Goal: Task Accomplishment & Management: Use online tool/utility

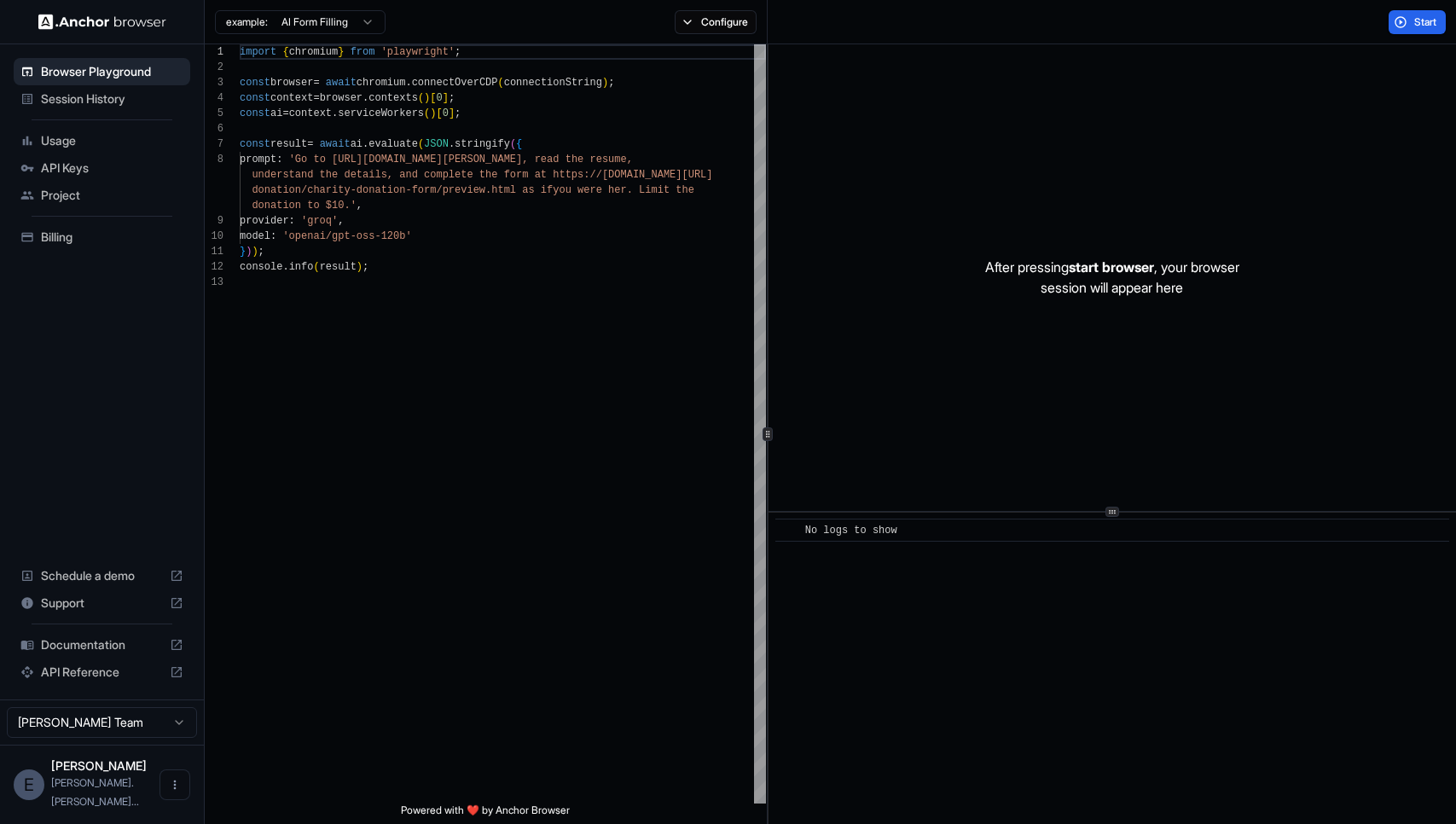
scroll to position [107, 0]
click at [89, 101] on span "Session History" at bounding box center [112, 99] width 142 height 17
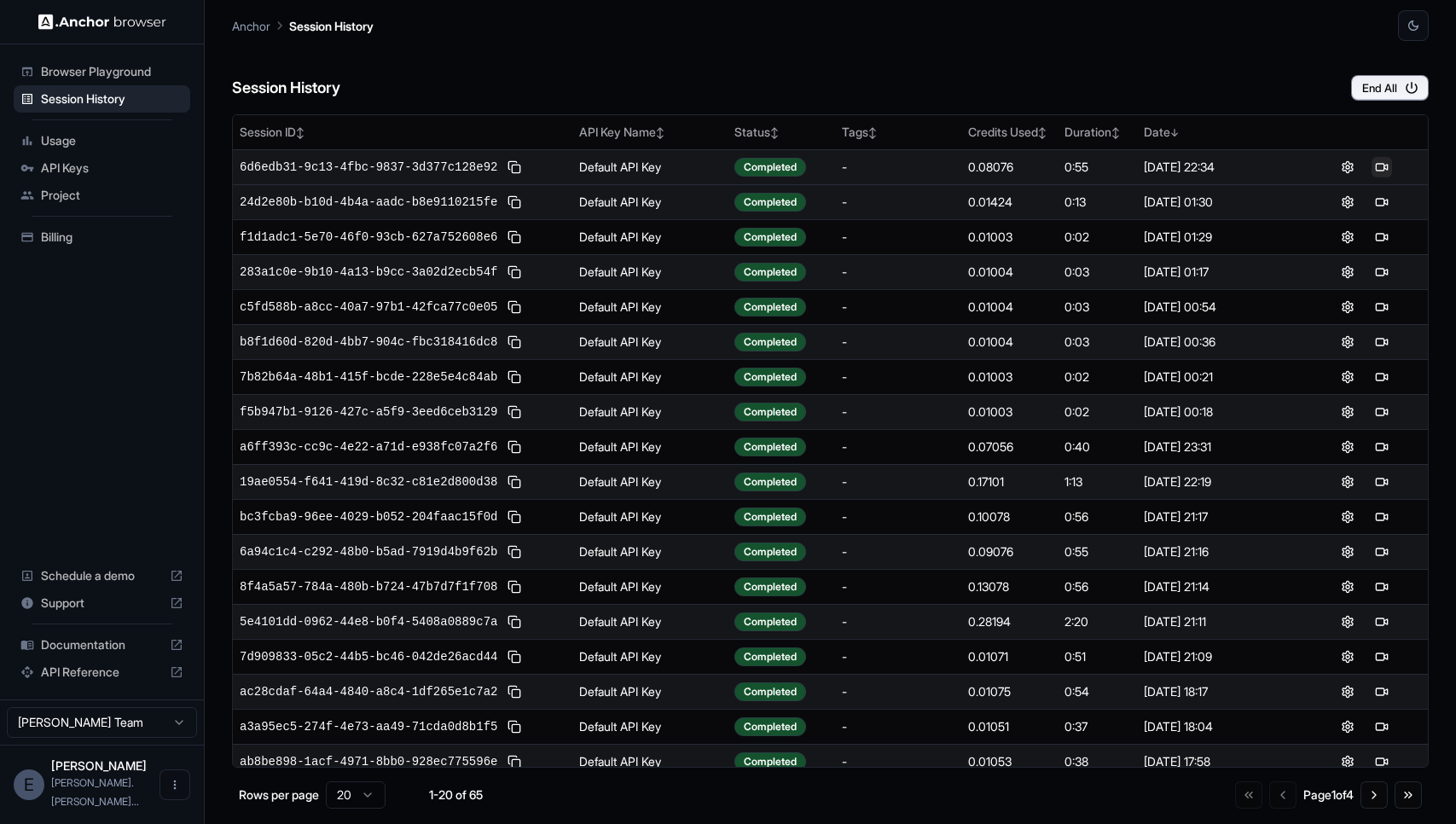
click at [1389, 165] on button at bounding box center [1382, 167] width 20 height 20
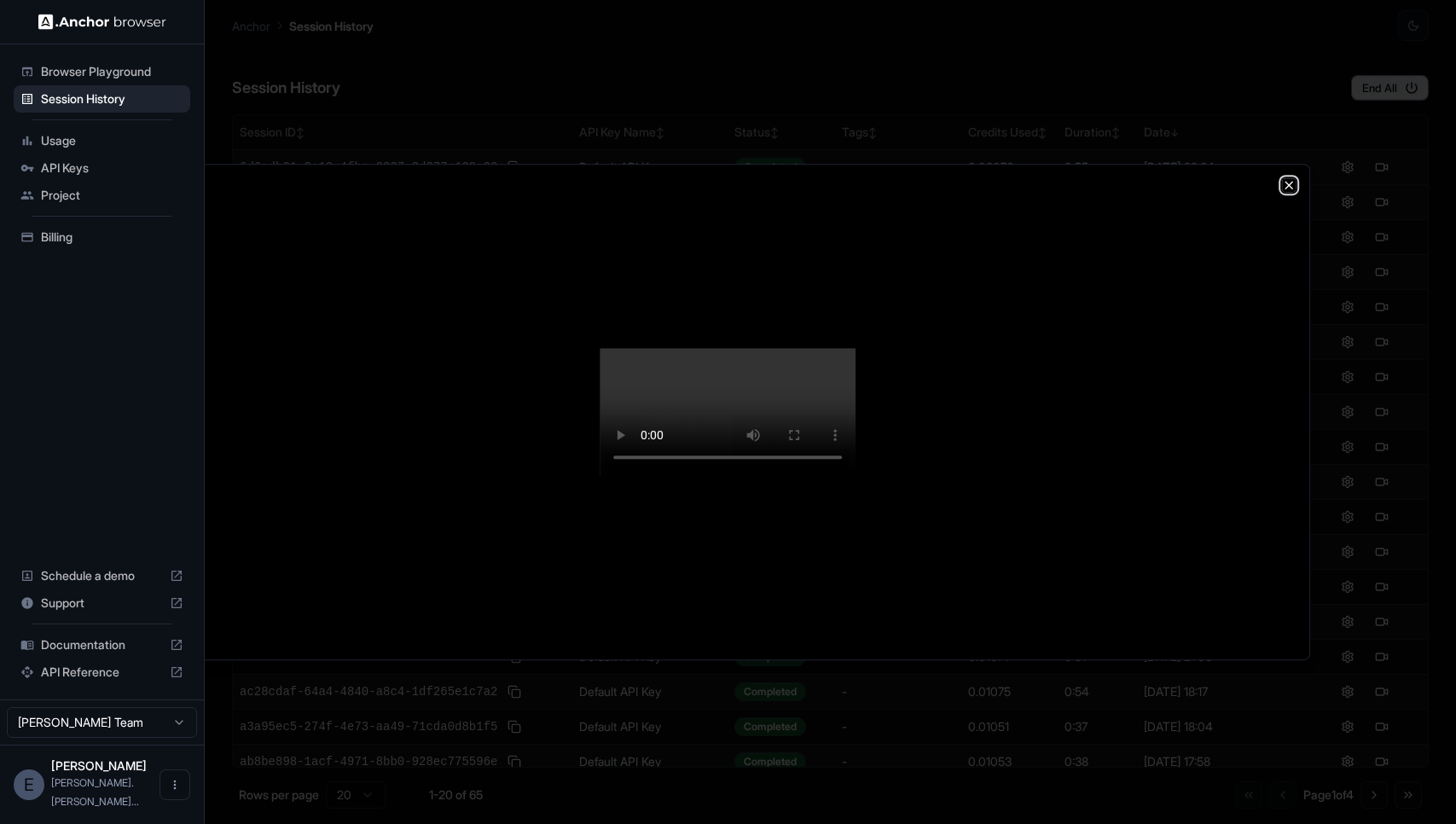
click at [1289, 178] on icon "button" at bounding box center [1289, 185] width 14 height 14
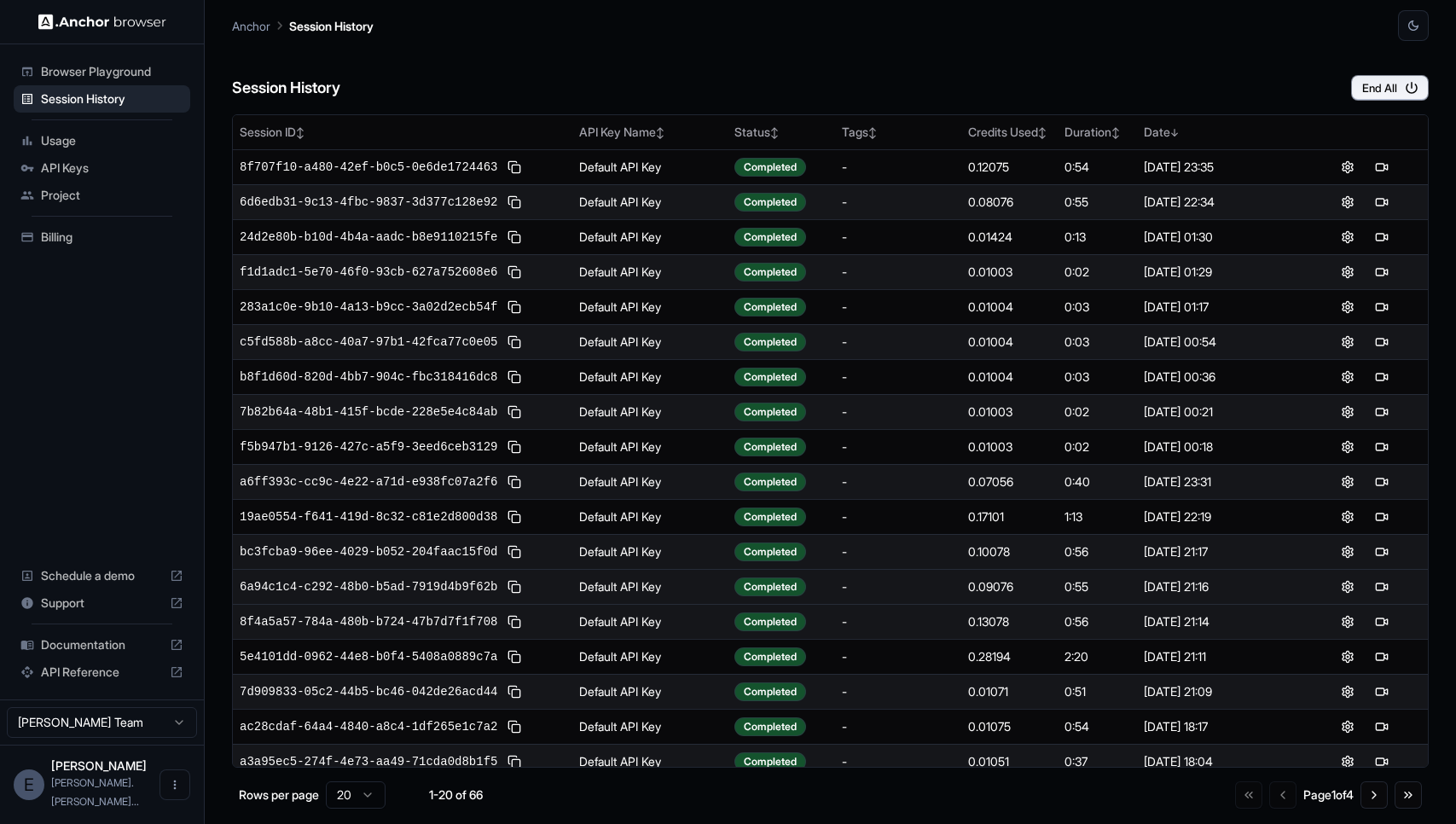
scroll to position [81, 0]
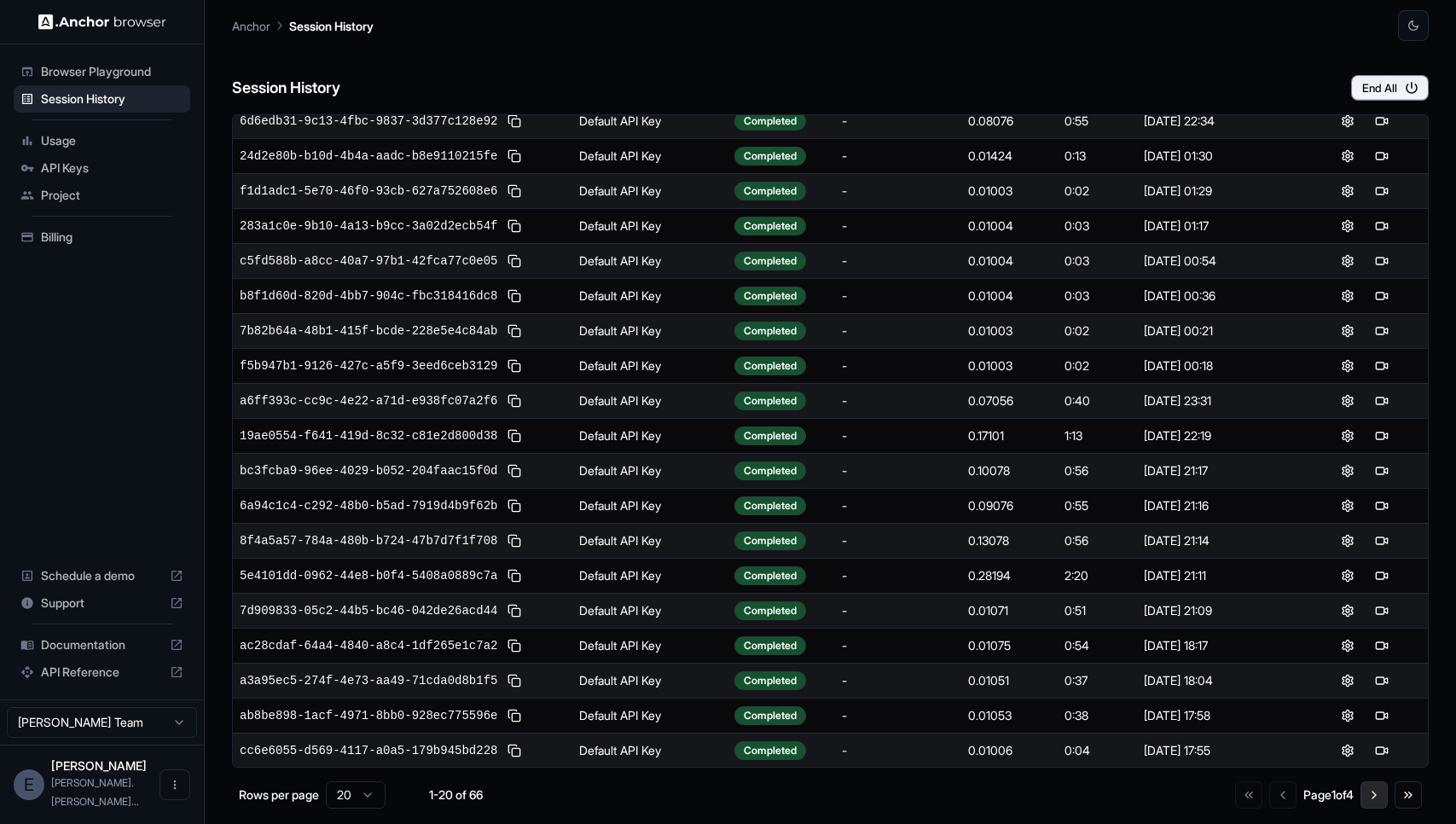
click at [1378, 797] on button "Go to next page" at bounding box center [1375, 795] width 28 height 28
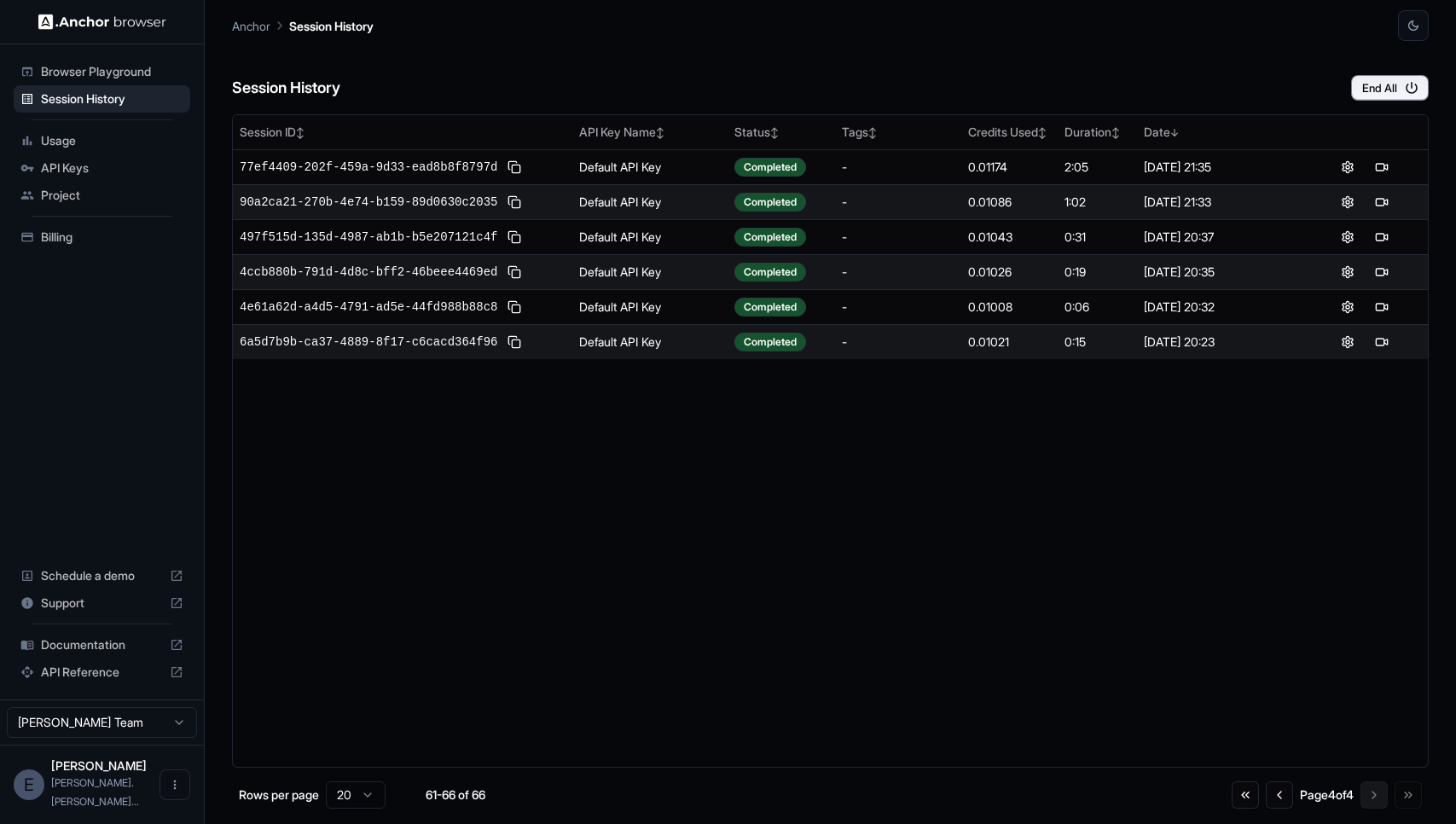
scroll to position [0, 0]
click at [1266, 803] on button "Go to previous page" at bounding box center [1279, 795] width 28 height 28
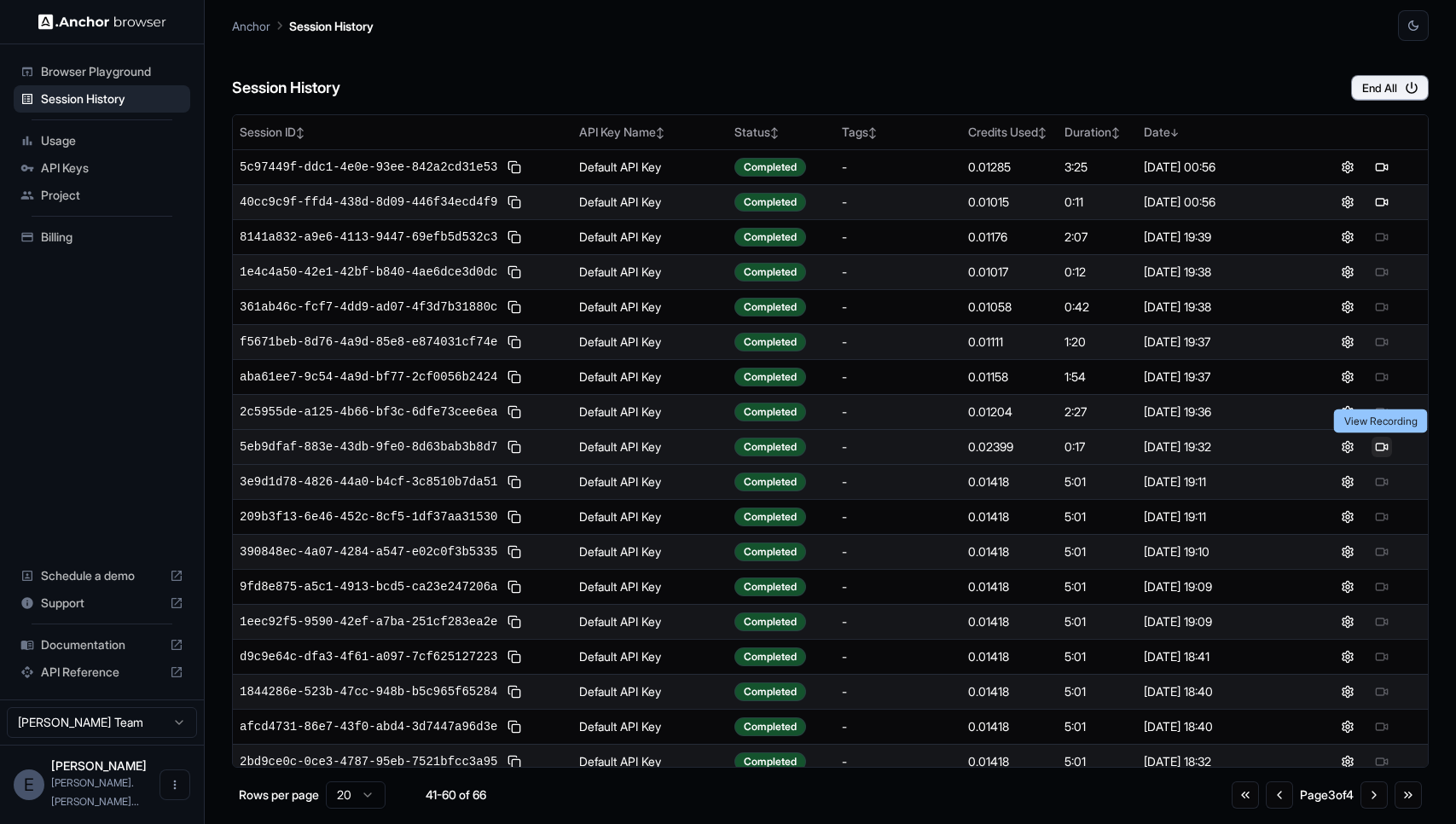
click at [1382, 448] on button at bounding box center [1382, 447] width 20 height 20
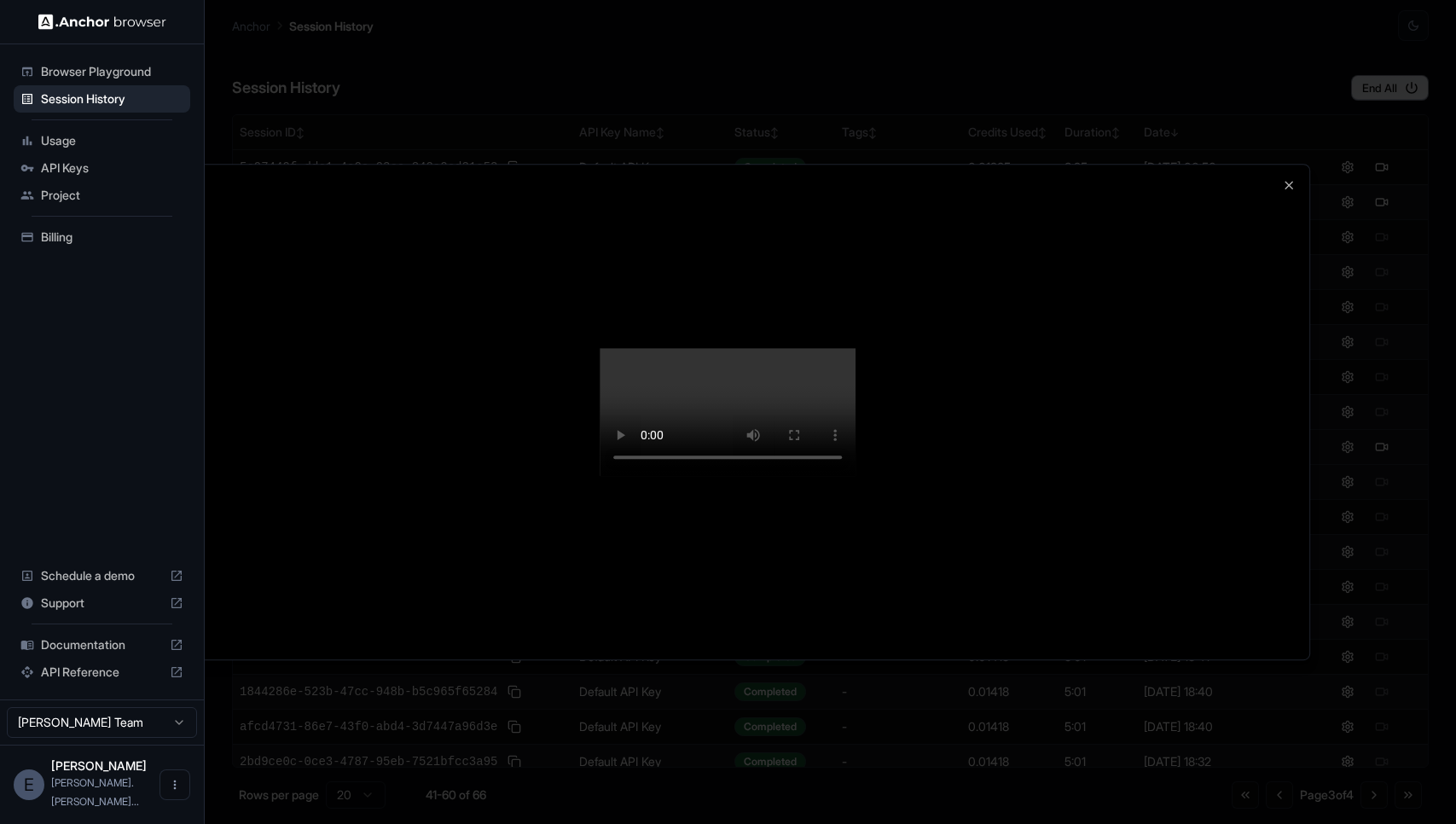
click at [857, 476] on video at bounding box center [728, 412] width 256 height 128
click at [1343, 531] on div at bounding box center [728, 412] width 1456 height 824
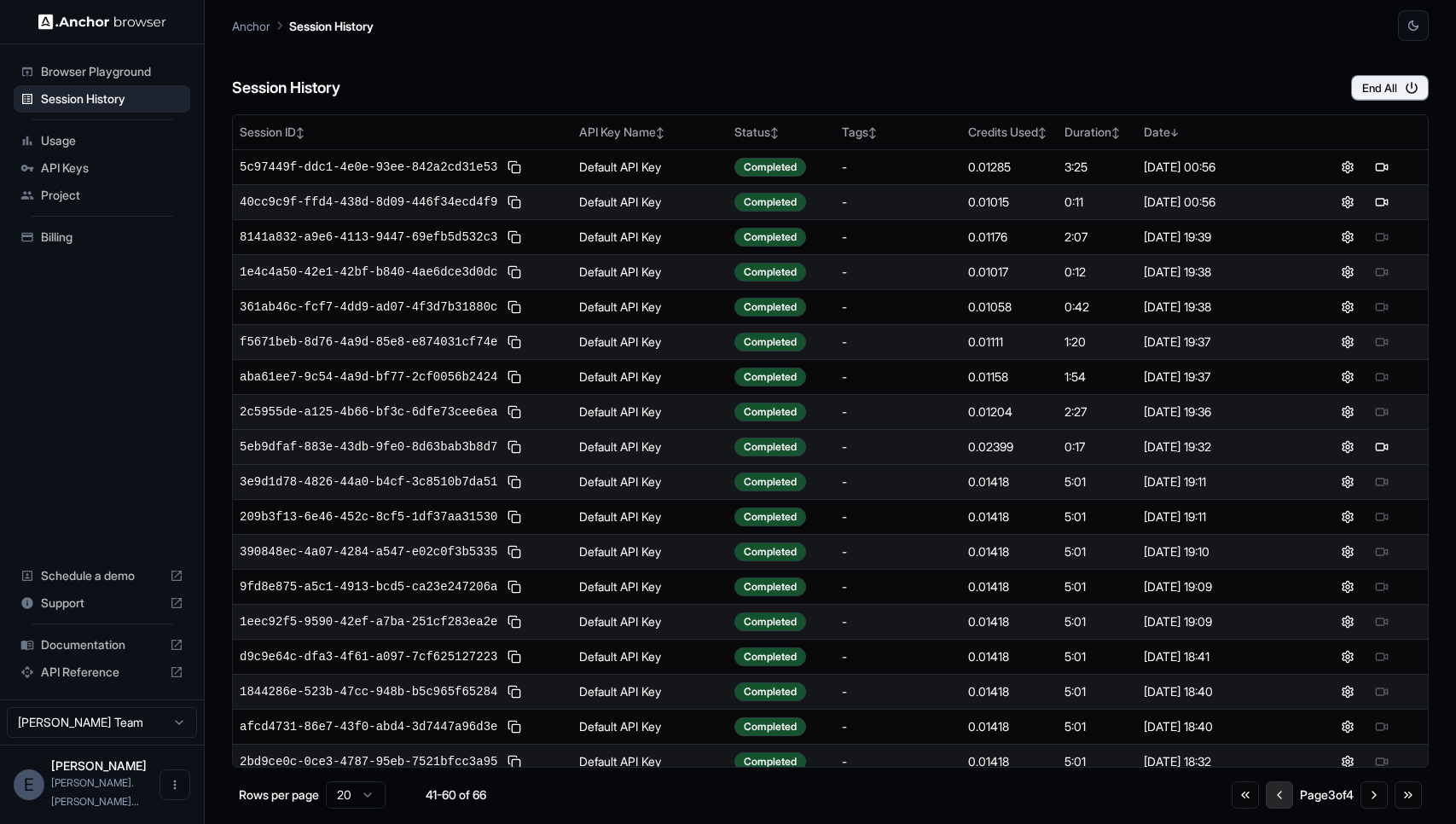
click at [1273, 802] on button "Go to previous page" at bounding box center [1279, 795] width 28 height 28
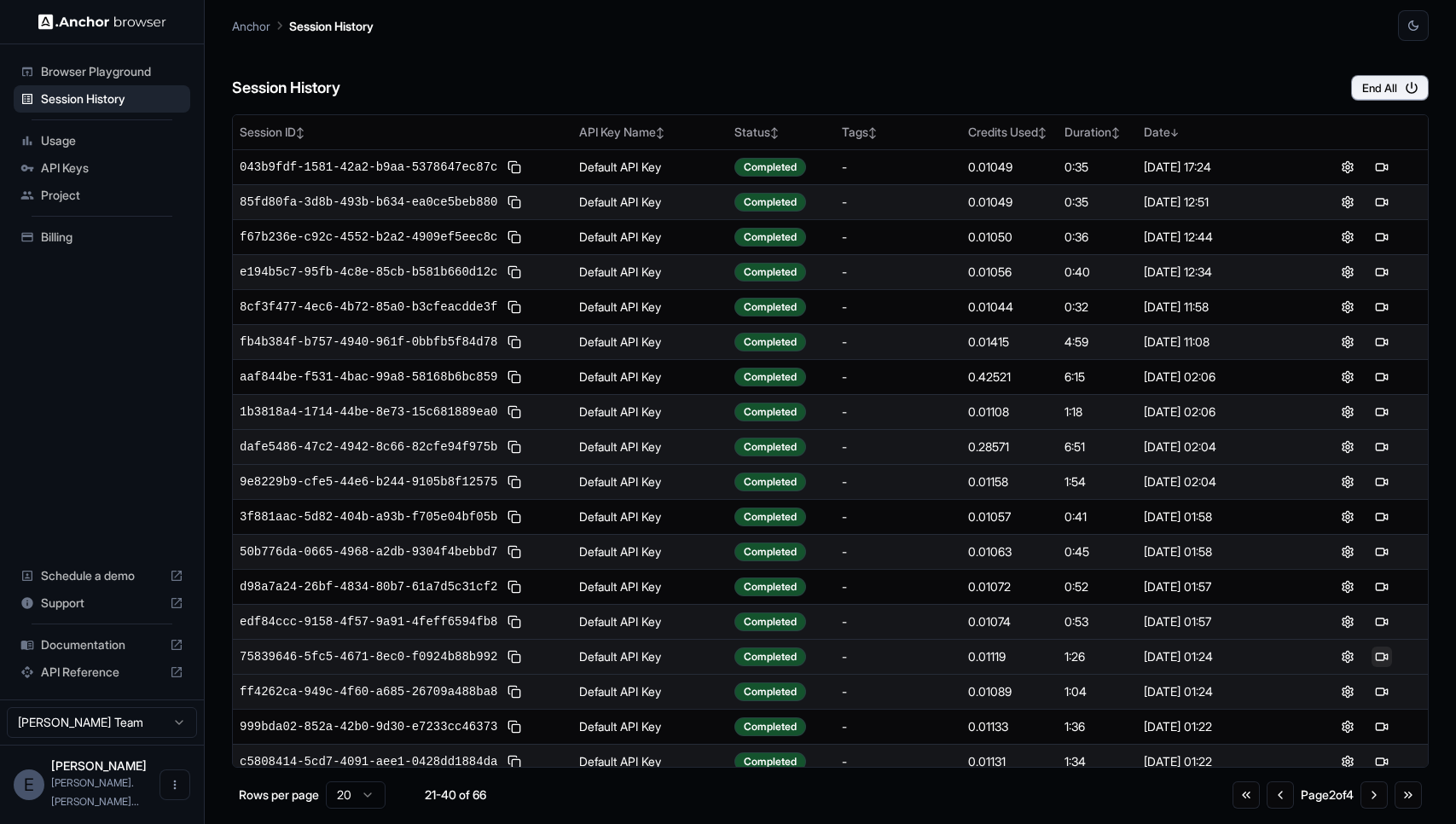
click at [1385, 663] on button at bounding box center [1382, 657] width 20 height 20
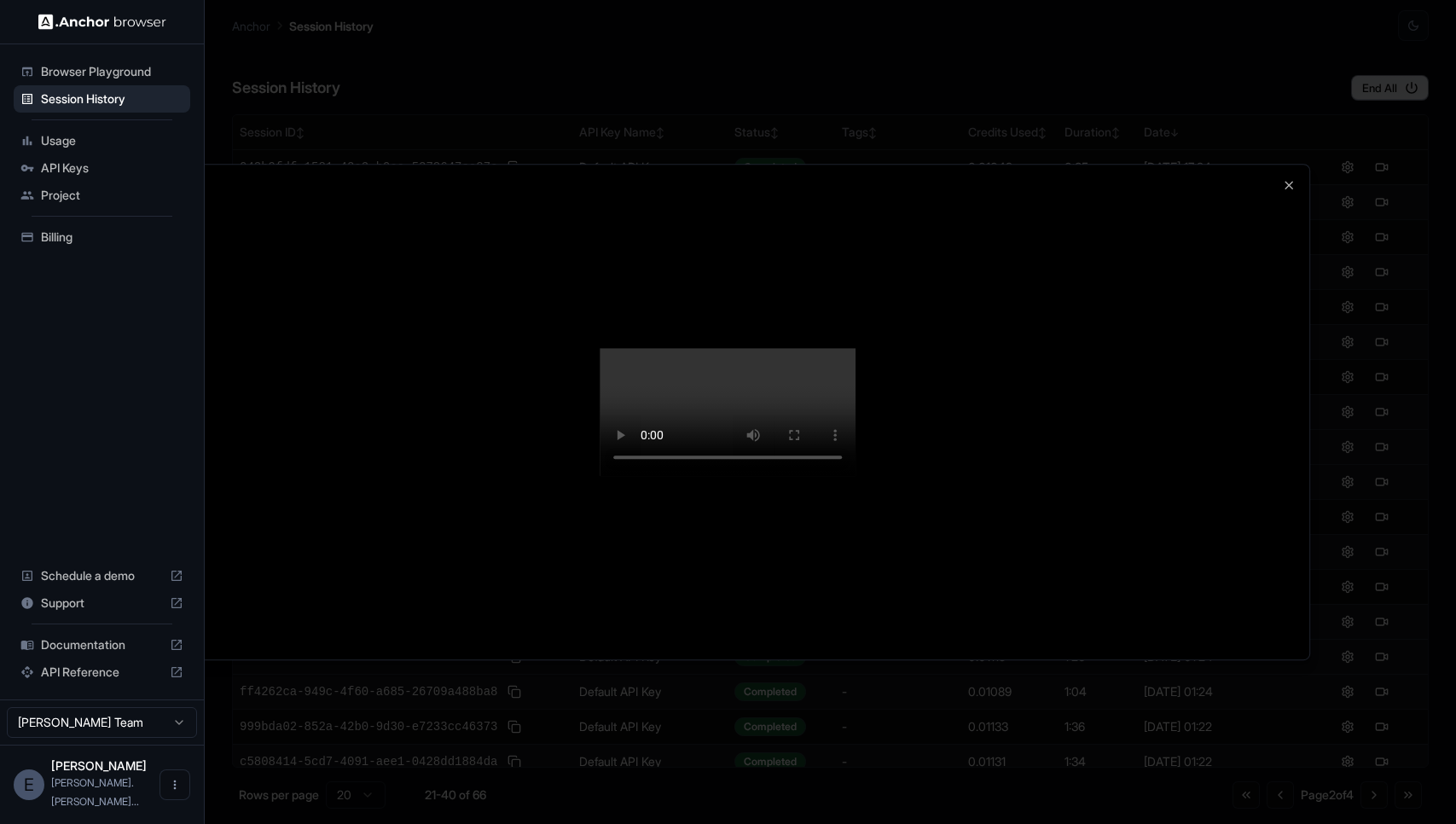
click at [1380, 530] on div at bounding box center [728, 412] width 1456 height 824
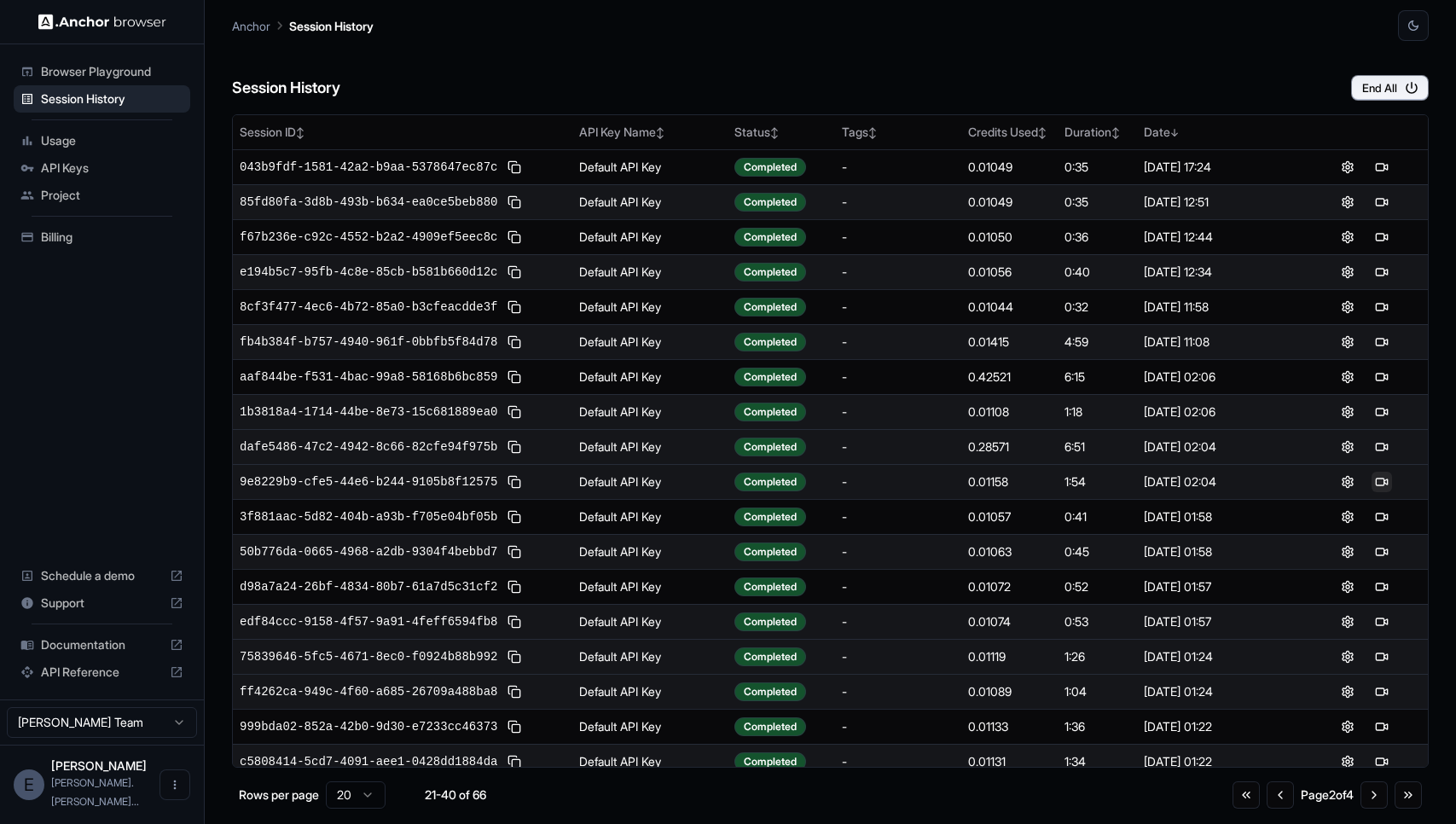
click at [1385, 482] on button at bounding box center [1382, 482] width 20 height 20
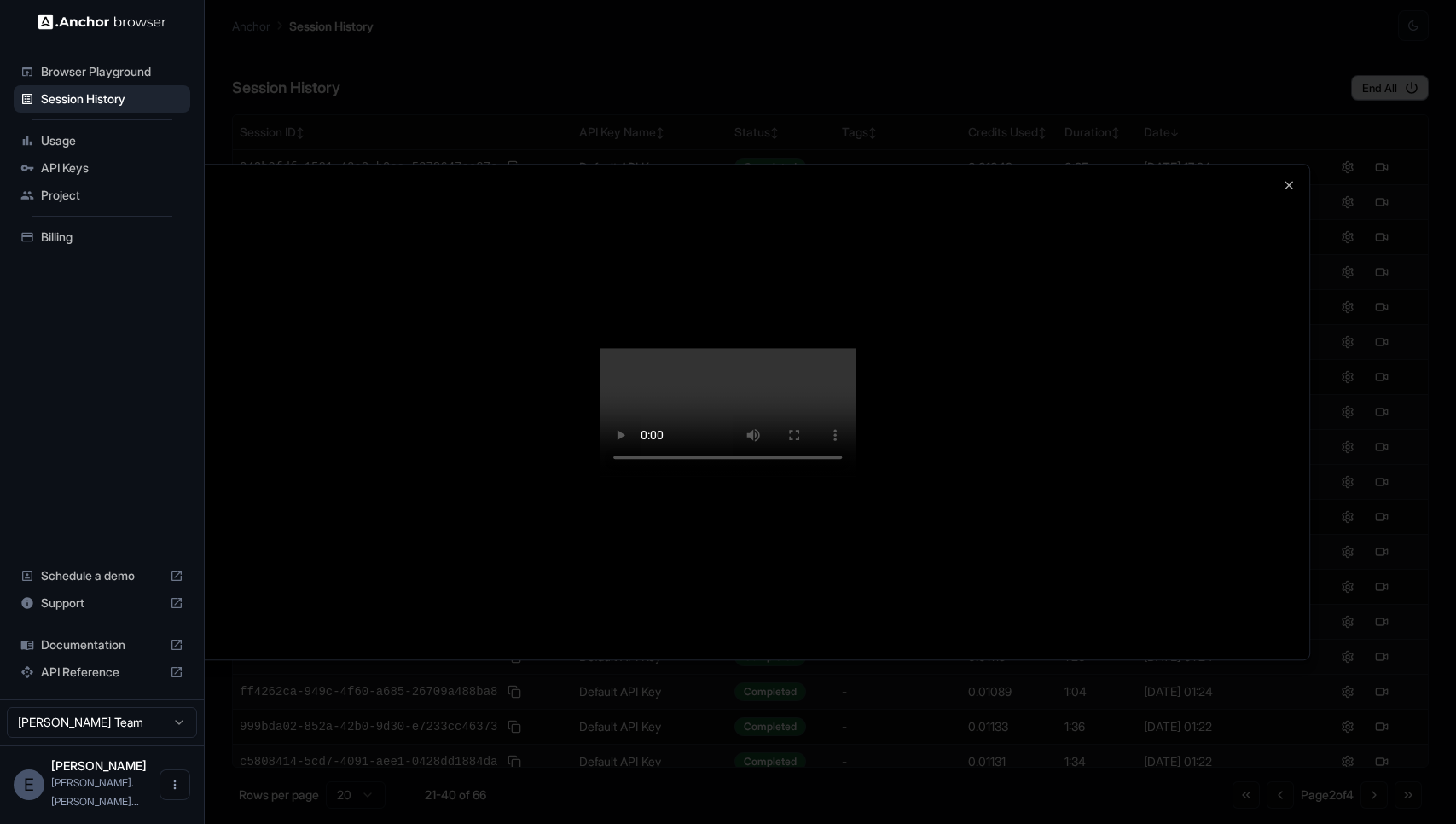
click at [1314, 666] on div at bounding box center [728, 412] width 1456 height 824
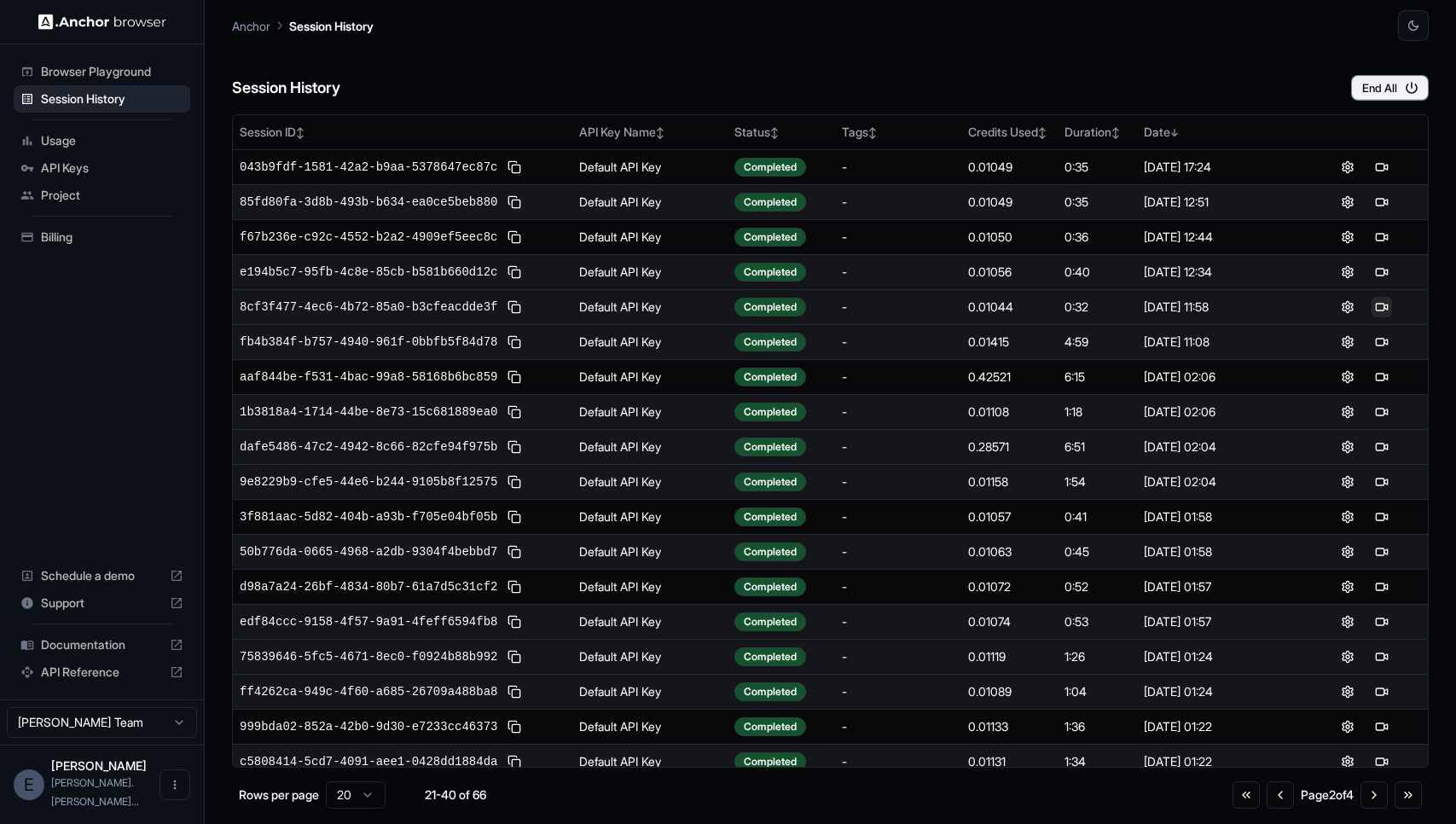
click at [1381, 305] on button at bounding box center [1382, 307] width 20 height 20
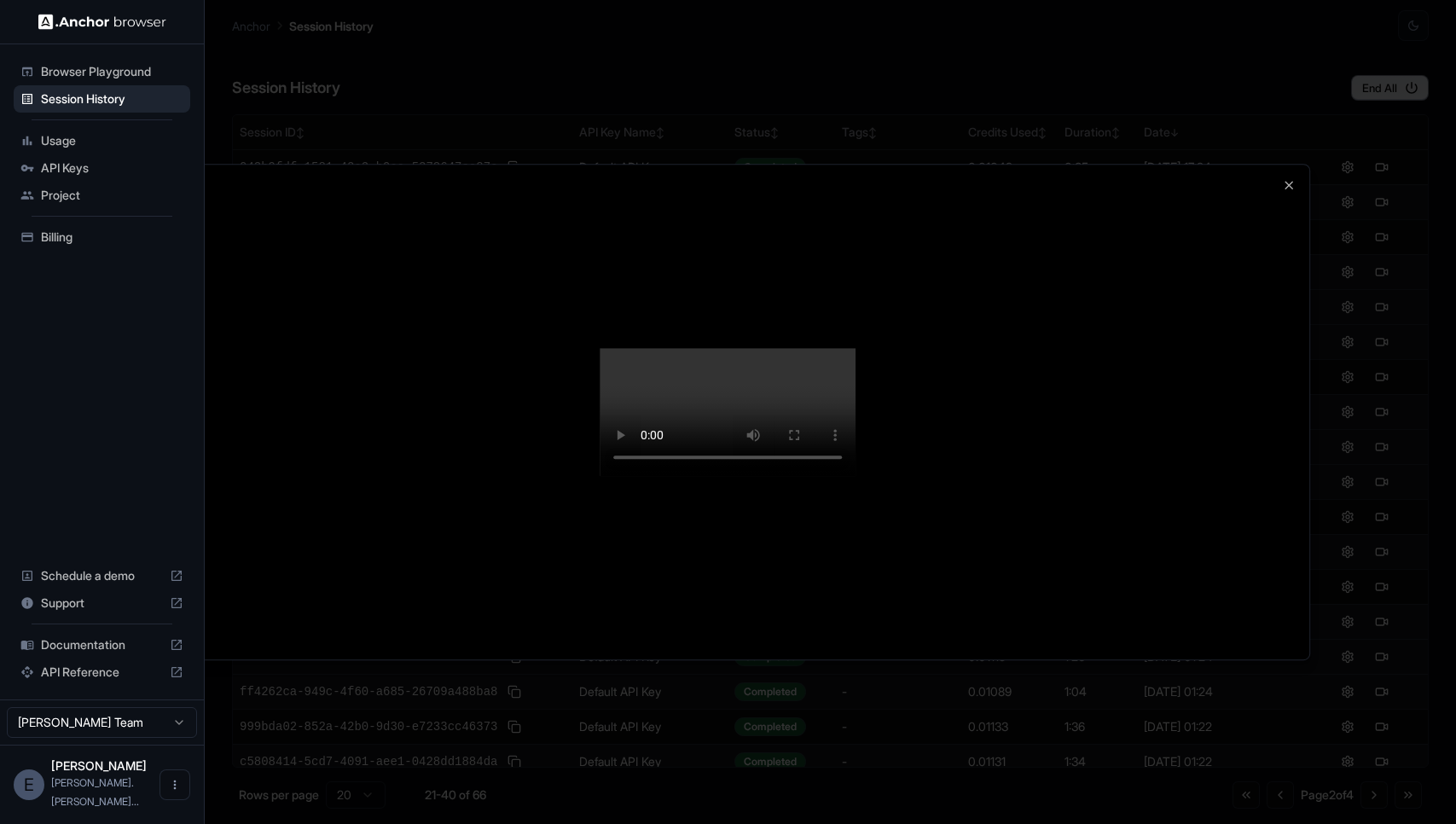
click at [1306, 366] on div at bounding box center [728, 412] width 1164 height 495
click at [1277, 659] on div at bounding box center [728, 412] width 1164 height 495
click at [1334, 246] on div at bounding box center [728, 412] width 1456 height 824
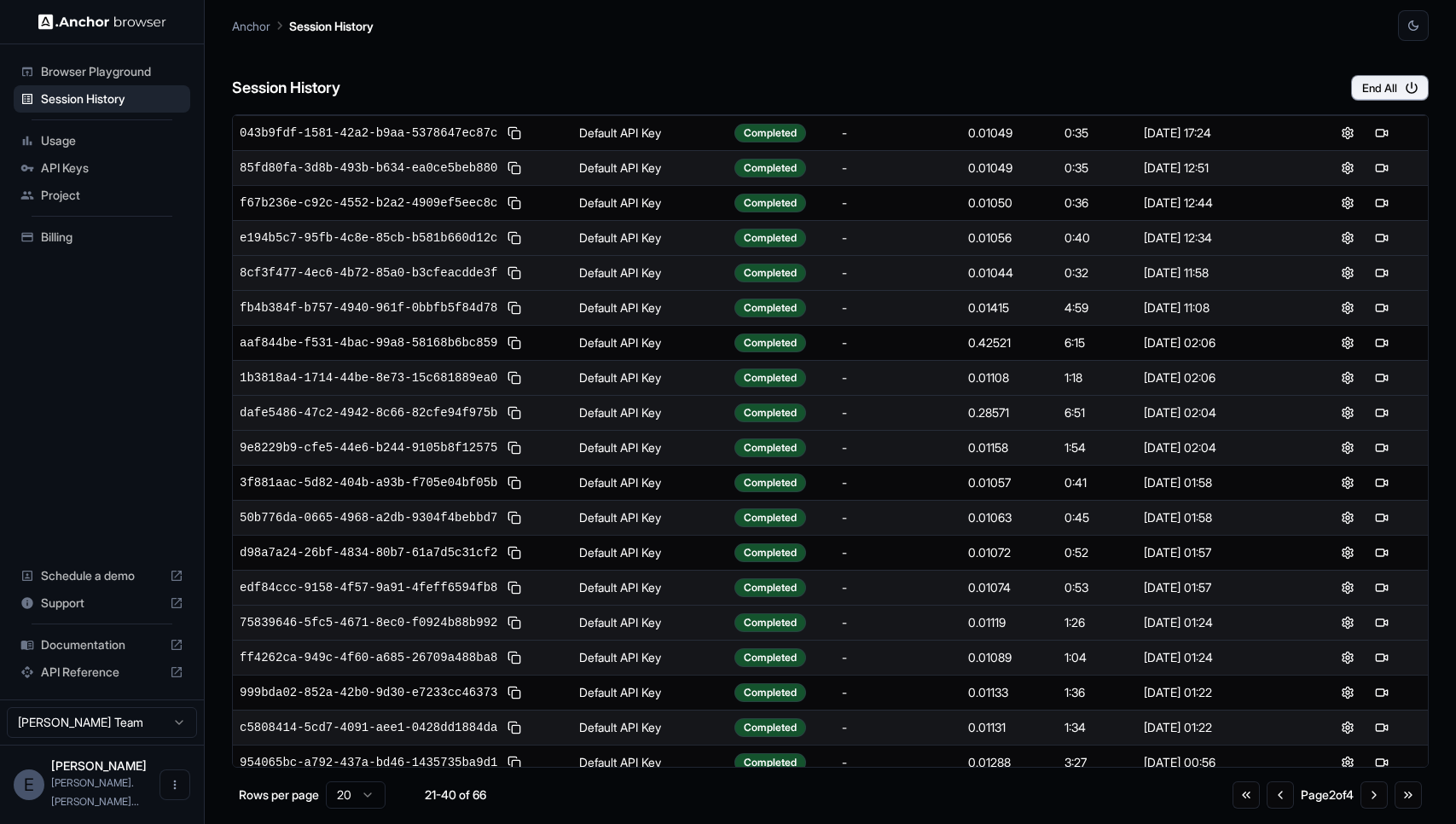
scroll to position [81, 0]
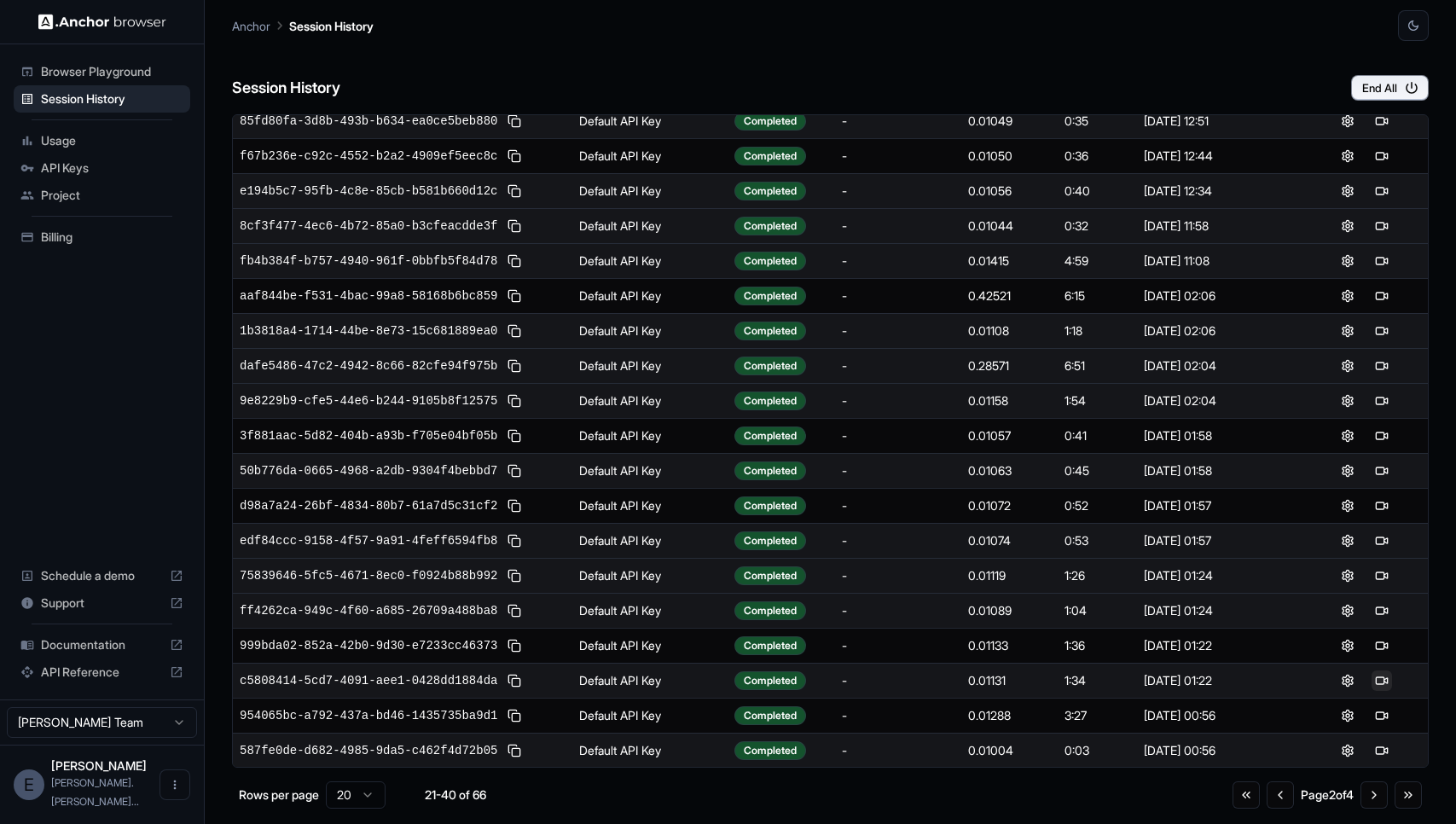
click at [1383, 681] on button at bounding box center [1382, 681] width 20 height 20
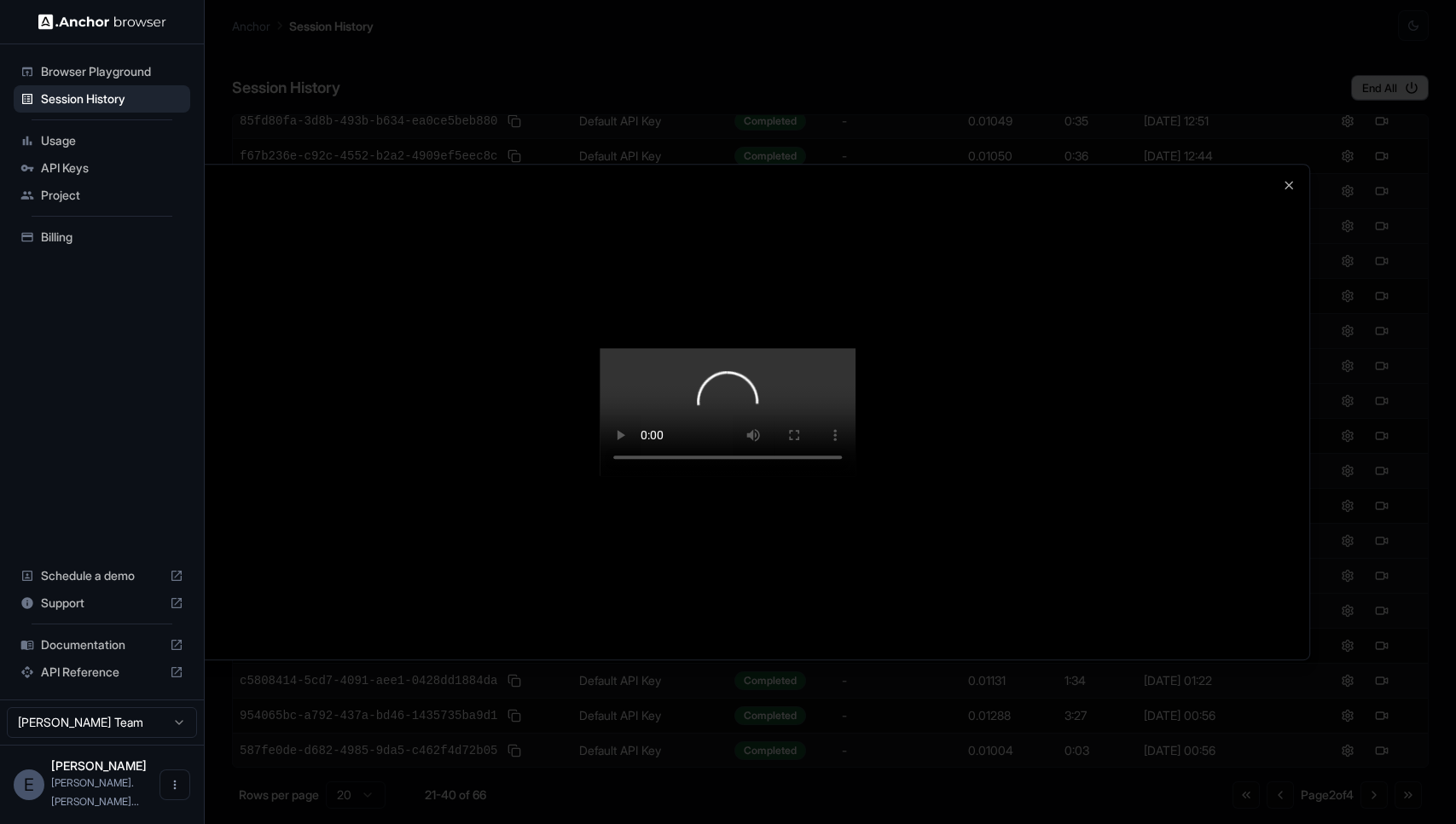
click at [1363, 711] on div at bounding box center [728, 412] width 1456 height 824
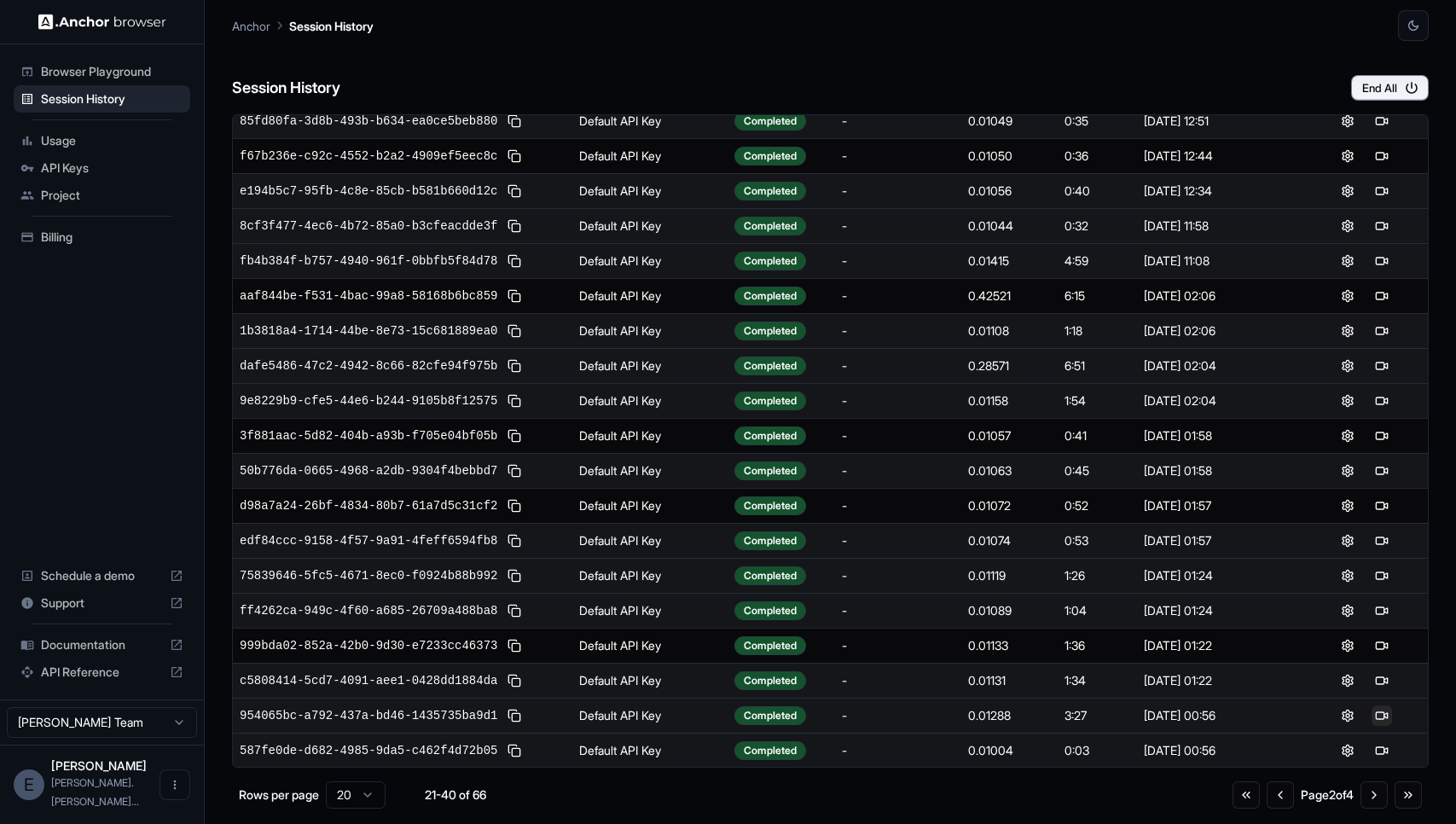
click at [1387, 712] on button at bounding box center [1382, 716] width 20 height 20
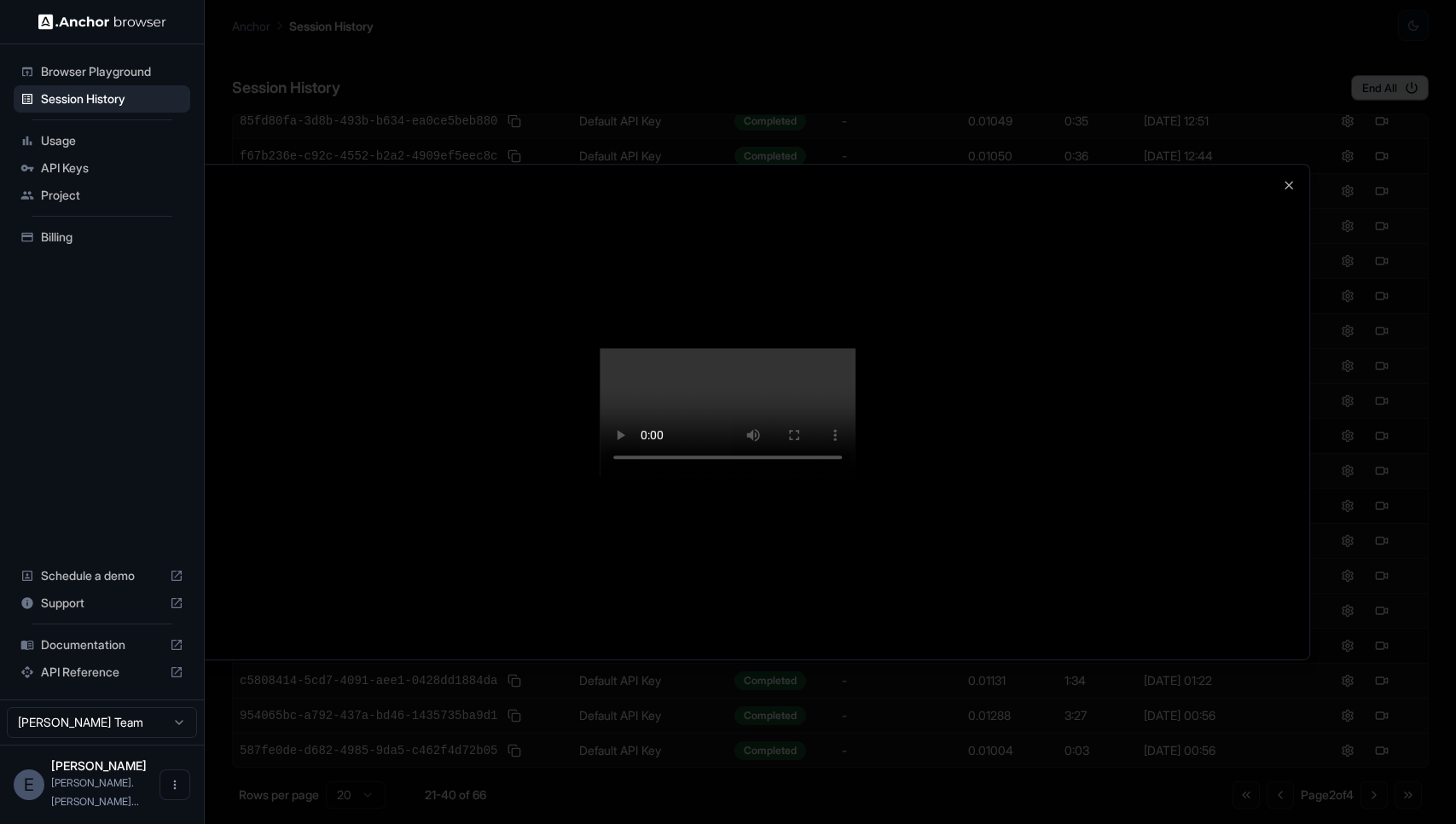
click at [1291, 659] on div at bounding box center [728, 412] width 1164 height 495
click at [1328, 734] on div at bounding box center [728, 412] width 1456 height 824
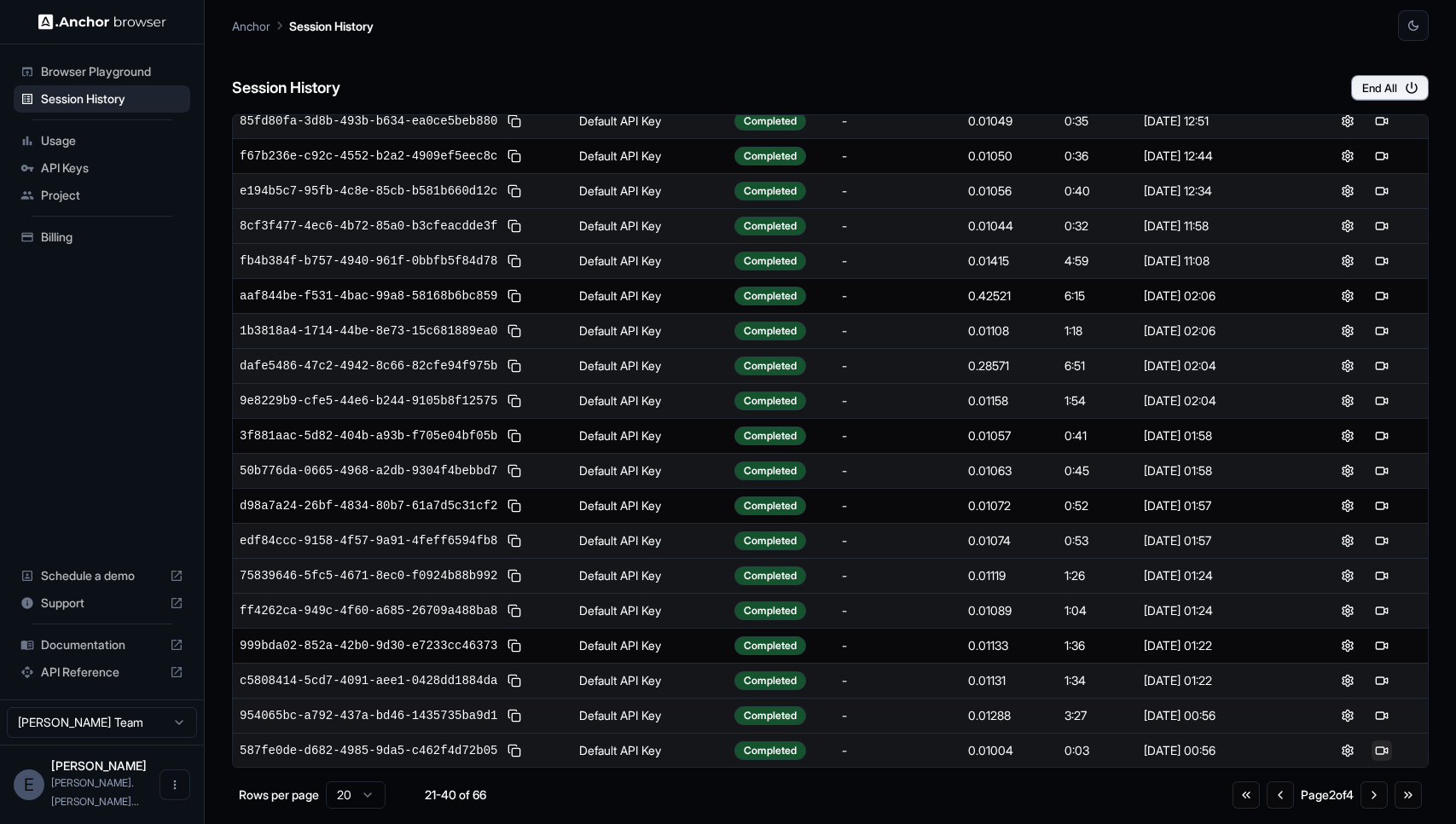
click at [1386, 746] on button at bounding box center [1382, 751] width 20 height 20
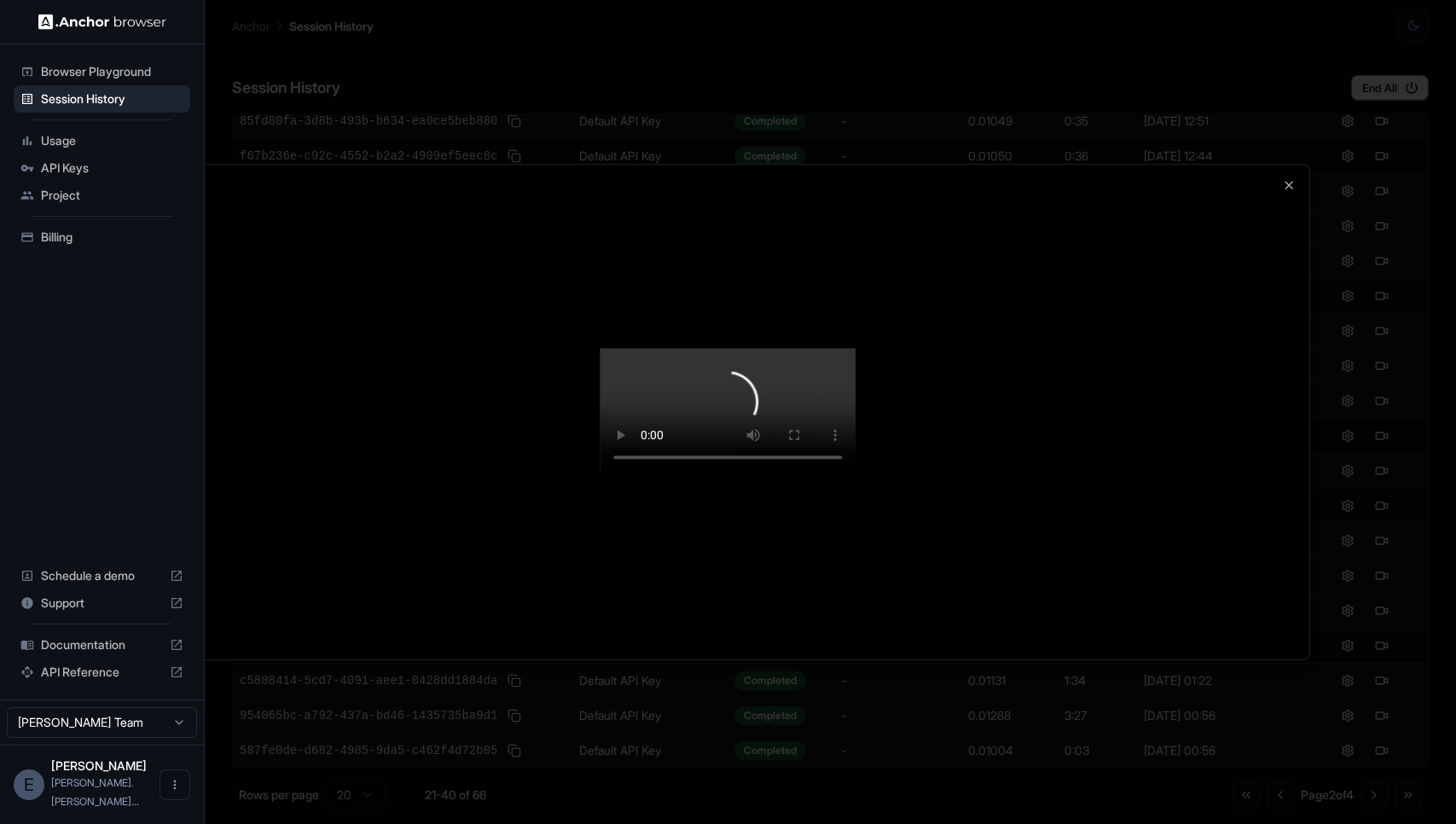
click at [1343, 540] on div at bounding box center [728, 412] width 1456 height 824
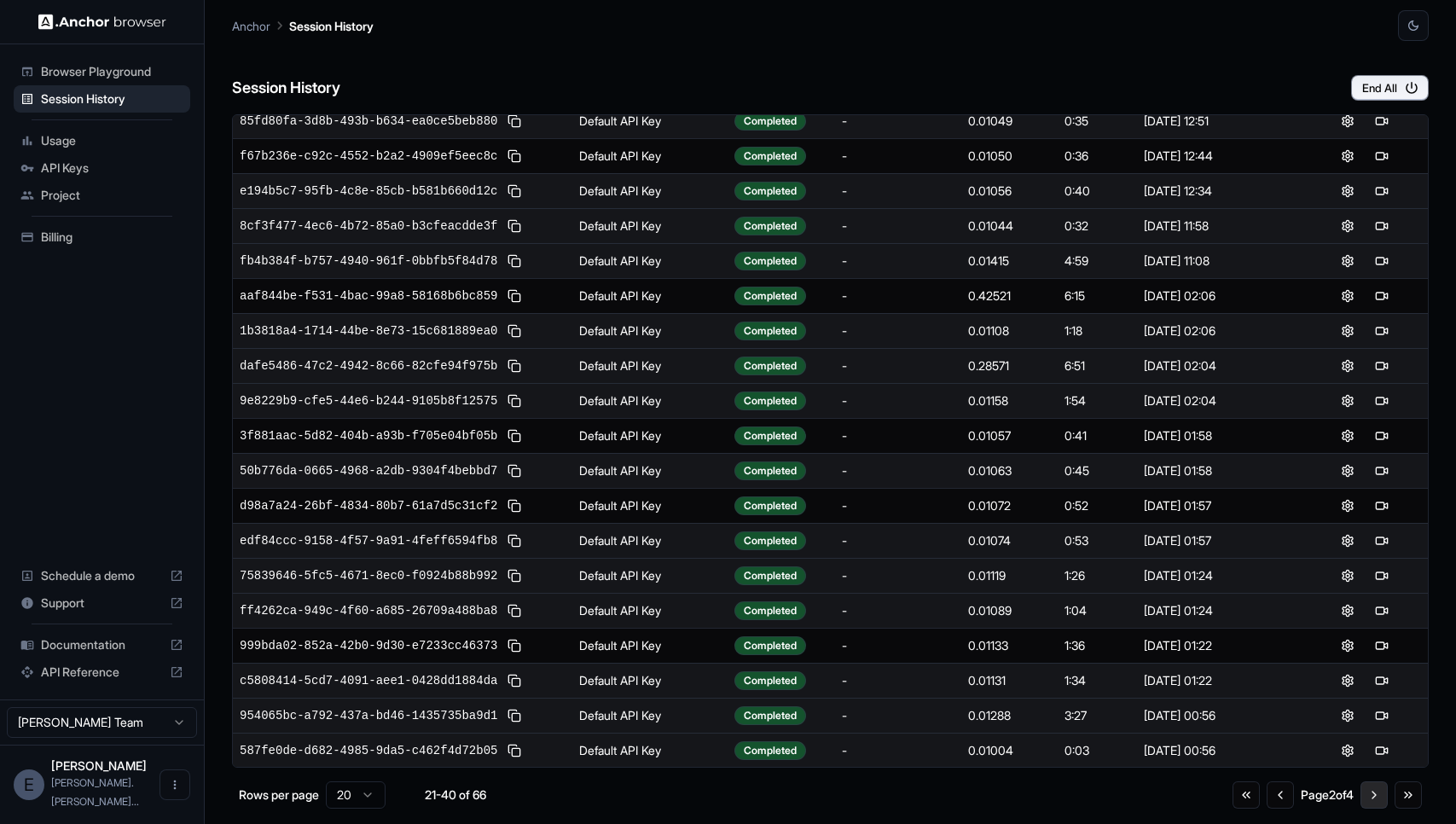
click at [1373, 806] on button "Go to next page" at bounding box center [1375, 795] width 28 height 28
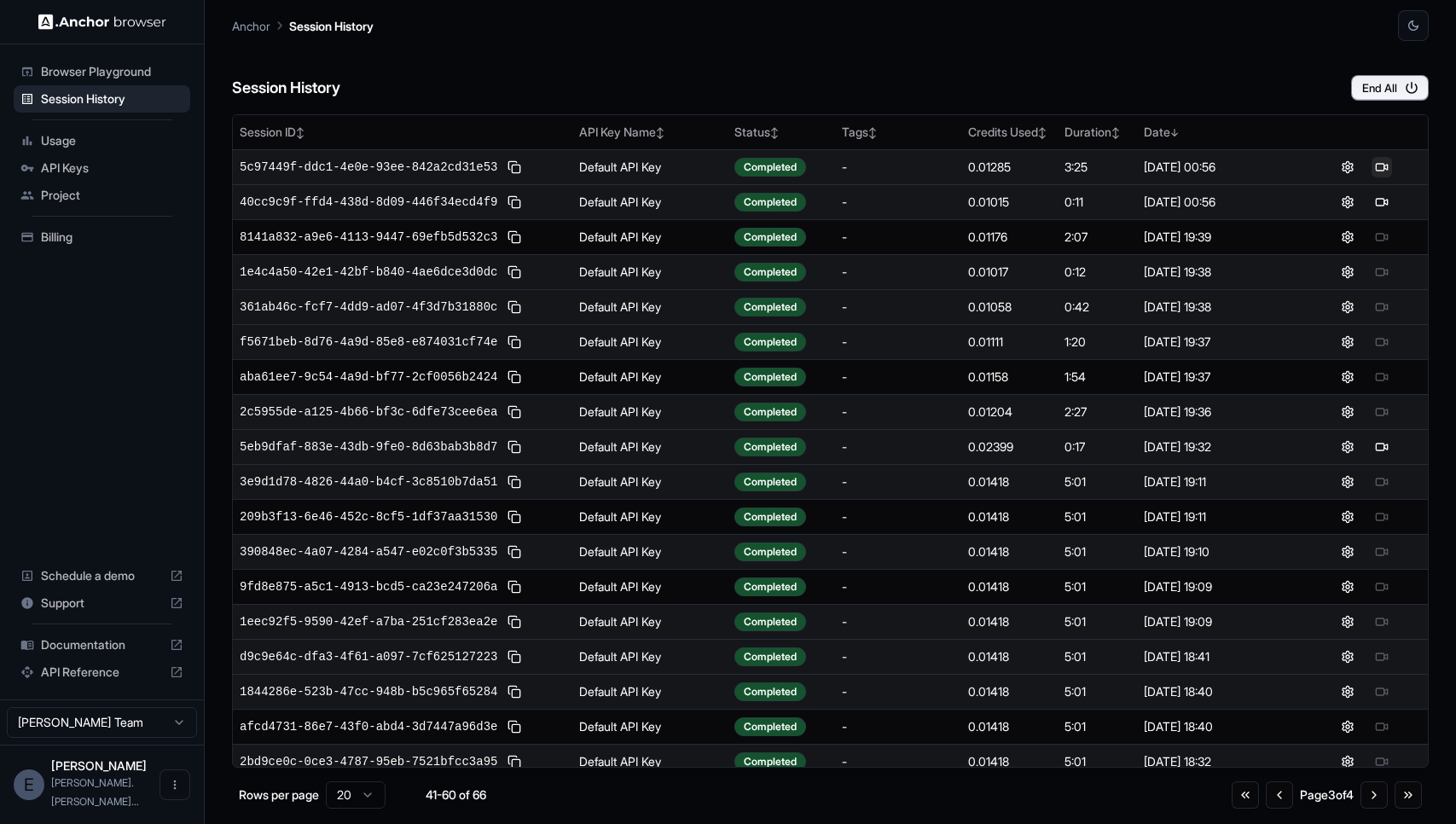
click at [1385, 164] on button at bounding box center [1382, 167] width 20 height 20
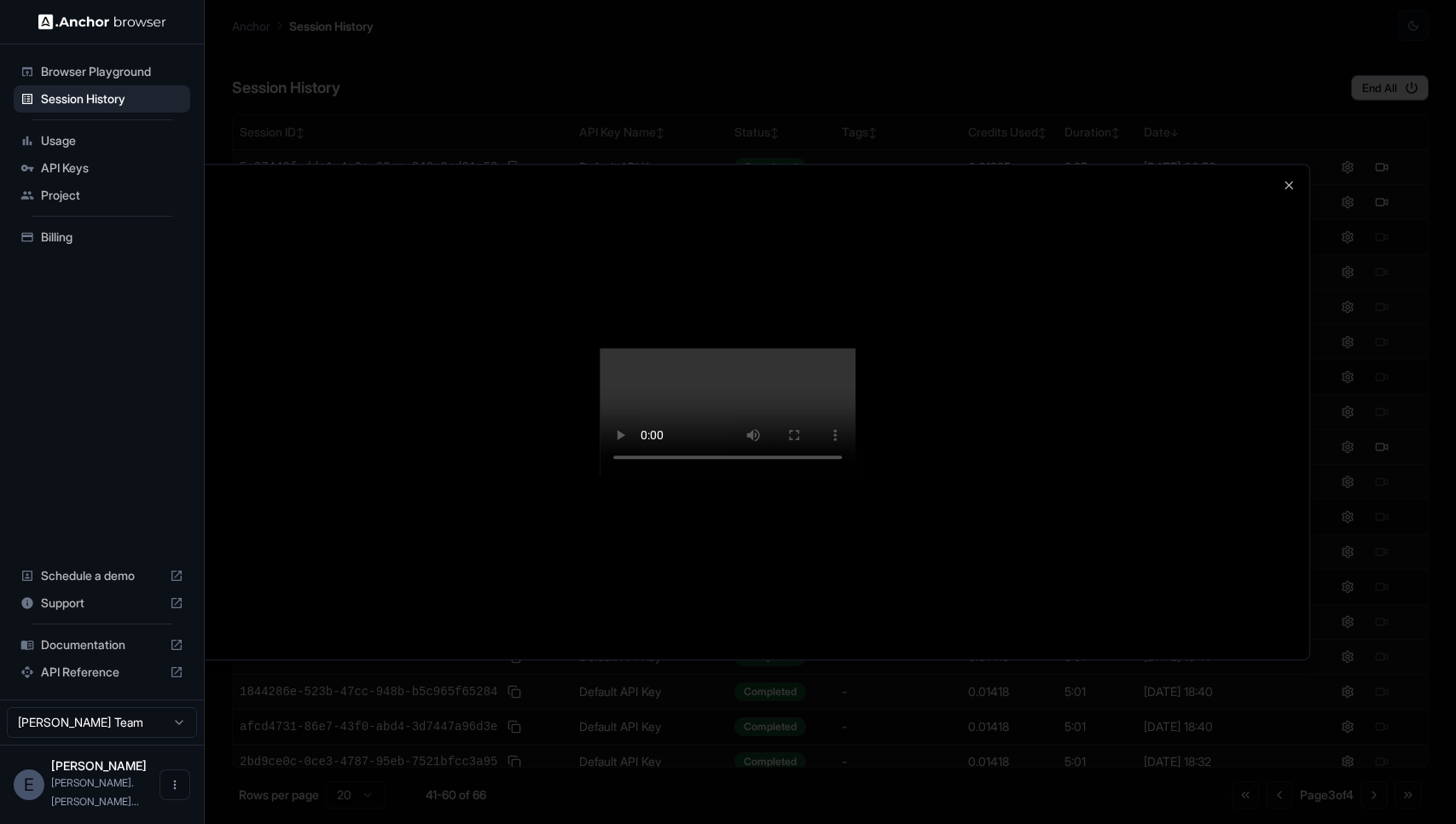
click at [1303, 633] on div at bounding box center [728, 412] width 1164 height 495
click at [1315, 757] on div at bounding box center [728, 412] width 1456 height 824
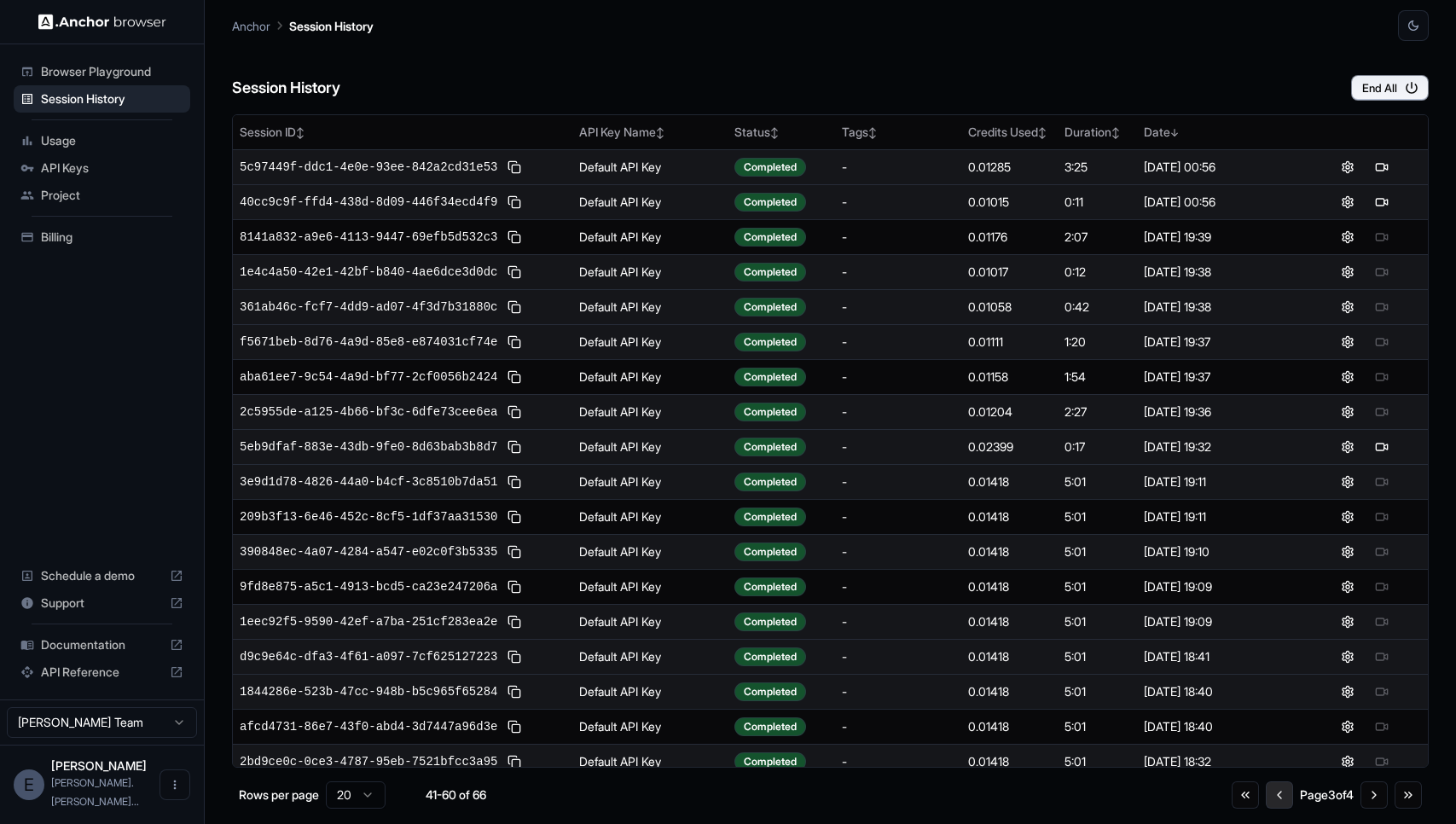
click at [1271, 798] on button "Go to previous page" at bounding box center [1279, 795] width 28 height 28
click at [1271, 798] on button "Go to previous page" at bounding box center [1280, 795] width 28 height 28
click at [1383, 304] on button at bounding box center [1382, 307] width 20 height 20
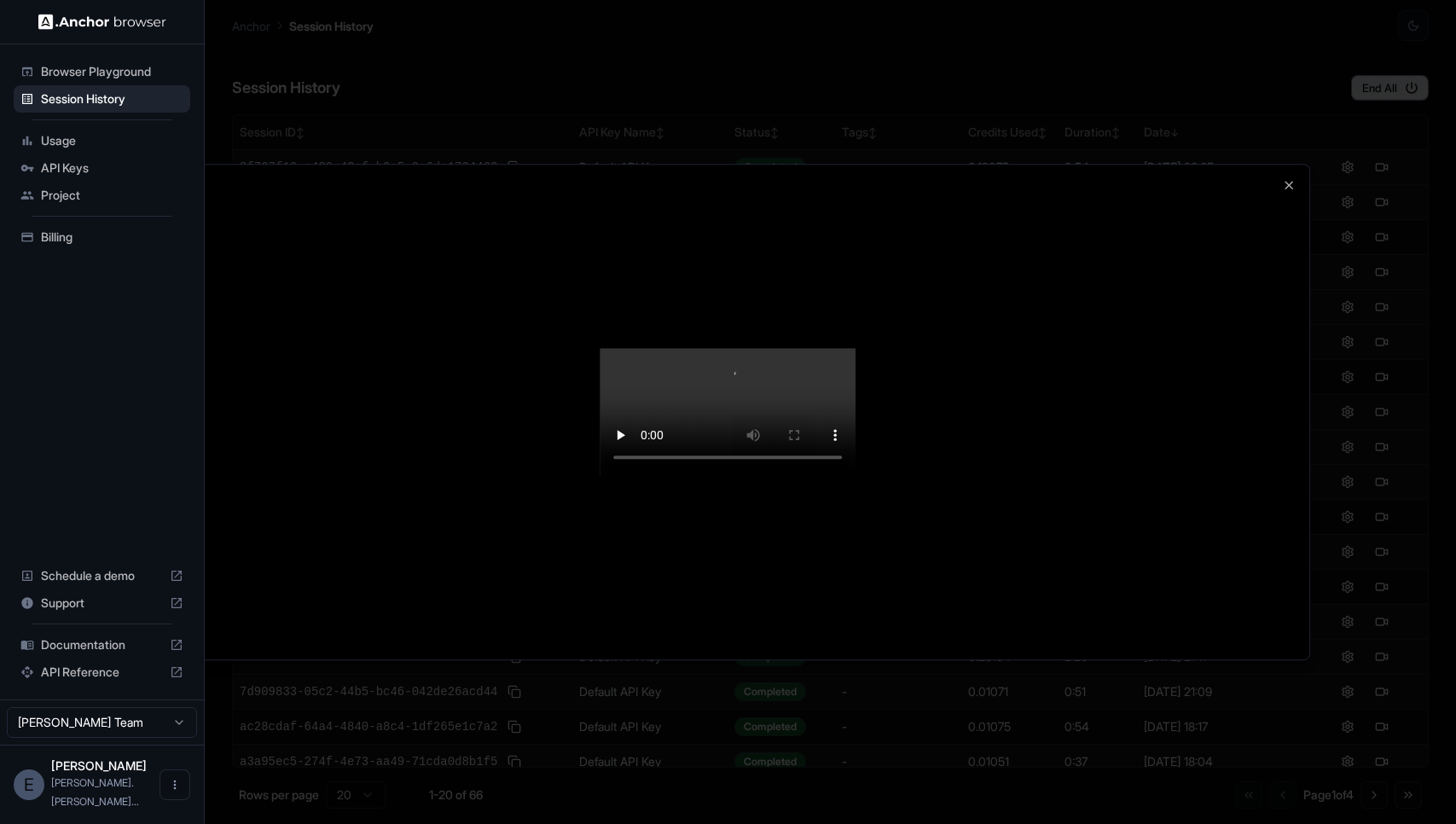
click at [1354, 439] on div at bounding box center [728, 412] width 1456 height 824
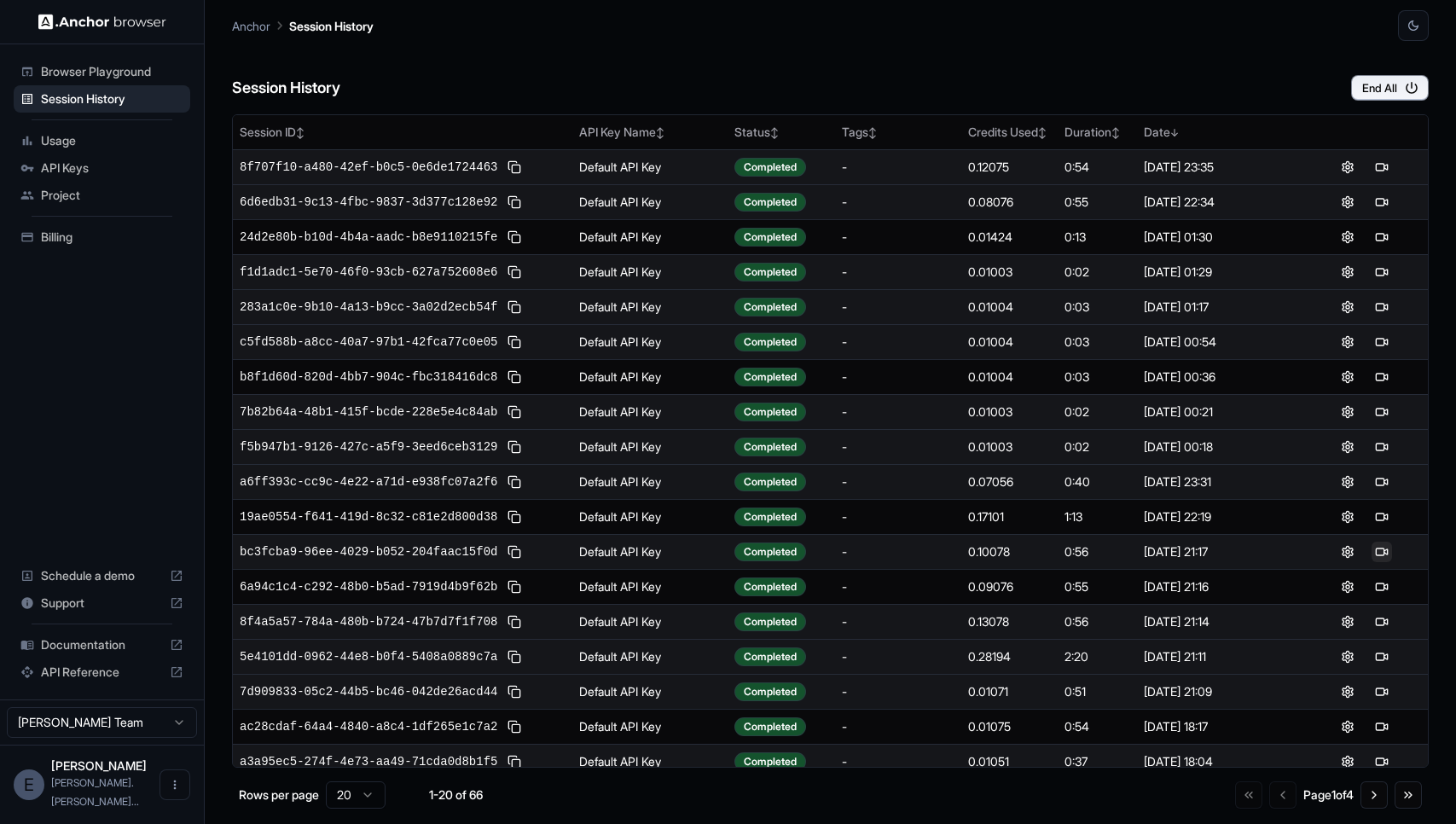
click at [1388, 550] on button at bounding box center [1382, 552] width 20 height 20
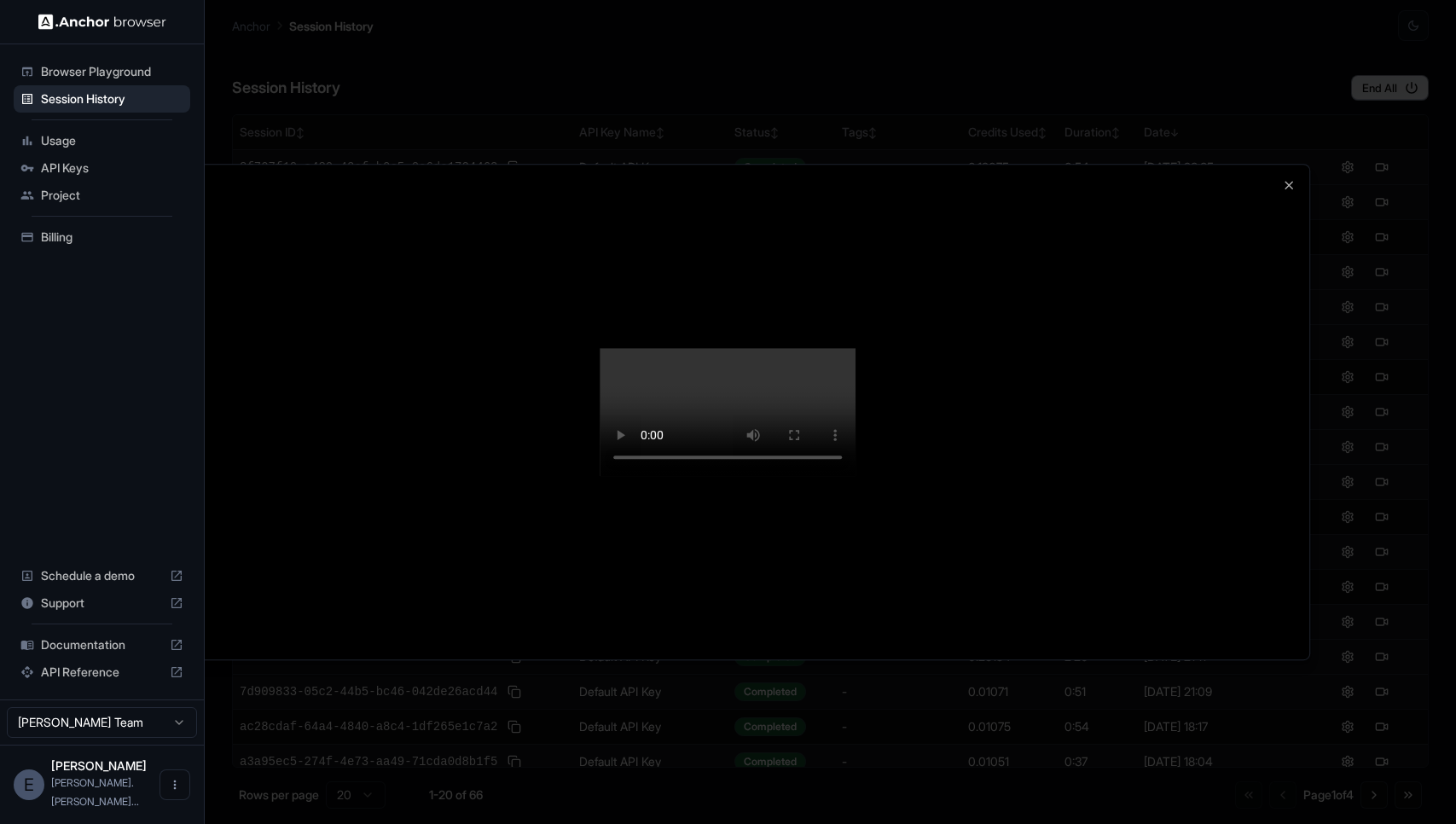
click at [1364, 559] on div at bounding box center [728, 412] width 1456 height 824
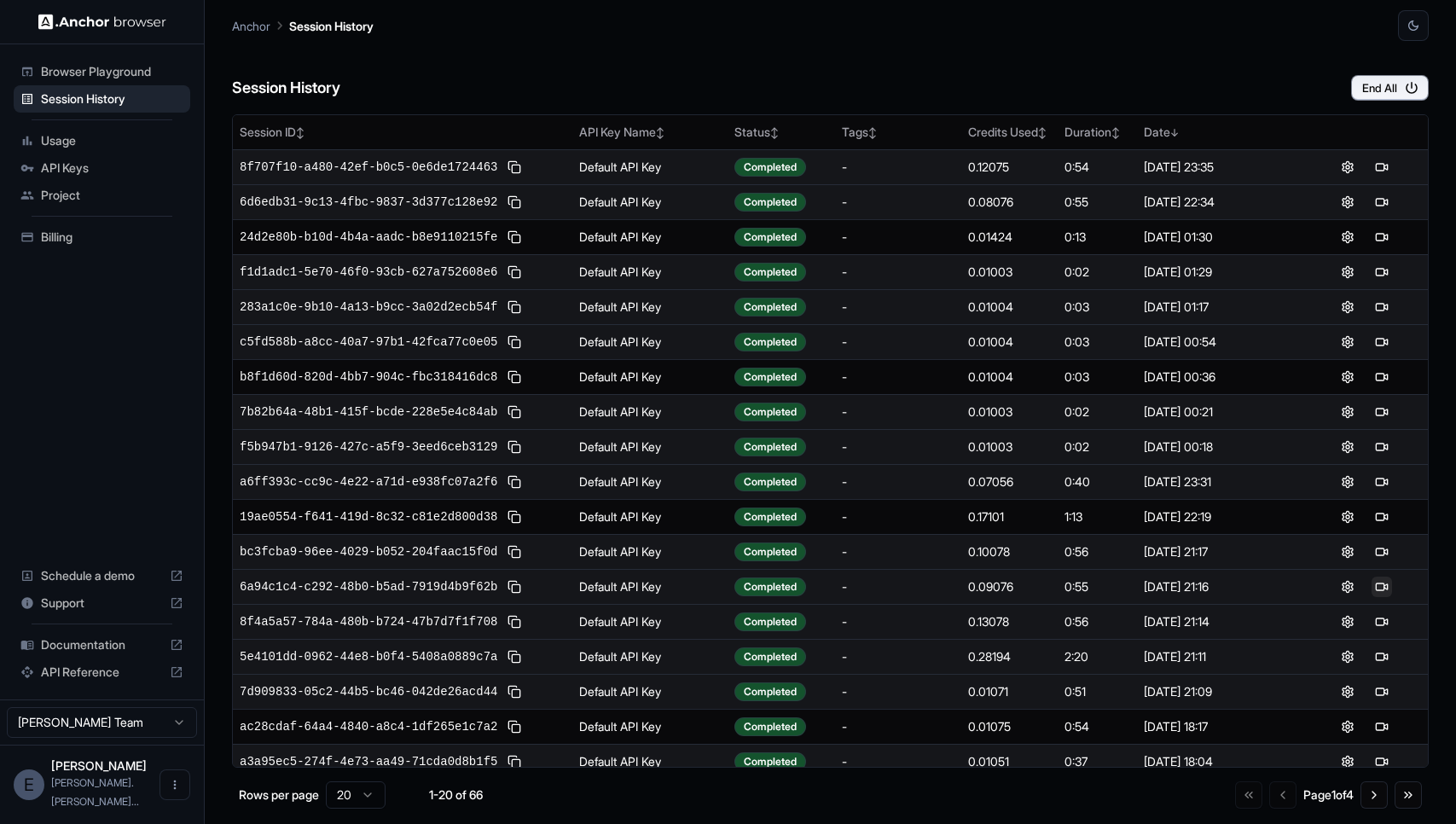
click at [1389, 587] on button at bounding box center [1382, 587] width 20 height 20
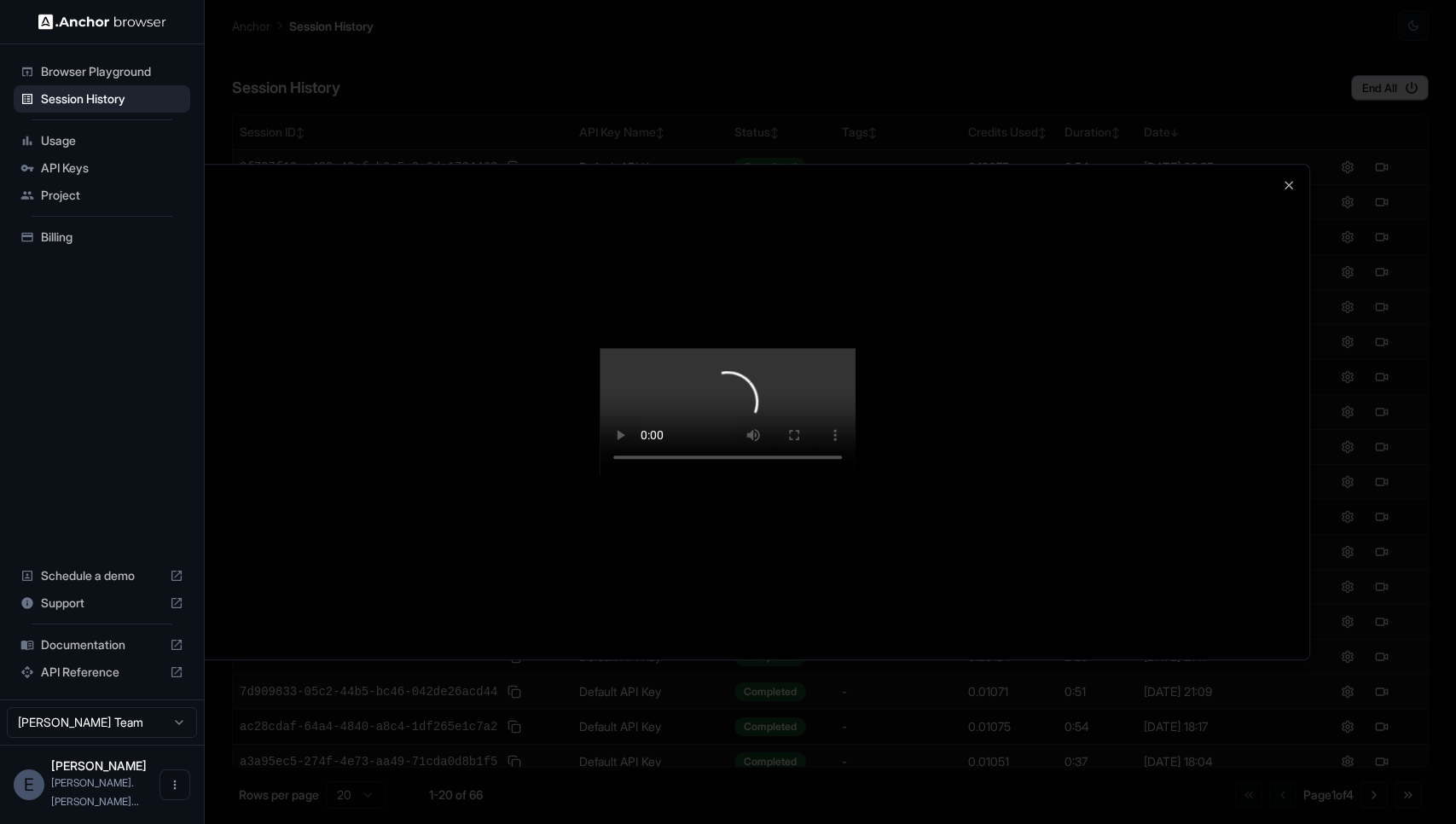
click at [1311, 587] on div at bounding box center [728, 412] width 1456 height 824
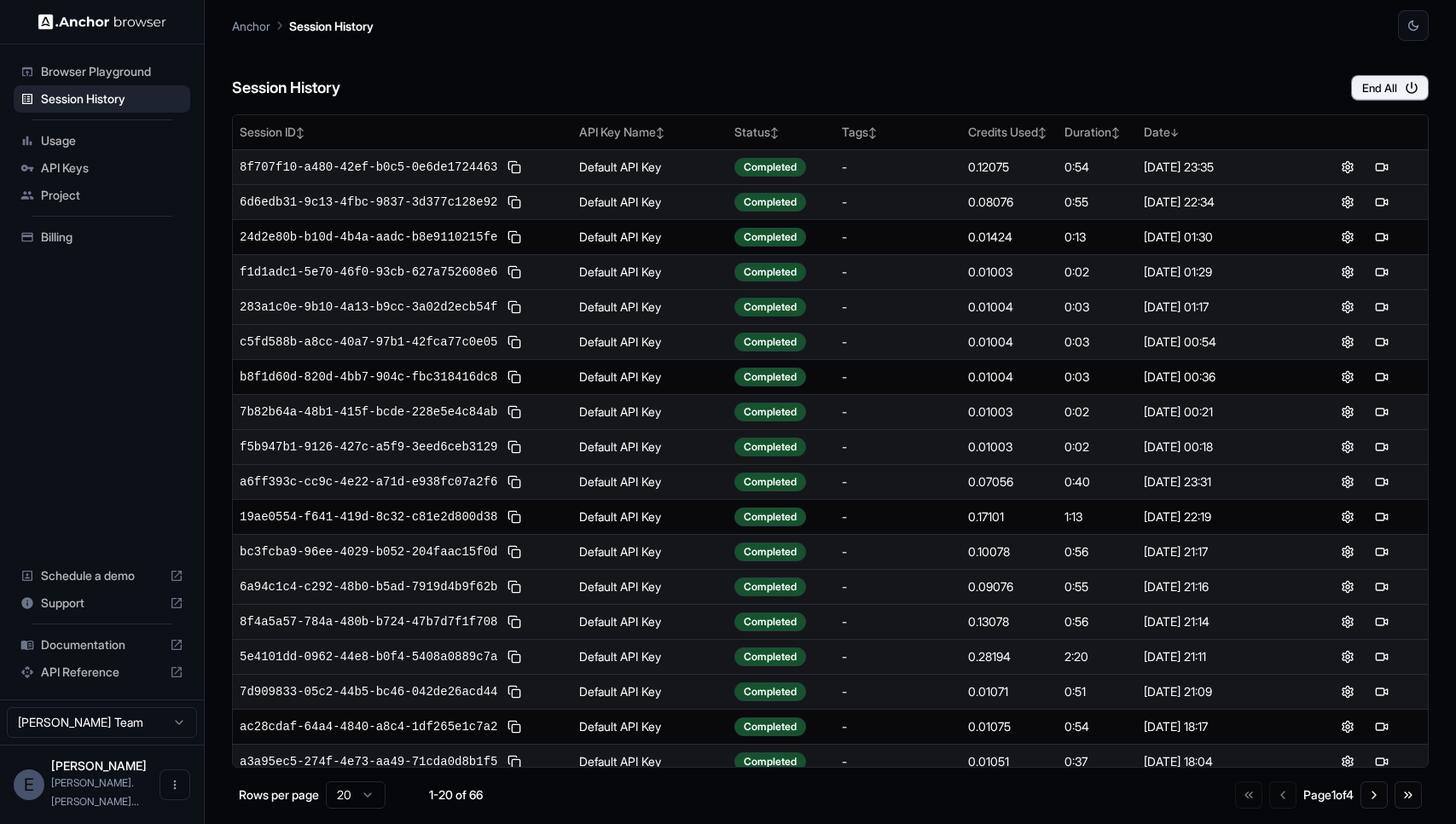
scroll to position [81, 0]
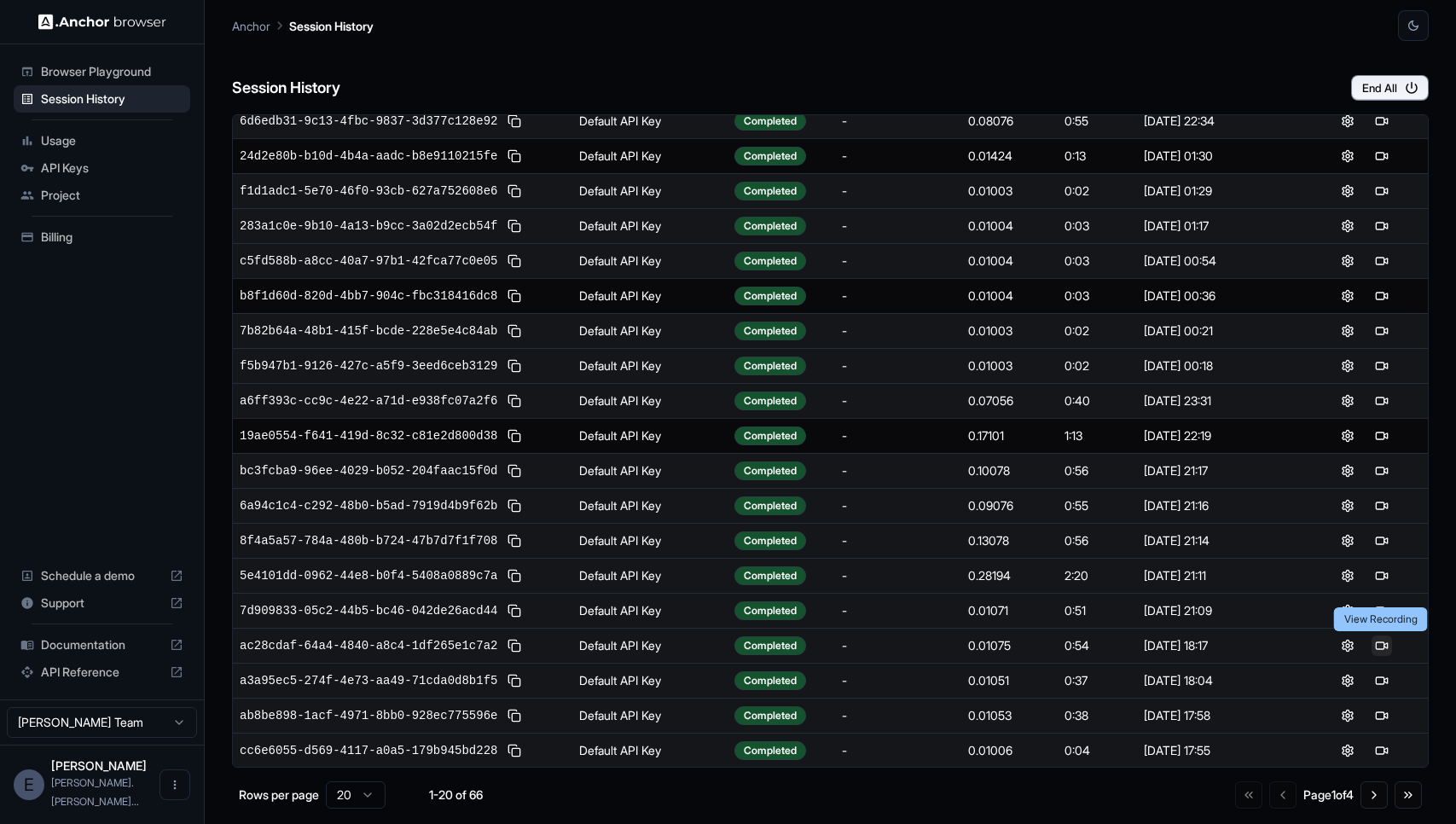
click at [1376, 644] on button at bounding box center [1382, 646] width 20 height 20
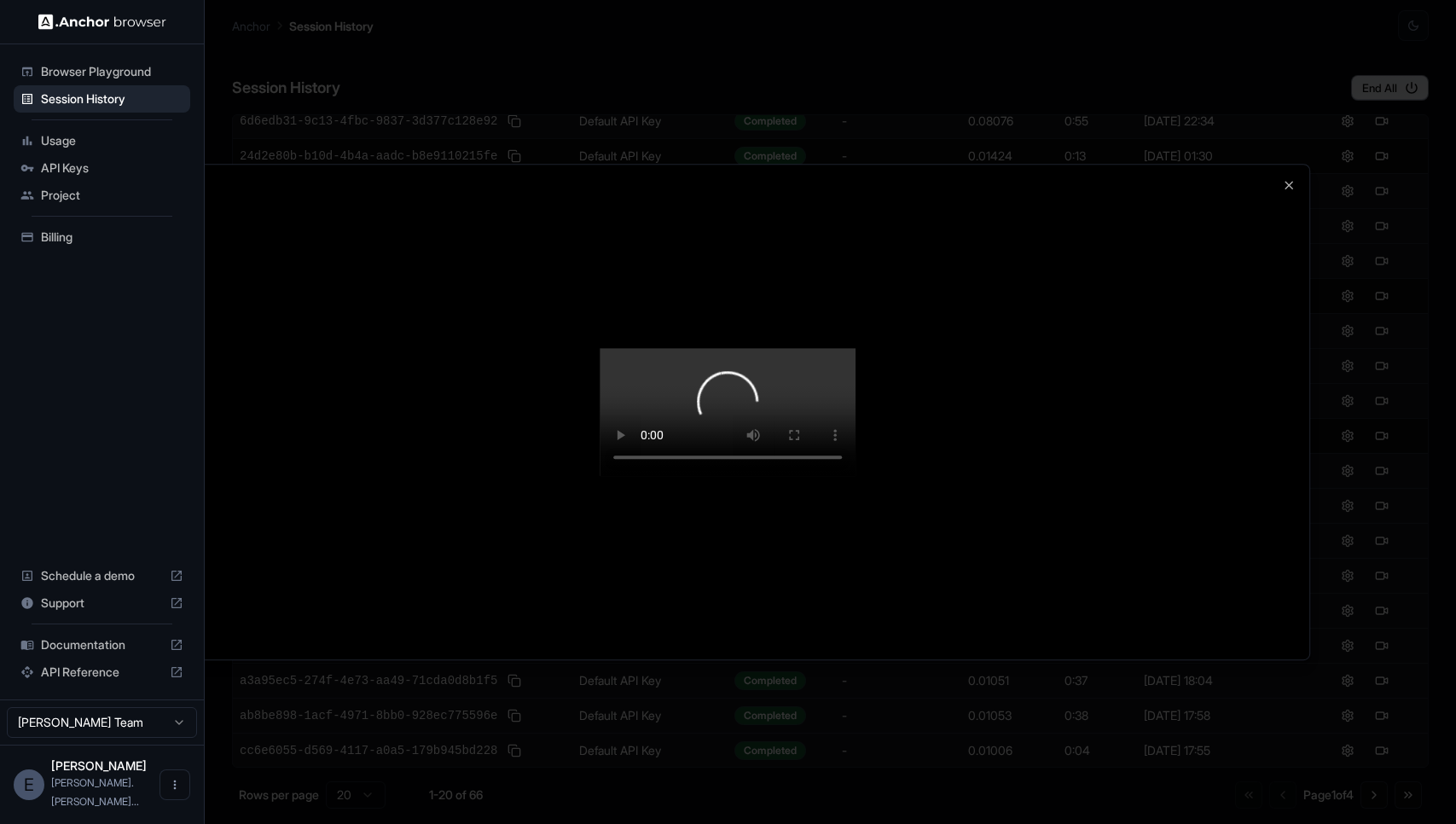
click at [1364, 669] on div at bounding box center [728, 412] width 1456 height 824
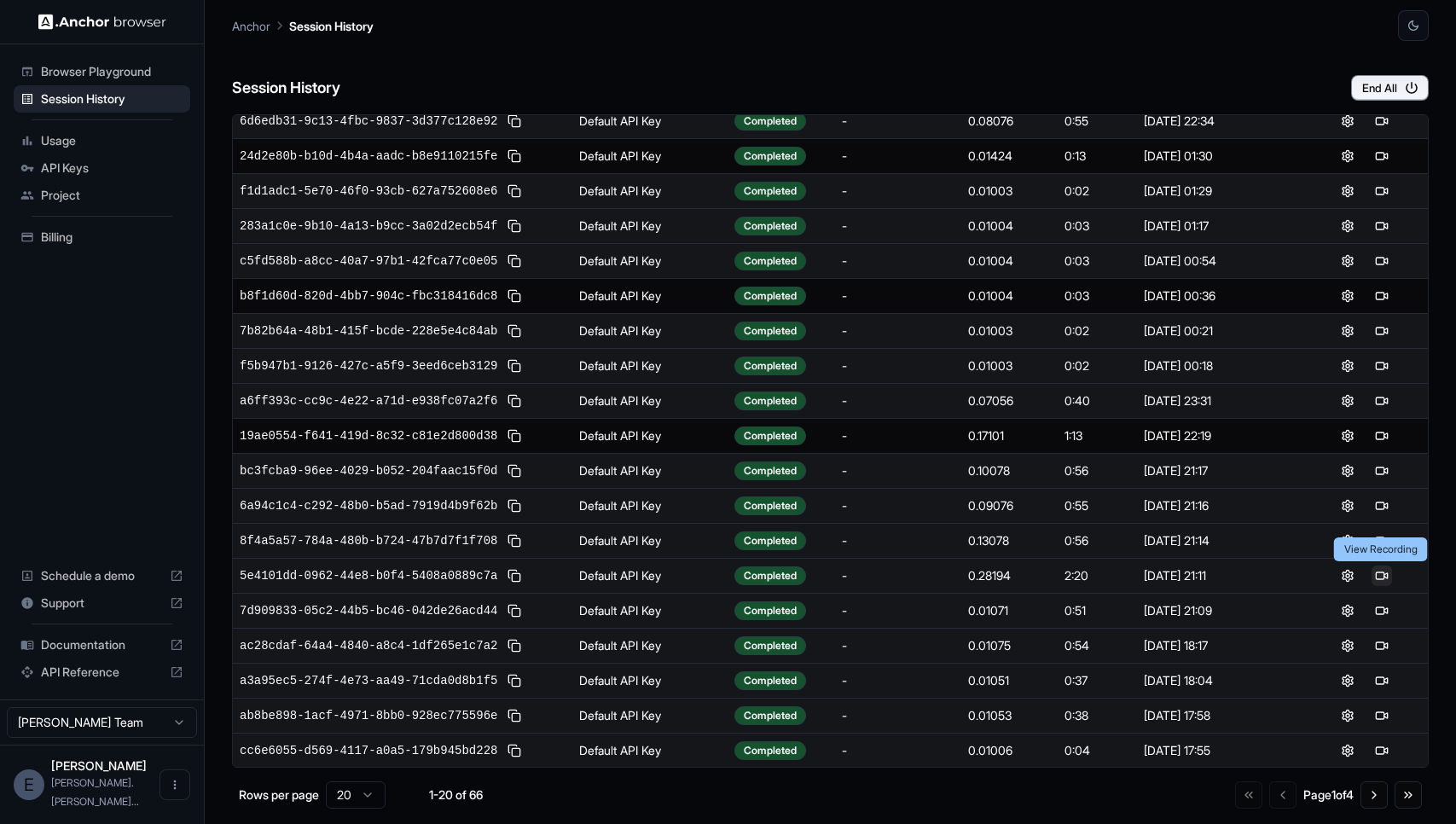
click at [1385, 579] on button at bounding box center [1382, 576] width 20 height 20
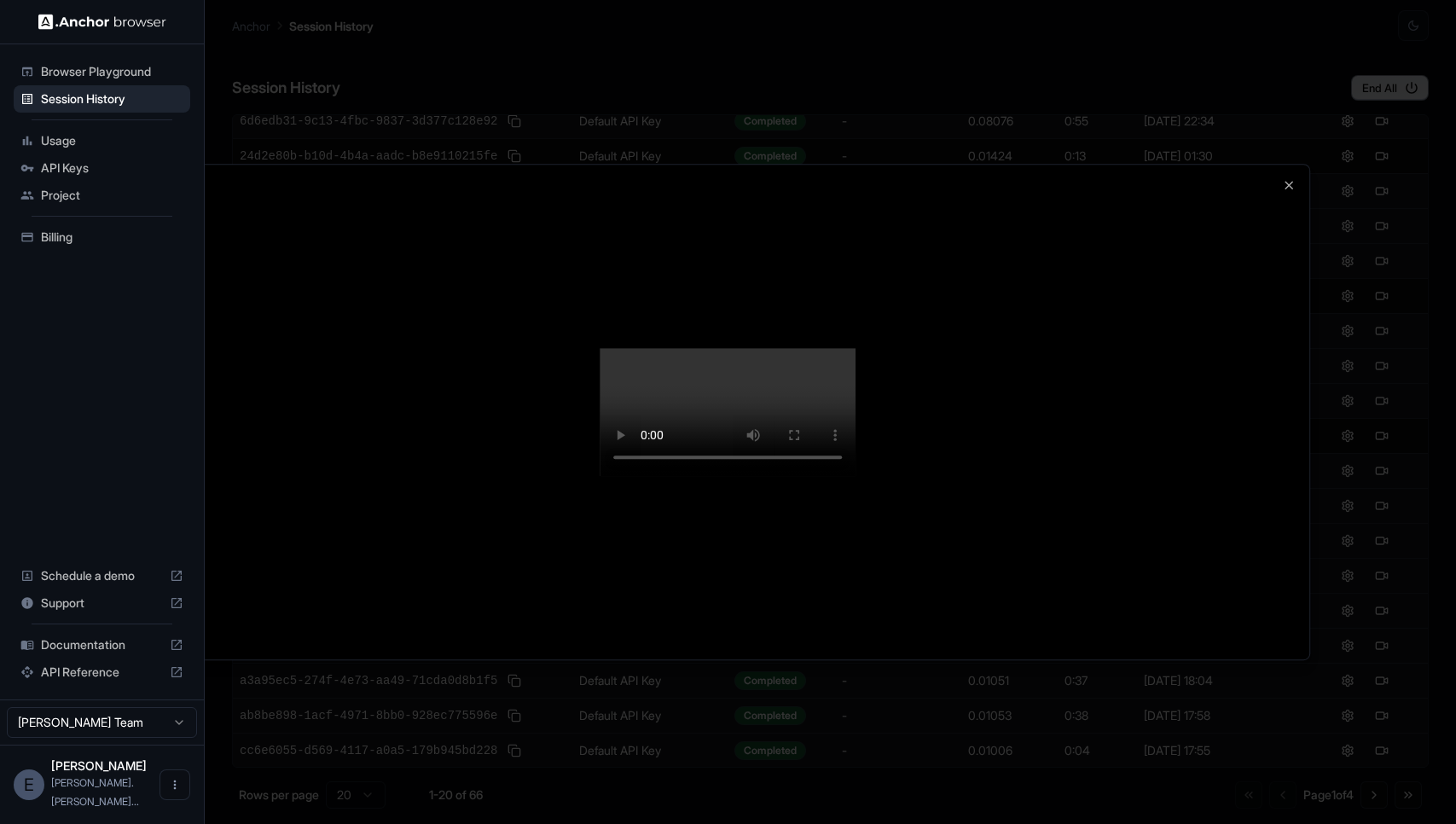
click at [1299, 659] on div at bounding box center [728, 412] width 1164 height 495
click at [1367, 527] on div at bounding box center [728, 412] width 1456 height 824
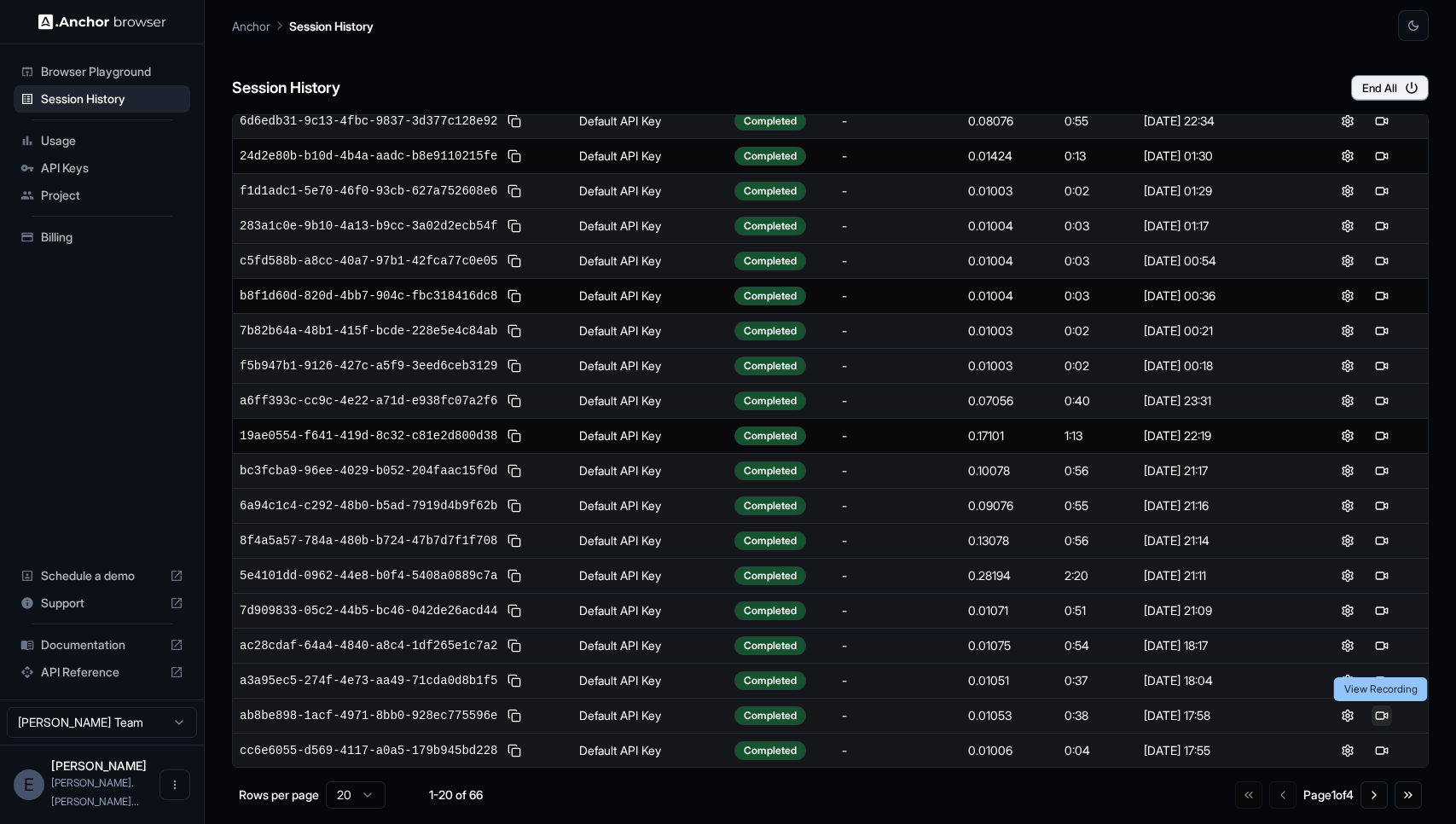
click at [1381, 715] on button at bounding box center [1382, 716] width 20 height 20
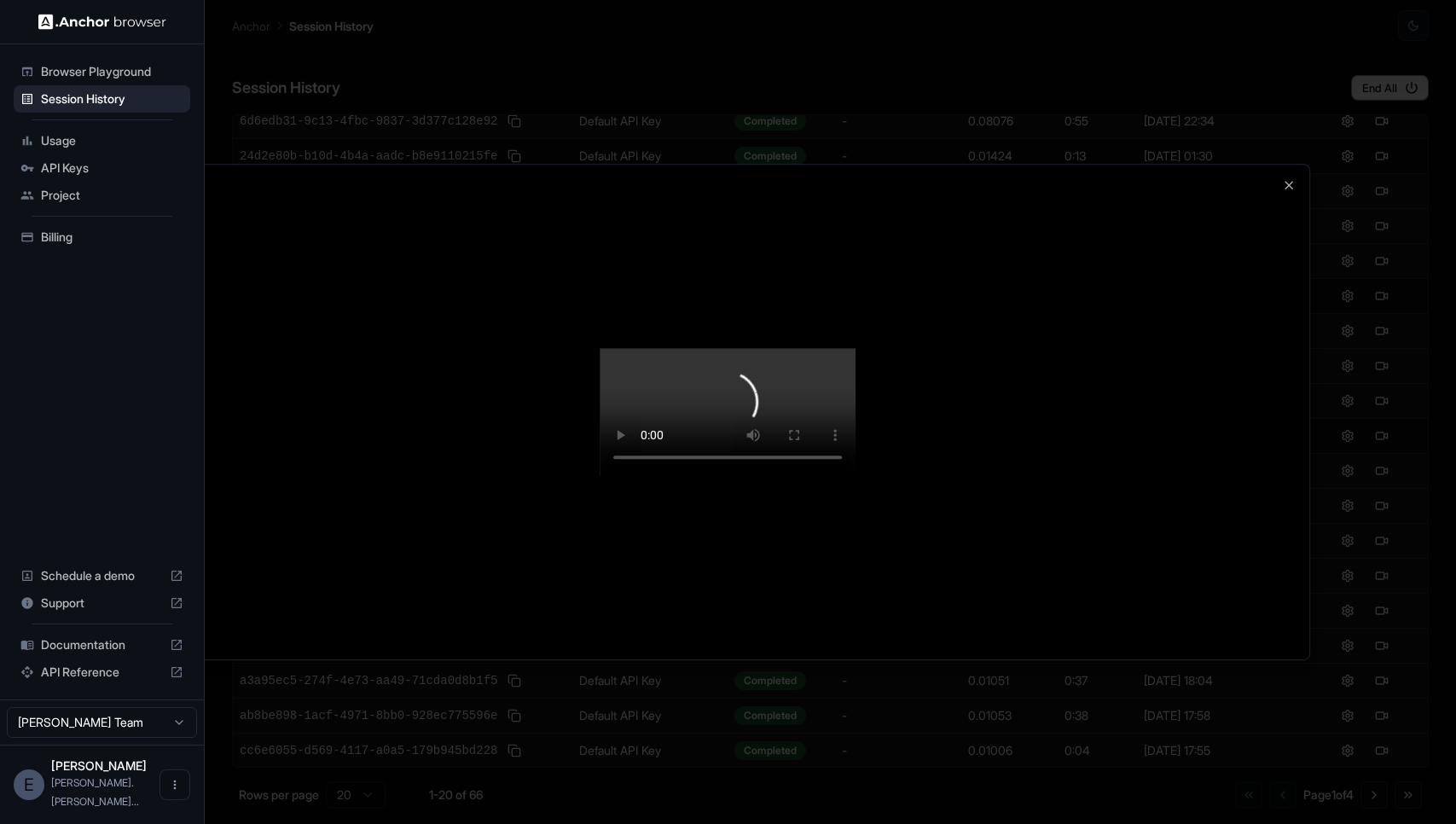
click at [1316, 706] on div at bounding box center [728, 412] width 1456 height 824
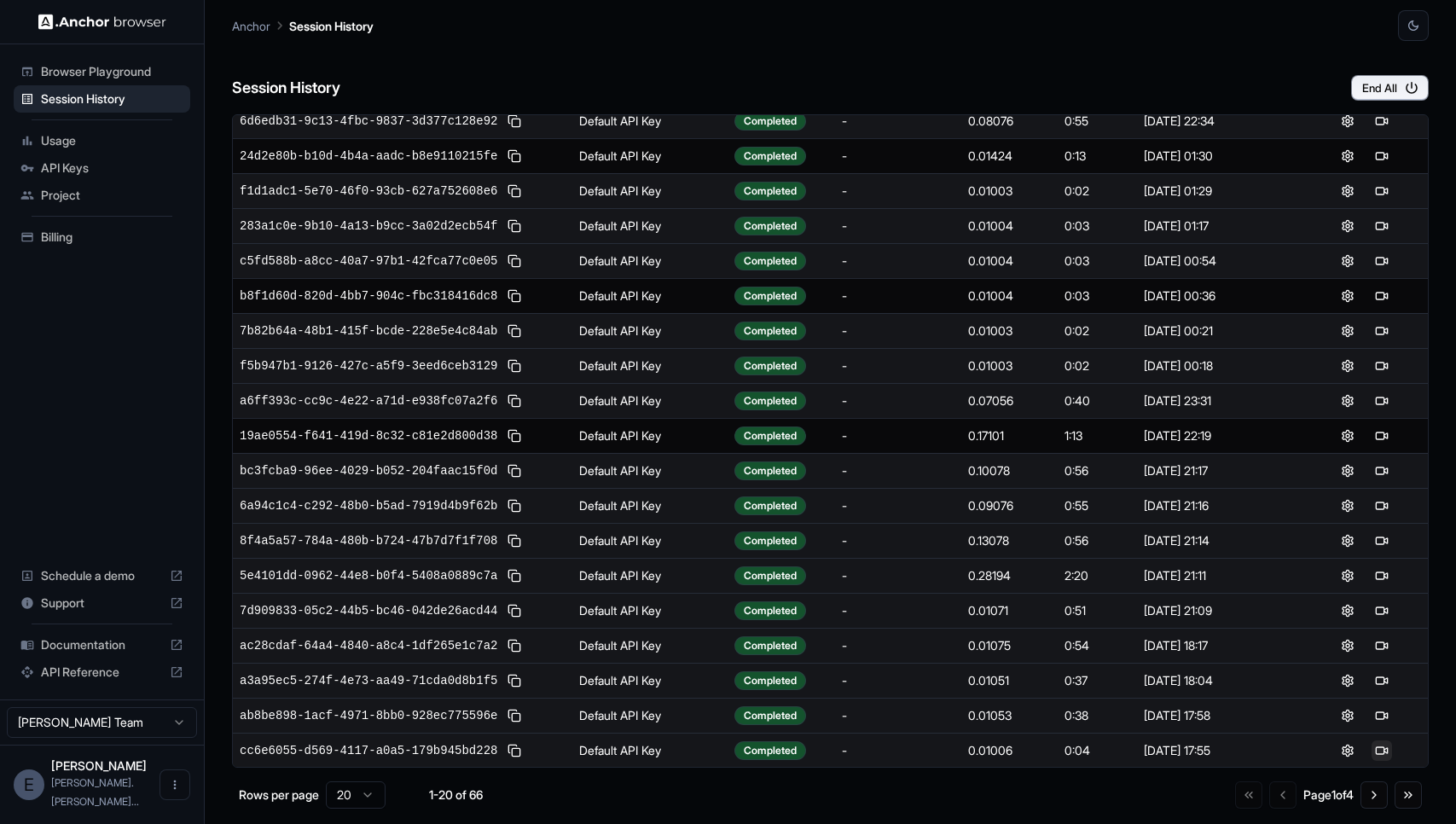
click at [1388, 752] on button at bounding box center [1382, 751] width 20 height 20
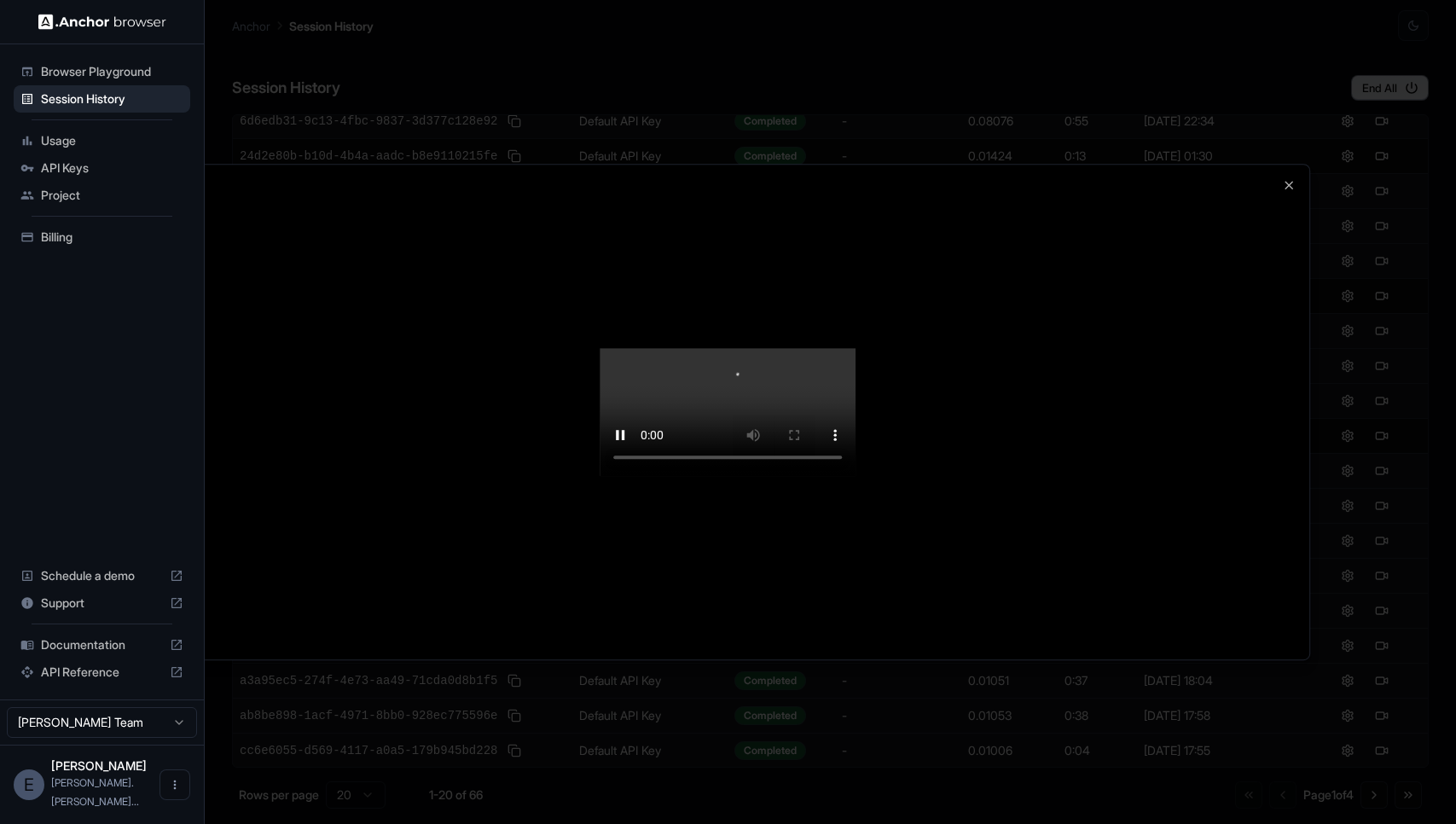
click at [1311, 594] on div at bounding box center [728, 412] width 1456 height 824
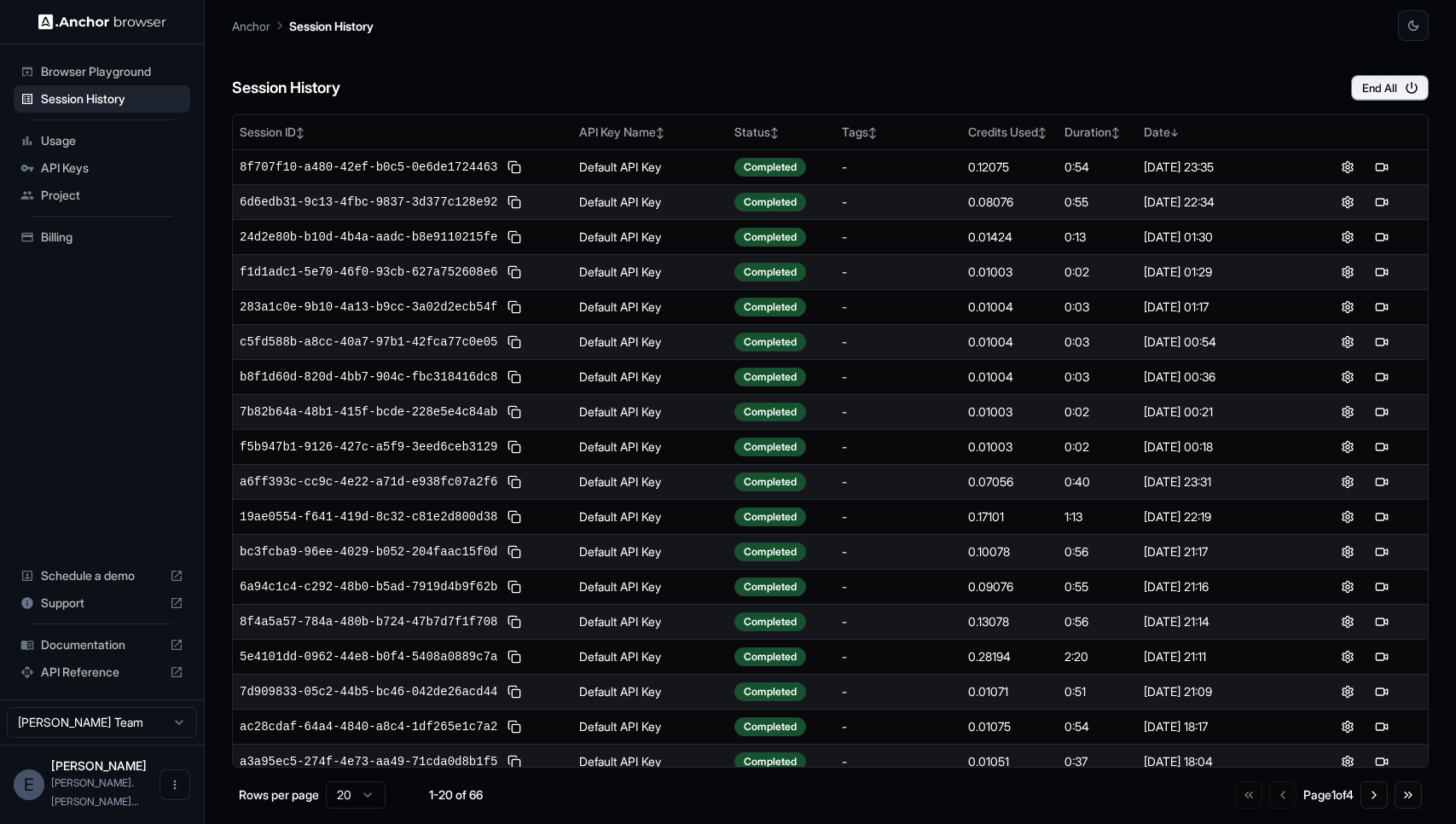
click at [106, 73] on span "Browser Playground" at bounding box center [112, 71] width 142 height 17
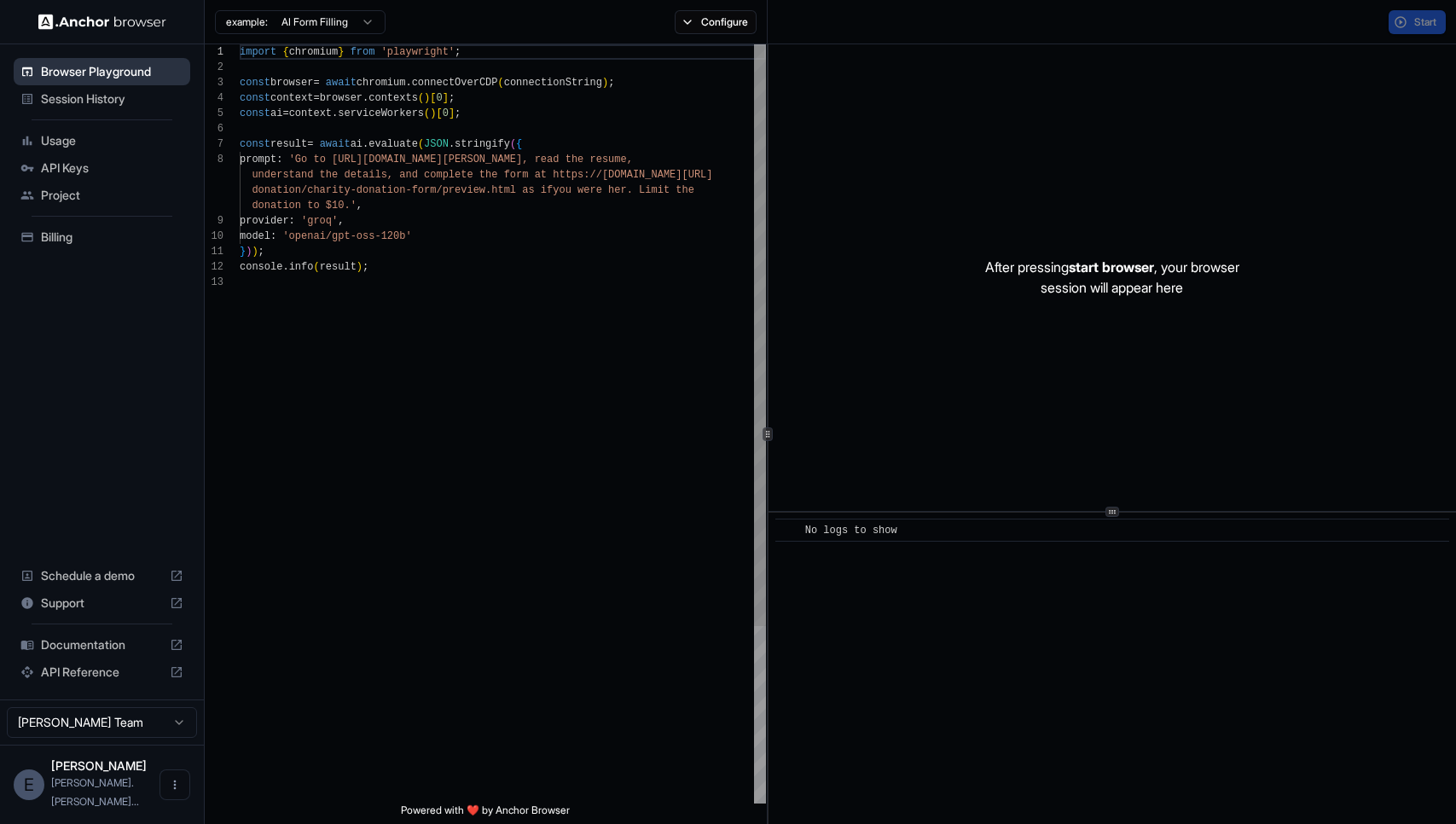
scroll to position [107, 0]
click at [493, 110] on div "import { chromium } from 'playwright' ; const browser = await chromium . connec…" at bounding box center [502, 539] width 526 height 990
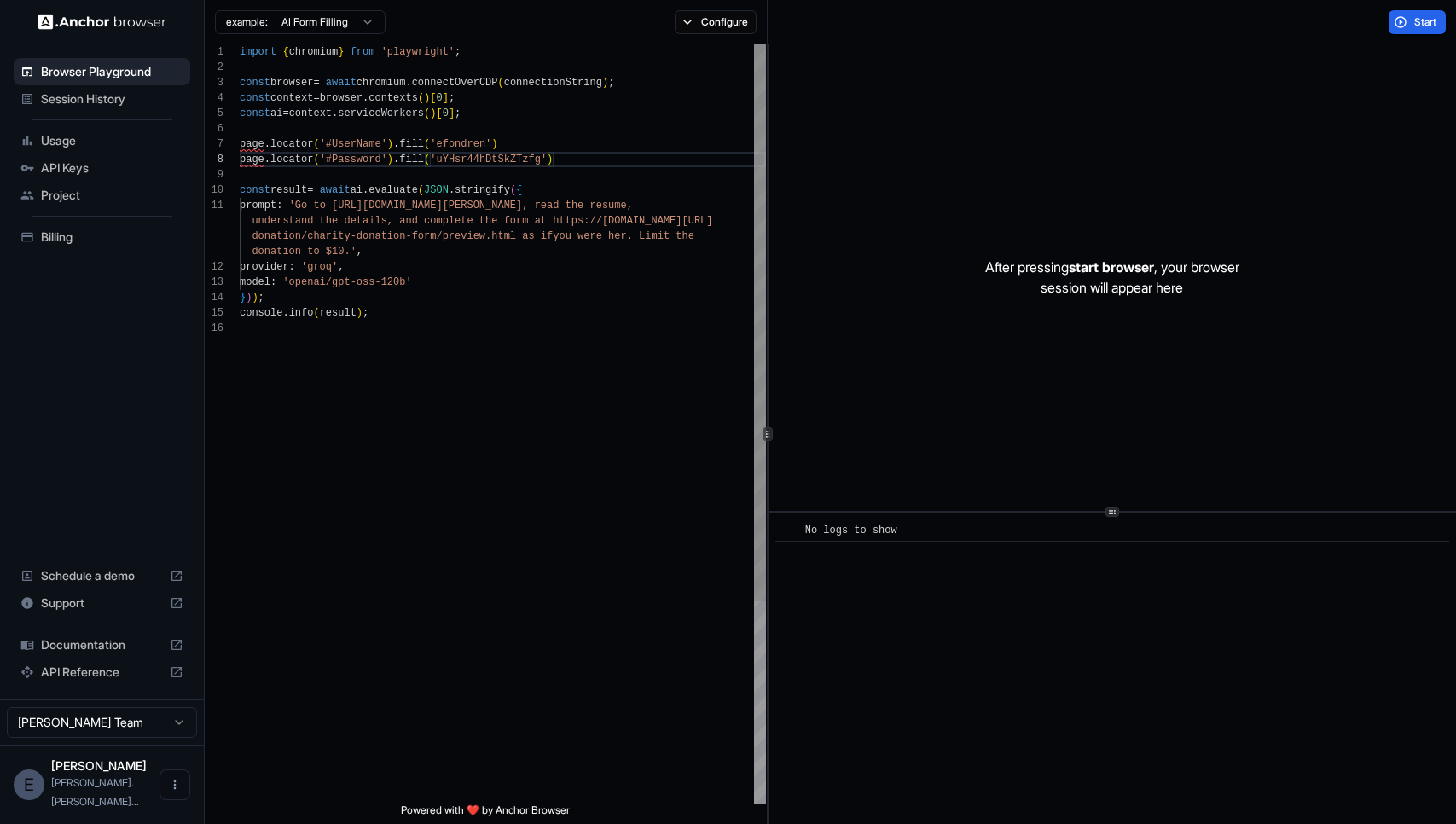
click at [495, 111] on div "import { chromium } from 'playwright' ; const browser = await chromium . connec…" at bounding box center [502, 562] width 526 height 1036
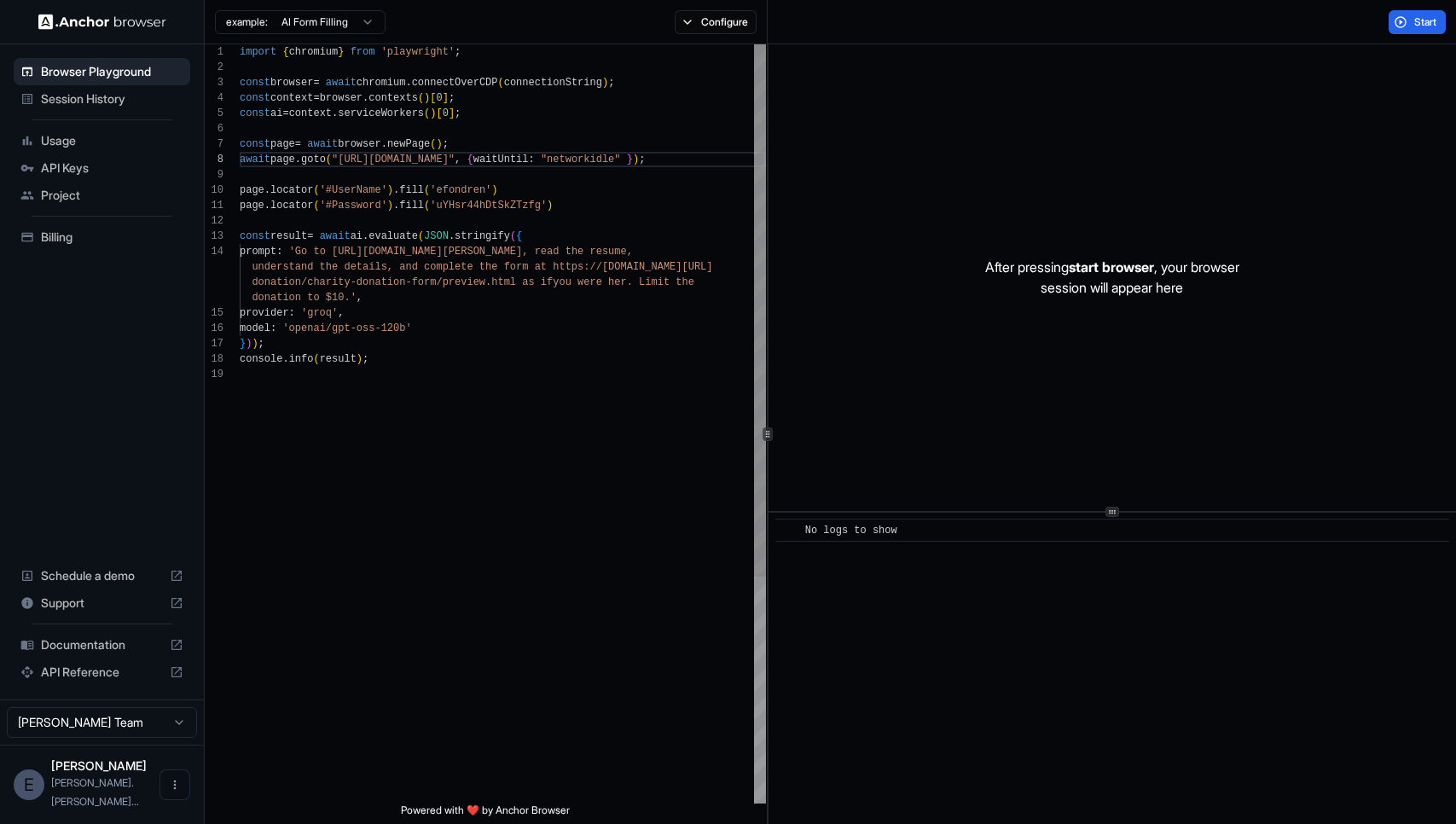
click at [464, 156] on div "import { chromium } from 'playwright' ; const browser = await chromium . connec…" at bounding box center [502, 585] width 526 height 1082
click at [346, 158] on div "import { chromium } from 'playwright' ; const browser = await chromium . connec…" at bounding box center [502, 585] width 526 height 1082
click at [593, 208] on div "import { chromium } from 'playwright' ; const browser = await chromium . connec…" at bounding box center [502, 585] width 526 height 1082
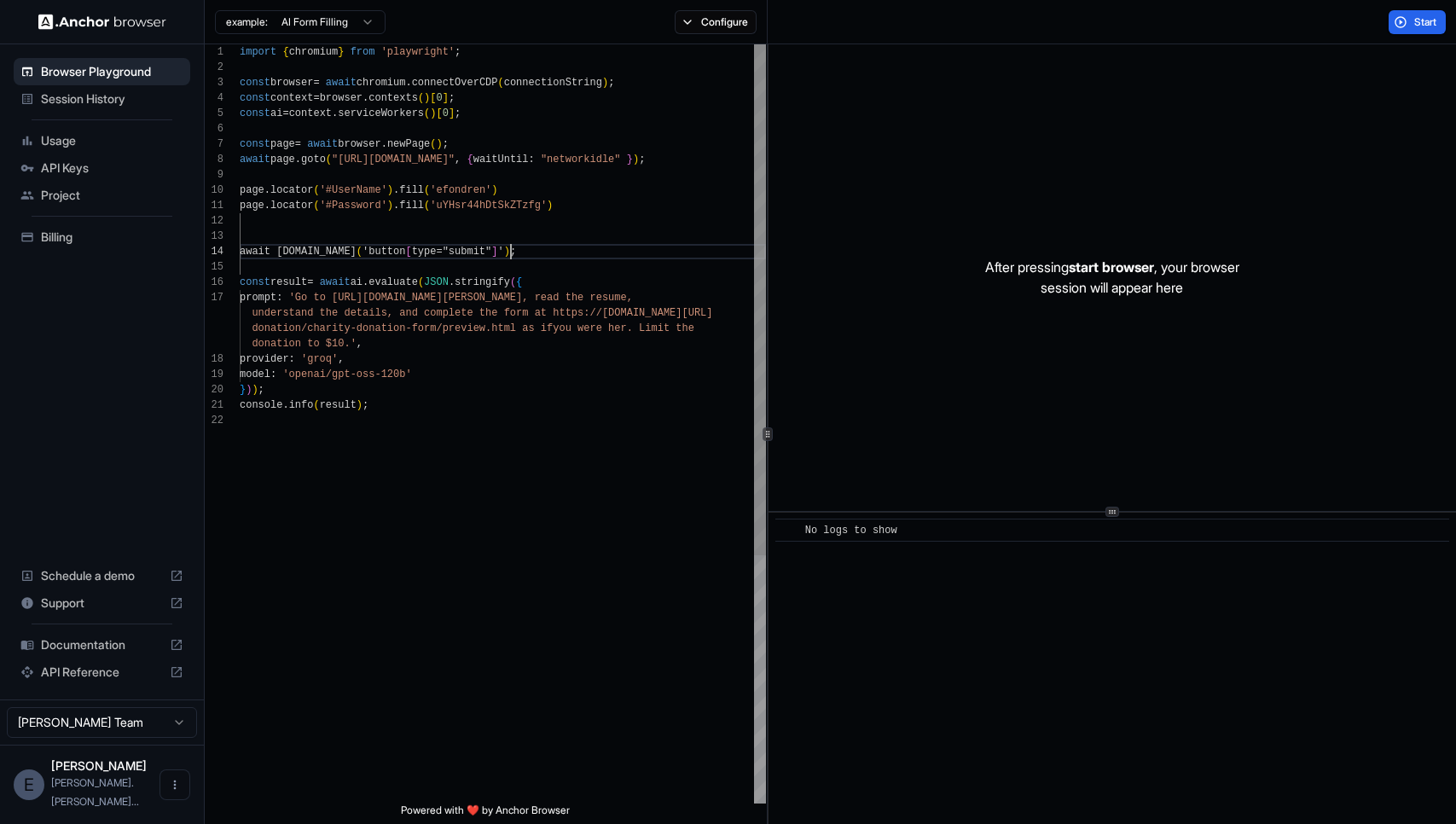
scroll to position [46, 0]
click at [252, 254] on div "import { chromium } from 'playwright' ; const browser = await chromium . connec…" at bounding box center [502, 609] width 526 height 1128
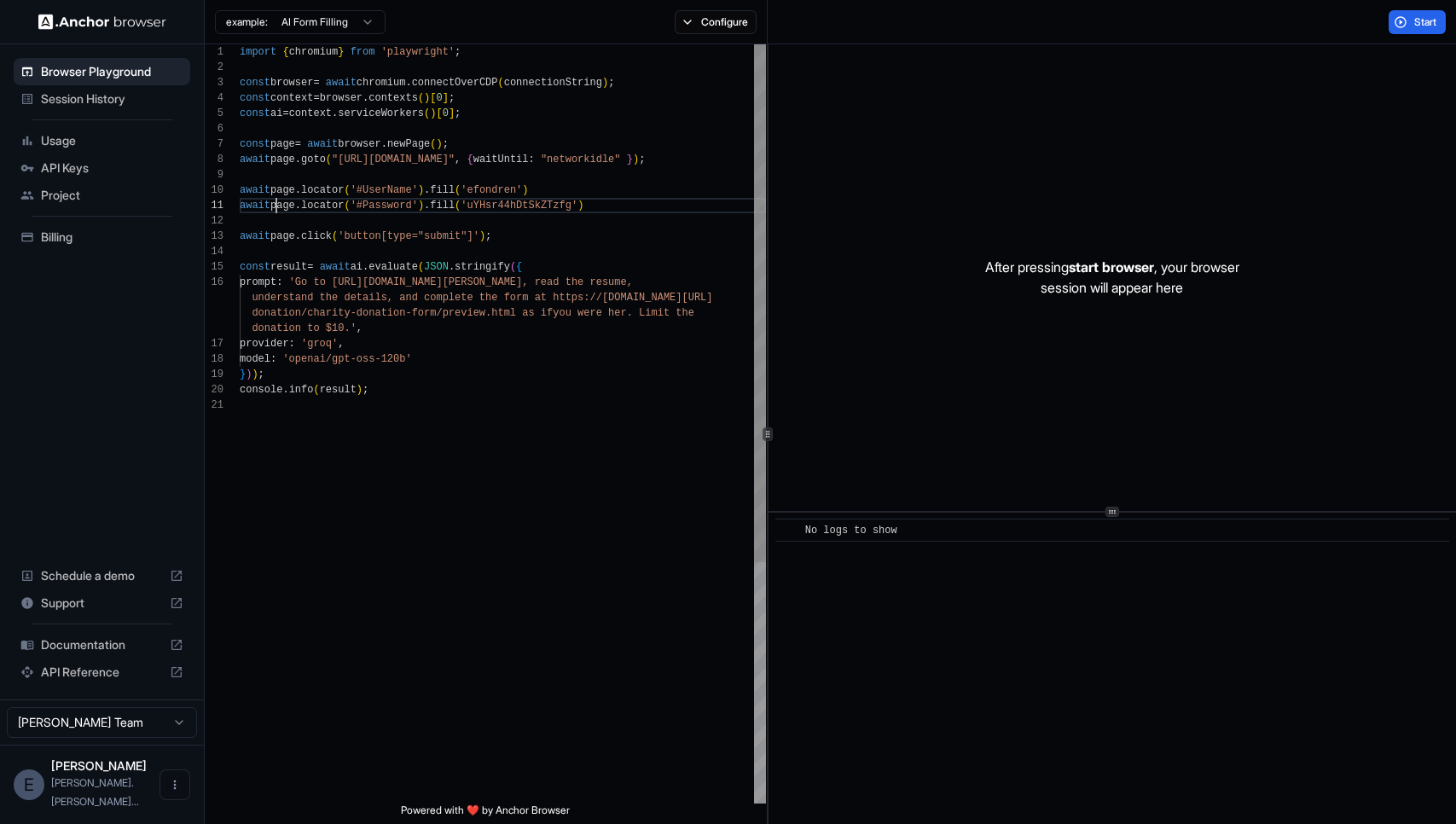
scroll to position [0, 0]
click at [479, 238] on div "import { chromium } from 'playwright' ; const browser = await chromium . connec…" at bounding box center [502, 600] width 526 height 1113
click at [349, 236] on div "import { chromium } from 'playwright' ; const browser = await chromium . connec…" at bounding box center [502, 600] width 526 height 1113
click at [447, 235] on div "import { chromium } from 'playwright' ; const browser = await chromium . connec…" at bounding box center [502, 600] width 526 height 1113
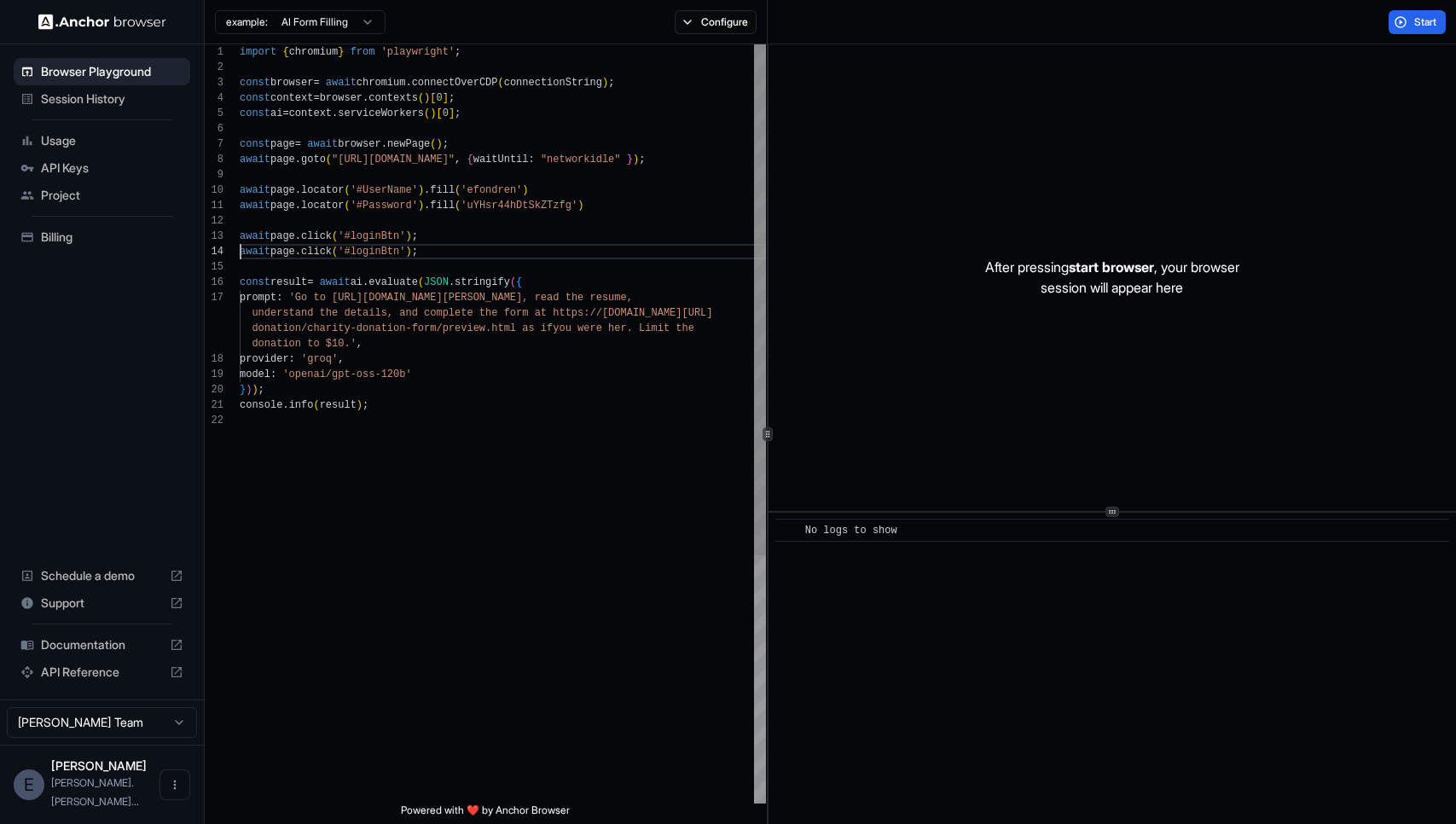
scroll to position [46, 0]
click at [388, 250] on div "import { chromium } from 'playwright' ; const browser = await chromium . connec…" at bounding box center [502, 609] width 526 height 1128
click at [309, 301] on div "import { chromium } from 'playwright' ; const browser = await chromium . connec…" at bounding box center [502, 609] width 526 height 1128
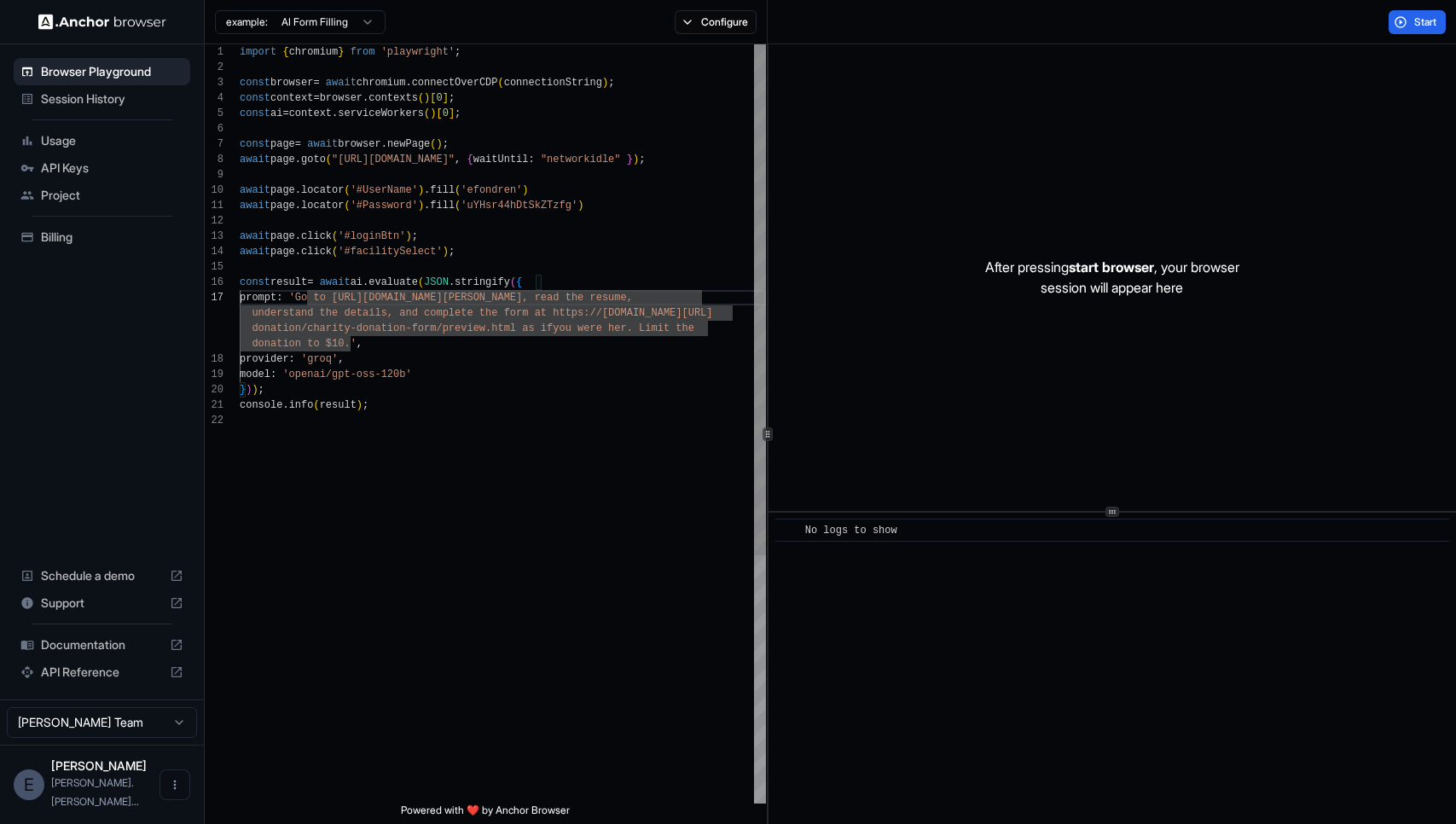
click at [347, 342] on div "import { chromium } from 'playwright' ; const browser = await chromium . connec…" at bounding box center [502, 609] width 526 height 1128
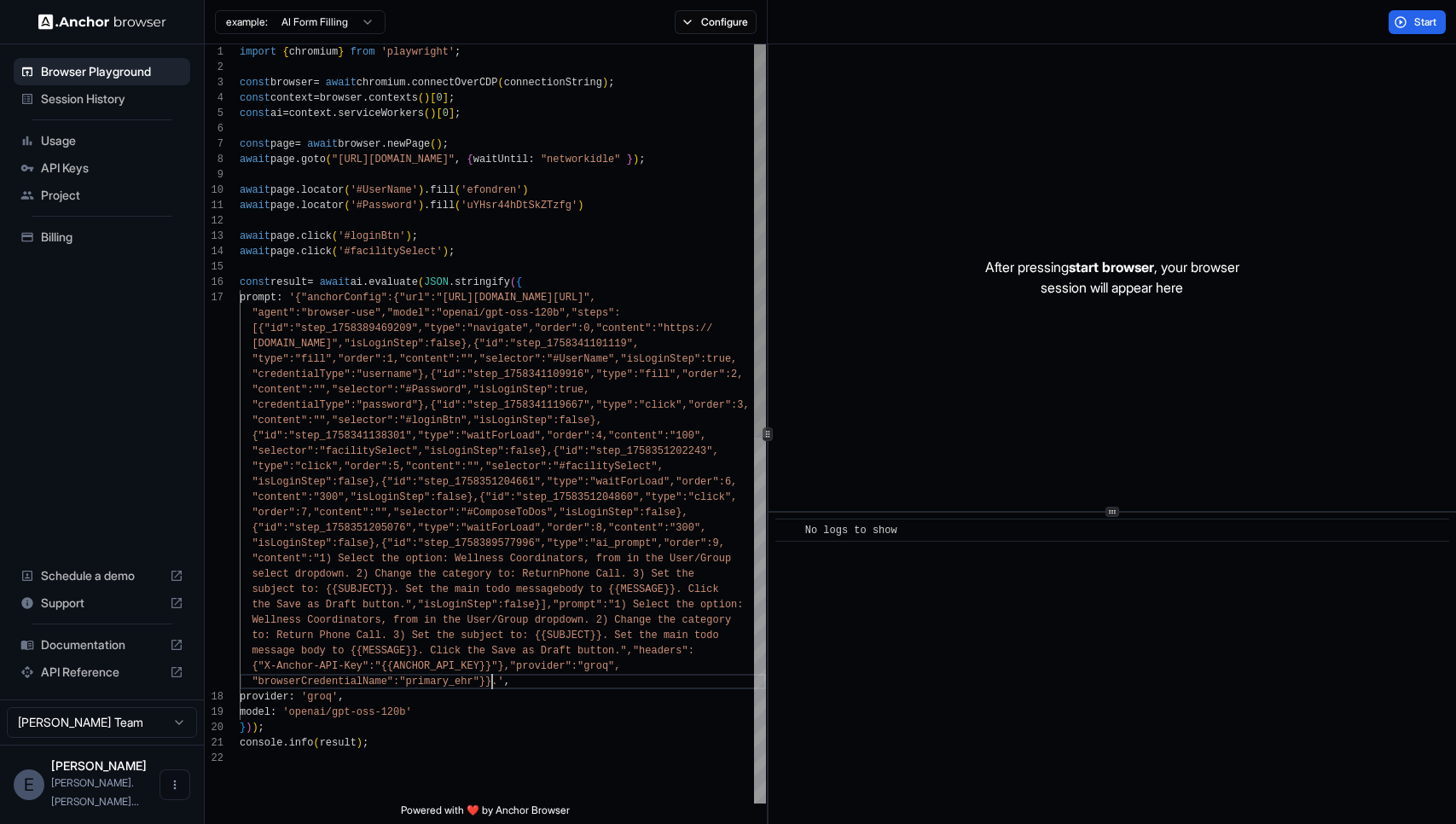
scroll to position [16, 0]
click at [623, 651] on div "import { chromium } from 'playwright' ; const browser = await chromium . connec…" at bounding box center [502, 777] width 526 height 1466
click at [307, 295] on div "import { chromium } from 'playwright' ; const browser = await chromium . connec…" at bounding box center [502, 762] width 526 height 1435
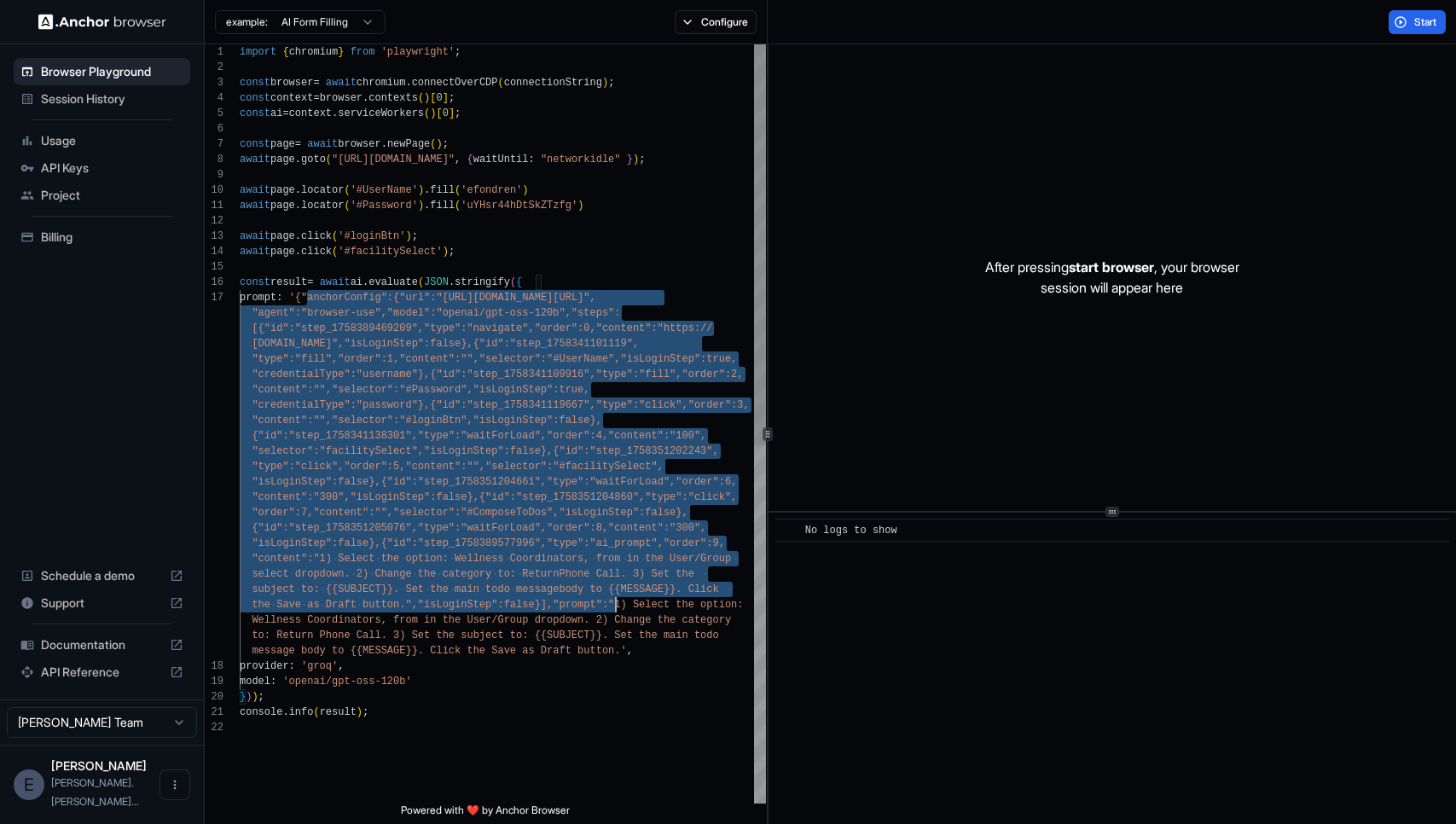
click at [614, 603] on div "import { chromium } from 'playwright' ; const browser = await chromium . connec…" at bounding box center [502, 762] width 526 height 1435
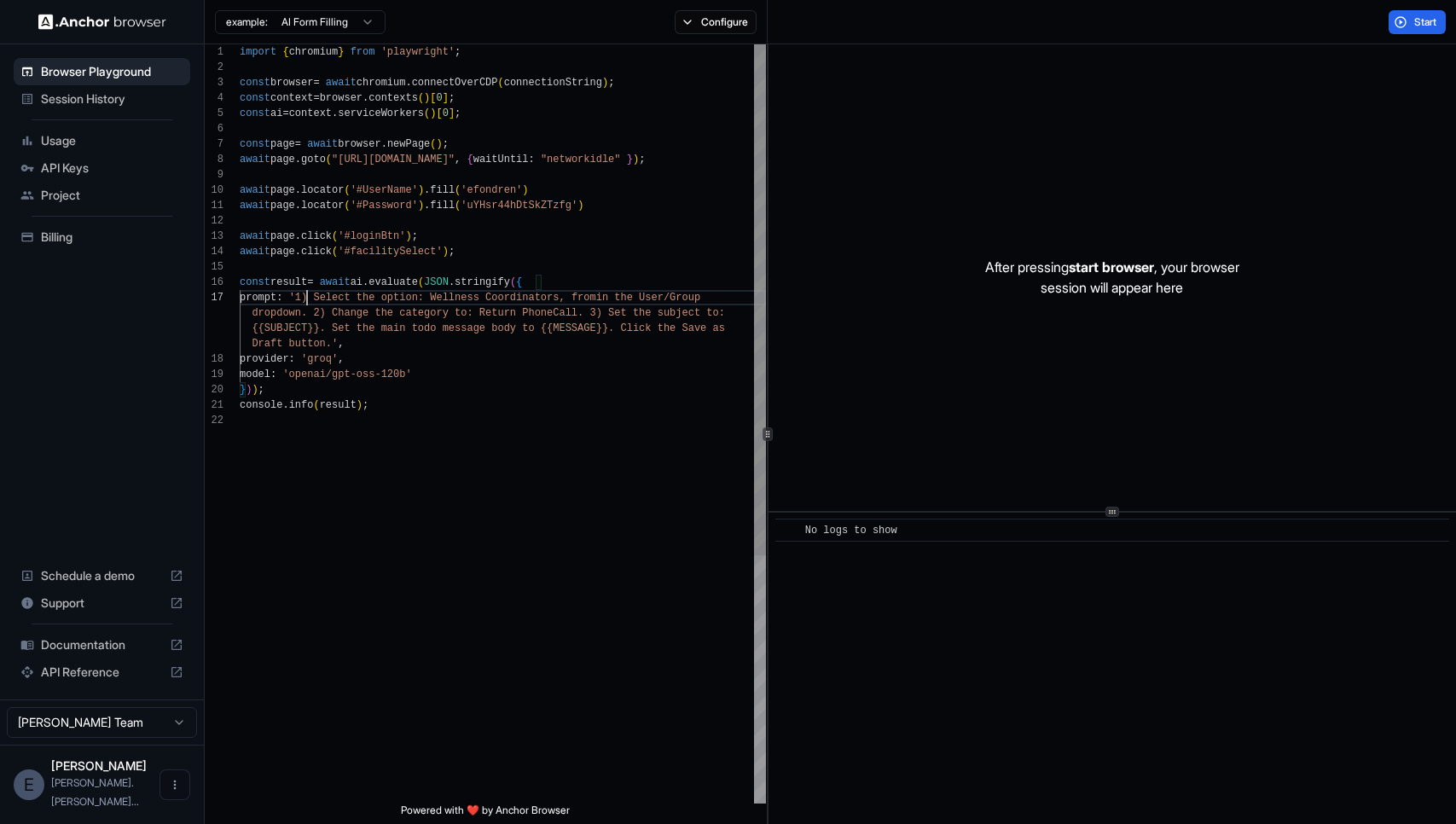
click at [326, 299] on div "import { chromium } from 'playwright' ; const browser = await chromium . connec…" at bounding box center [502, 609] width 526 height 1128
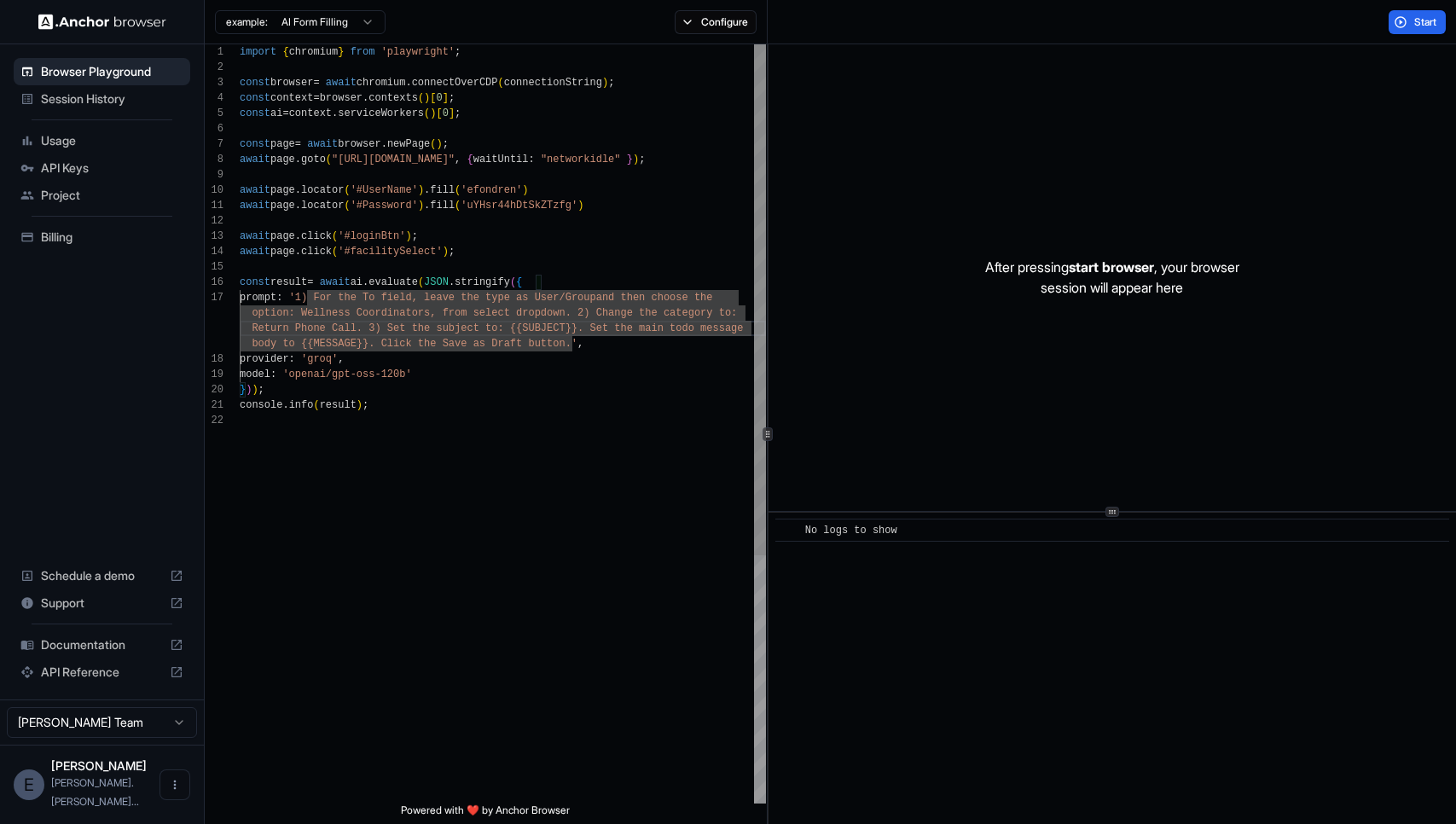
click at [589, 332] on div "import { chromium } from 'playwright' ; const browser = await chromium . connec…" at bounding box center [502, 609] width 526 height 1128
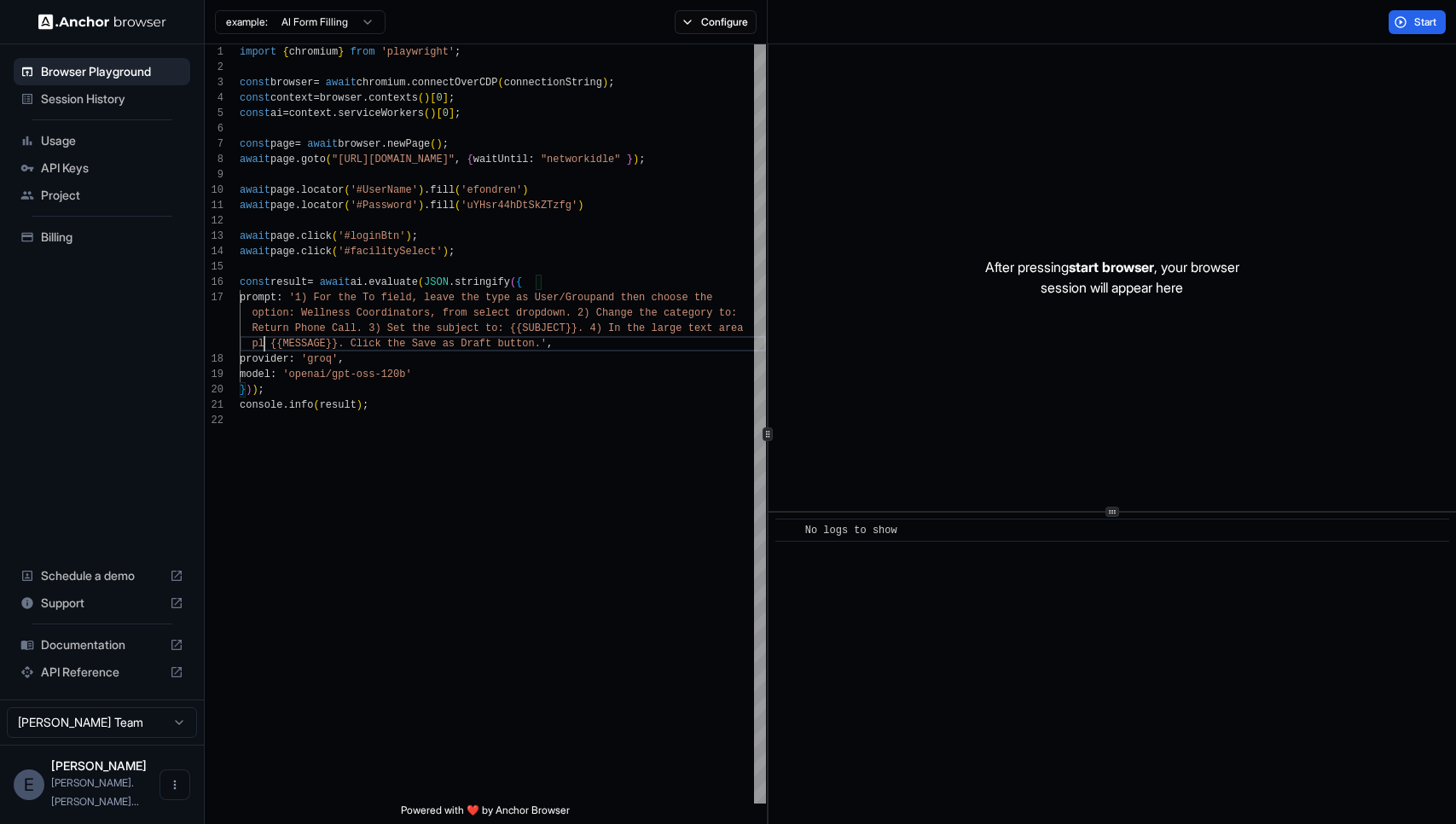
scroll to position [138, 0]
click at [495, 332] on div "import { chromium } from 'playwright' ; const browser = await chromium . connec…" at bounding box center [502, 609] width 526 height 1128
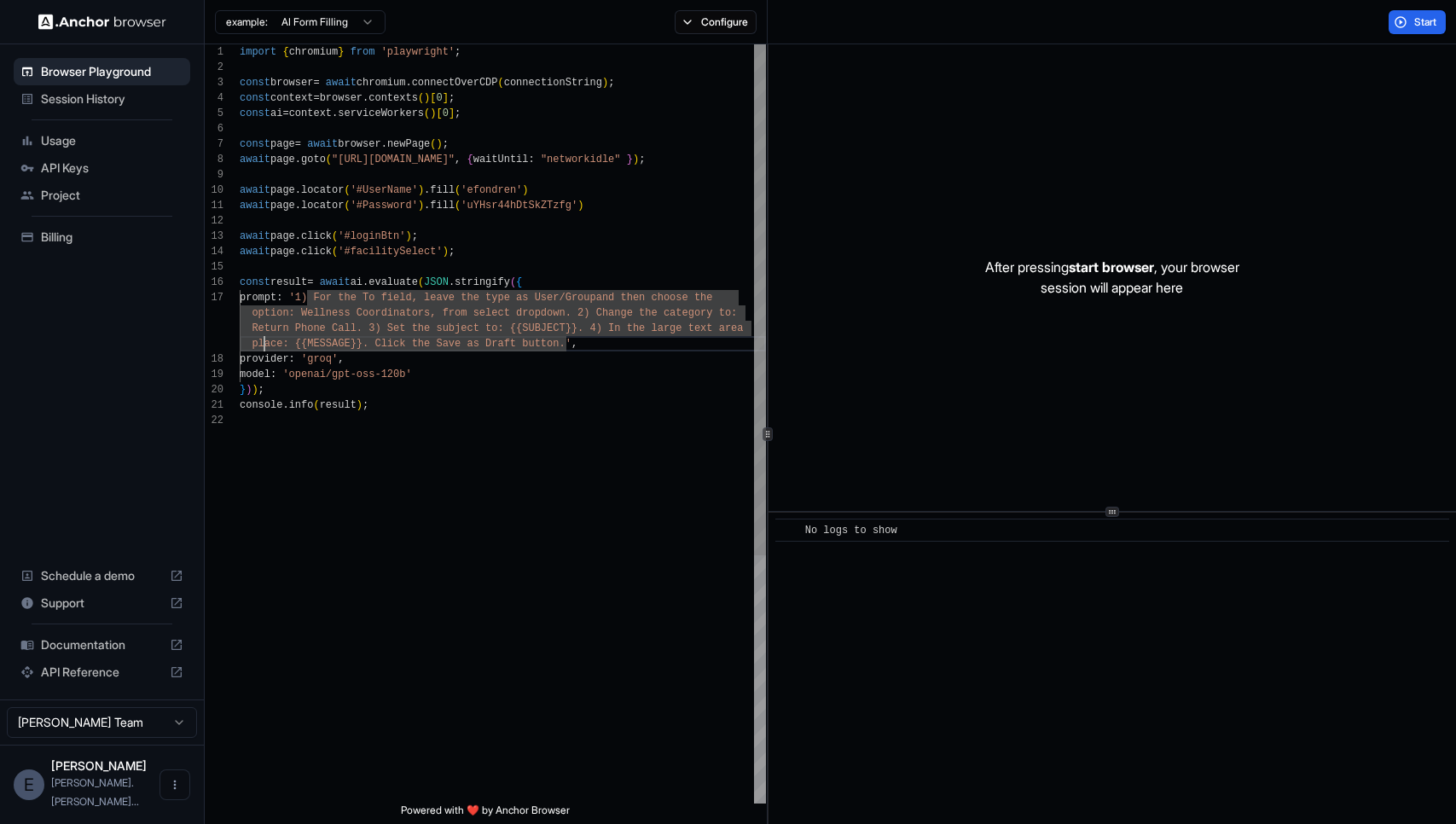
click at [265, 341] on div "import { chromium } from 'playwright' ; const browser = await chromium . connec…" at bounding box center [502, 609] width 526 height 1128
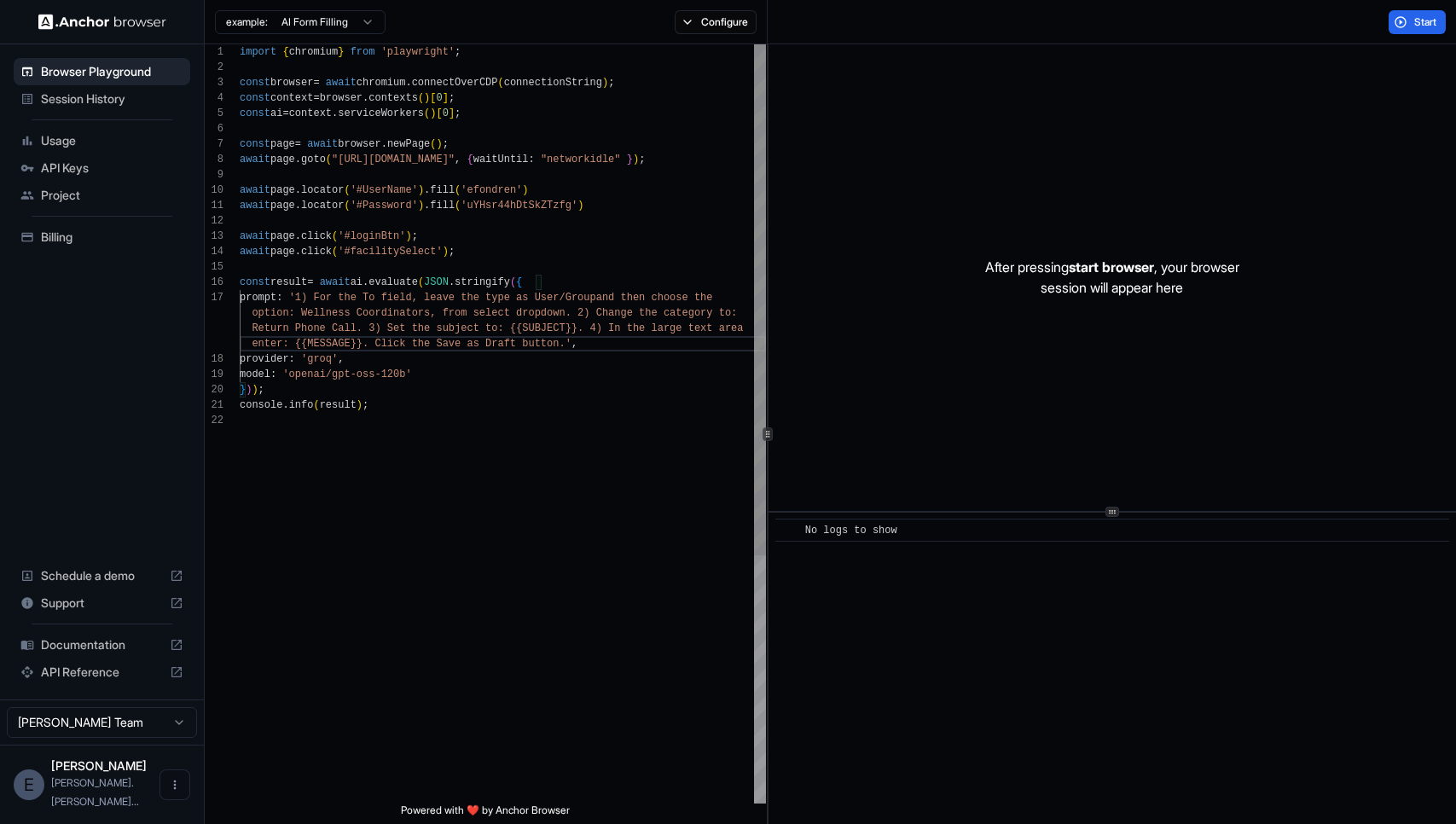
click at [376, 349] on div "import { chromium } from 'playwright' ; const browser = await chromium . connec…" at bounding box center [502, 609] width 526 height 1128
click at [1429, 19] on span "Start" at bounding box center [1426, 22] width 24 height 14
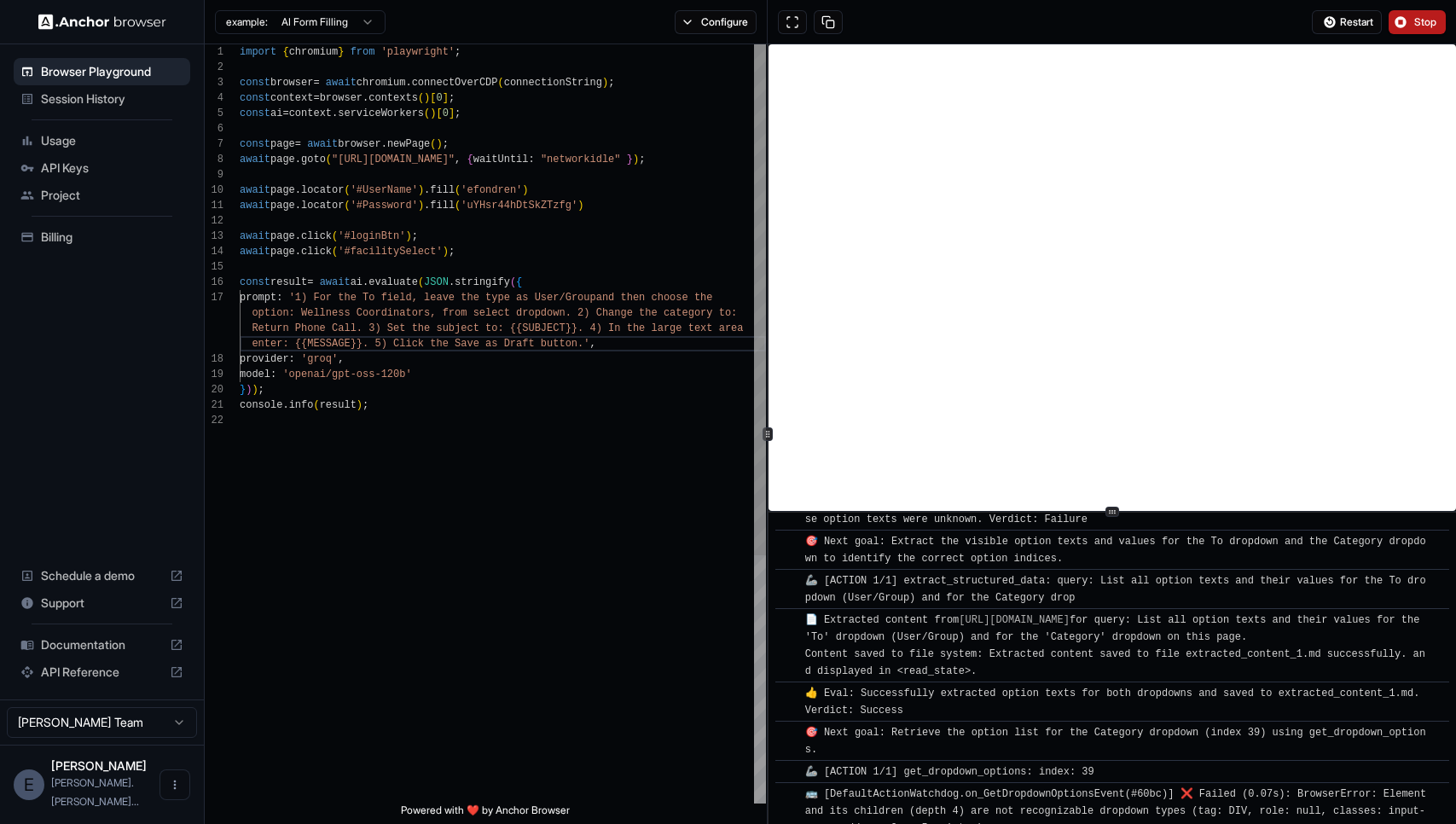
scroll to position [946, 0]
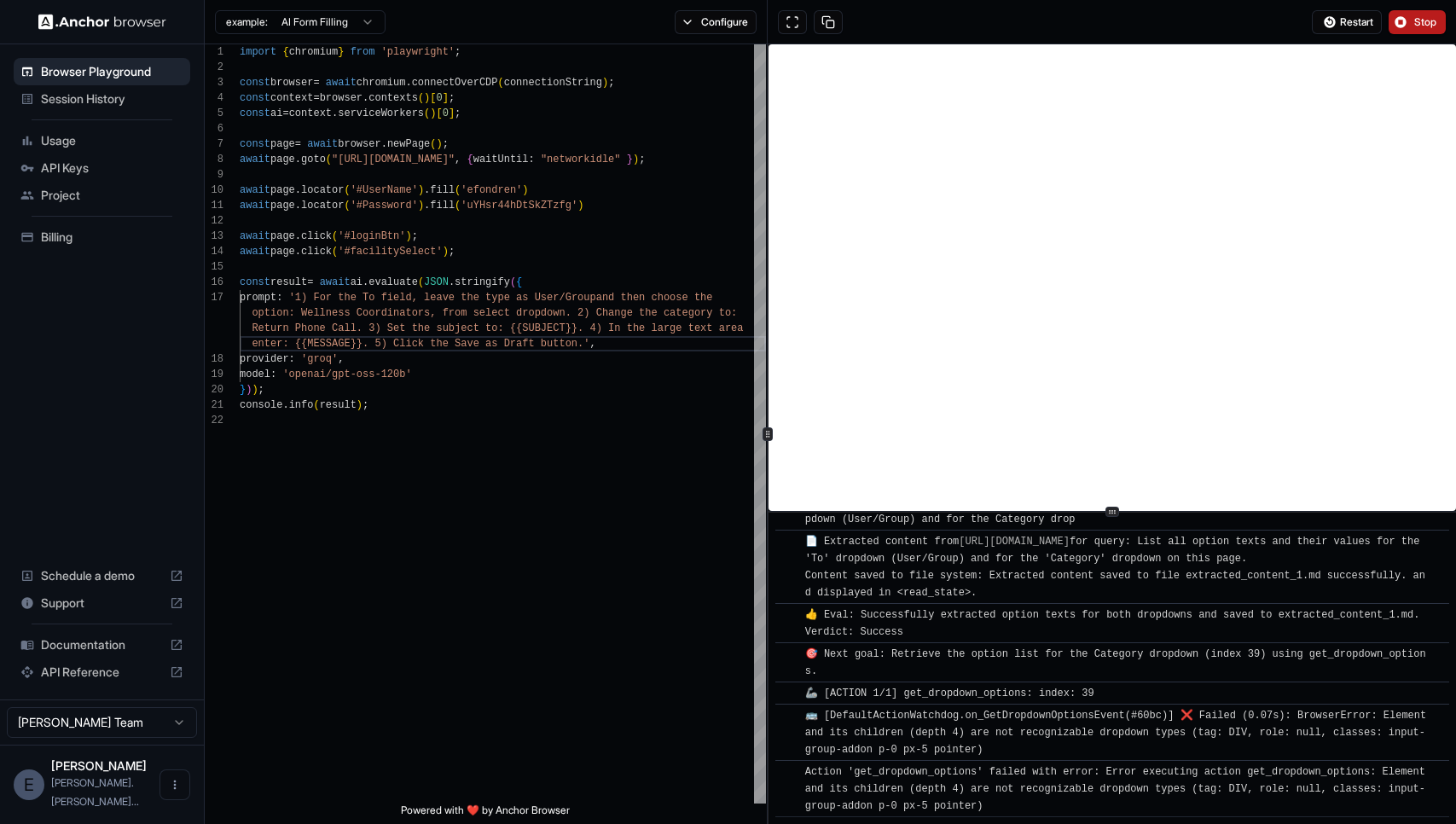
click at [1413, 21] on button "Stop" at bounding box center [1417, 22] width 57 height 24
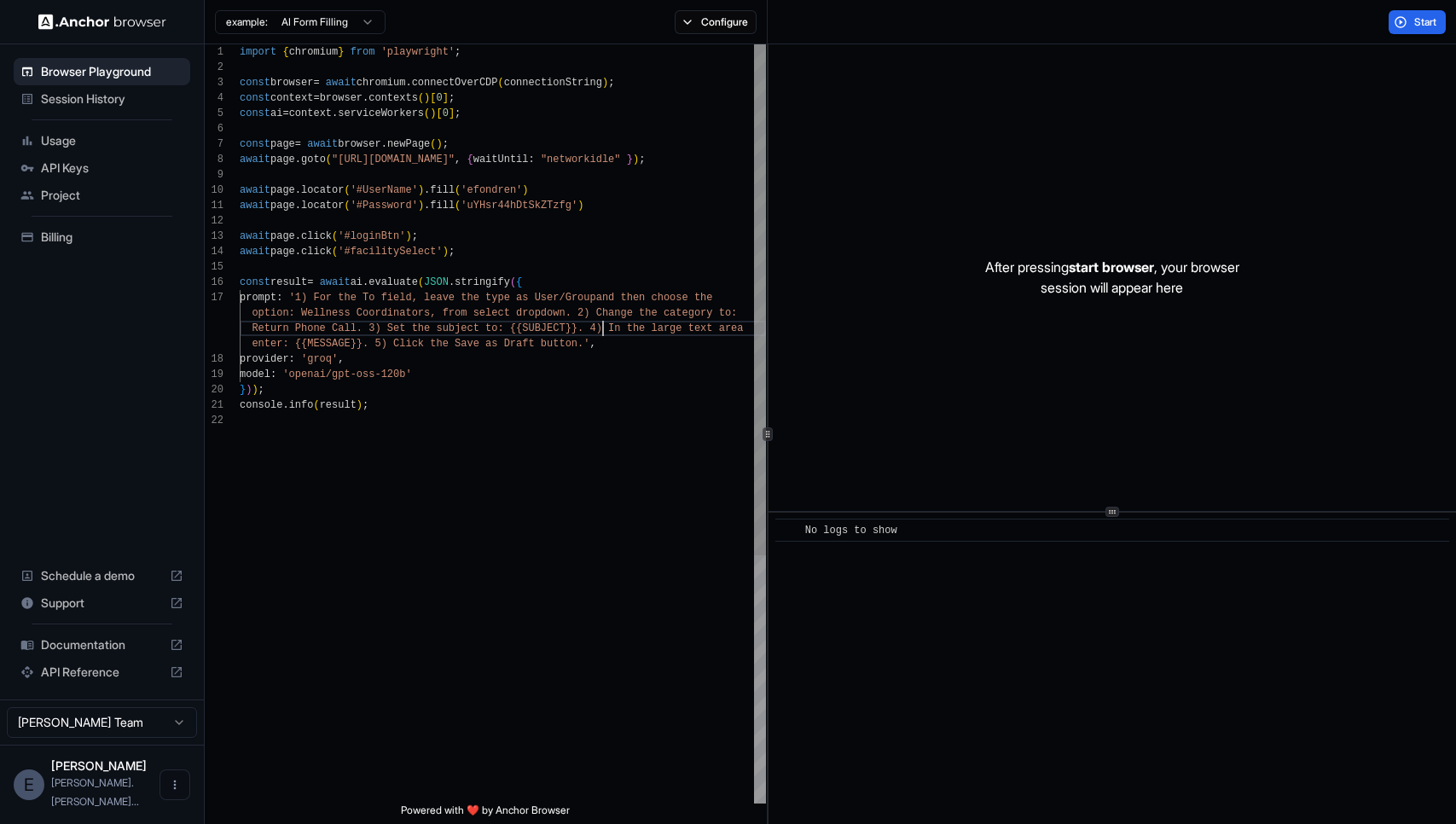
scroll to position [123, 0]
click at [606, 328] on div "import { chromium } from 'playwright' ; const browser = await chromium . connec…" at bounding box center [502, 609] width 526 height 1128
click at [326, 299] on div "import { chromium } from 'playwright' ; const browser = await chromium . connec…" at bounding box center [502, 609] width 526 height 1128
click at [115, 654] on span "Documentation" at bounding box center [102, 645] width 122 height 17
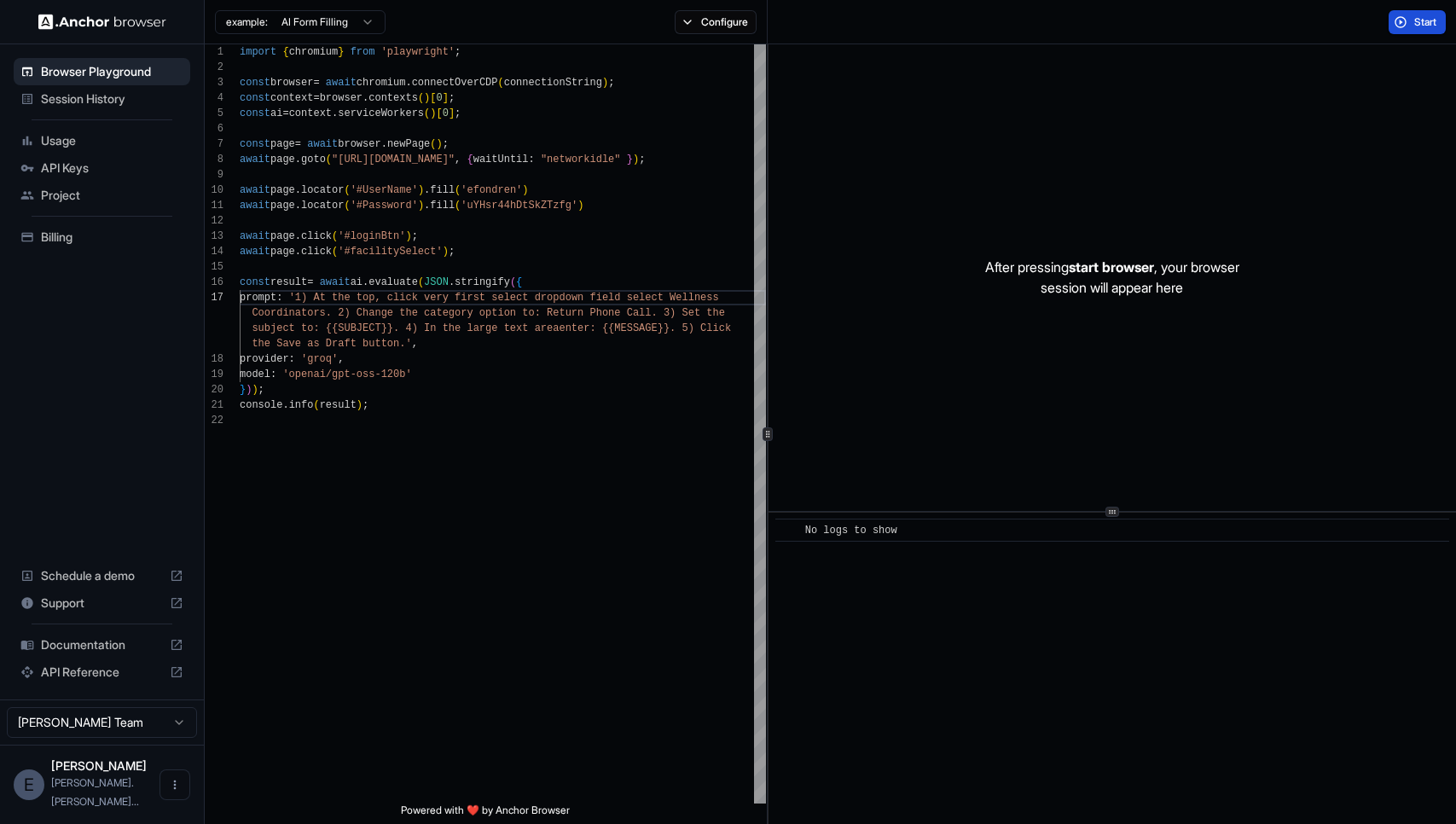
click at [1412, 28] on button "Start" at bounding box center [1417, 22] width 57 height 24
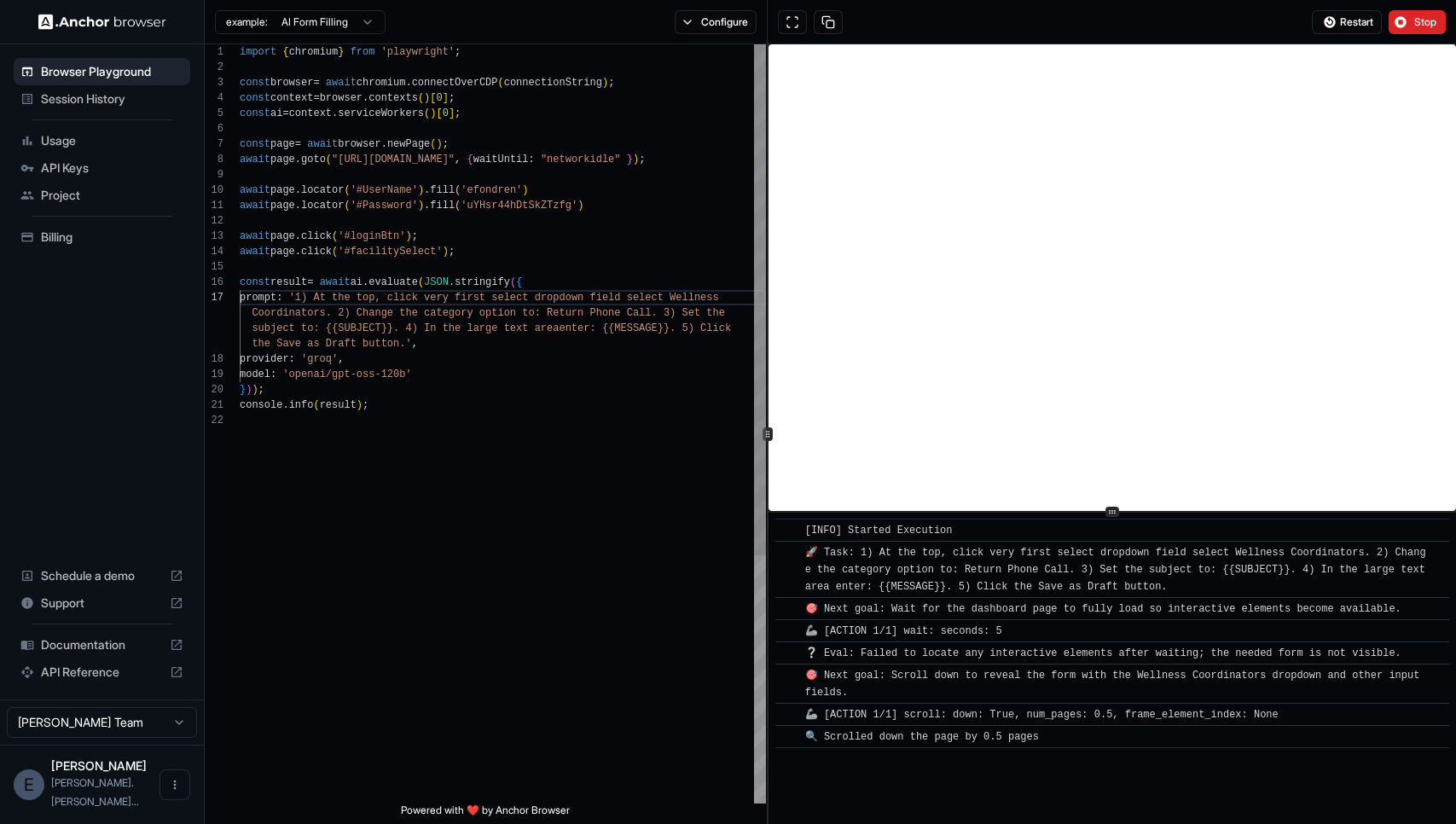
scroll to position [107, 0]
drag, startPoint x: 550, startPoint y: 164, endPoint x: 758, endPoint y: 169, distance: 208.1
click at [758, 169] on div "import { chromium } from 'playwright' ; const browser = await chromium . connec…" at bounding box center [502, 609] width 526 height 1128
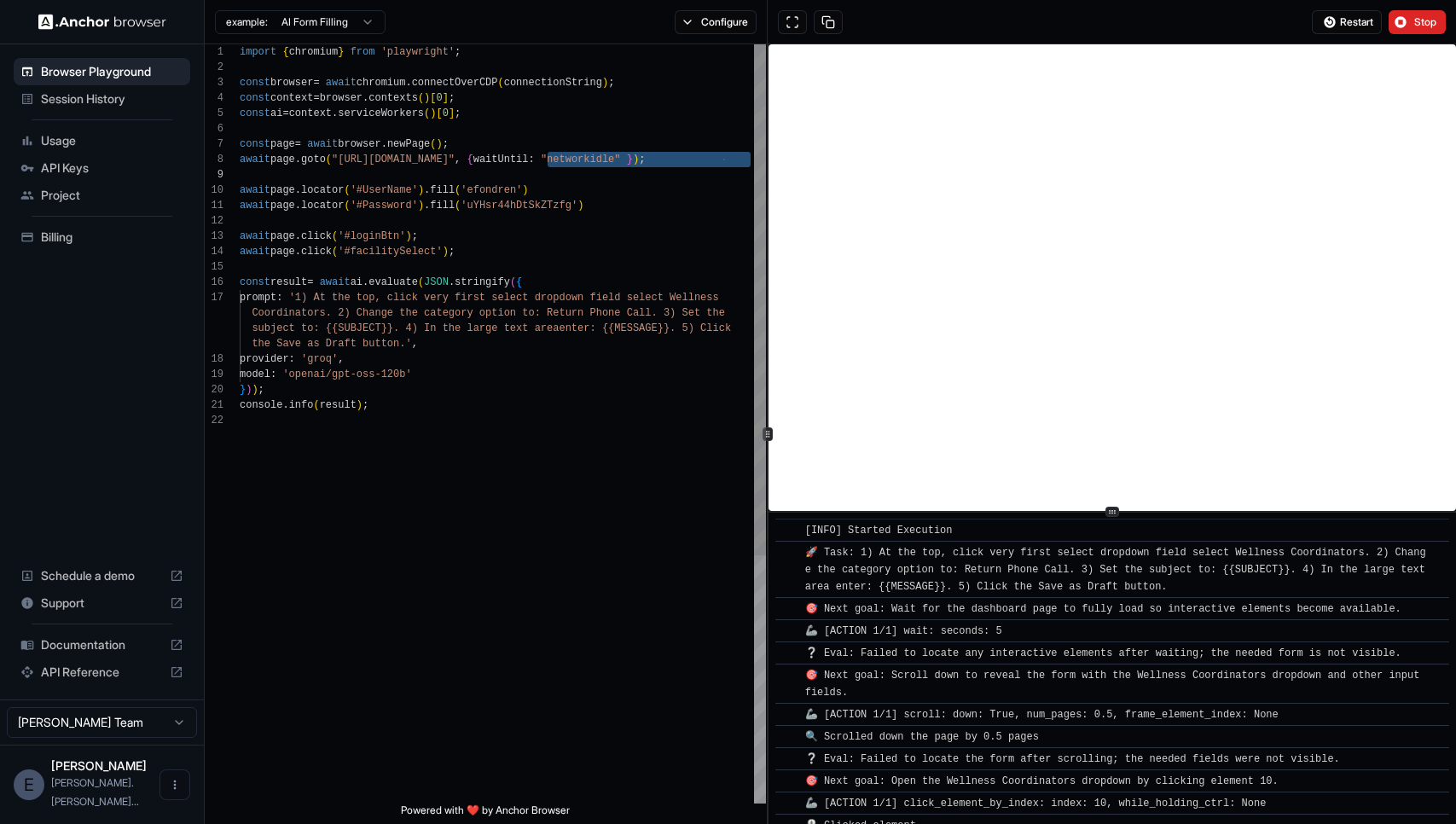
scroll to position [19, 0]
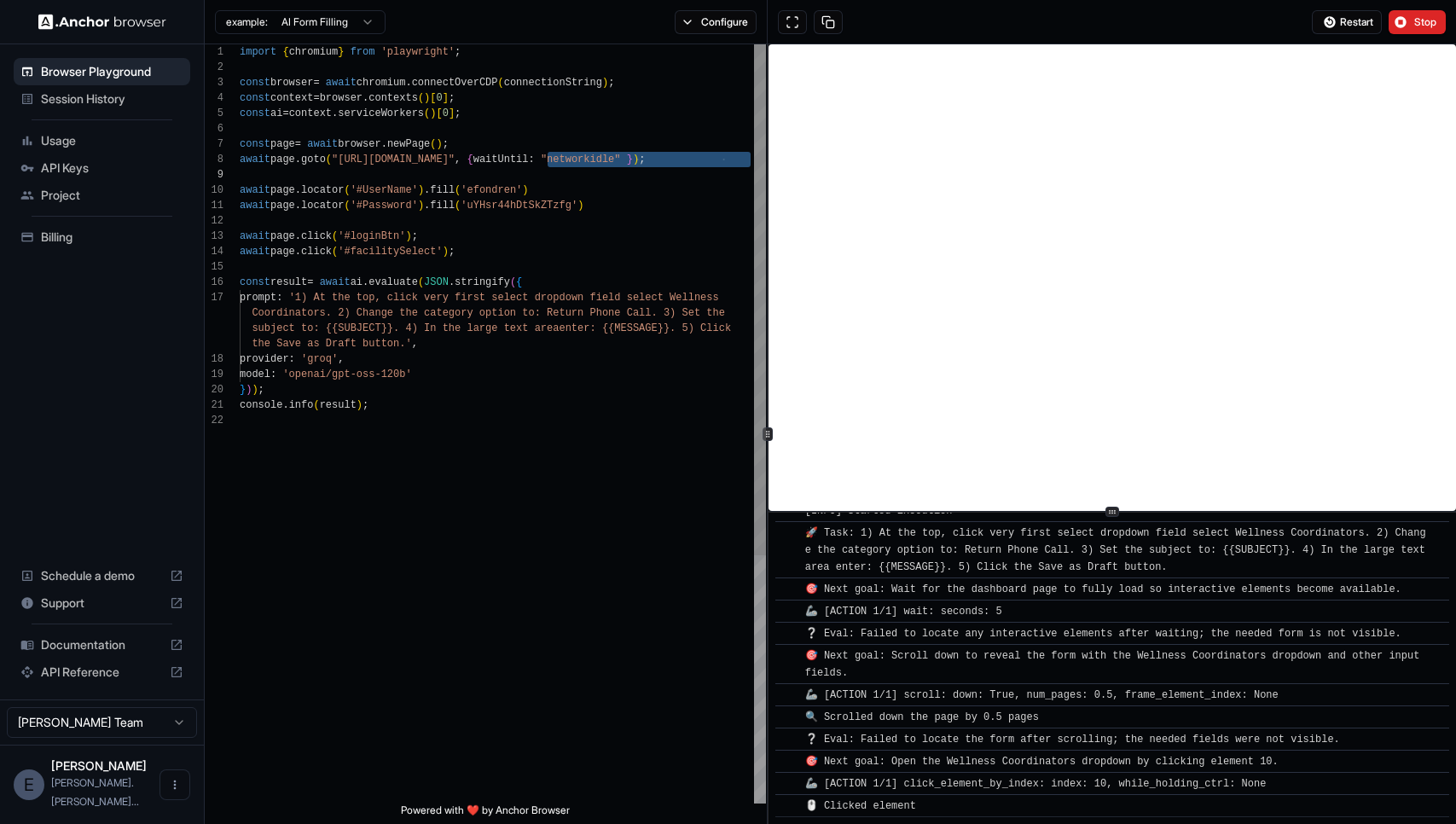
click at [558, 190] on div "import { chromium } from 'playwright' ; const browser = await chromium . connec…" at bounding box center [502, 609] width 526 height 1128
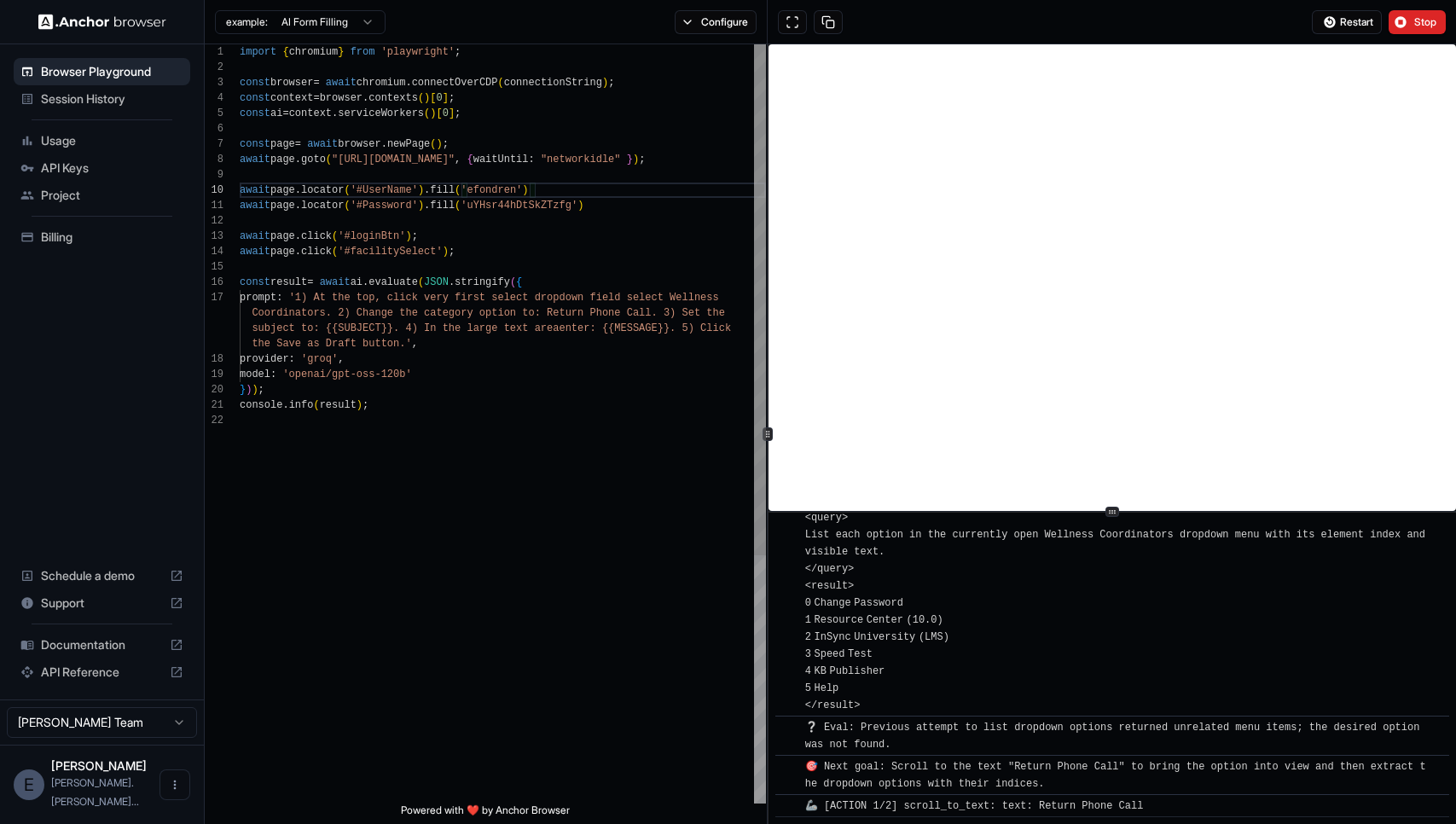
scroll to position [31, 0]
click at [537, 238] on div "import { chromium } from 'playwright' ; const browser = await chromium . connec…" at bounding box center [502, 609] width 526 height 1128
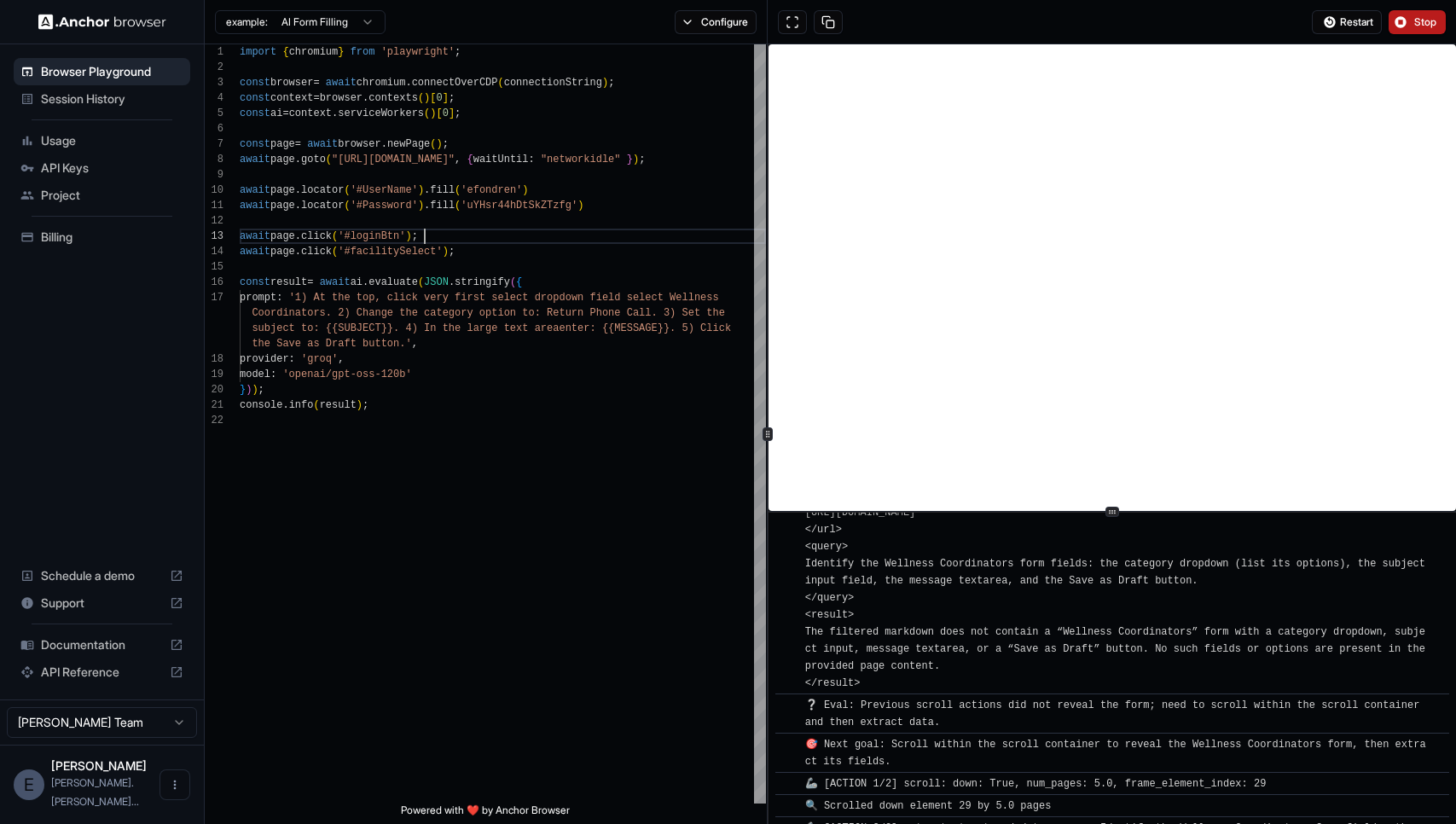
scroll to position [1753, 0]
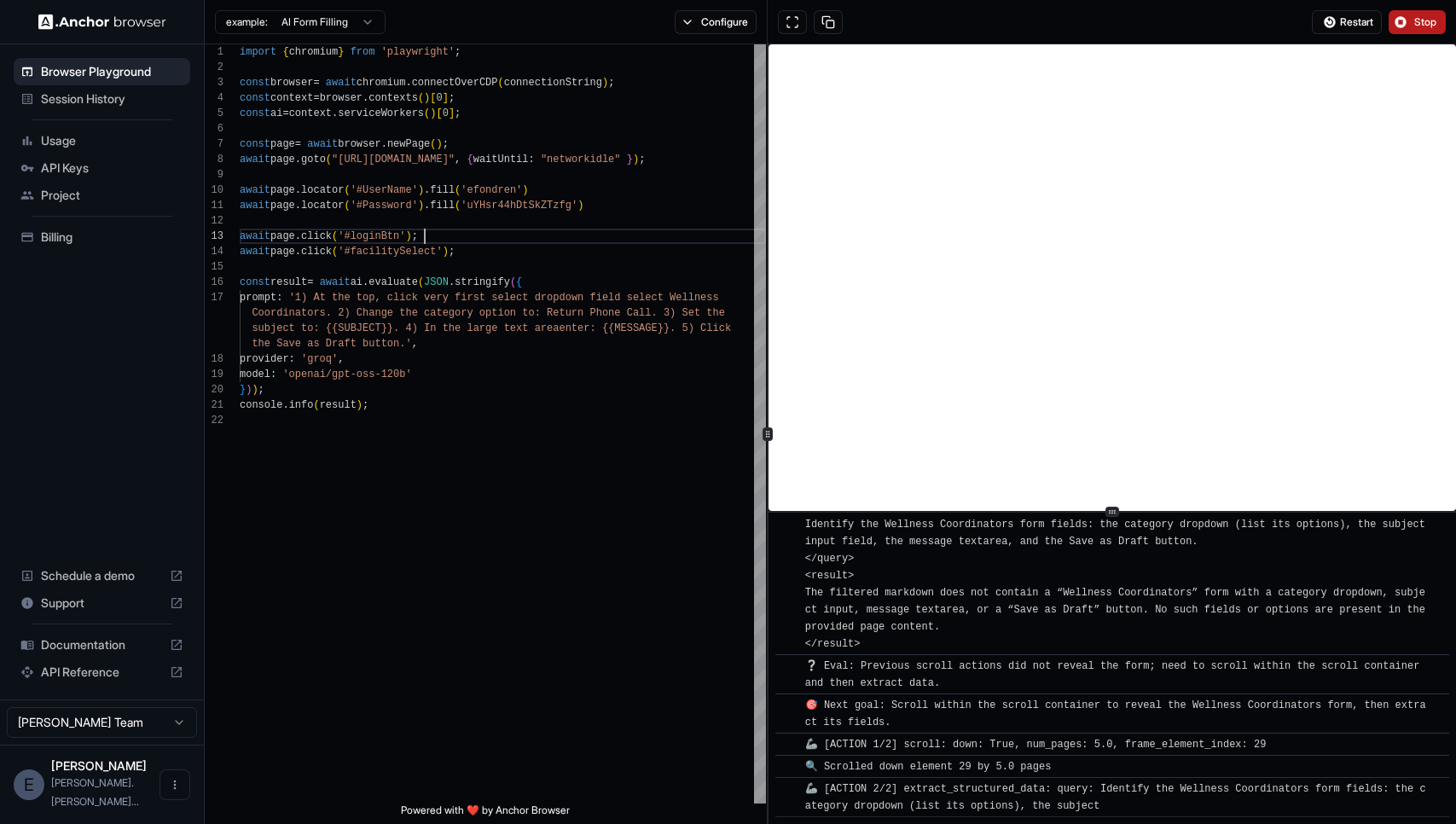
click at [1404, 18] on button "Stop" at bounding box center [1417, 22] width 57 height 24
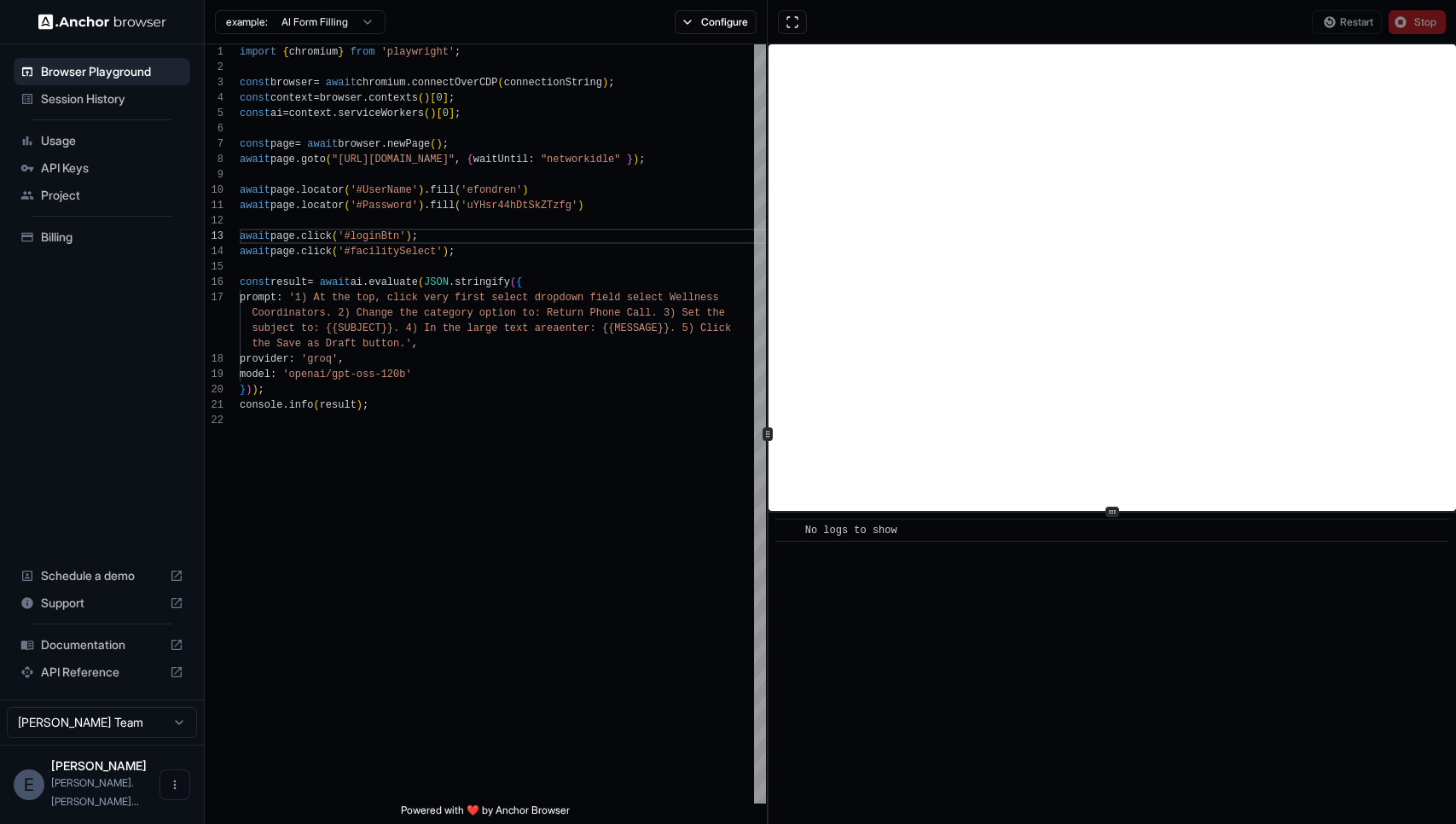
scroll to position [0, 0]
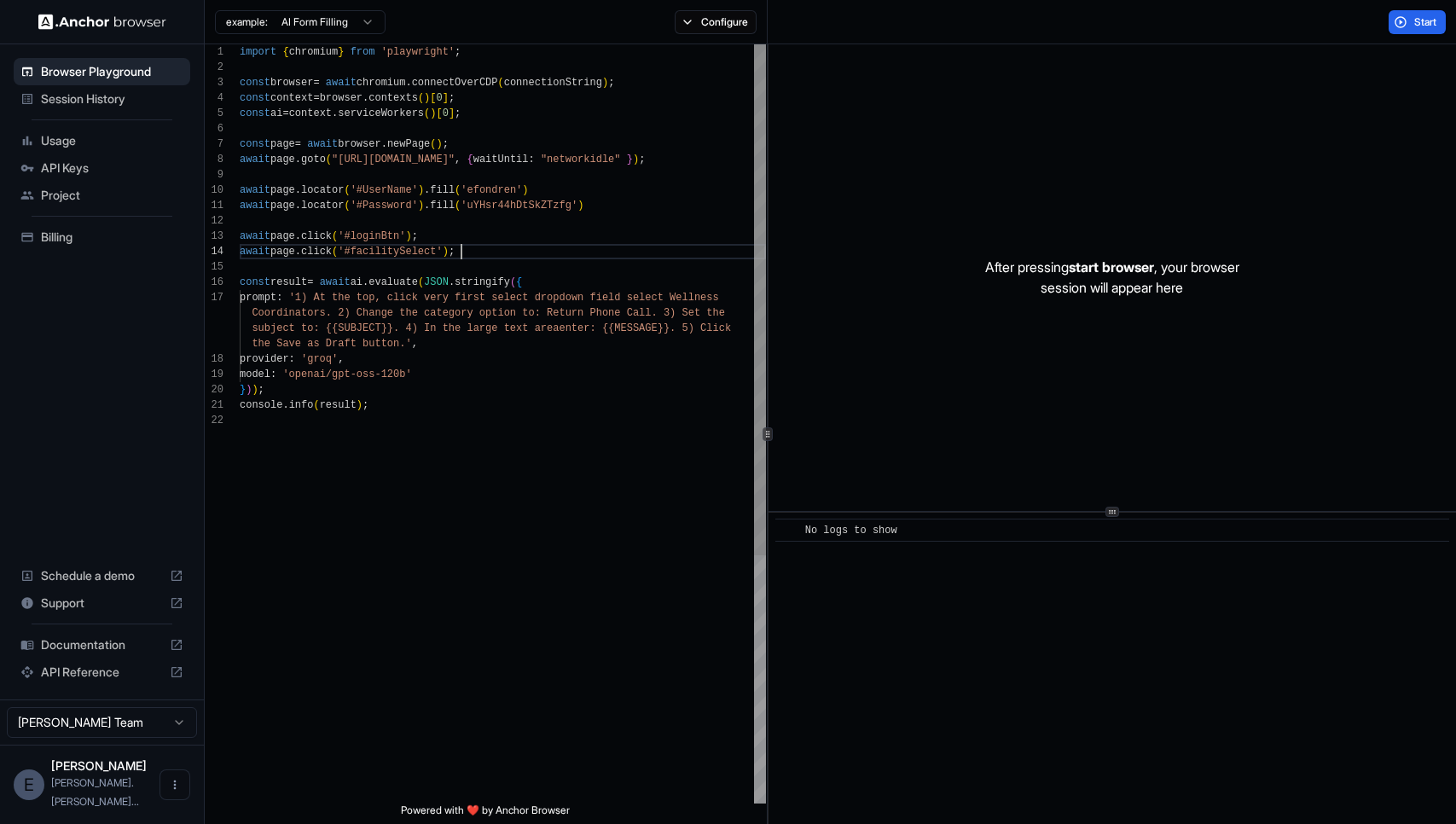
click at [496, 250] on div "import { chromium } from 'playwright' ; const browser = await chromium . connec…" at bounding box center [502, 609] width 526 height 1128
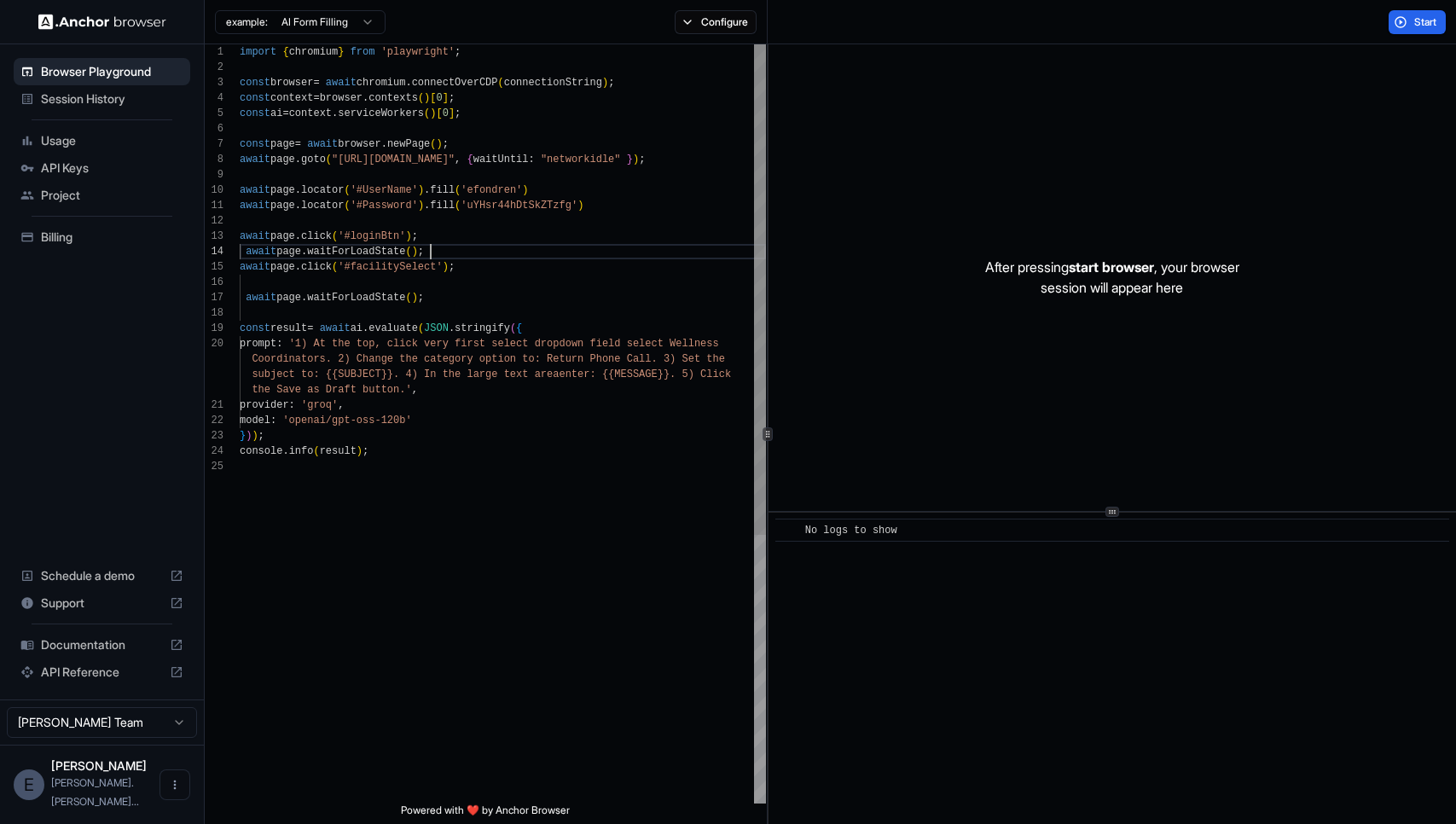
scroll to position [46, 0]
click at [1420, 21] on span "Start" at bounding box center [1426, 22] width 24 height 14
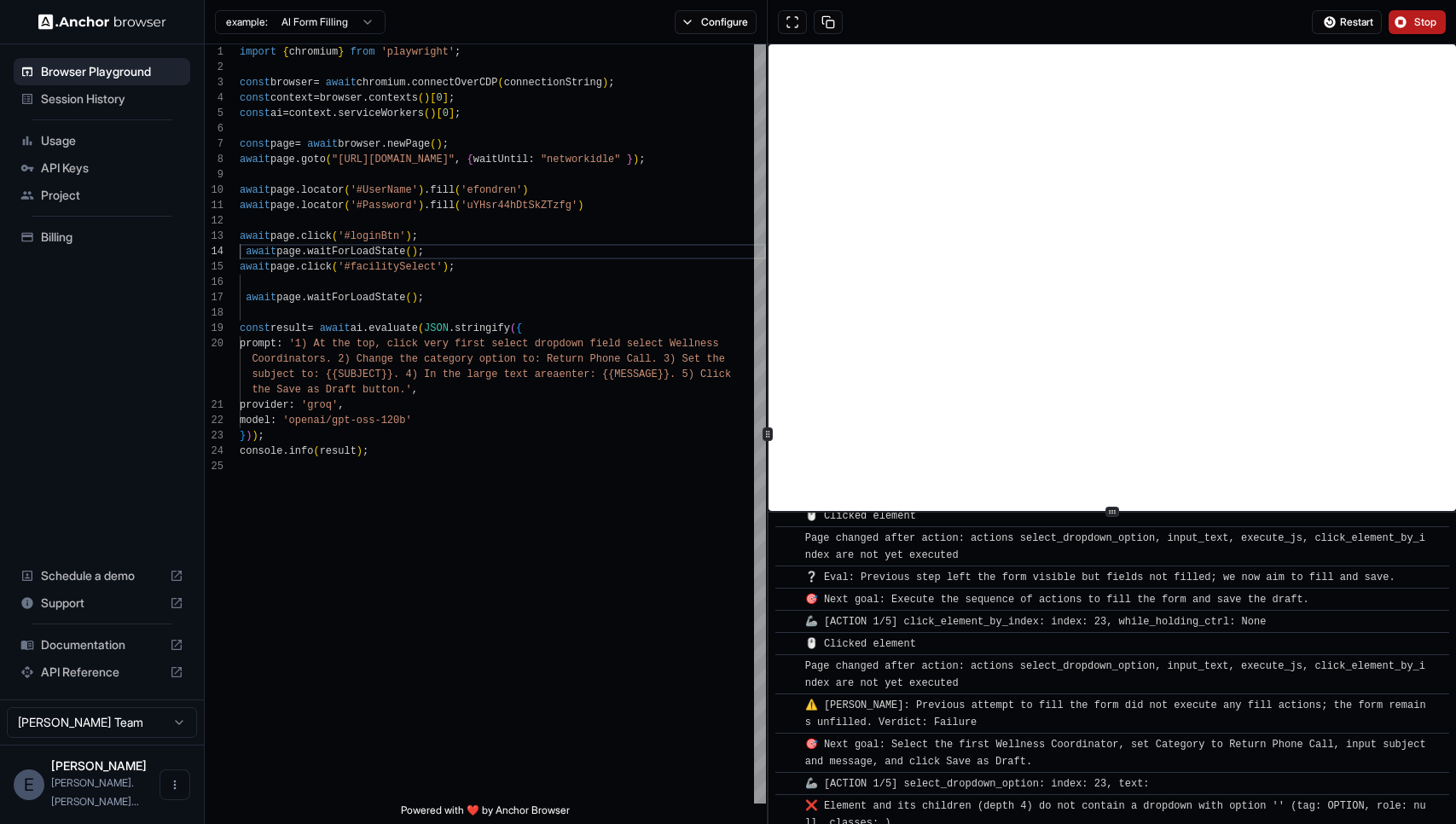
scroll to position [683, 0]
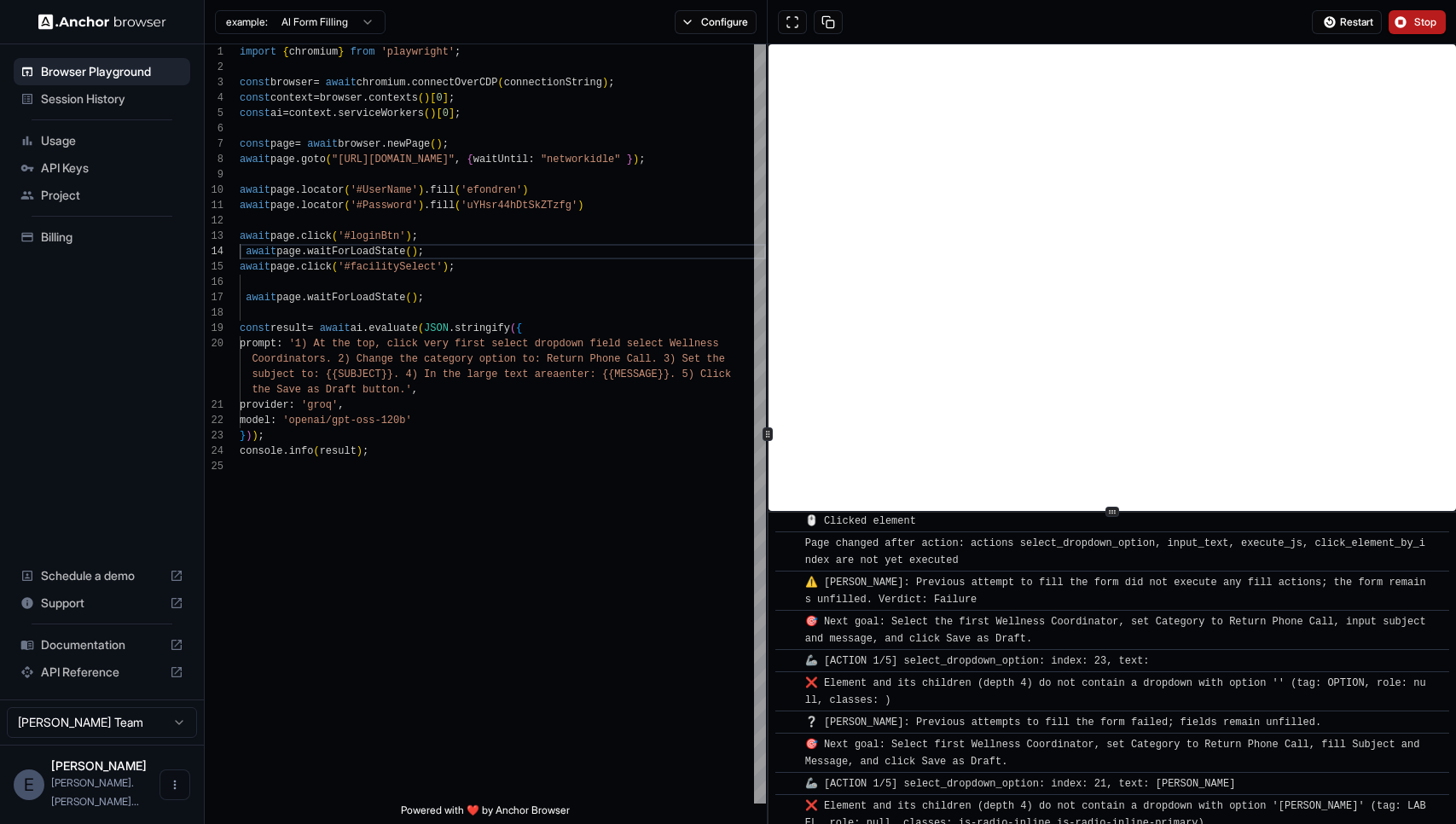
click at [1430, 29] on button "Stop" at bounding box center [1417, 22] width 57 height 24
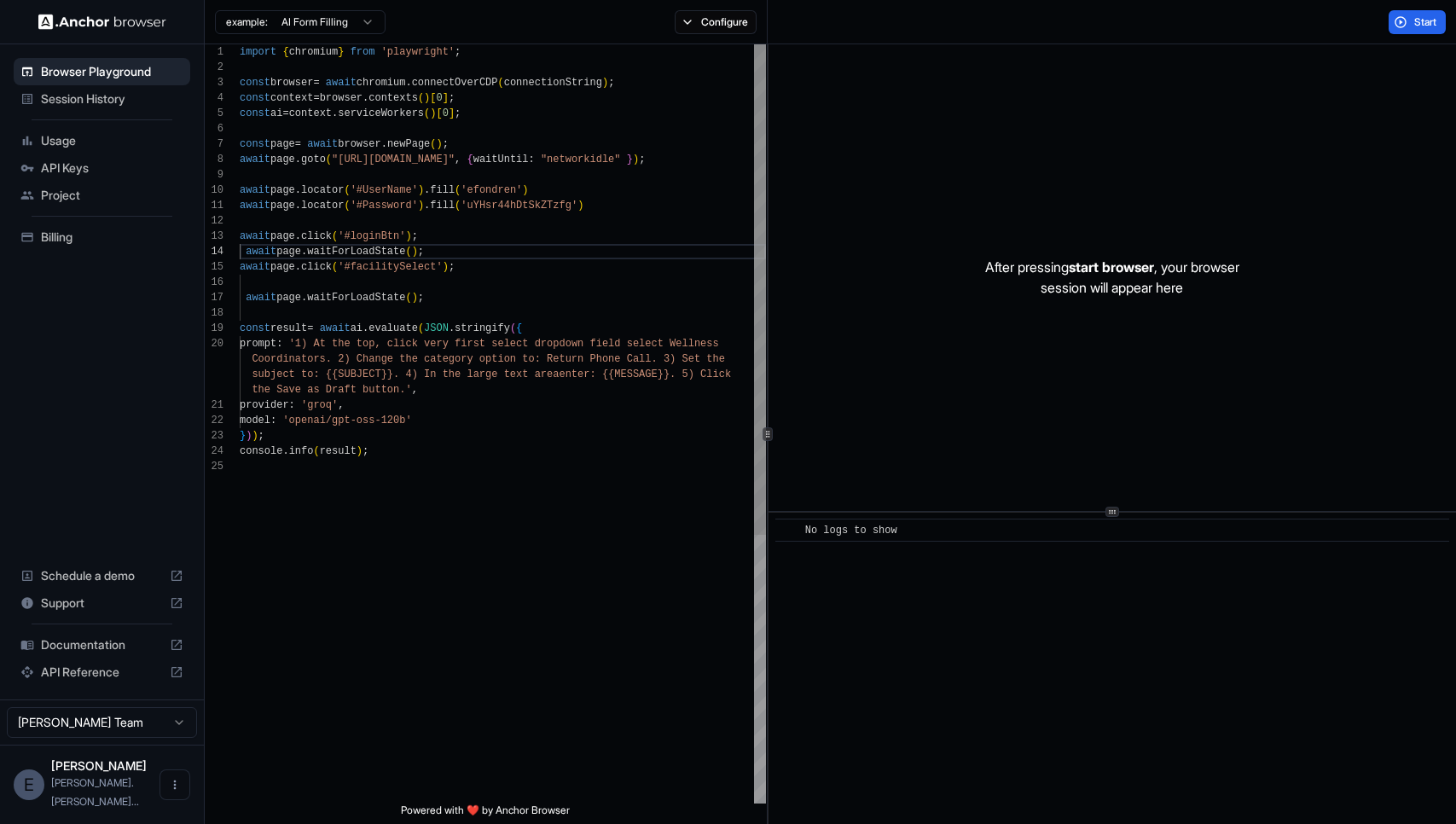
click at [639, 348] on div "import { chromium } from 'playwright' ; const browser = await chromium . connec…" at bounding box center [502, 632] width 526 height 1175
type textarea "**********"
click at [1406, 17] on button "Start" at bounding box center [1417, 22] width 57 height 24
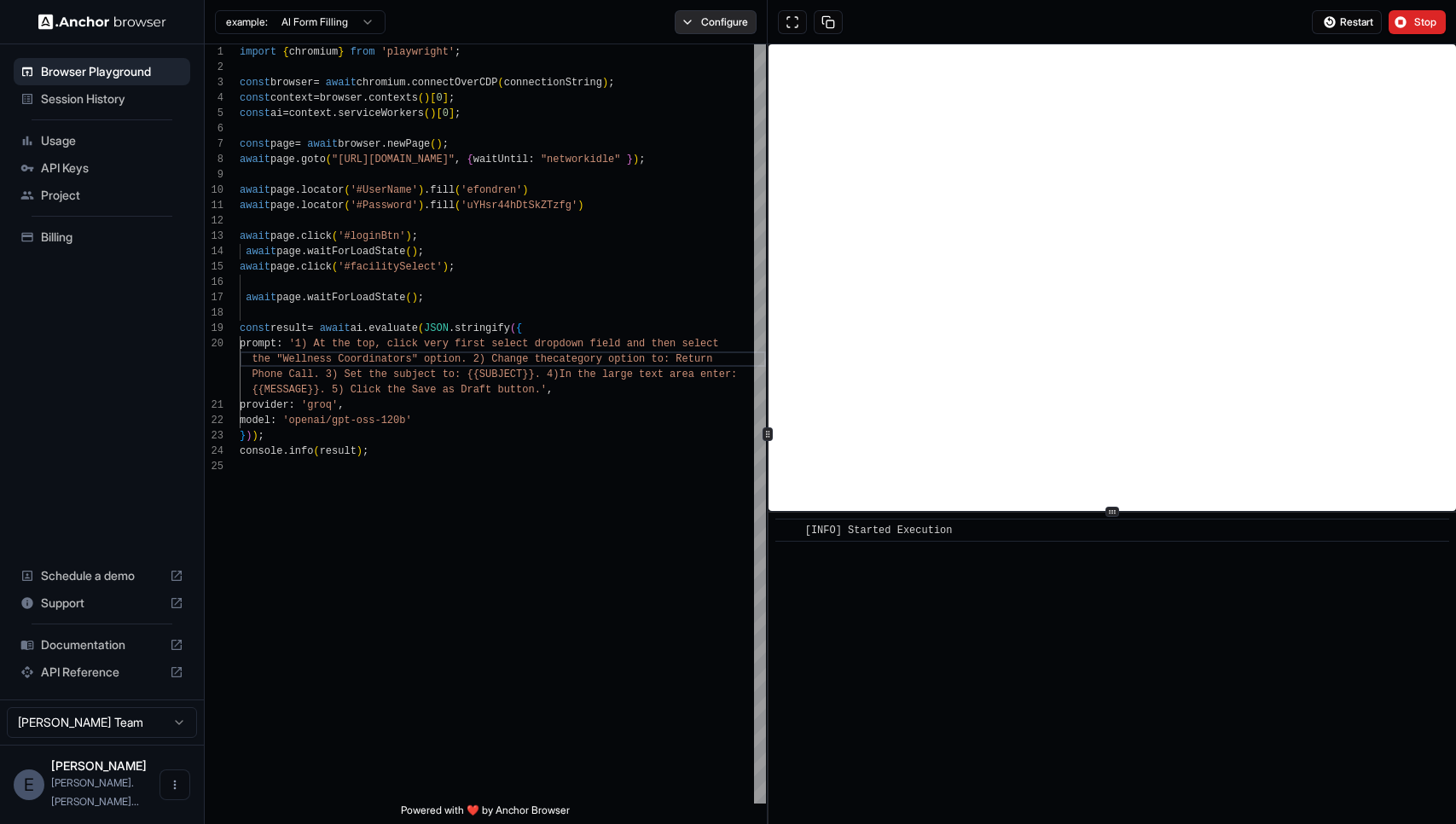
click at [691, 27] on button "Configure" at bounding box center [716, 22] width 83 height 24
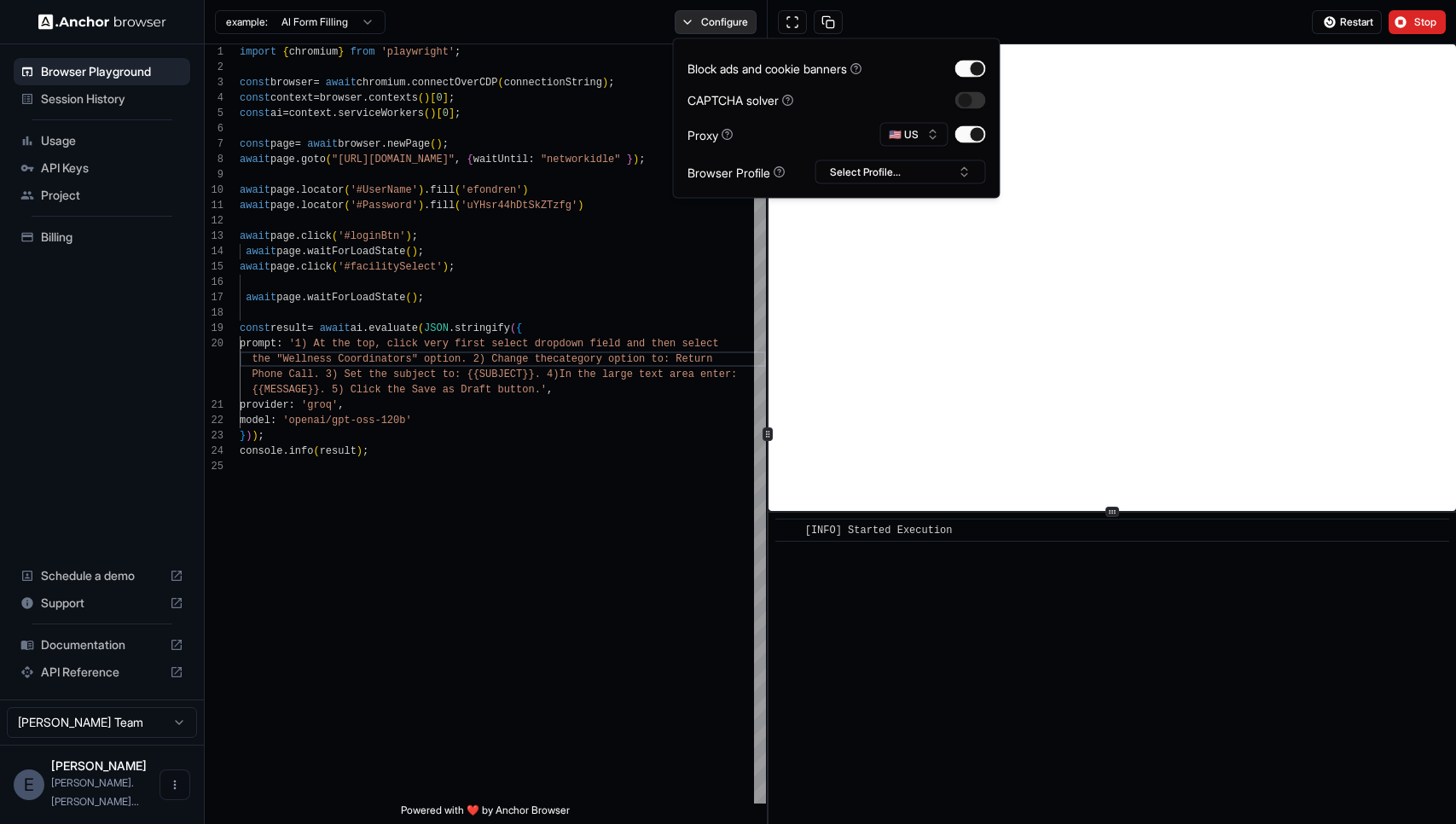
click at [691, 27] on button "Configure" at bounding box center [716, 22] width 83 height 24
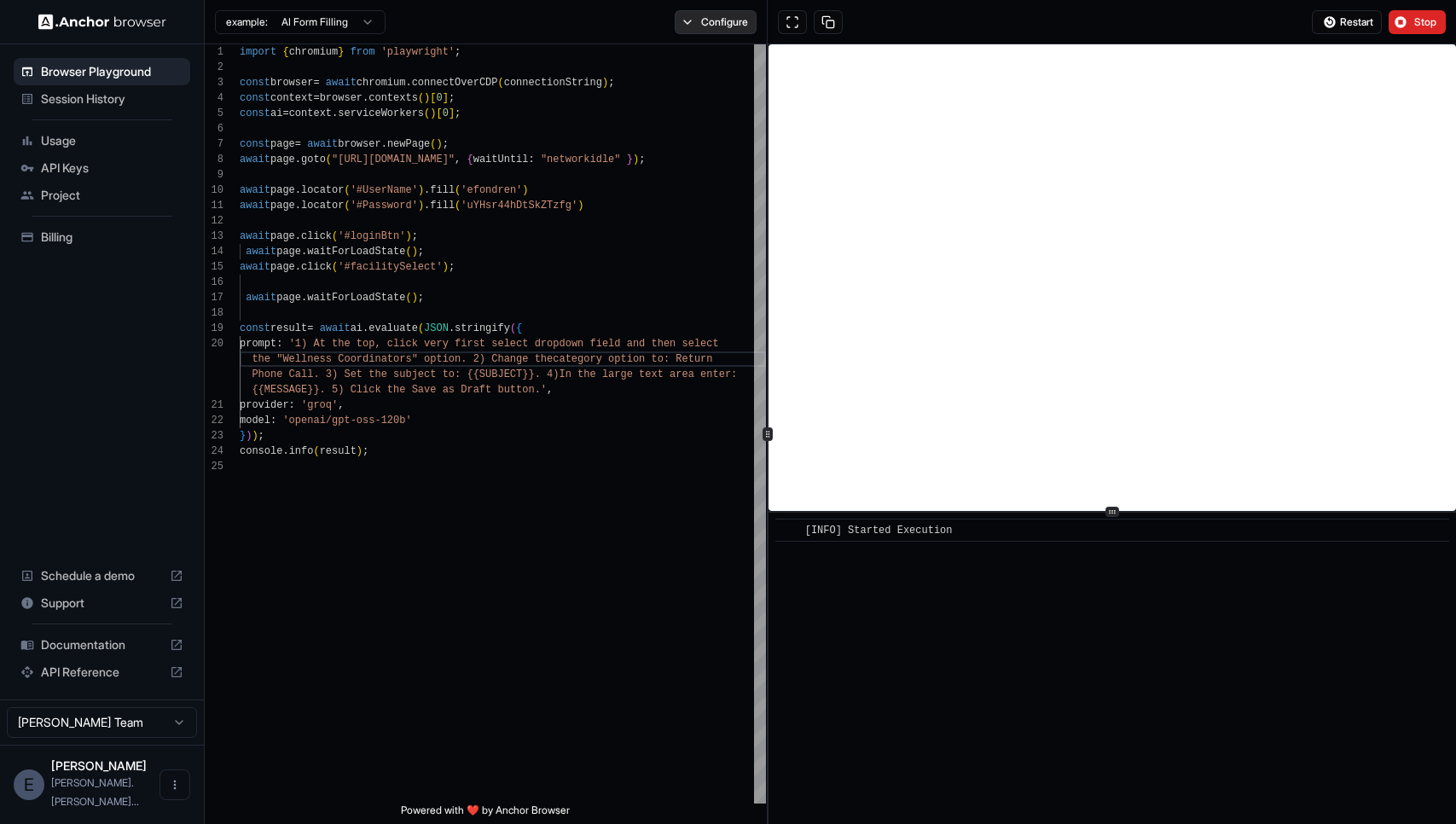
click at [691, 27] on button "Configure" at bounding box center [716, 22] width 83 height 24
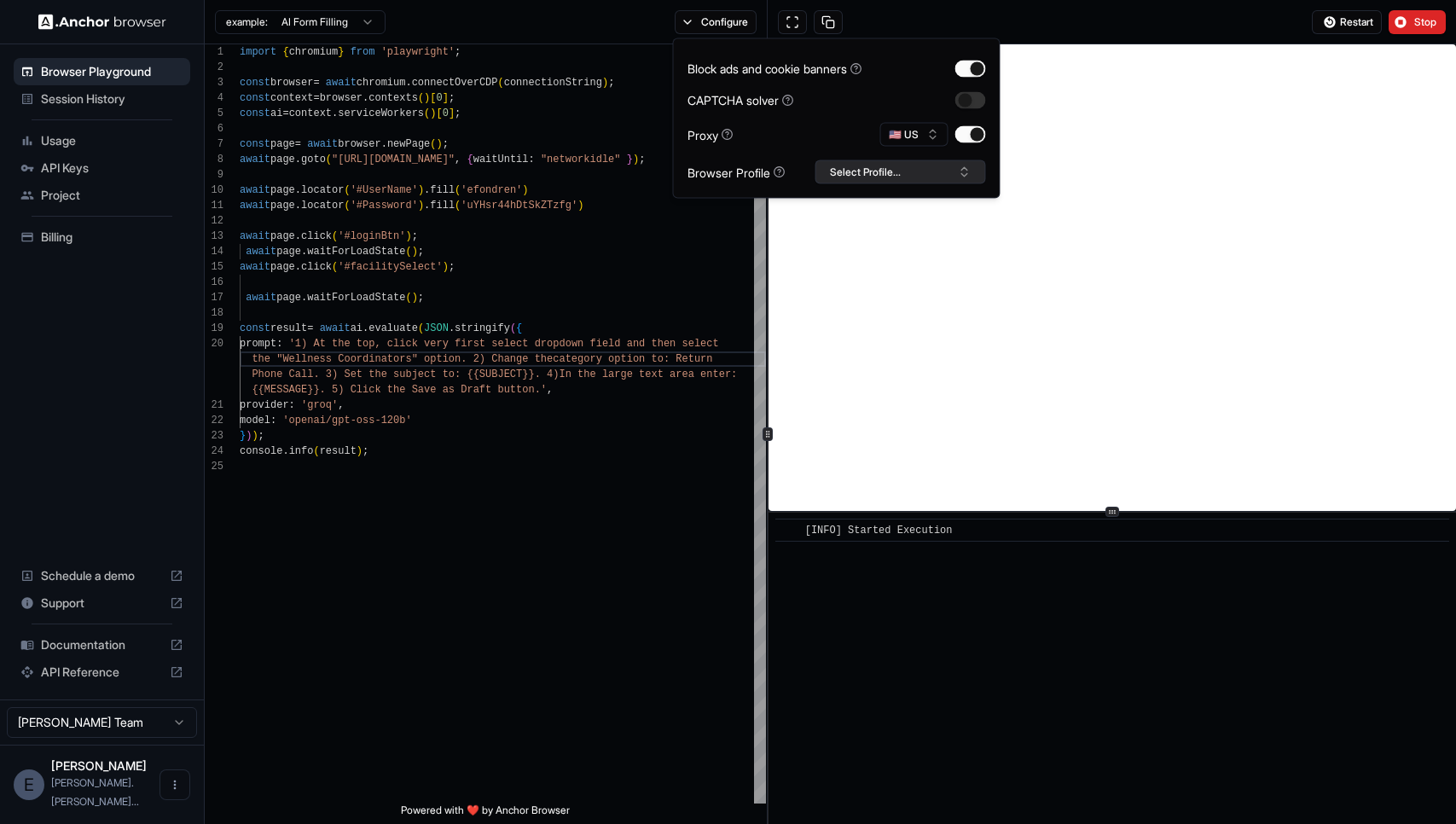
click at [857, 168] on button "Select Profile..." at bounding box center [900, 172] width 171 height 24
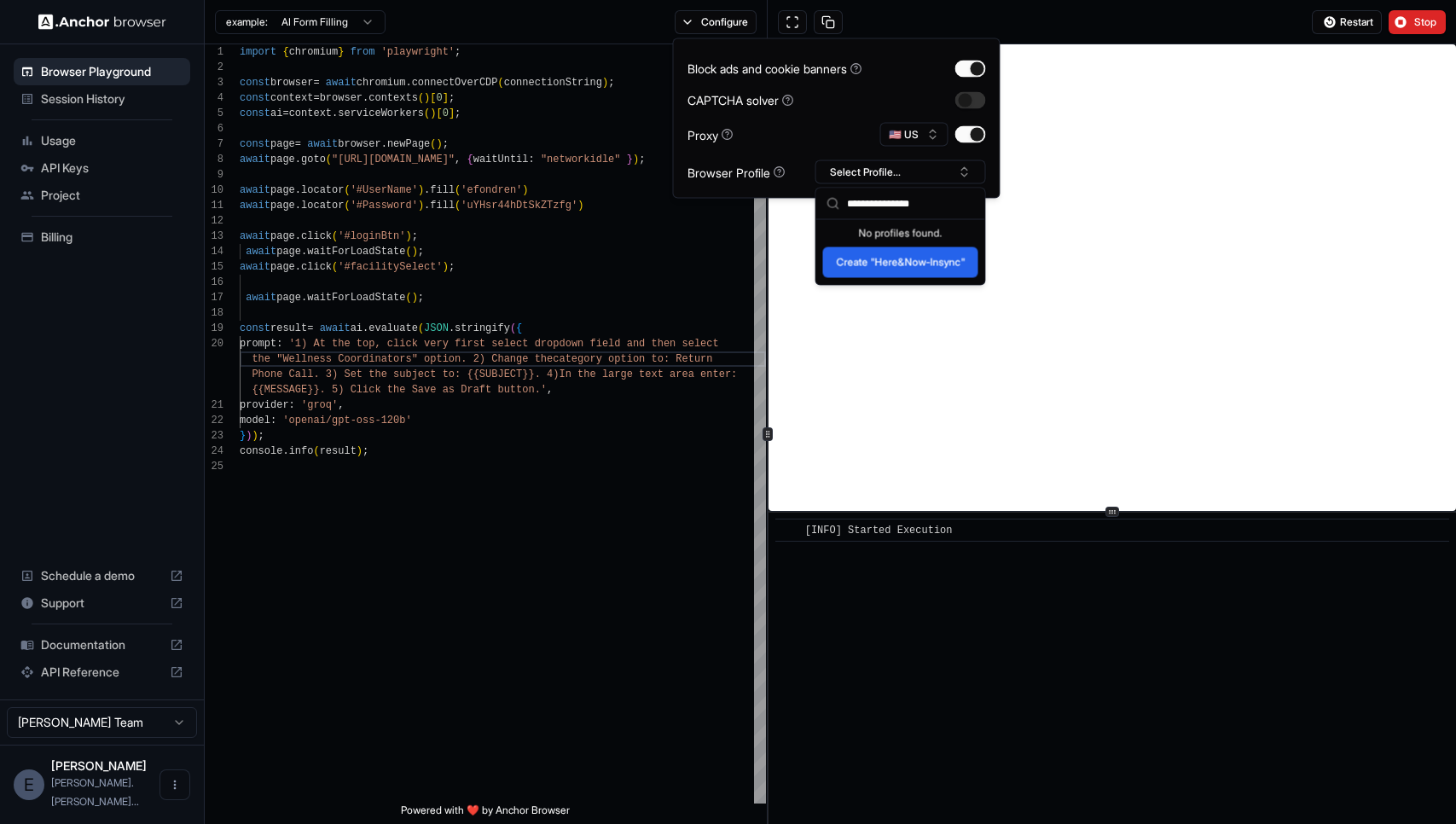
click at [935, 266] on button "Create "Here&Now-Insync"" at bounding box center [901, 263] width 155 height 31
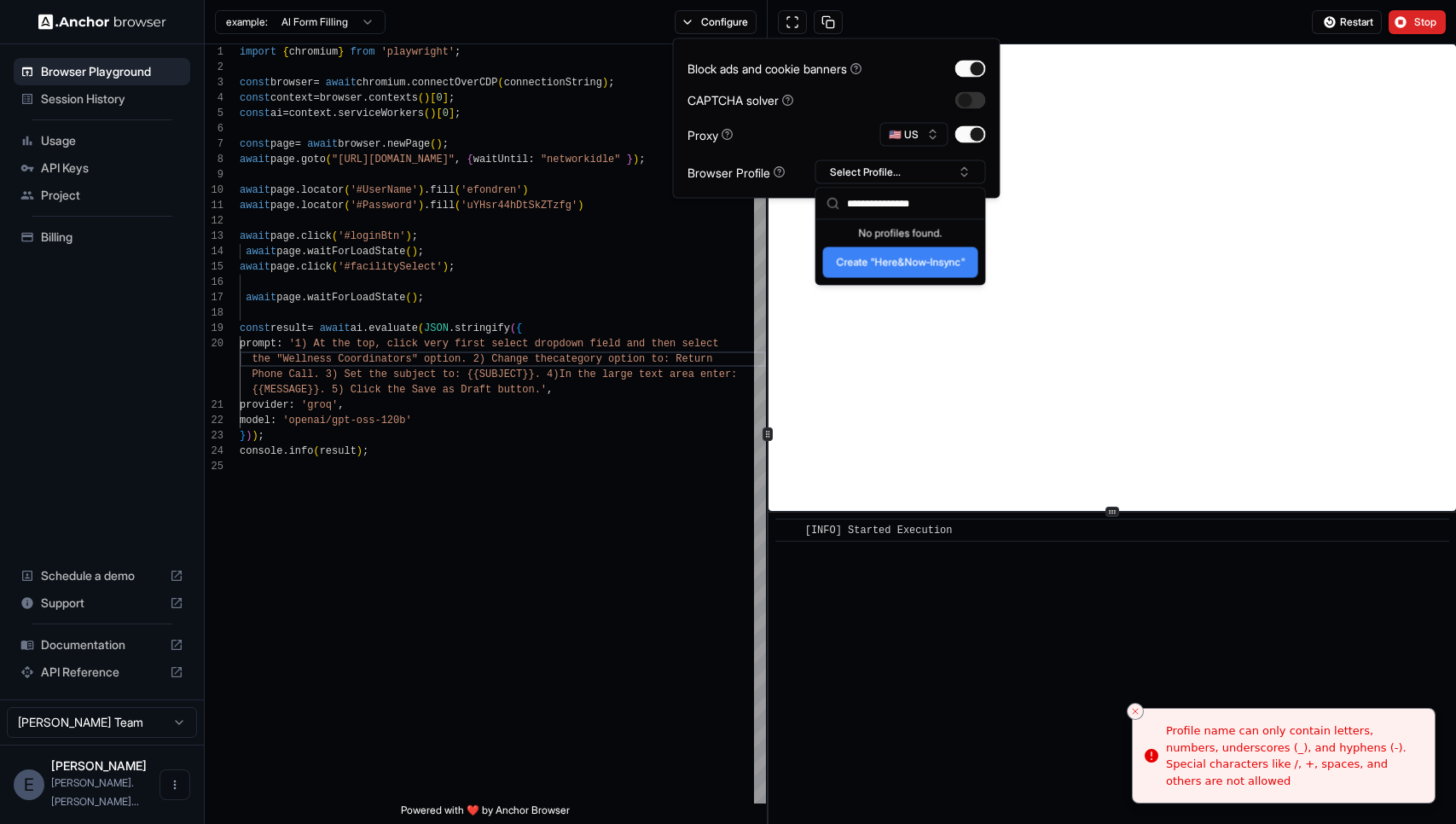
click at [899, 208] on input "**********" at bounding box center [911, 203] width 128 height 31
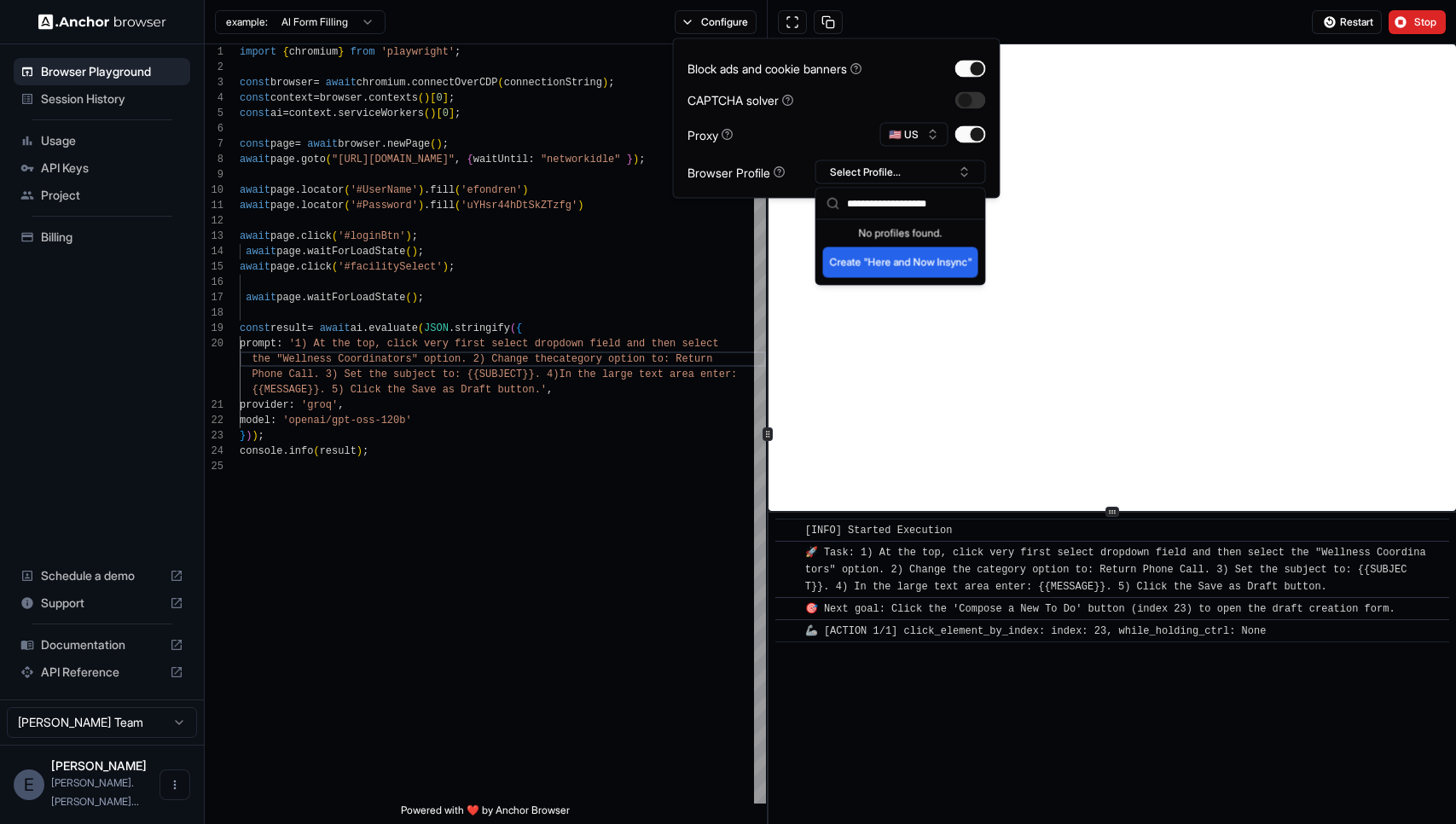
click at [950, 260] on button "Create "Here and Now Insync"" at bounding box center [901, 263] width 155 height 31
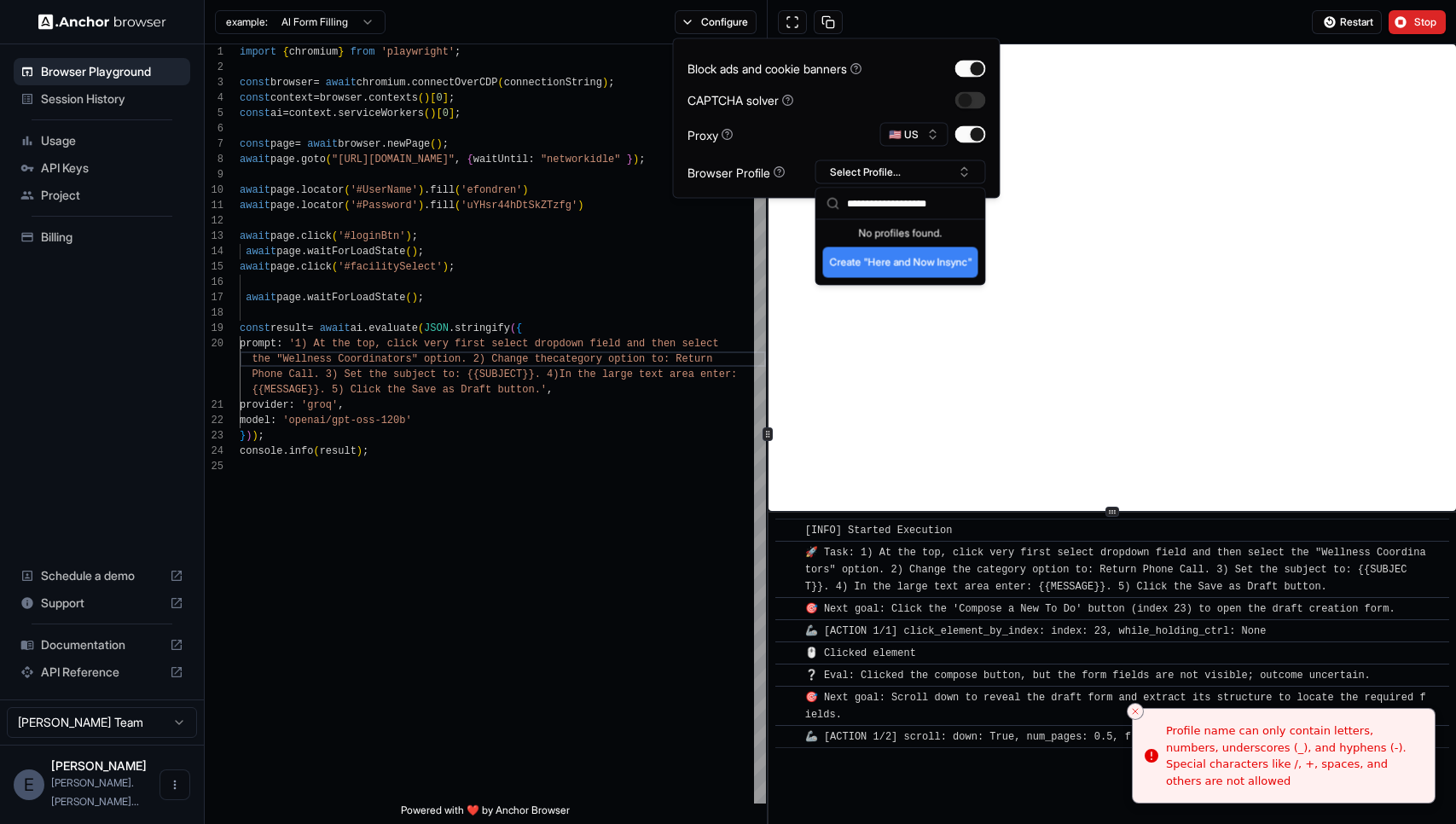
drag, startPoint x: 956, startPoint y: 202, endPoint x: 844, endPoint y: 200, distance: 112.0
click at [844, 200] on div "**********" at bounding box center [900, 204] width 169 height 31
type input "*"
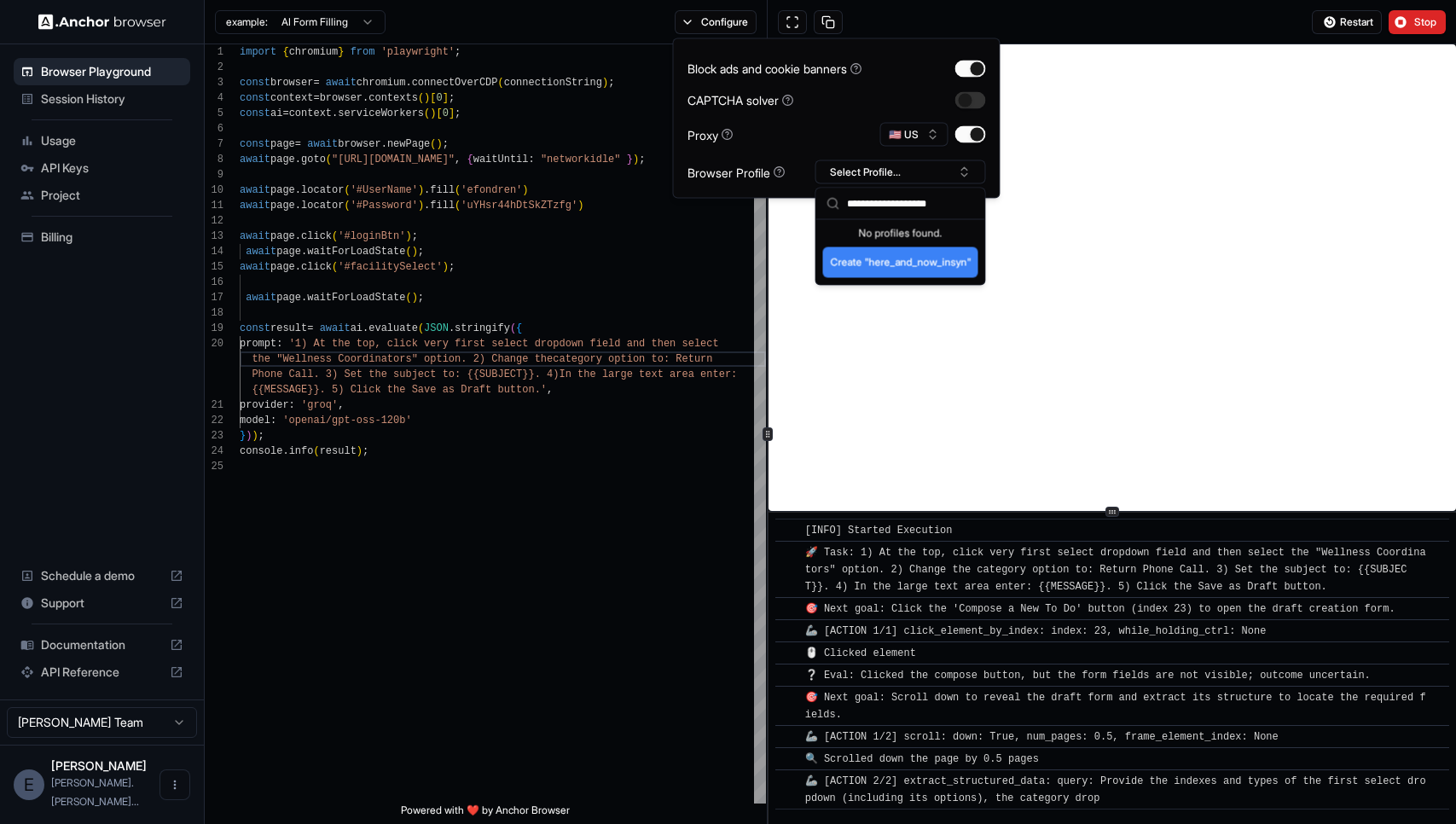
scroll to position [100, 0]
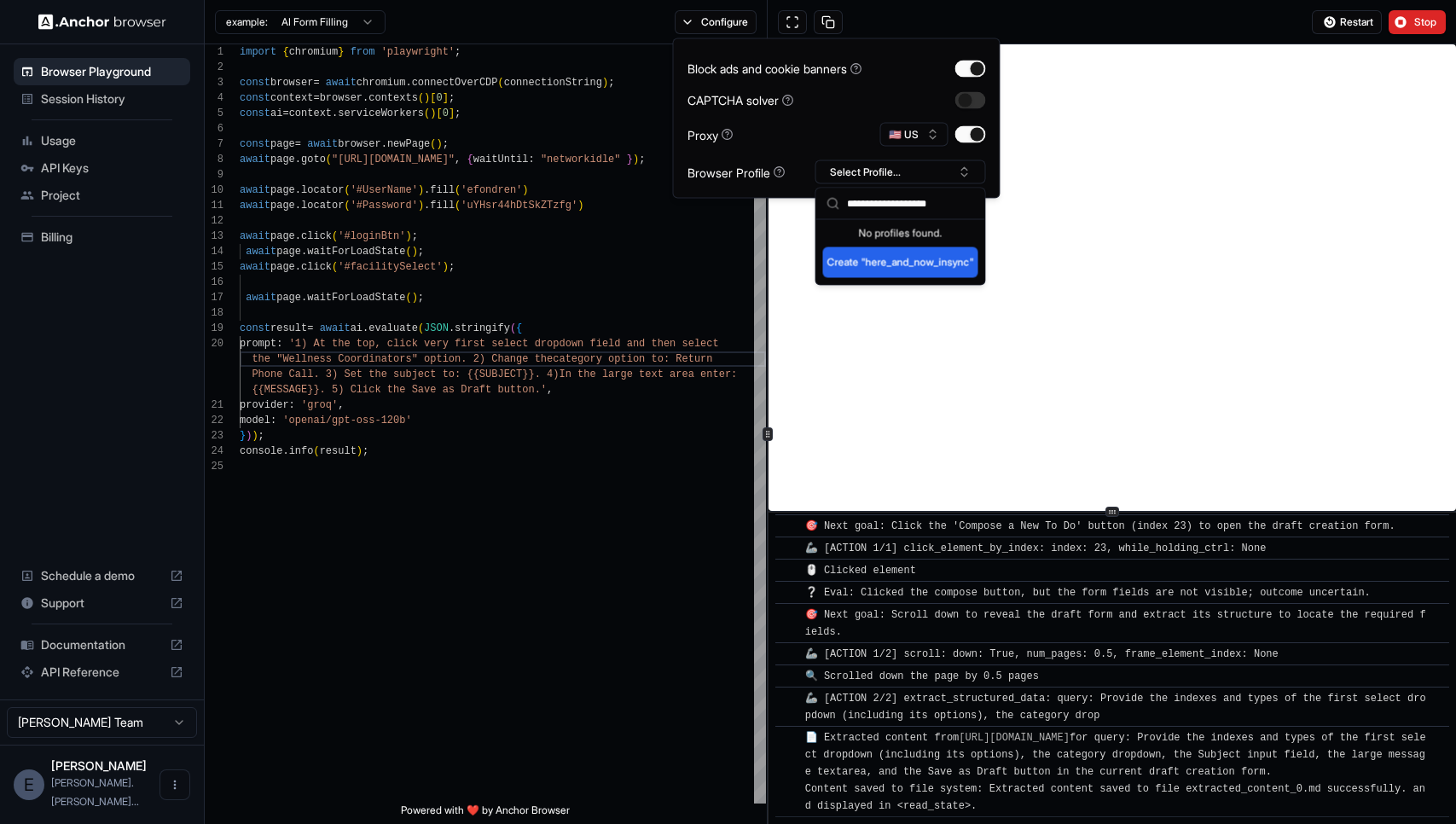
type input "**********"
click at [905, 268] on button "Create "here_and_now_insync"" at bounding box center [901, 263] width 155 height 31
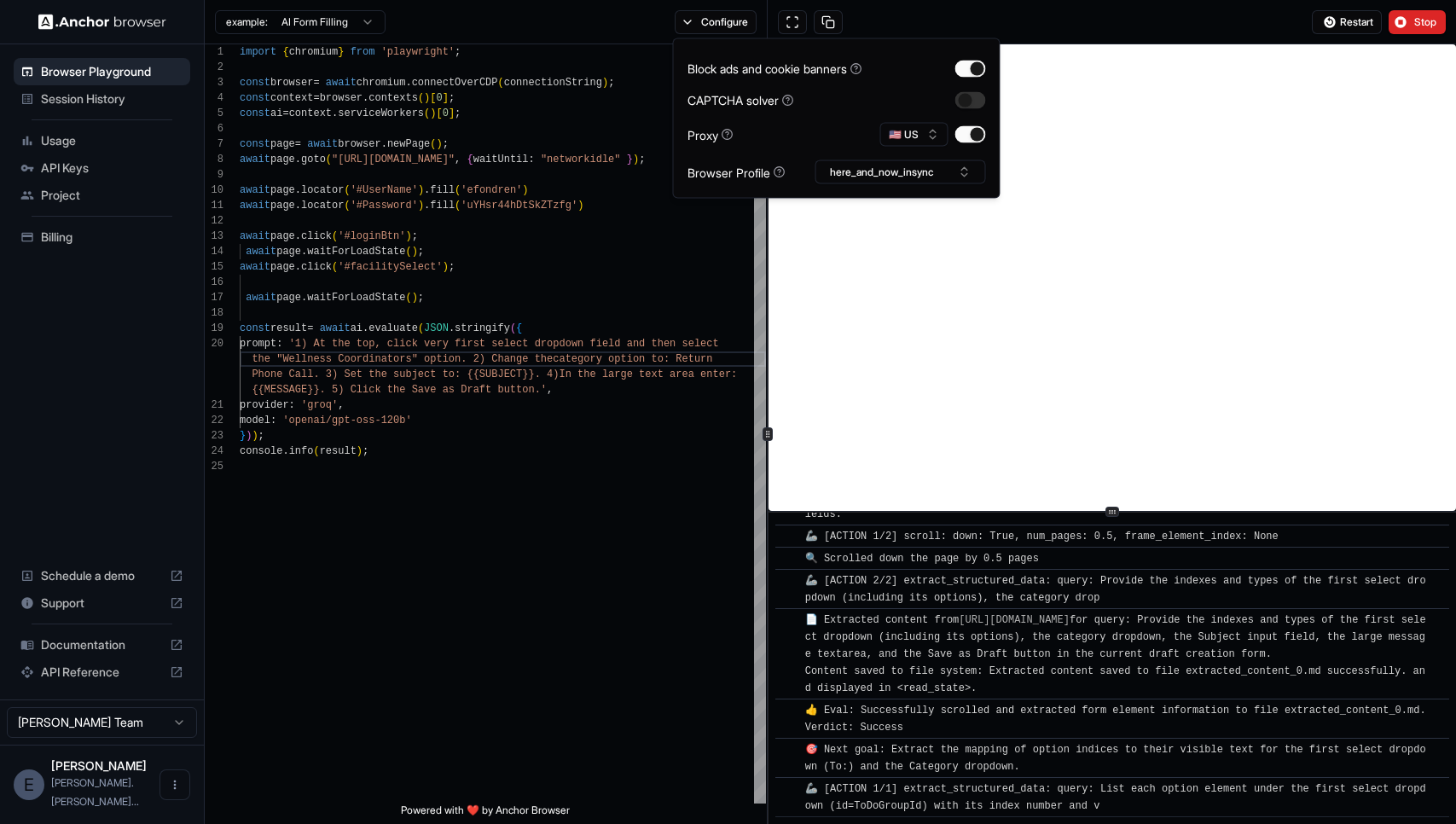
scroll to position [308, 0]
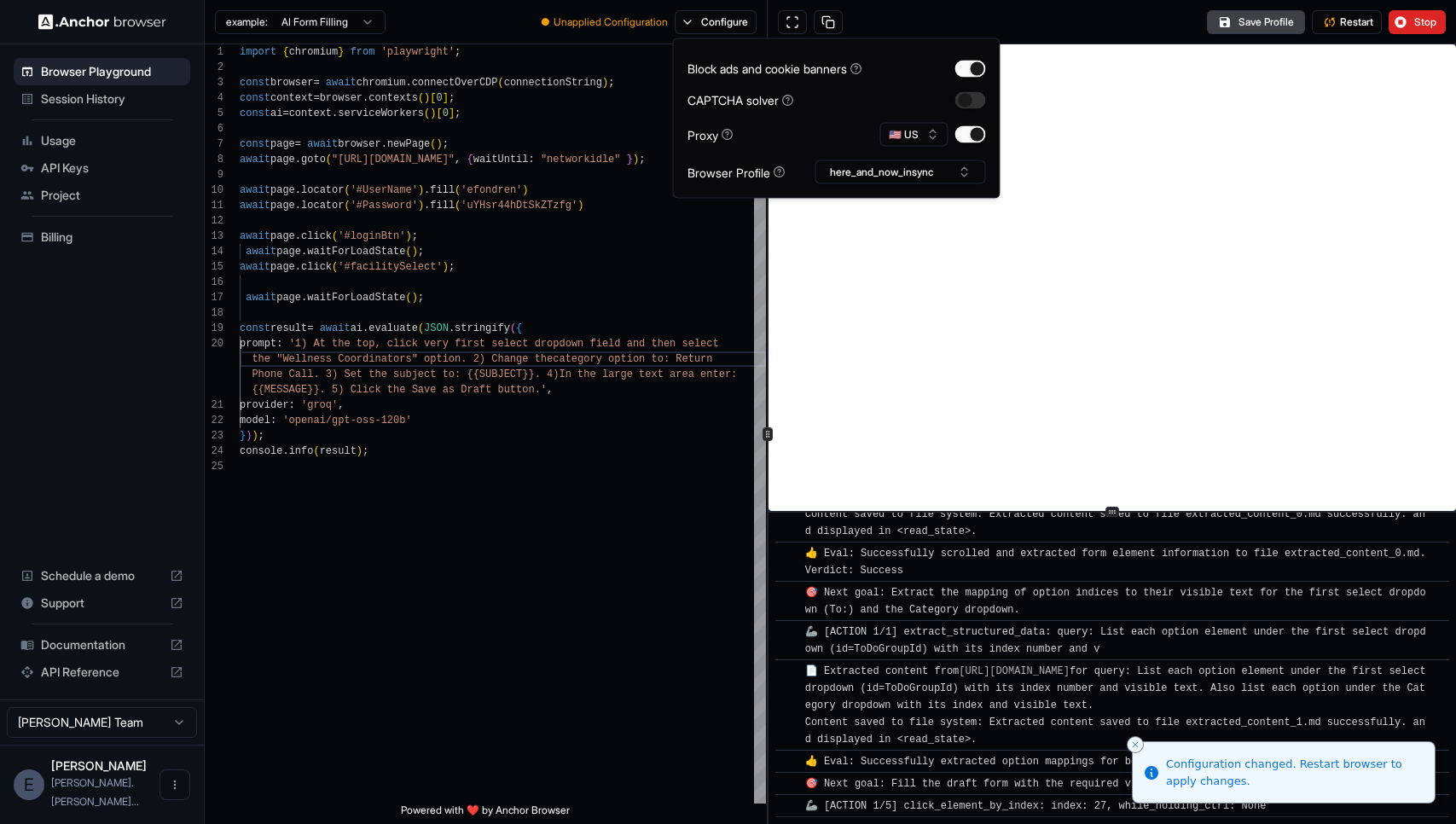
click at [879, 22] on div "Save Profile Restart Stop" at bounding box center [1112, 22] width 689 height 44
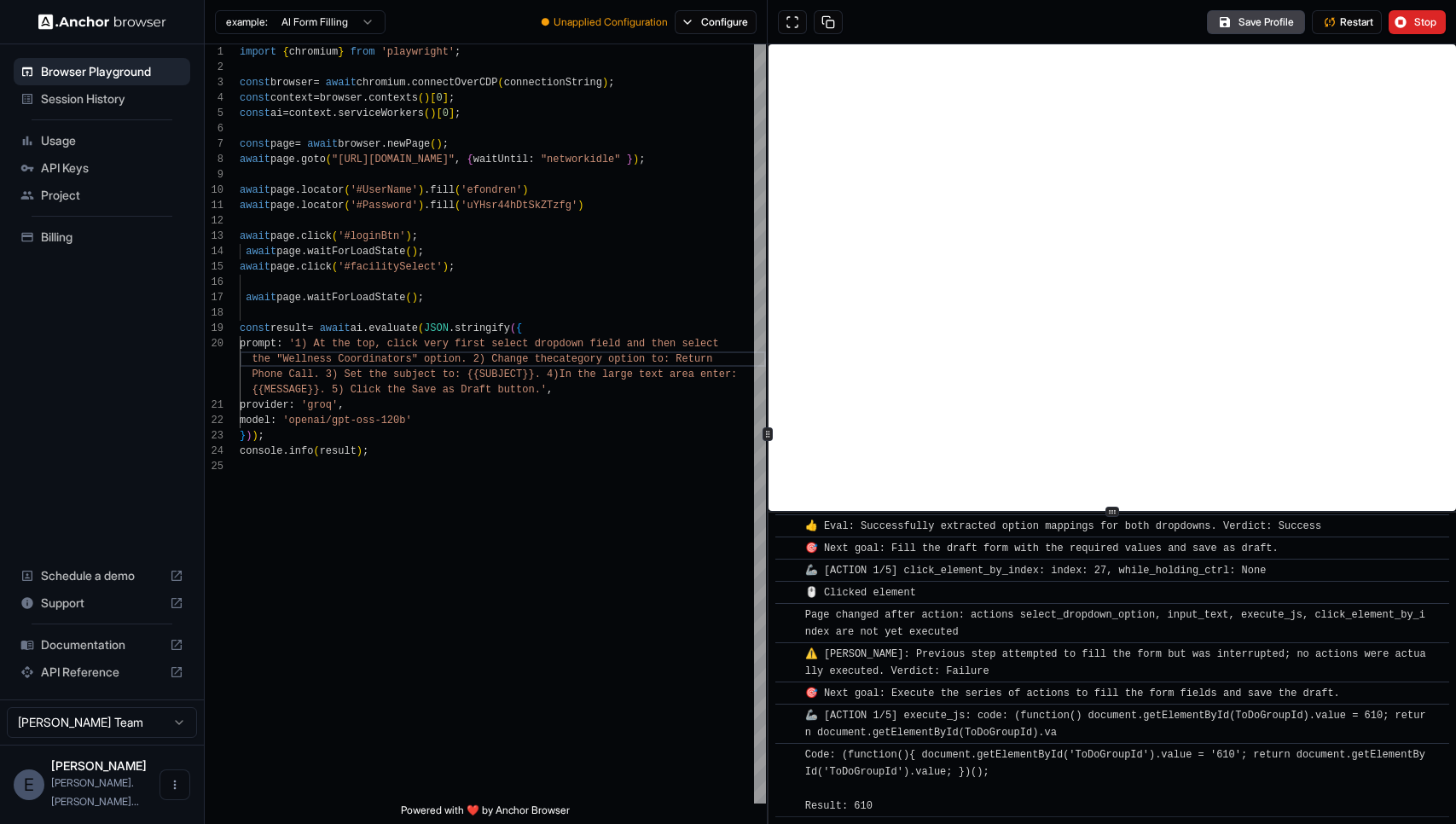
scroll to position [649, 0]
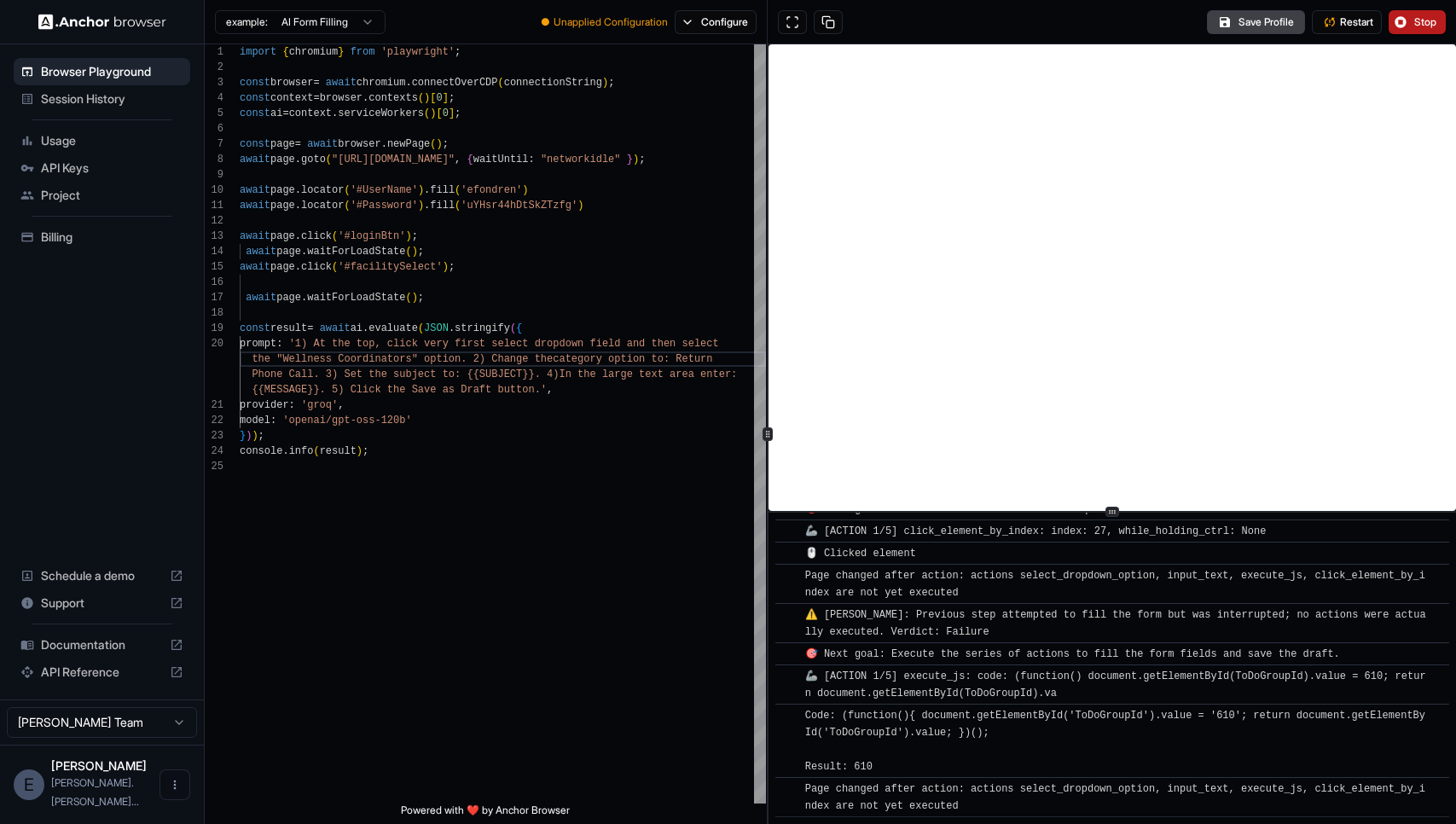
click at [1409, 17] on button "Stop" at bounding box center [1417, 22] width 57 height 24
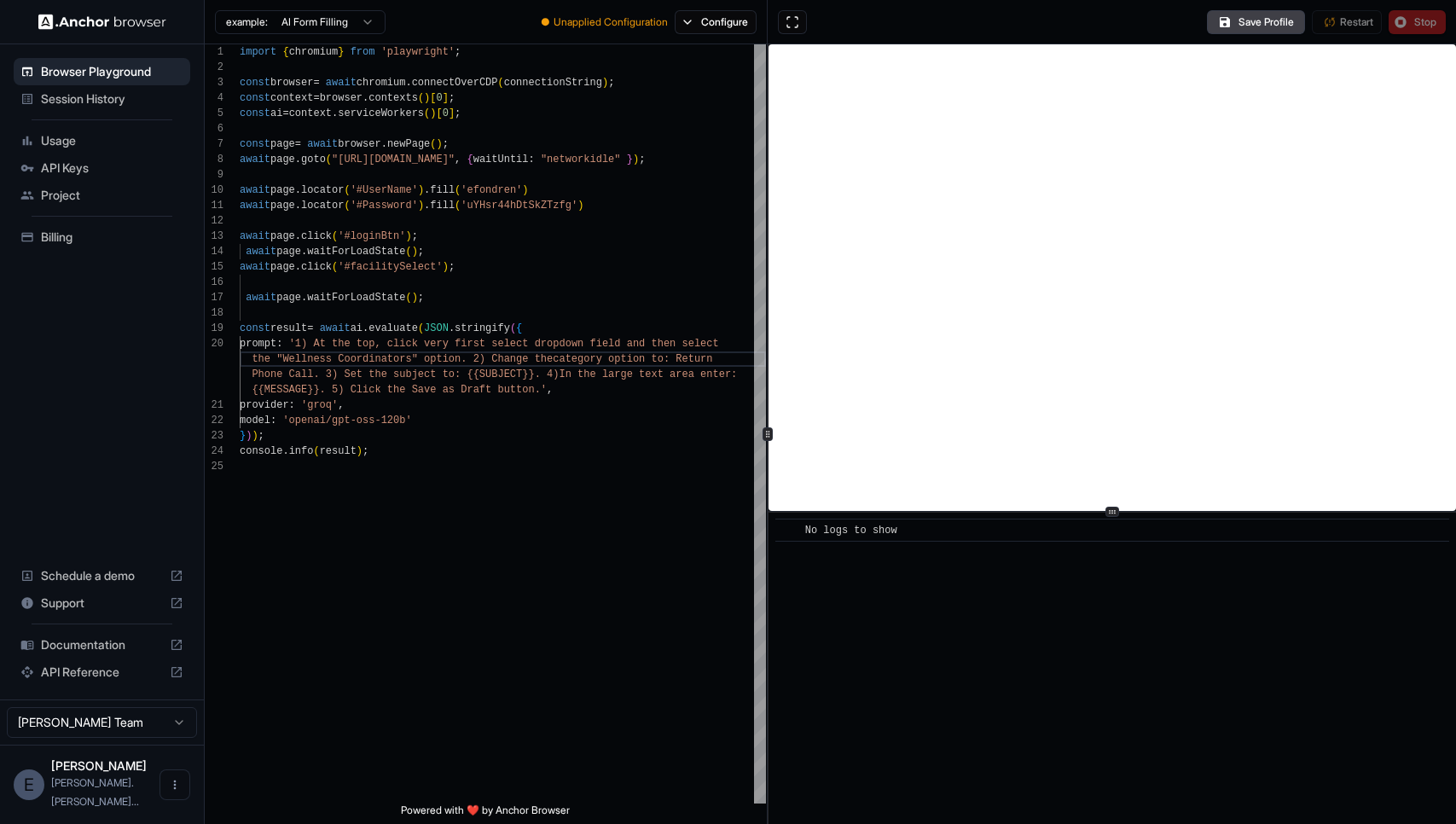
scroll to position [0, 0]
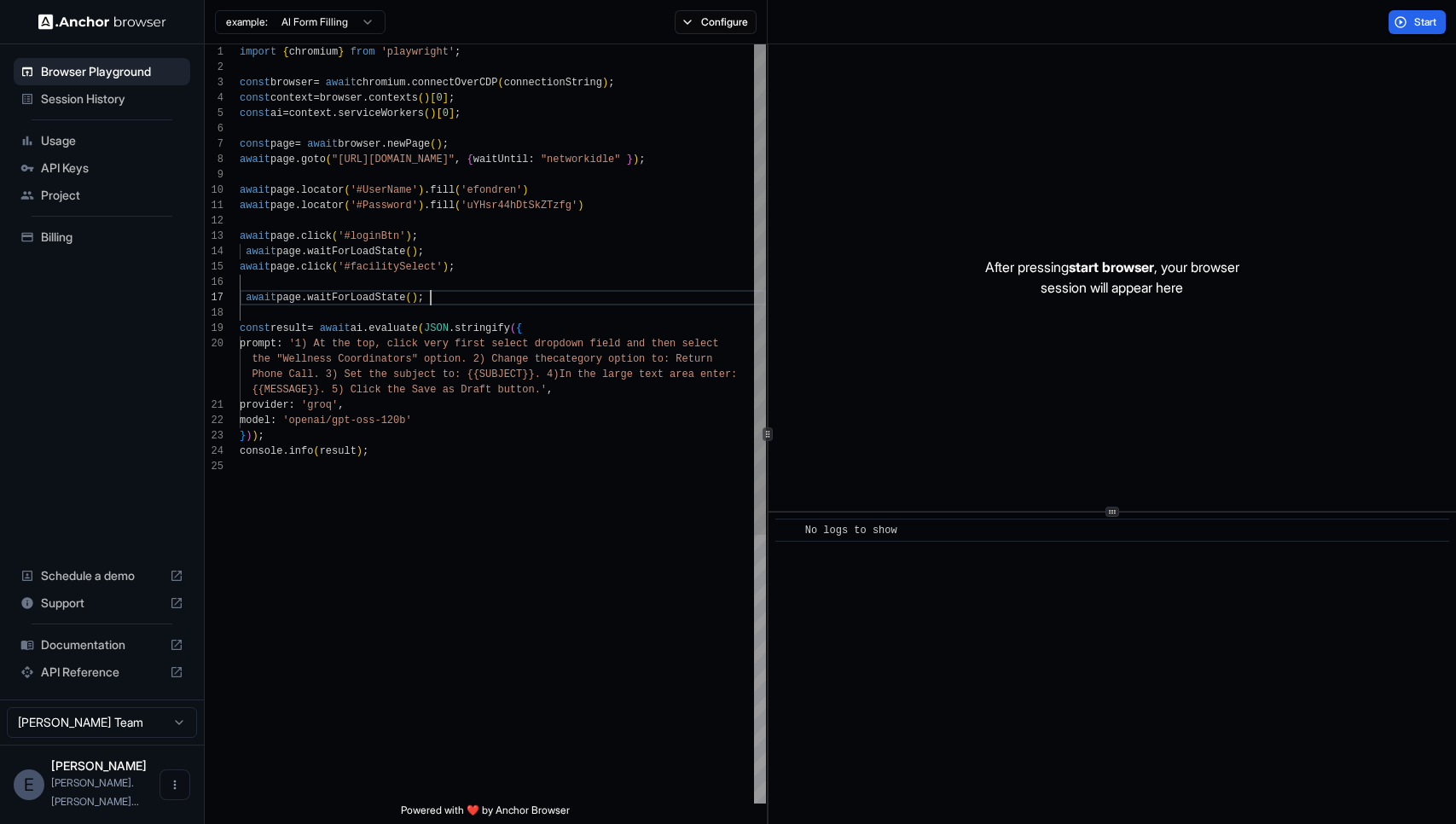
click at [528, 303] on div "import { chromium } from 'playwright' ; const browser = await chromium . connec…" at bounding box center [502, 632] width 526 height 1175
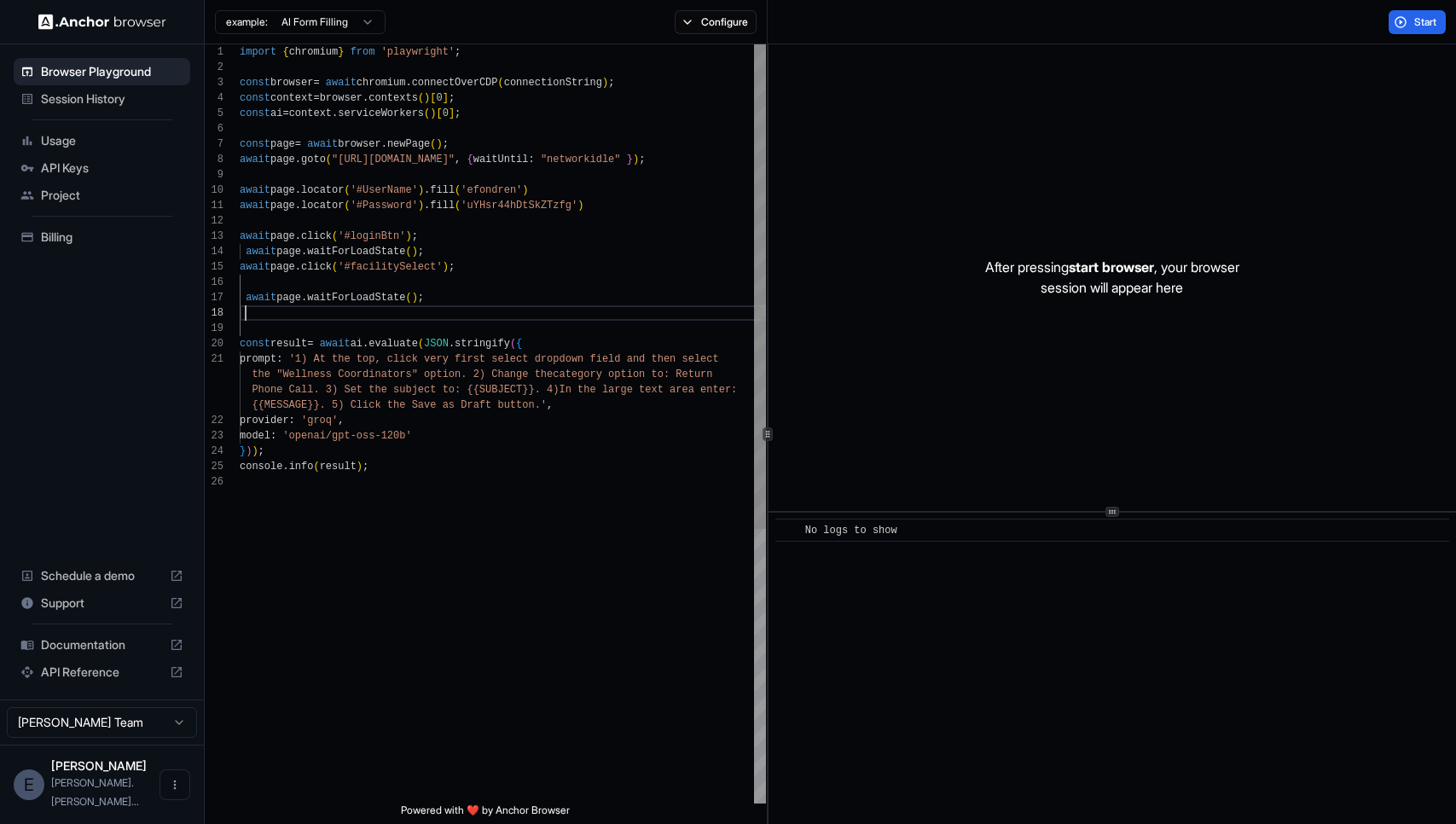
scroll to position [123, 0]
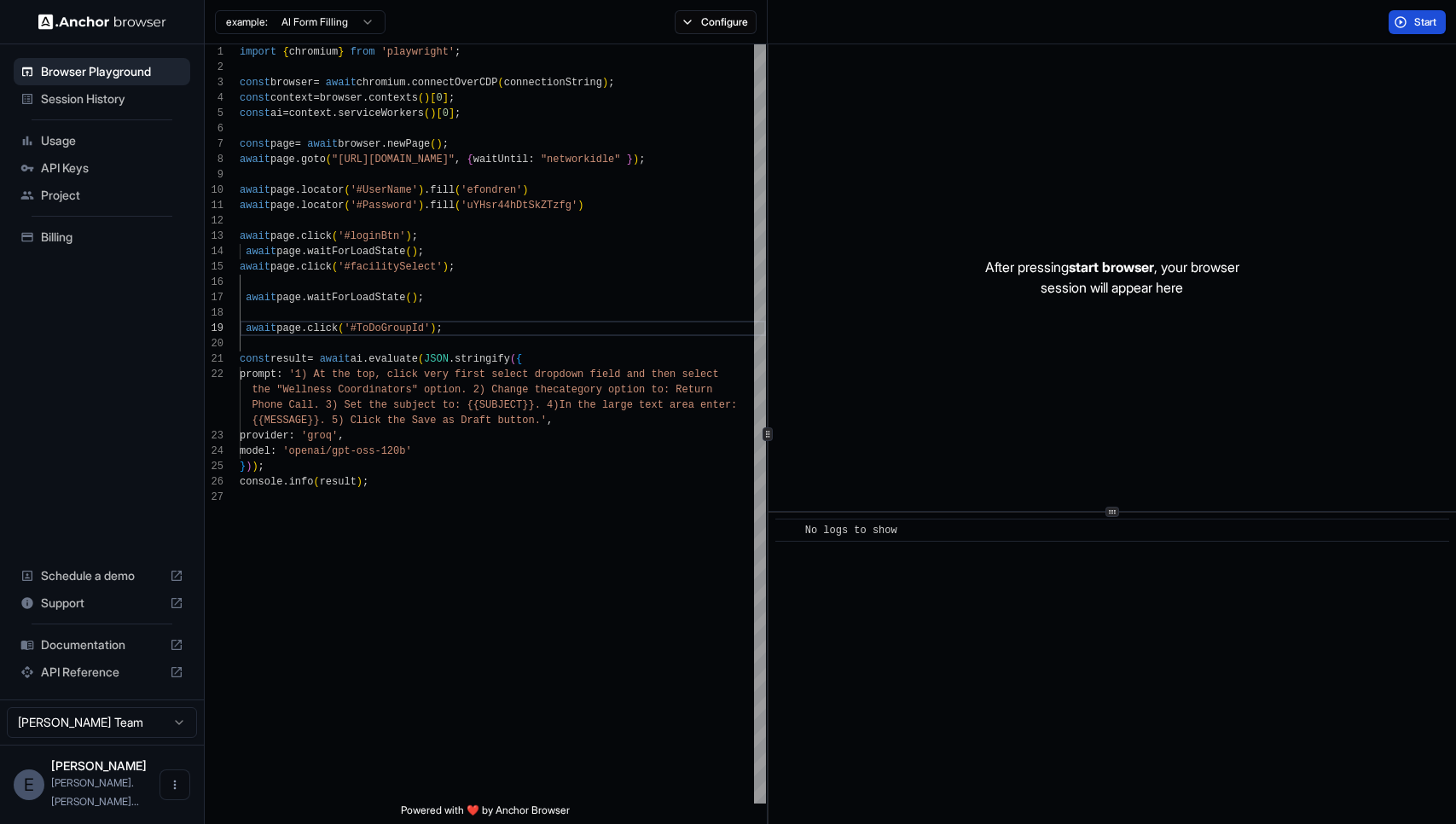
click at [1424, 24] on span "Start" at bounding box center [1426, 22] width 24 height 14
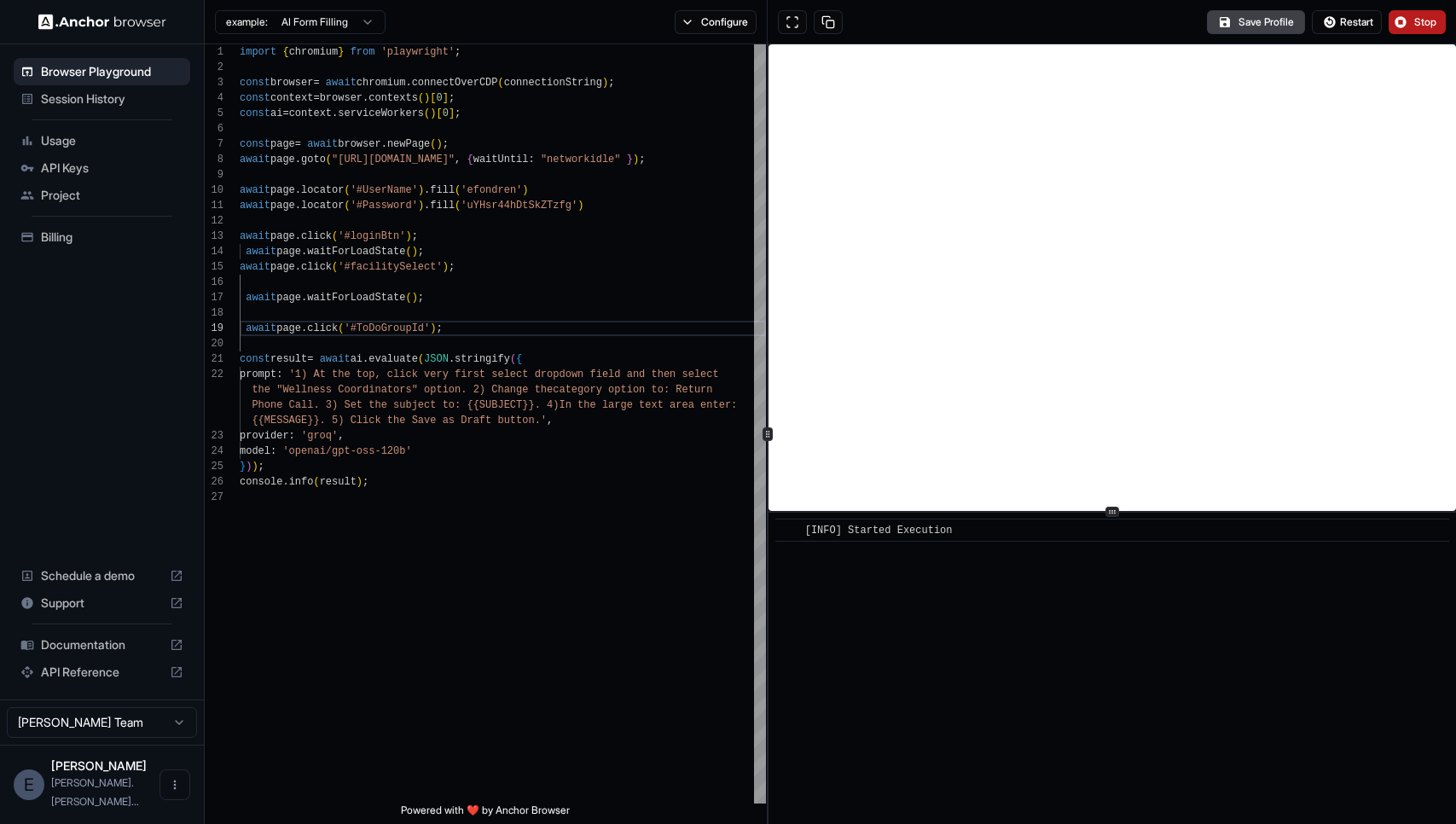
click at [1423, 22] on span "Stop" at bounding box center [1426, 22] width 24 height 14
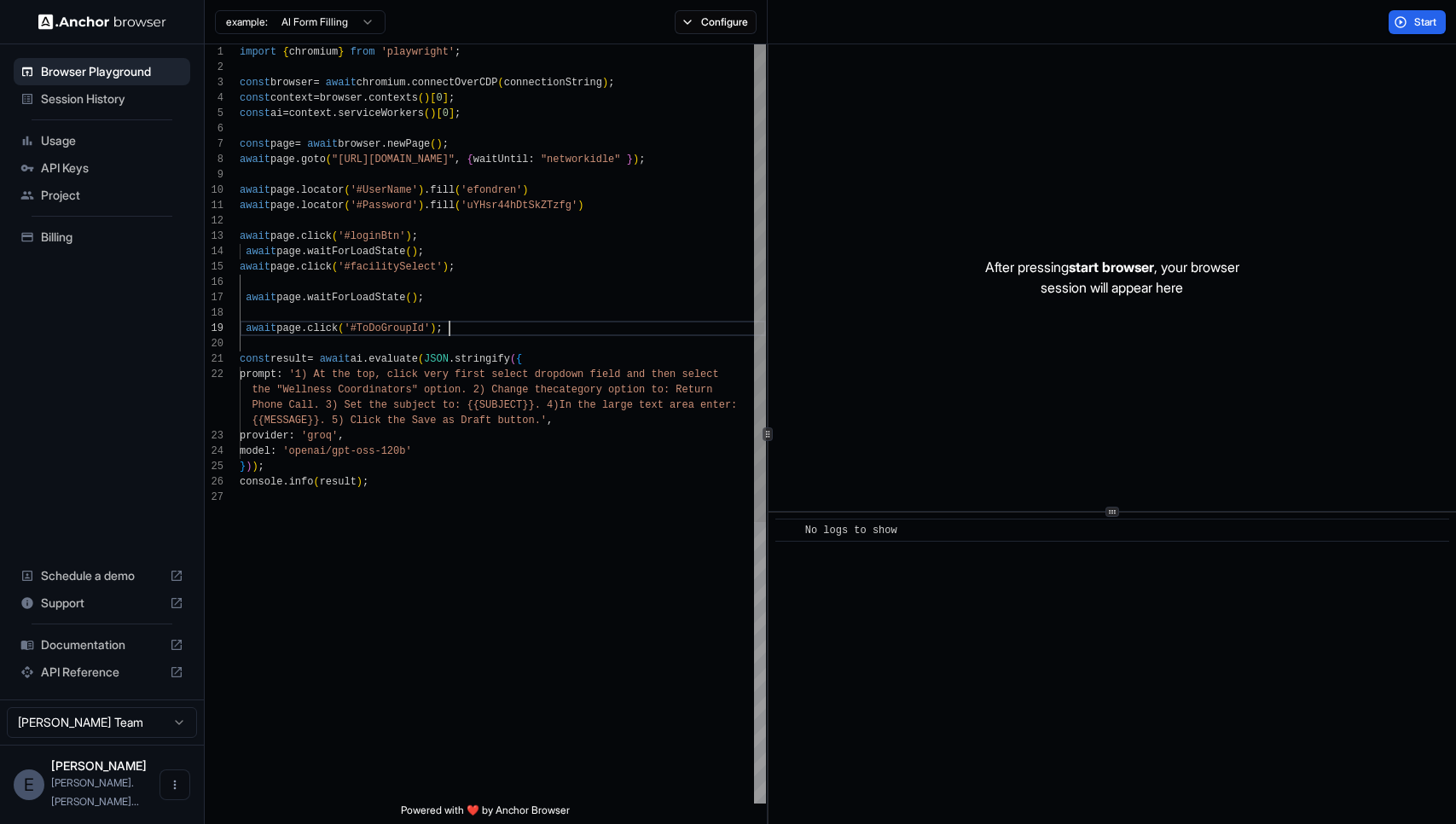
click at [508, 329] on div "import { chromium } from 'playwright' ; const browser = await chromium . connec…" at bounding box center [502, 646] width 526 height 1205
drag, startPoint x: 508, startPoint y: 329, endPoint x: 512, endPoint y: 314, distance: 15.5
click at [512, 314] on div "import { chromium } from 'playwright' ; const browser = await chromium . connec…" at bounding box center [502, 646] width 526 height 1205
click at [484, 317] on div "import { chromium } from 'playwright' ; const browser = await chromium . connec…" at bounding box center [502, 646] width 526 height 1205
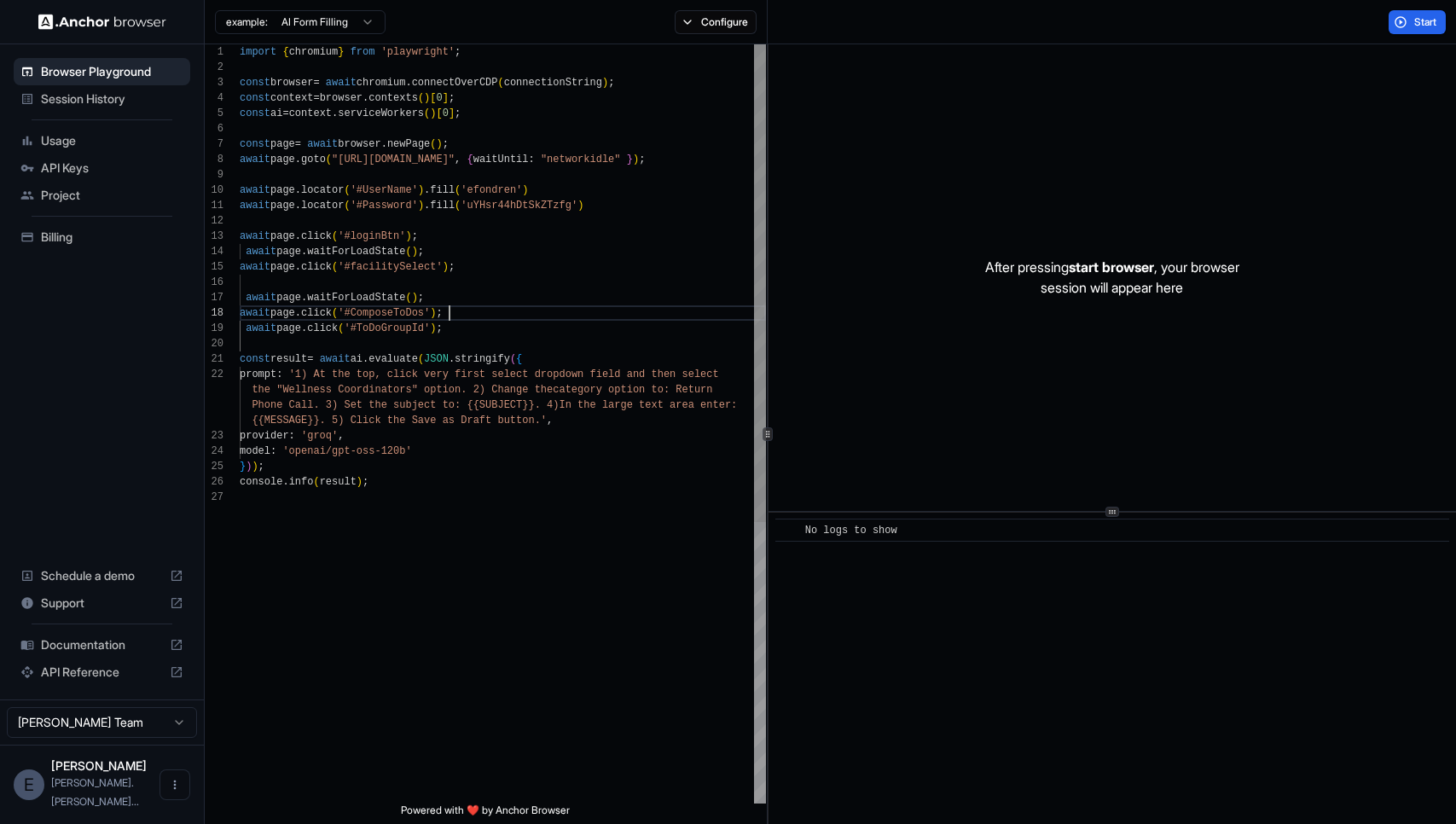
scroll to position [123, 0]
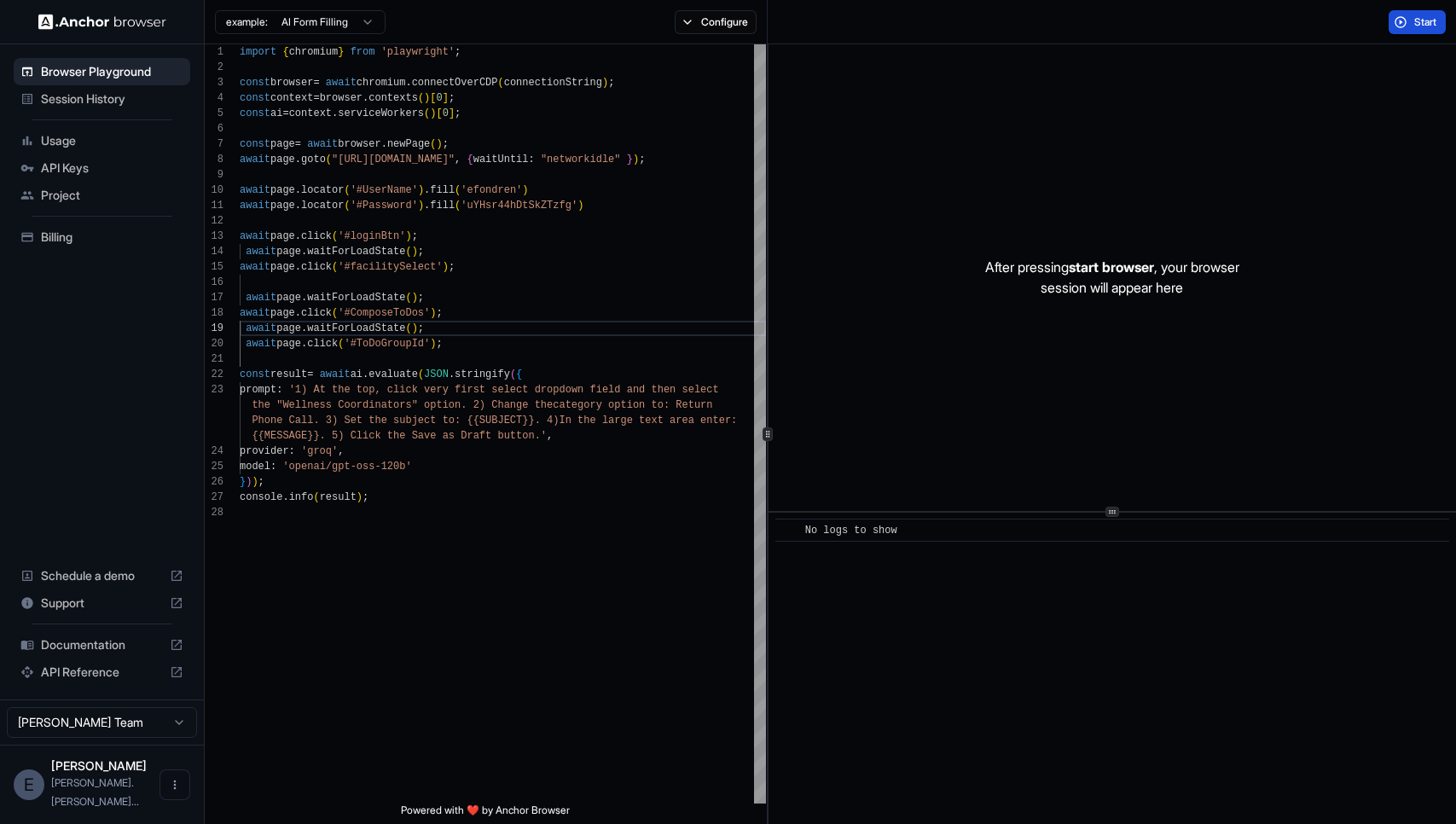
click at [1405, 26] on button "Start" at bounding box center [1417, 22] width 57 height 24
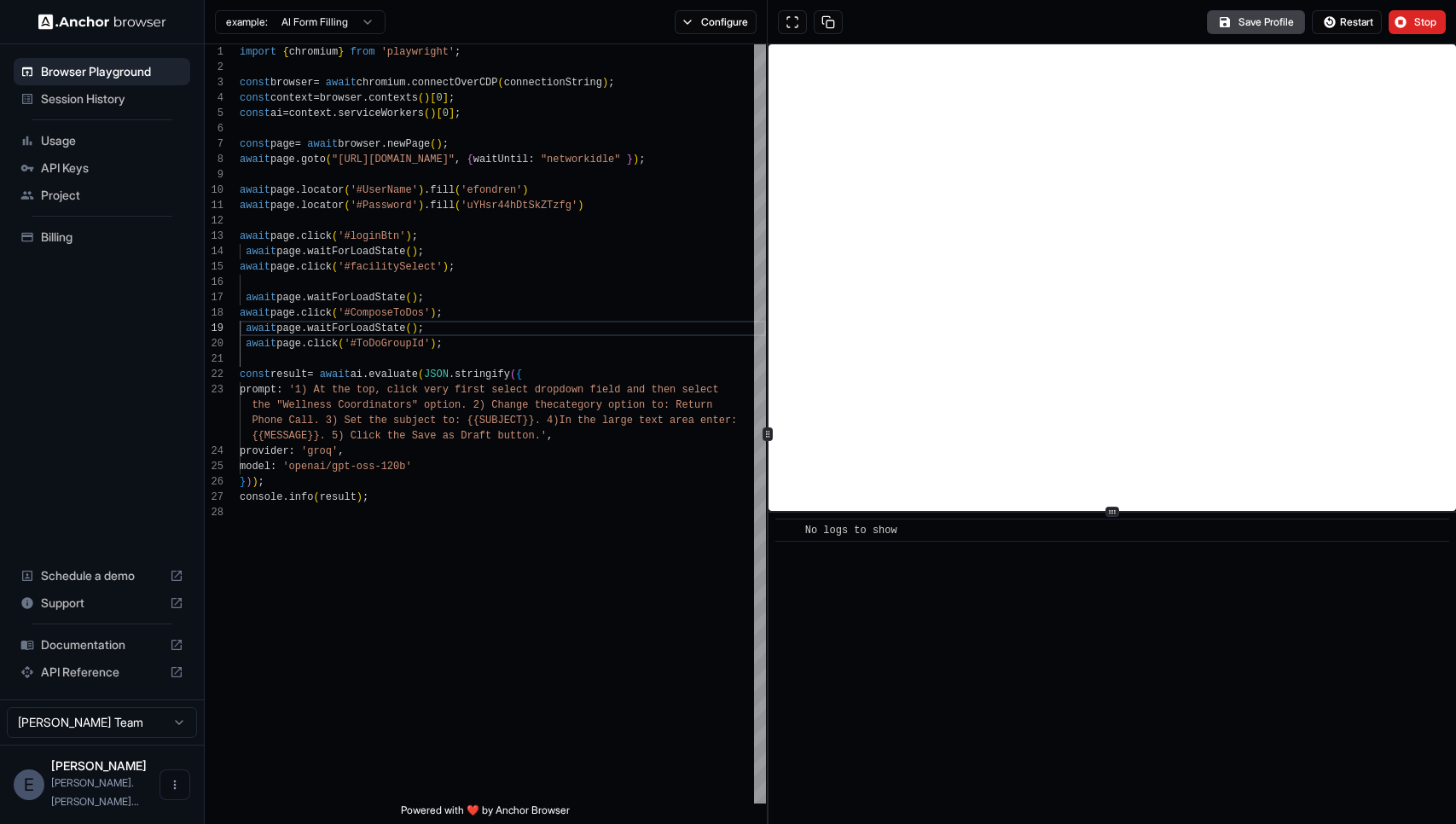
click at [1428, 20] on span "Stop" at bounding box center [1426, 22] width 24 height 14
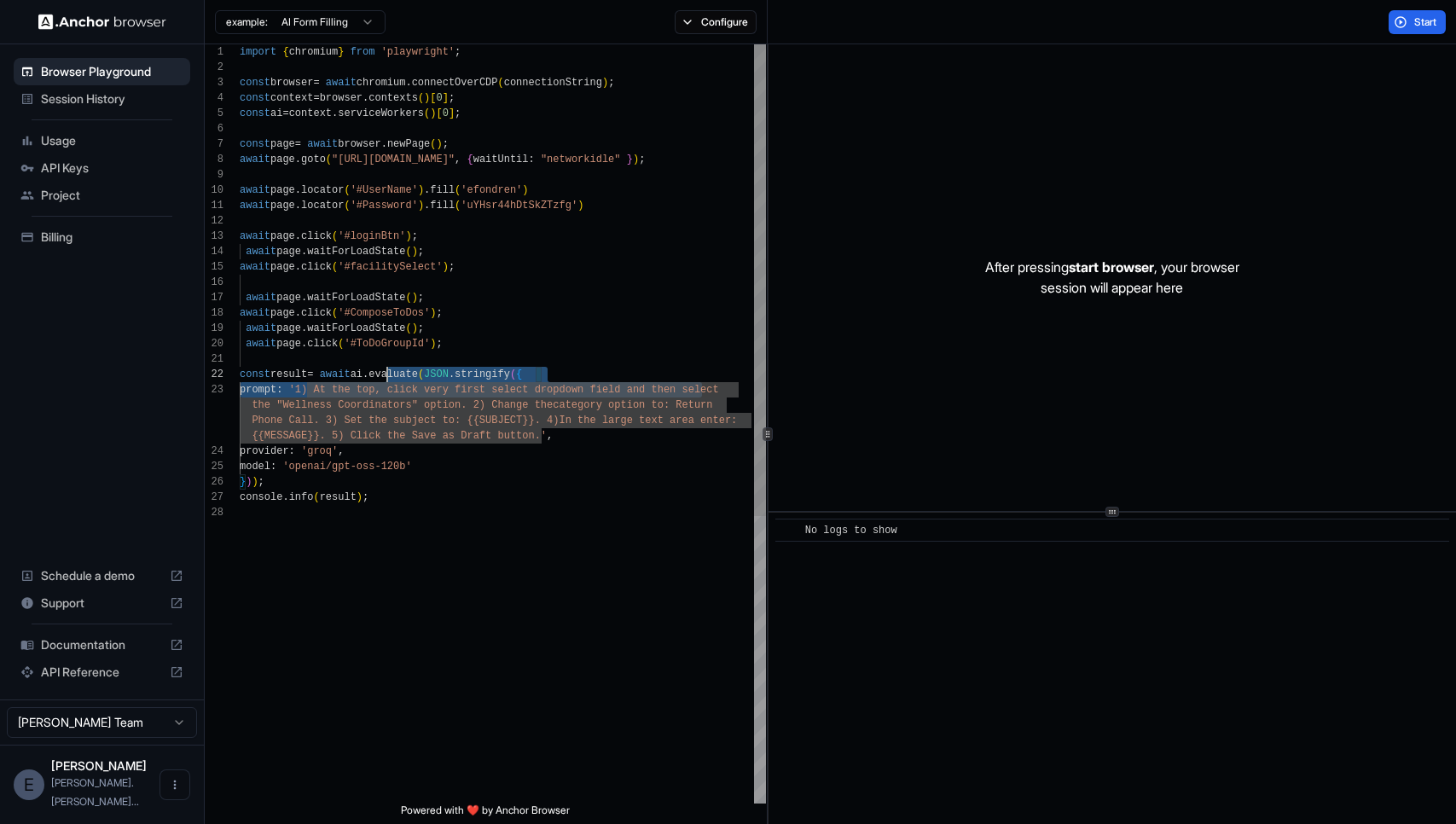
scroll to position [31, 0]
drag, startPoint x: 700, startPoint y: 391, endPoint x: 371, endPoint y: 385, distance: 329.1
click at [367, 385] on div "import { chromium } from 'playwright' ; const browser = await chromium . connec…" at bounding box center [502, 655] width 526 height 1221
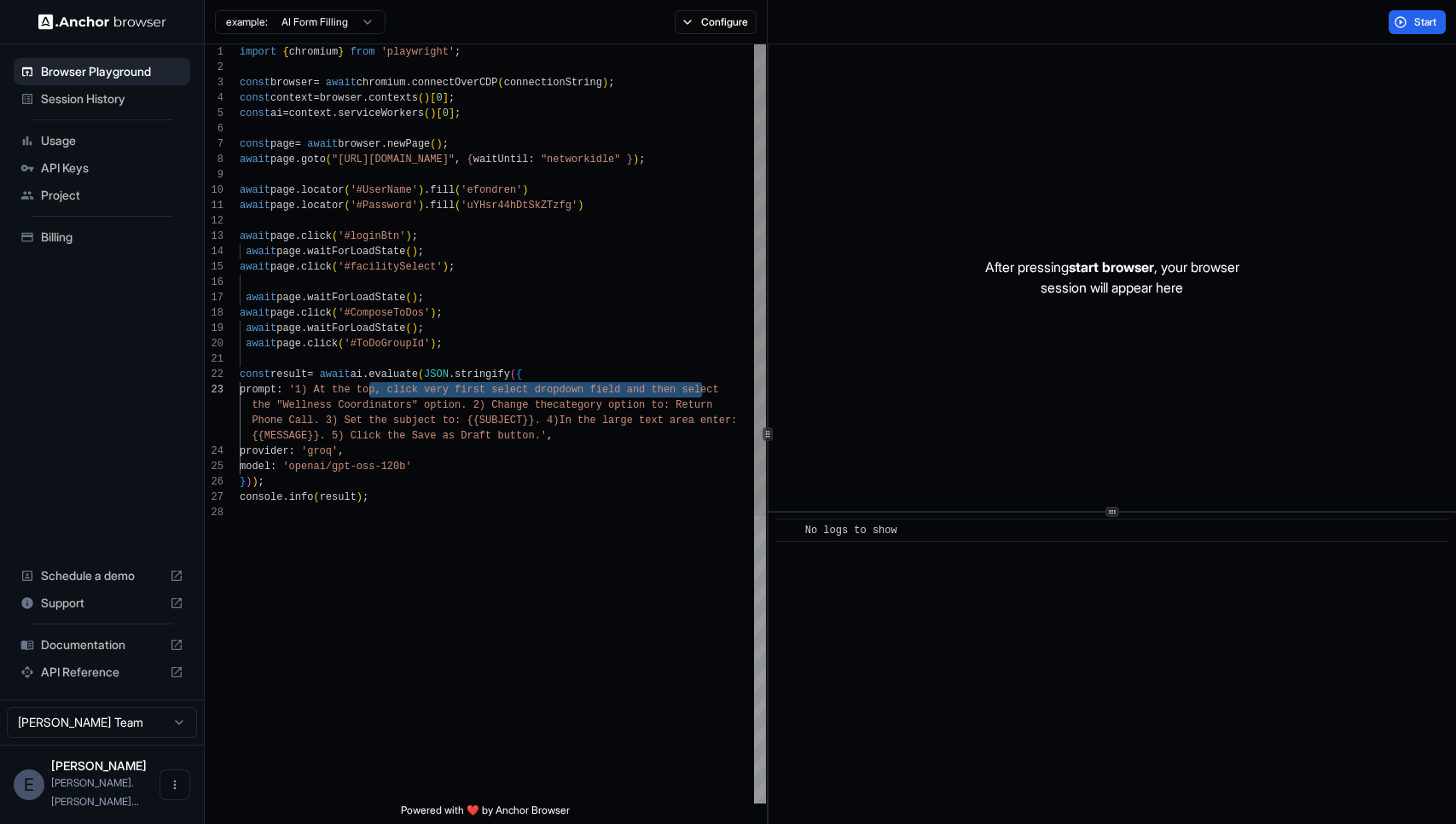
click at [325, 389] on div "import { chromium } from 'playwright' ; const browser = await chromium . connec…" at bounding box center [502, 655] width 526 height 1221
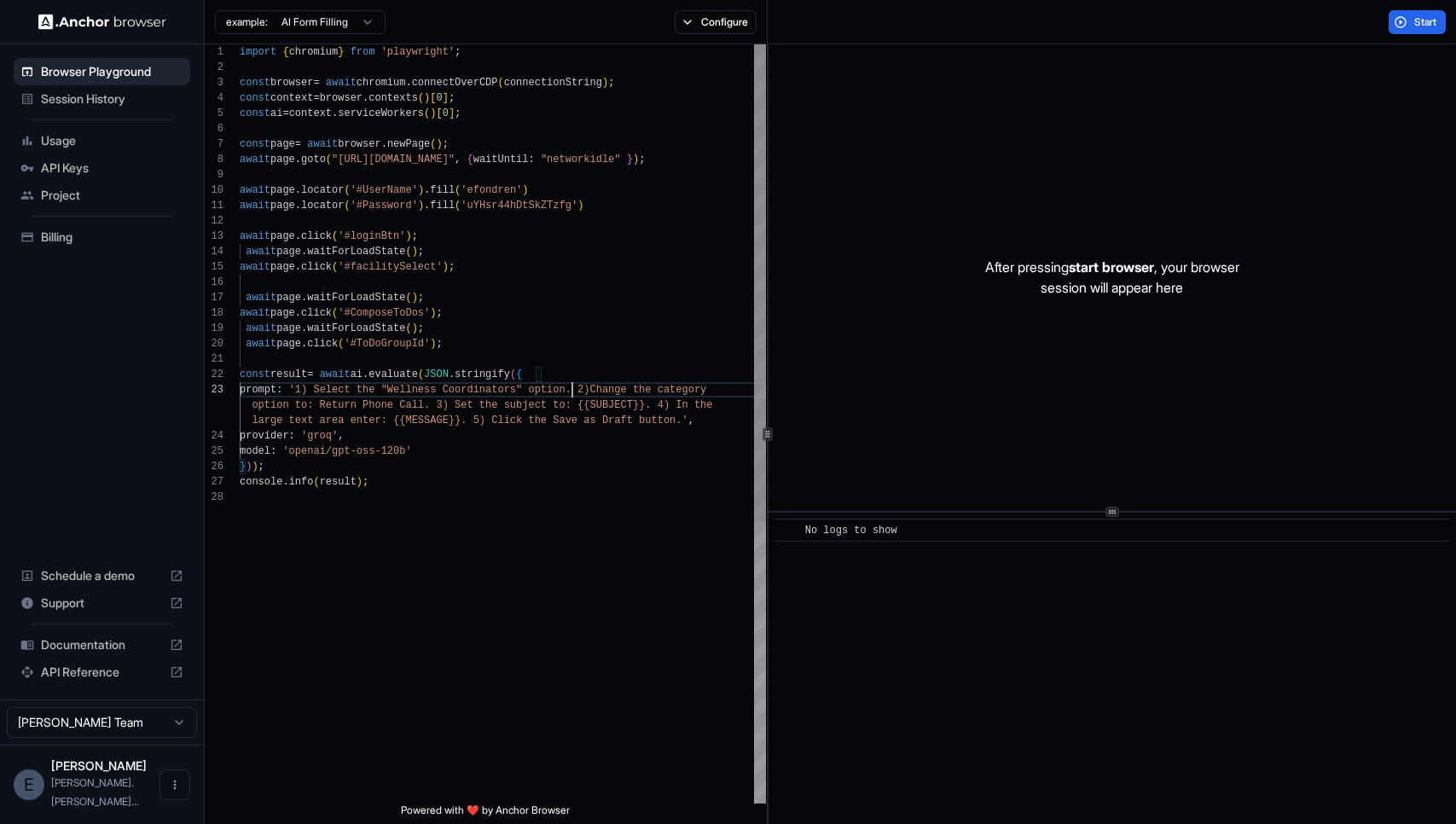
click at [575, 390] on div "import { chromium } from 'playwright' ; const browser = await chromium . connec…" at bounding box center [502, 646] width 526 height 1205
click at [1416, 26] on span "Start" at bounding box center [1426, 22] width 24 height 14
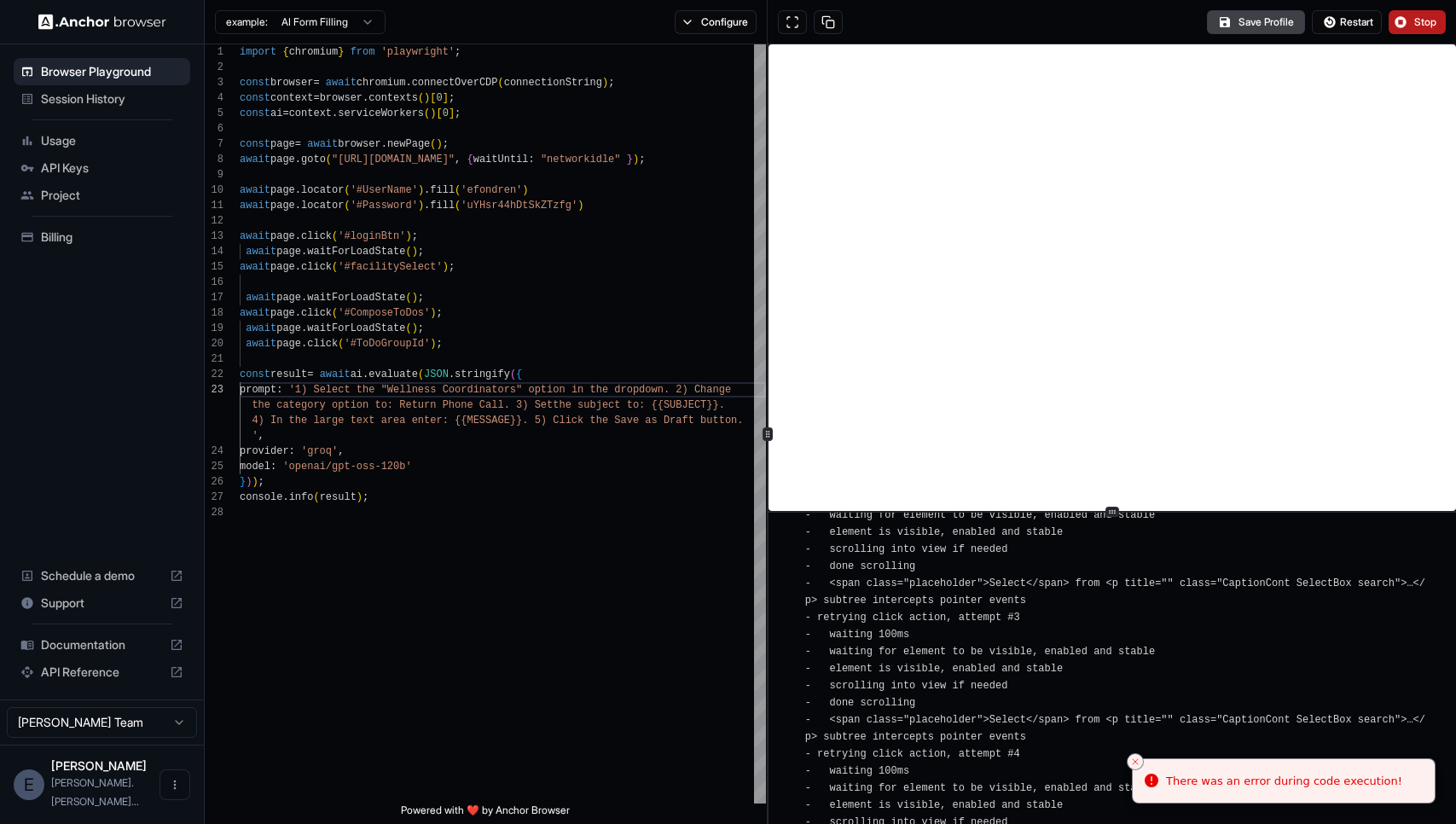
scroll to position [0, 0]
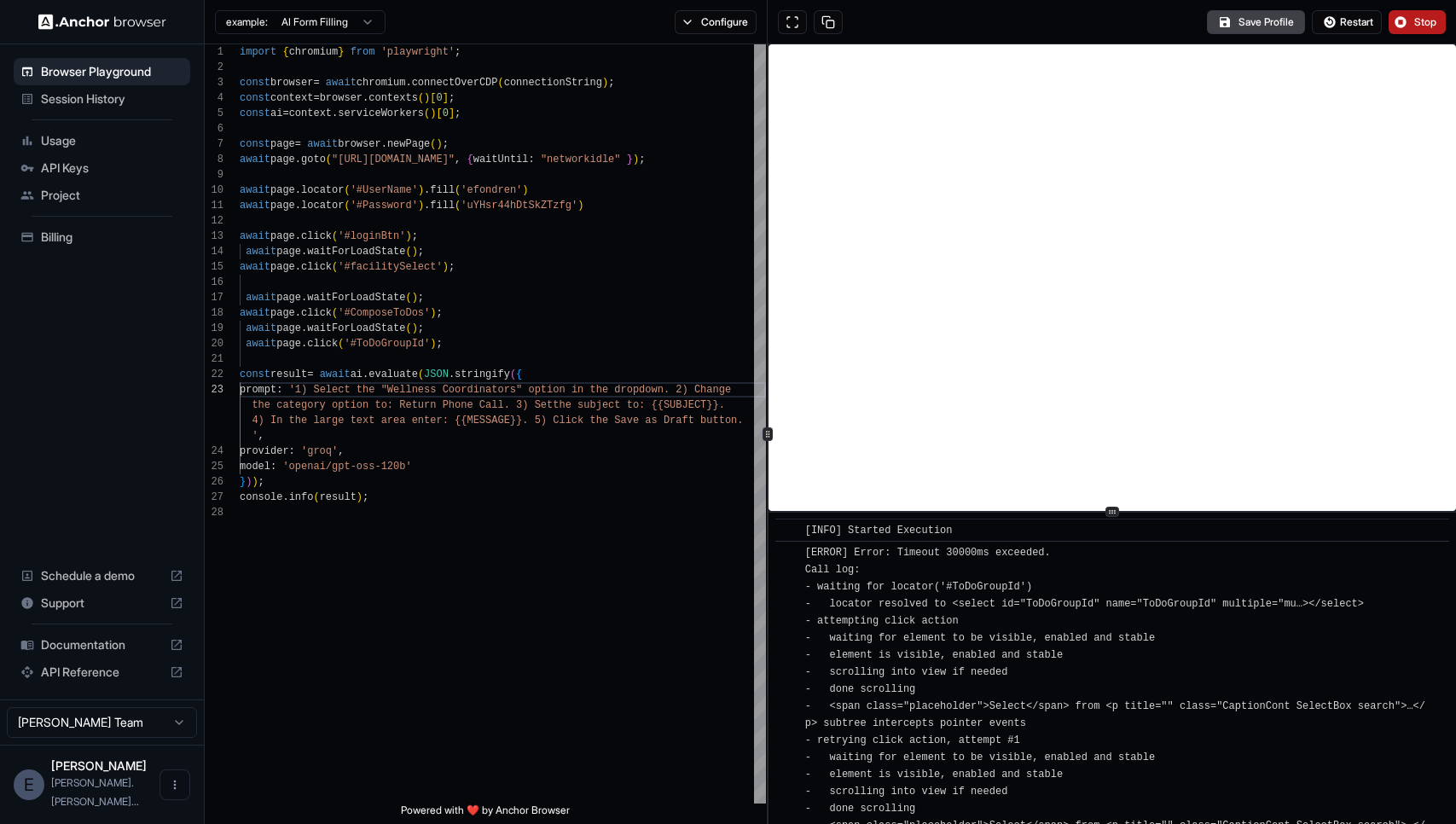
drag, startPoint x: 809, startPoint y: 570, endPoint x: 1112, endPoint y: 691, distance: 326.3
copy span "all log: - waiting for locator('#ToDoGroupId') - locator resolved to <select id…"
drag, startPoint x: 477, startPoint y: 340, endPoint x: 482, endPoint y: 324, distance: 16.8
click at [482, 324] on div "import { chromium } from 'playwright' ; const browser = await chromium . connec…" at bounding box center [502, 655] width 526 height 1221
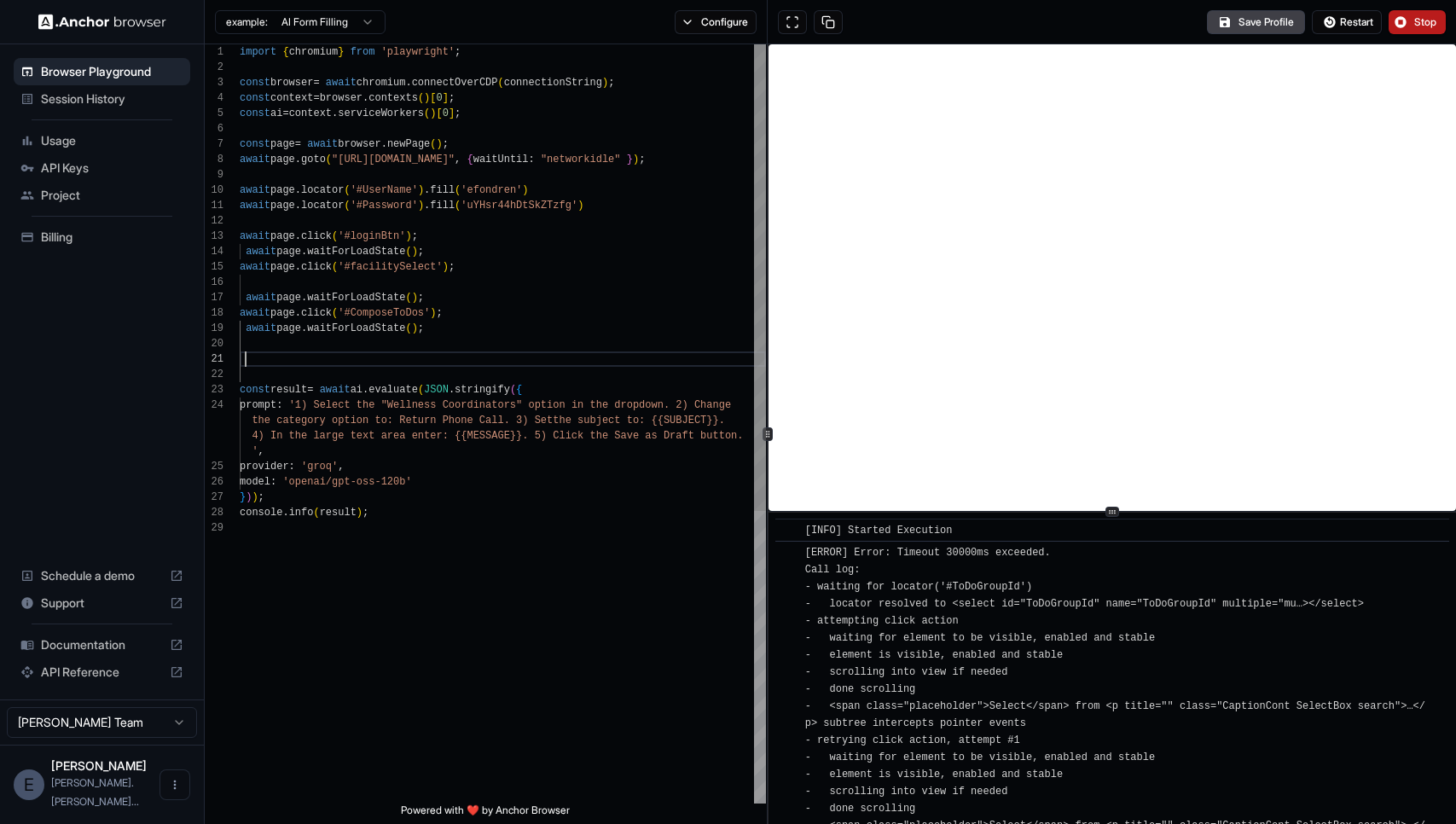
scroll to position [61, 0]
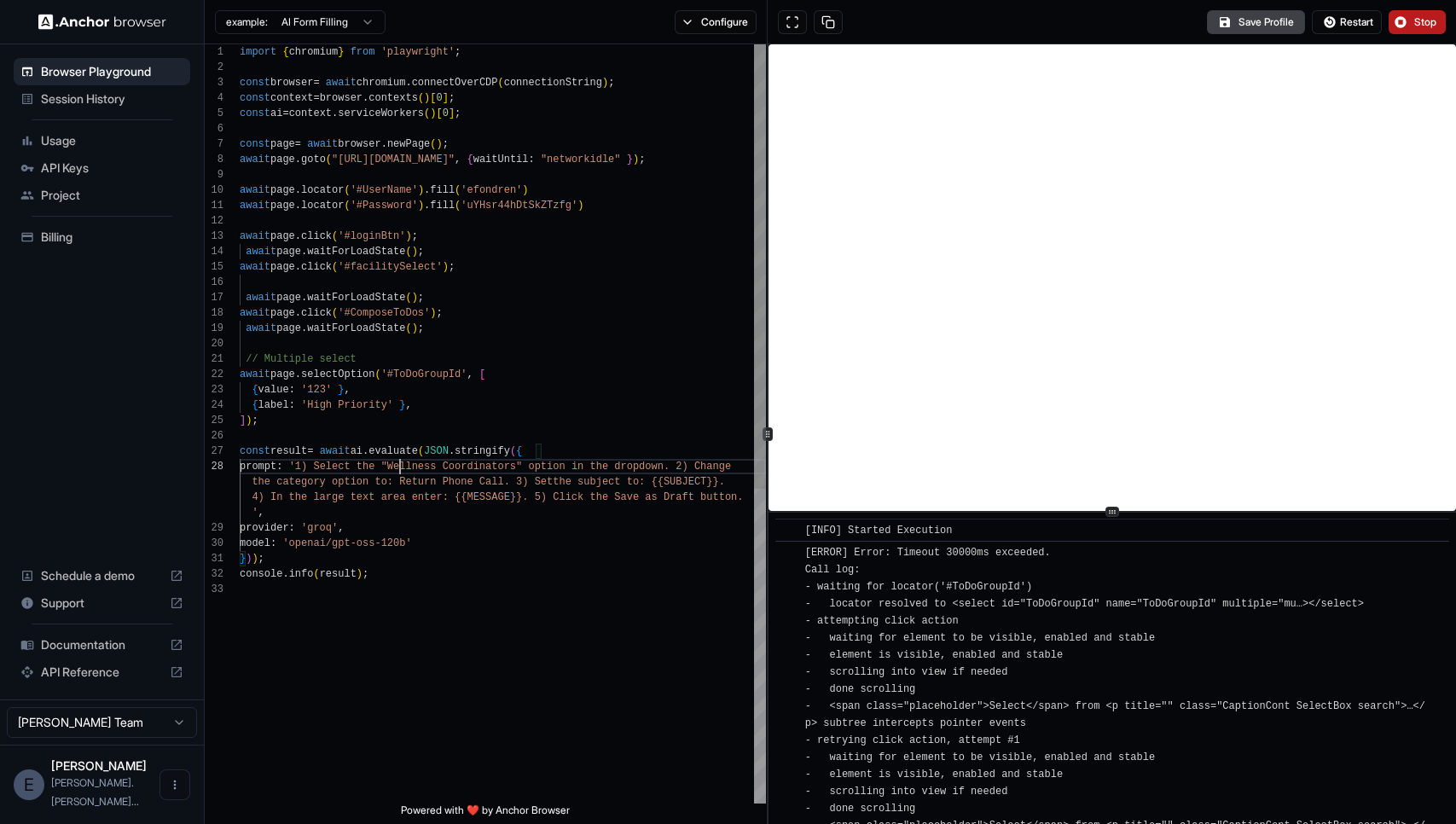
click at [401, 470] on div "import { chromium } from 'playwright' ; const browser = await chromium . connec…" at bounding box center [502, 693] width 526 height 1297
click at [530, 461] on div "import { chromium } from 'playwright' ; const browser = await chromium . connec…" at bounding box center [502, 693] width 526 height 1297
click at [313, 404] on div "import { chromium } from 'playwright' ; const browser = await chromium . connec…" at bounding box center [502, 693] width 526 height 1297
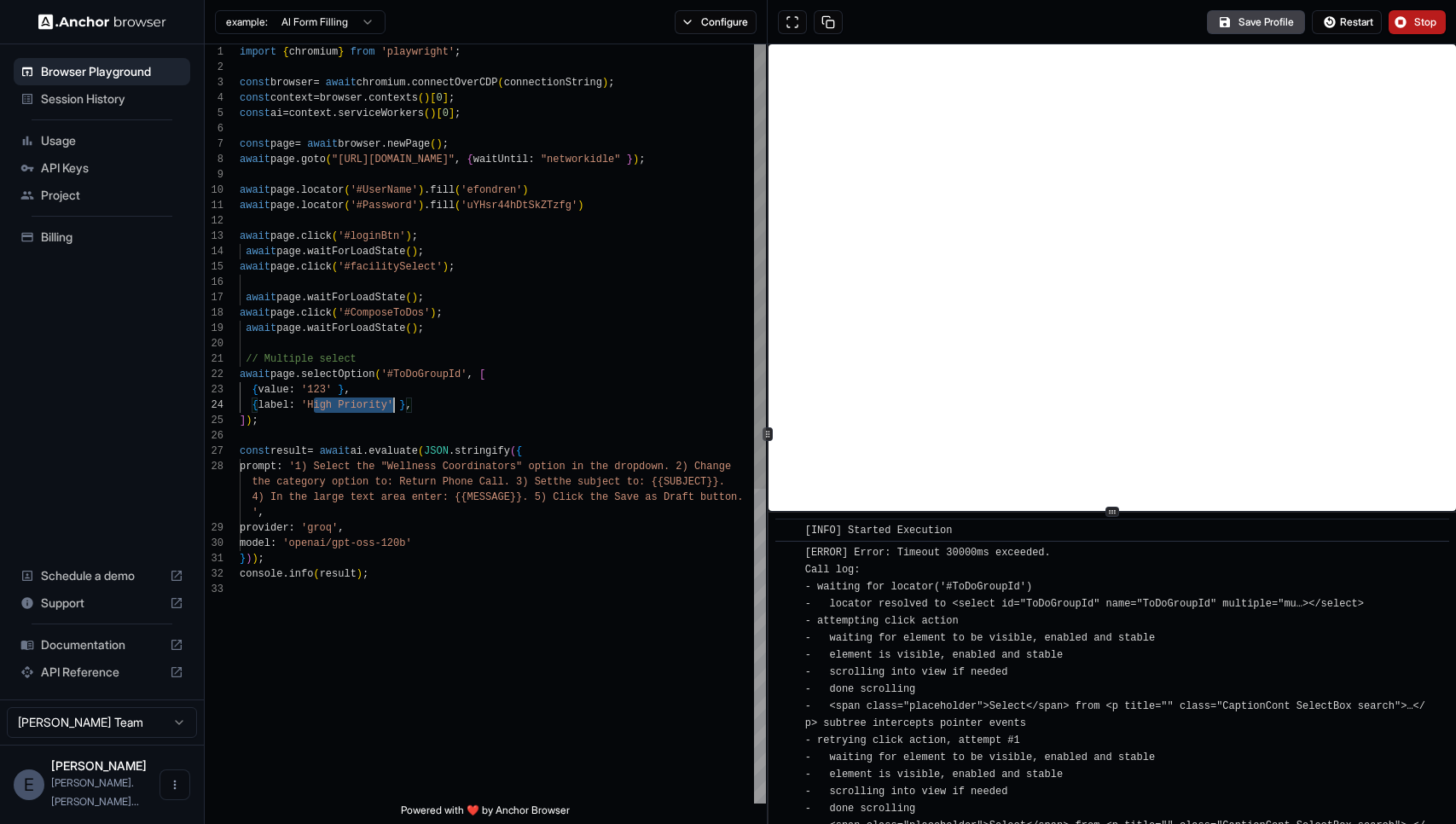
click at [397, 404] on div "import { chromium } from 'playwright' ; const browser = await chromium . connec…" at bounding box center [502, 693] width 526 height 1297
click at [251, 405] on div "import { chromium } from 'playwright' ; const browser = await chromium . connec…" at bounding box center [502, 693] width 526 height 1297
click at [512, 374] on div "import { chromium } from 'playwright' ; const browser = await chromium . connec…" at bounding box center [502, 693] width 526 height 1297
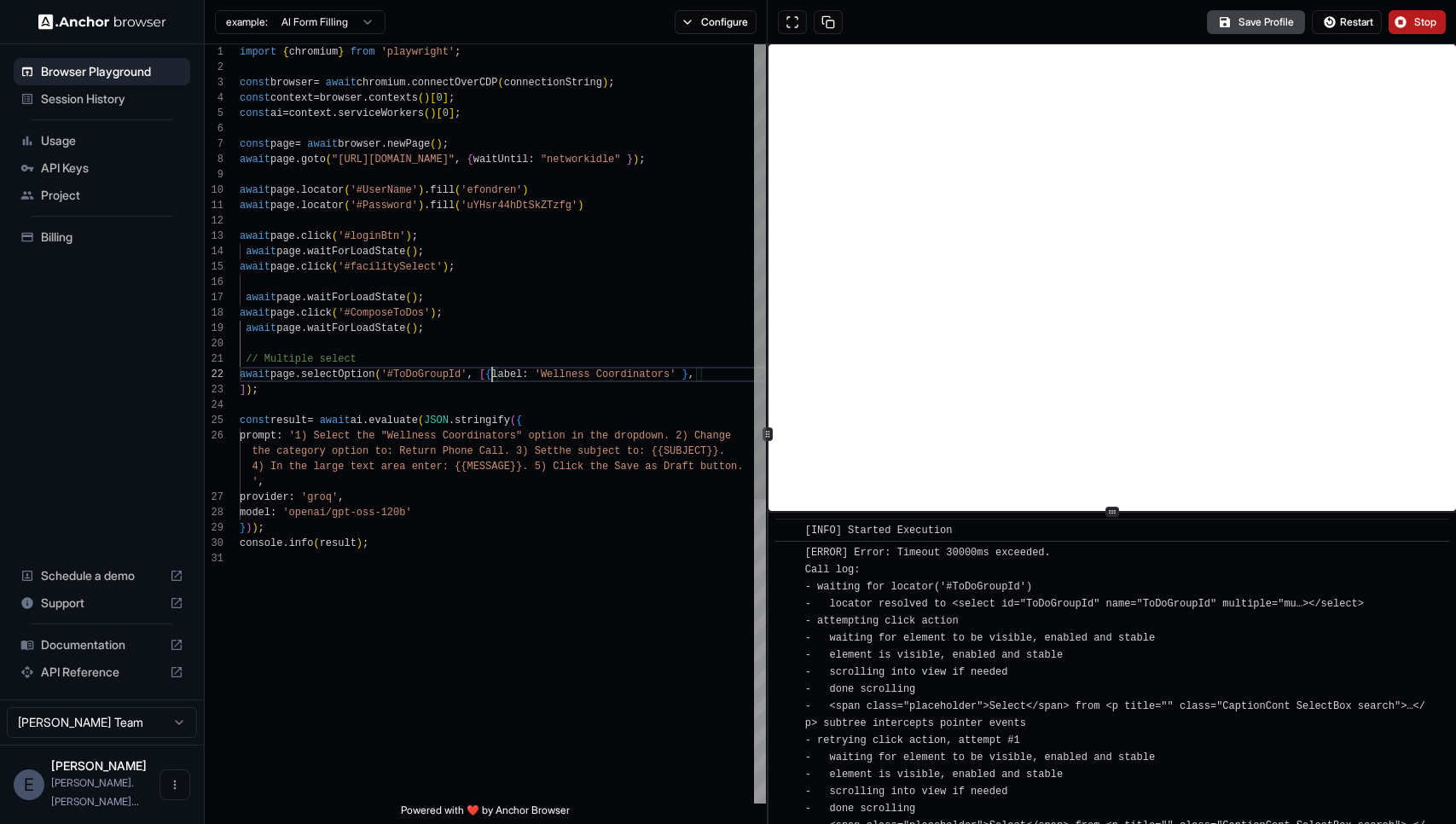
click at [716, 369] on div "import { chromium } from 'playwright' ; const browser = await chromium . connec…" at bounding box center [502, 677] width 526 height 1266
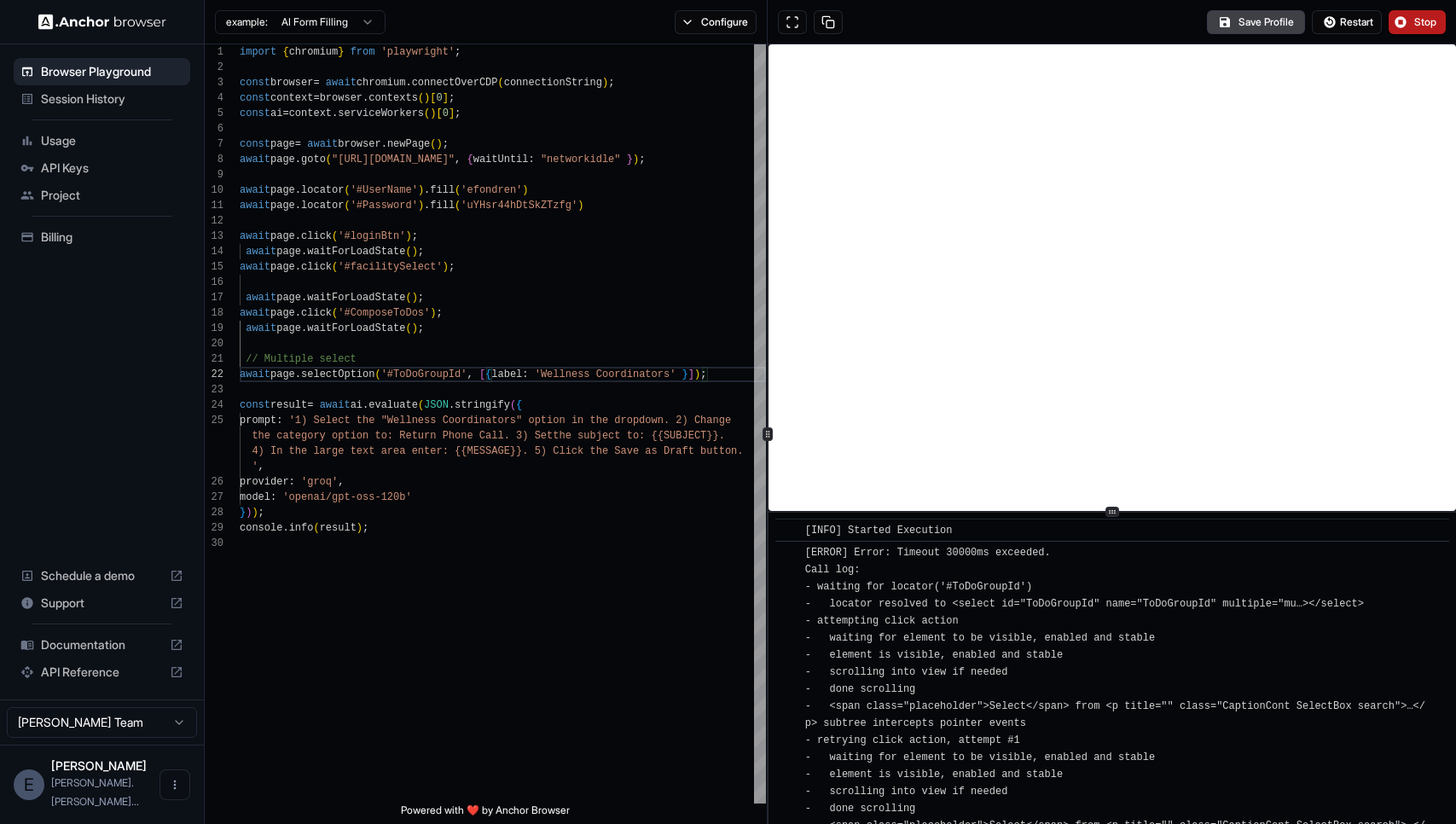
click at [1414, 29] on button "Stop" at bounding box center [1417, 22] width 57 height 24
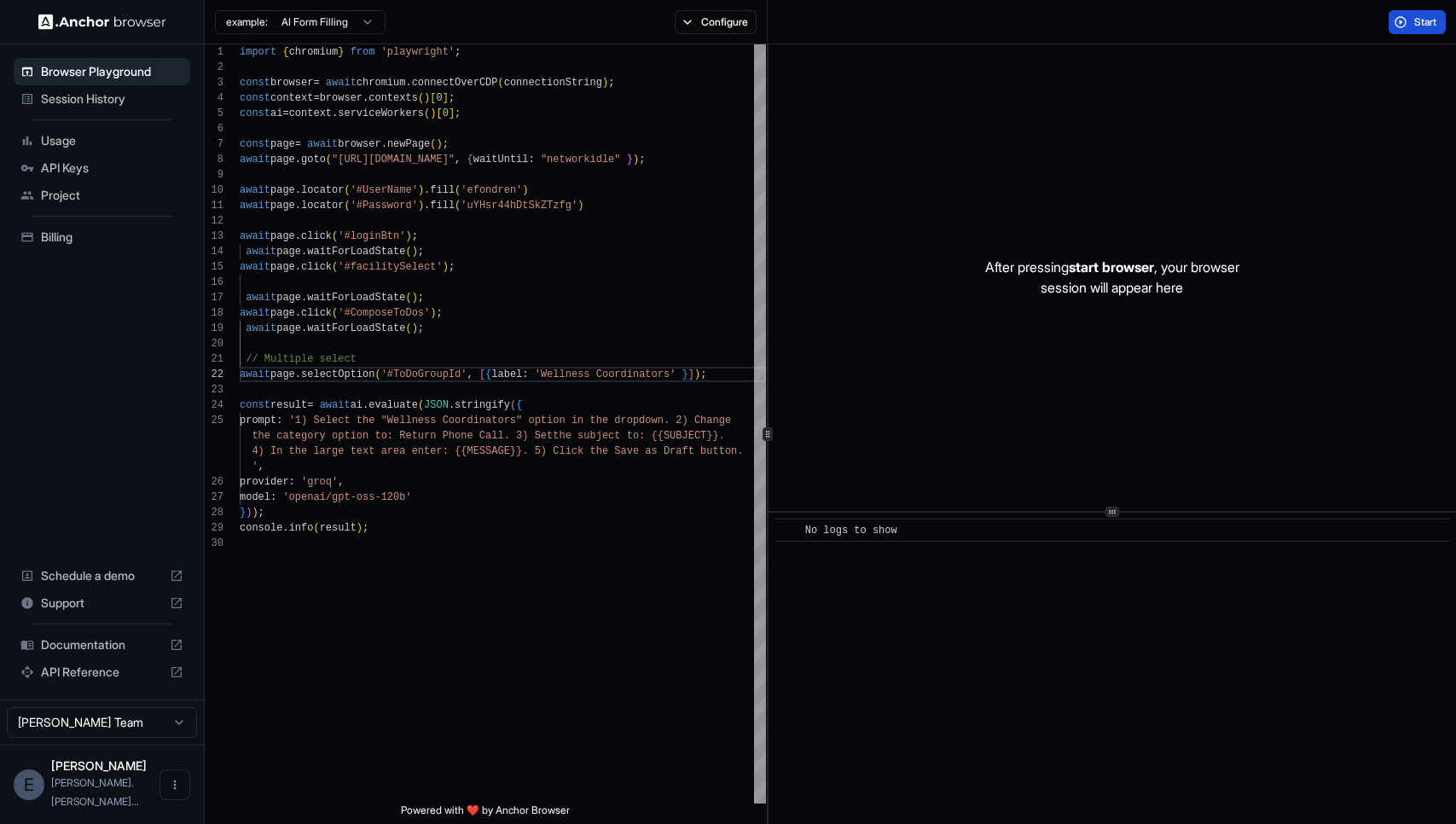
click at [1408, 23] on button "Start" at bounding box center [1417, 22] width 57 height 24
click at [739, 377] on div "import { chromium } from 'playwright' ; const browser = await chromium . connec…" at bounding box center [502, 670] width 526 height 1251
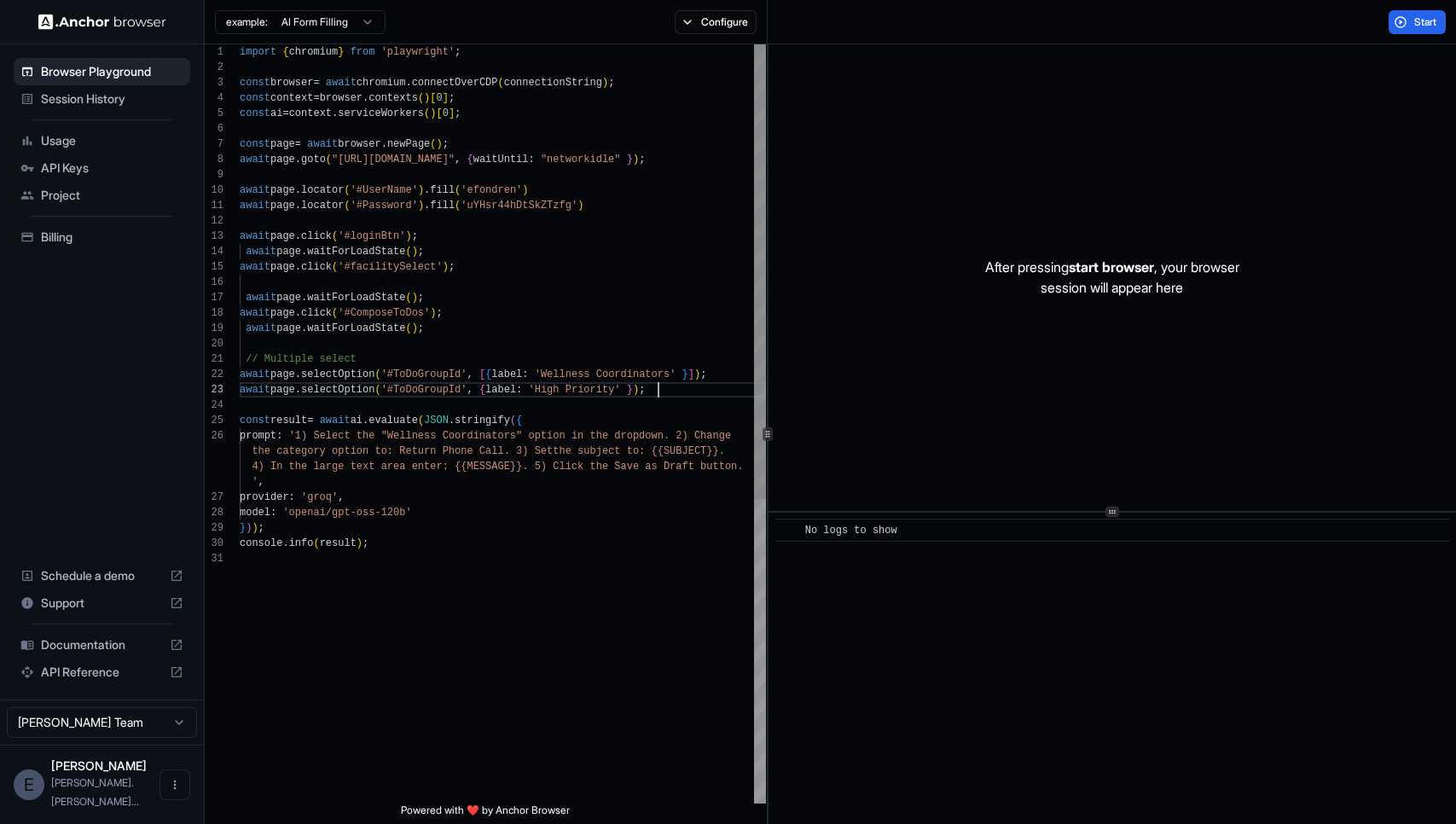
scroll to position [31, 0]
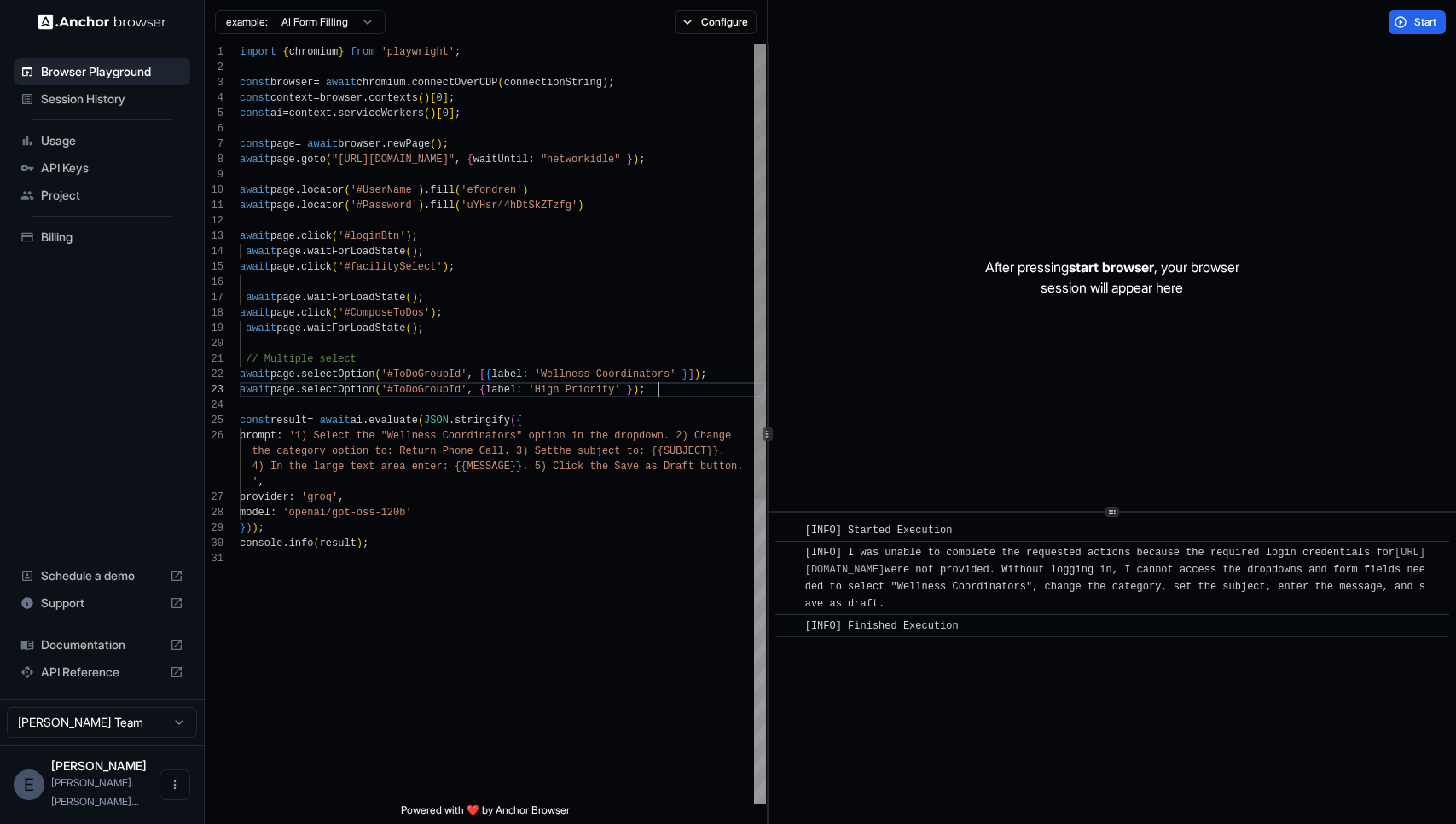
click at [427, 394] on div "import { chromium } from 'playwright' ; const browser = await chromium . connec…" at bounding box center [502, 677] width 526 height 1266
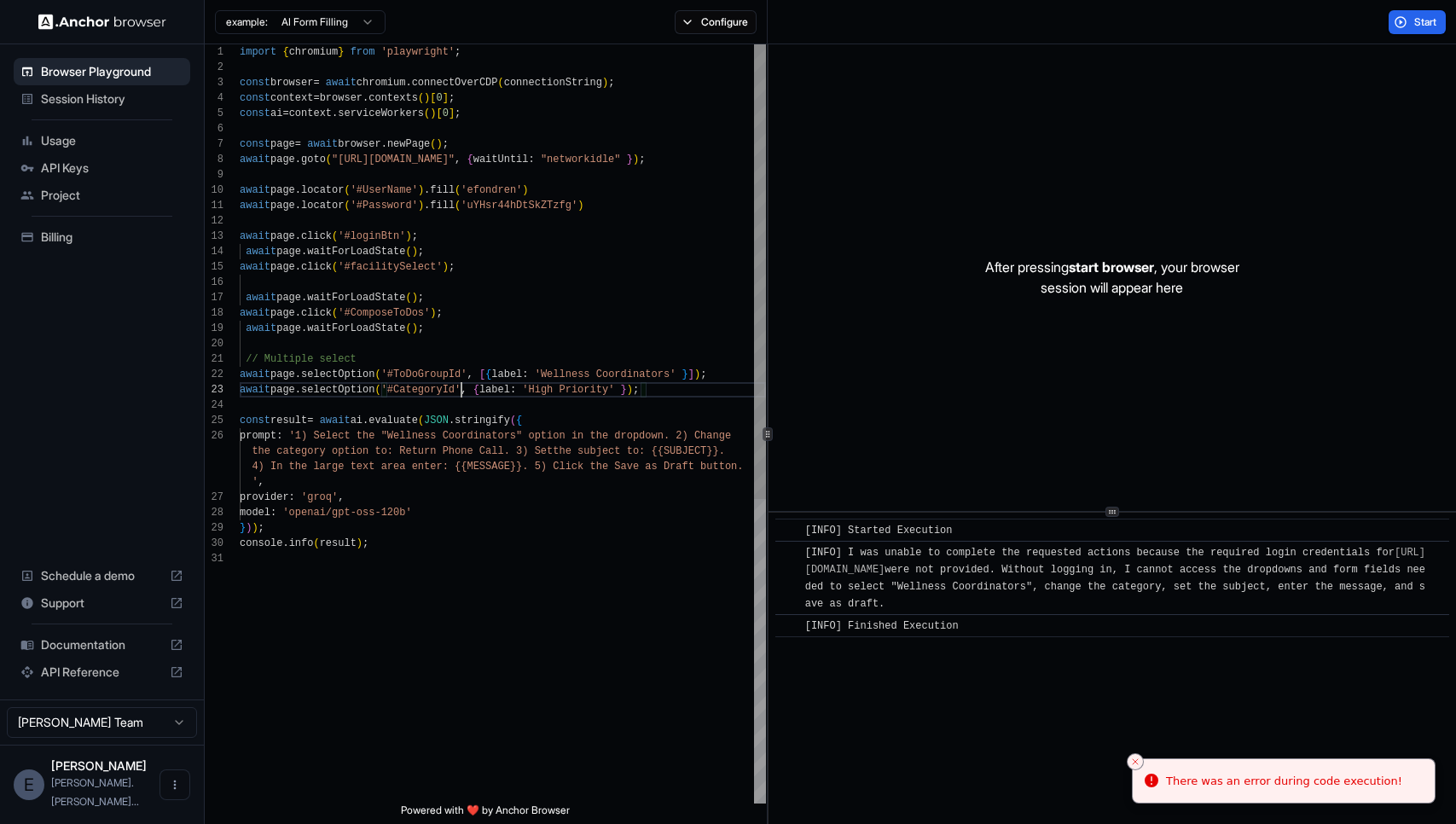
click at [540, 388] on div "import { chromium } from 'playwright' ; const browser = await chromium . connec…" at bounding box center [502, 677] width 526 height 1266
click at [620, 391] on div "import { chromium } from 'playwright' ; const browser = await chromium . connec…" at bounding box center [502, 677] width 526 height 1266
click at [1421, 18] on span "Start" at bounding box center [1426, 22] width 24 height 14
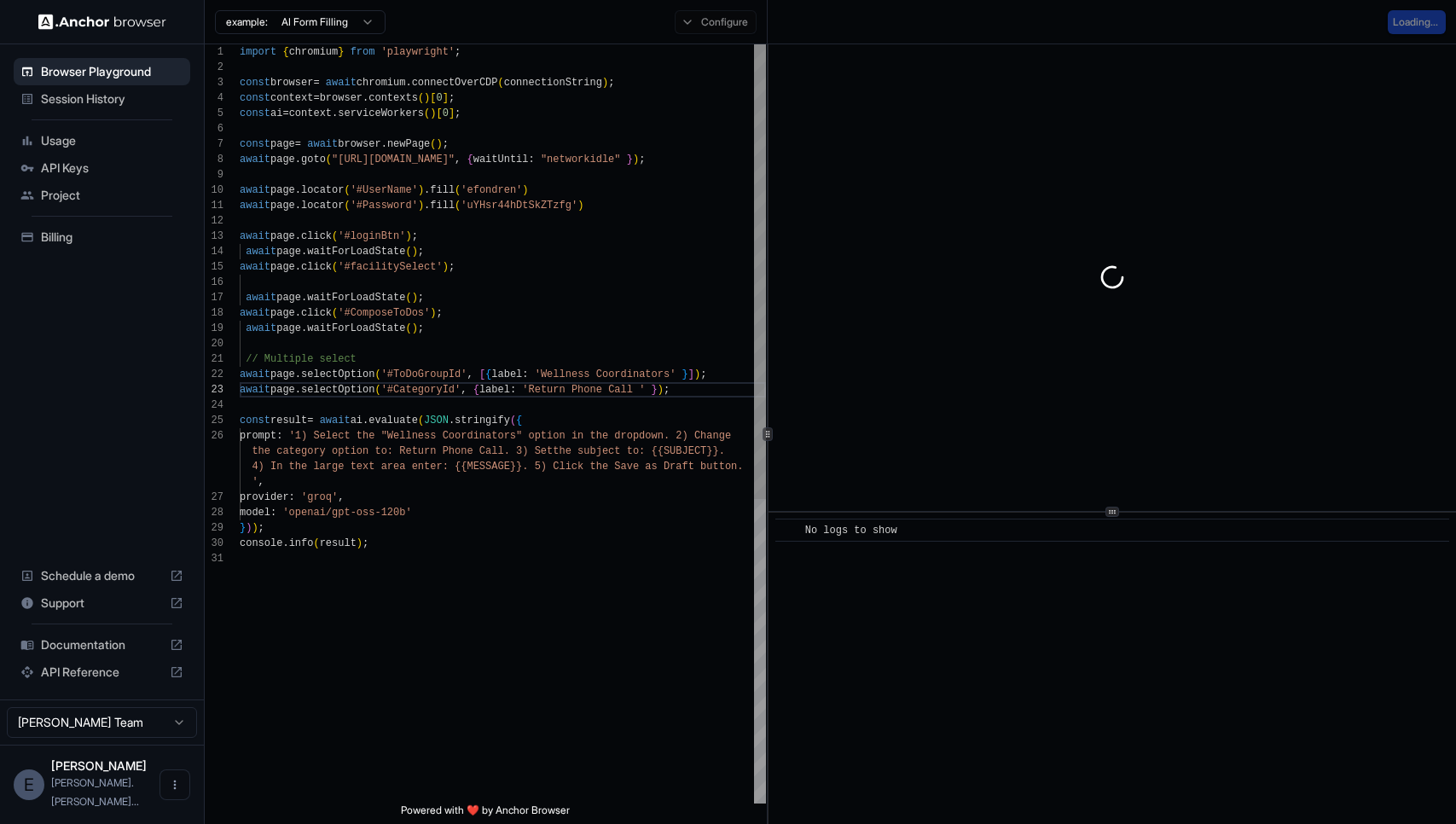
click at [518, 449] on div "import { chromium } from 'playwright' ; const browser = await chromium . connec…" at bounding box center [502, 677] width 526 height 1266
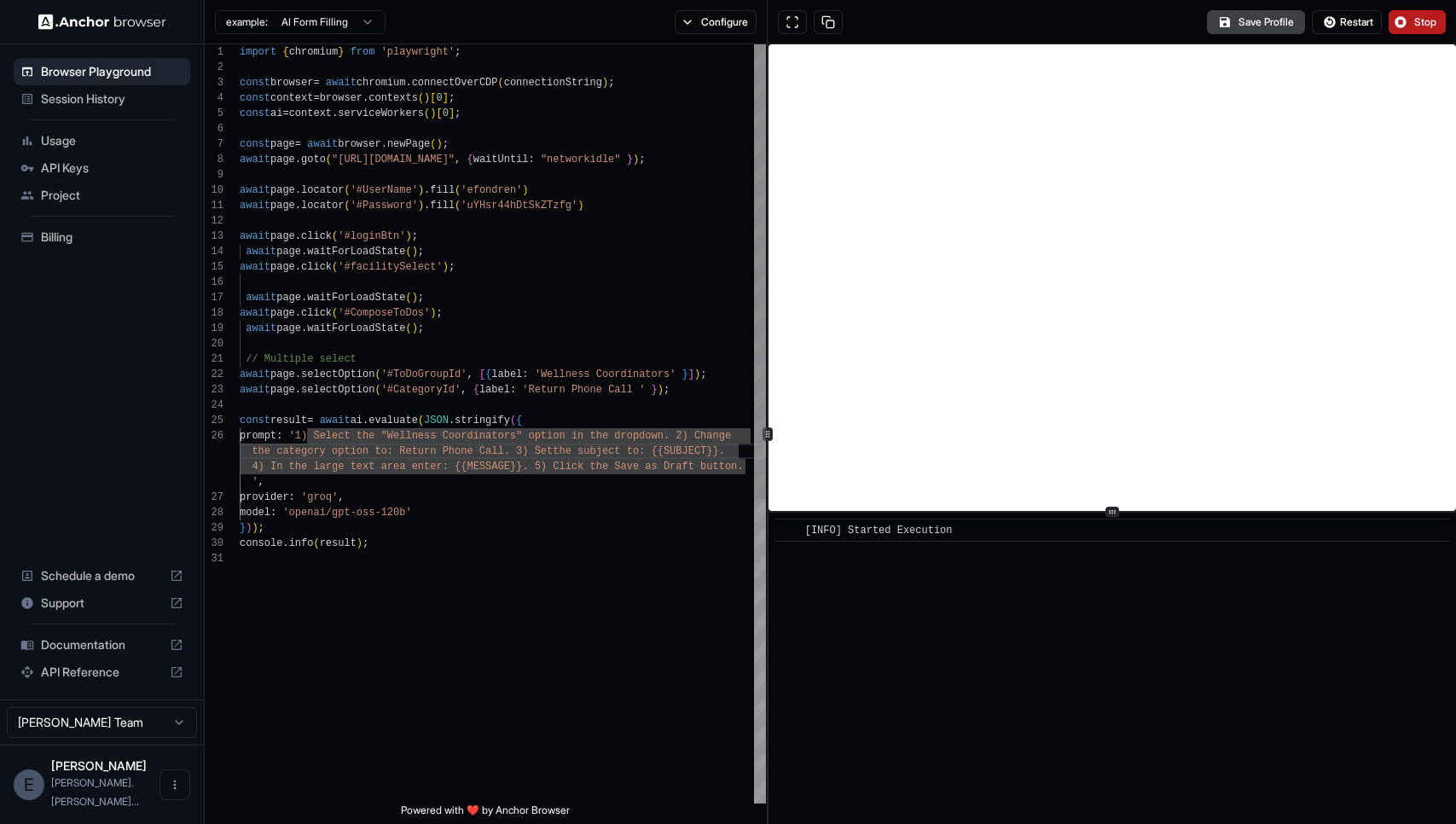
scroll to position [77, 0]
click at [324, 433] on div "import { chromium } from 'playwright' ; const browser = await chromium . connec…" at bounding box center [502, 677] width 526 height 1266
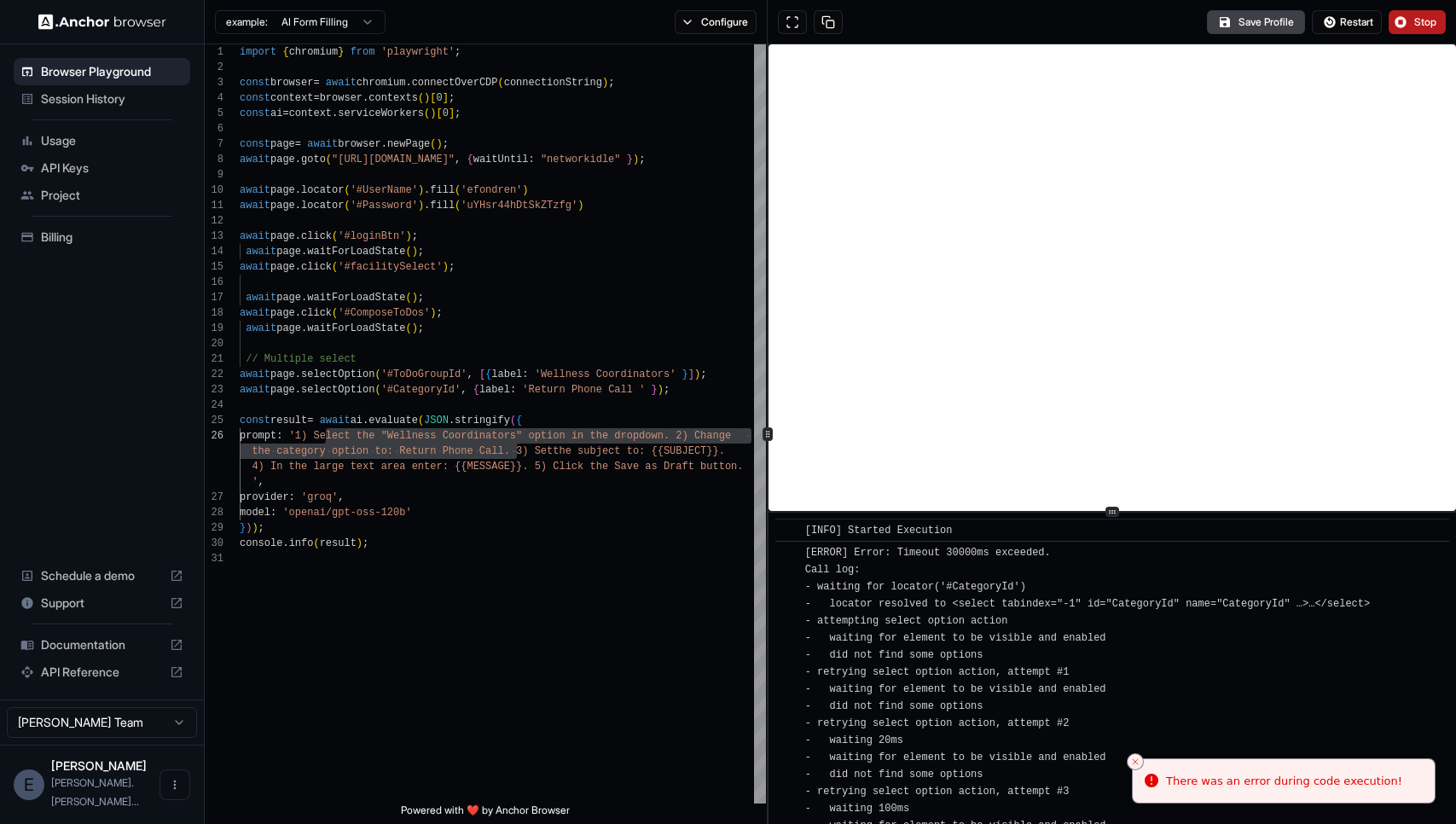
scroll to position [3570, 0]
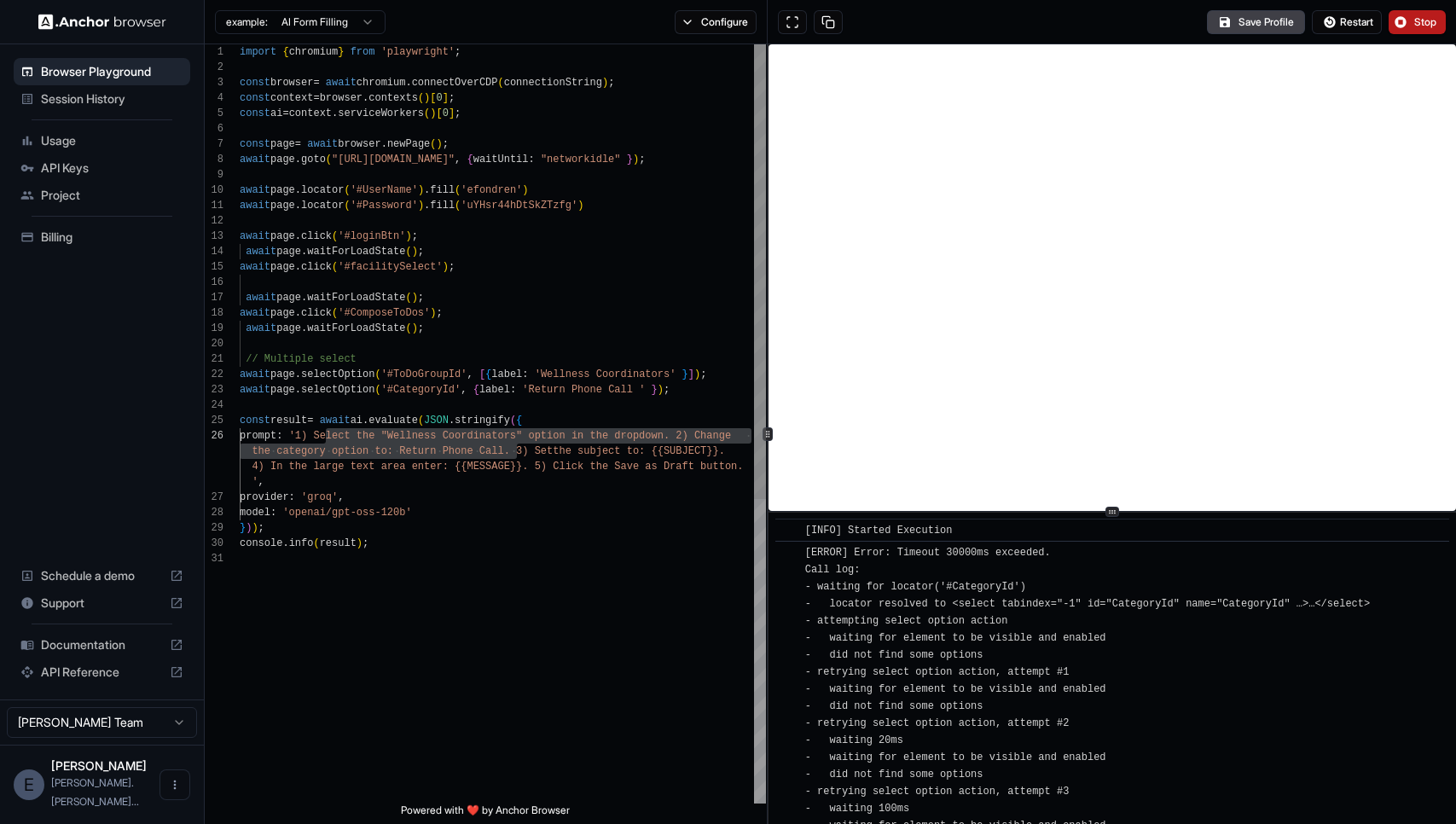
scroll to position [46, 0]
click at [609, 555] on div "import { chromium } from 'playwright' ; const browser = await chromium . connec…" at bounding box center [502, 677] width 526 height 1266
click at [402, 382] on div "import { chromium } from 'playwright' ; const browser = await chromium . connec…" at bounding box center [502, 677] width 526 height 1266
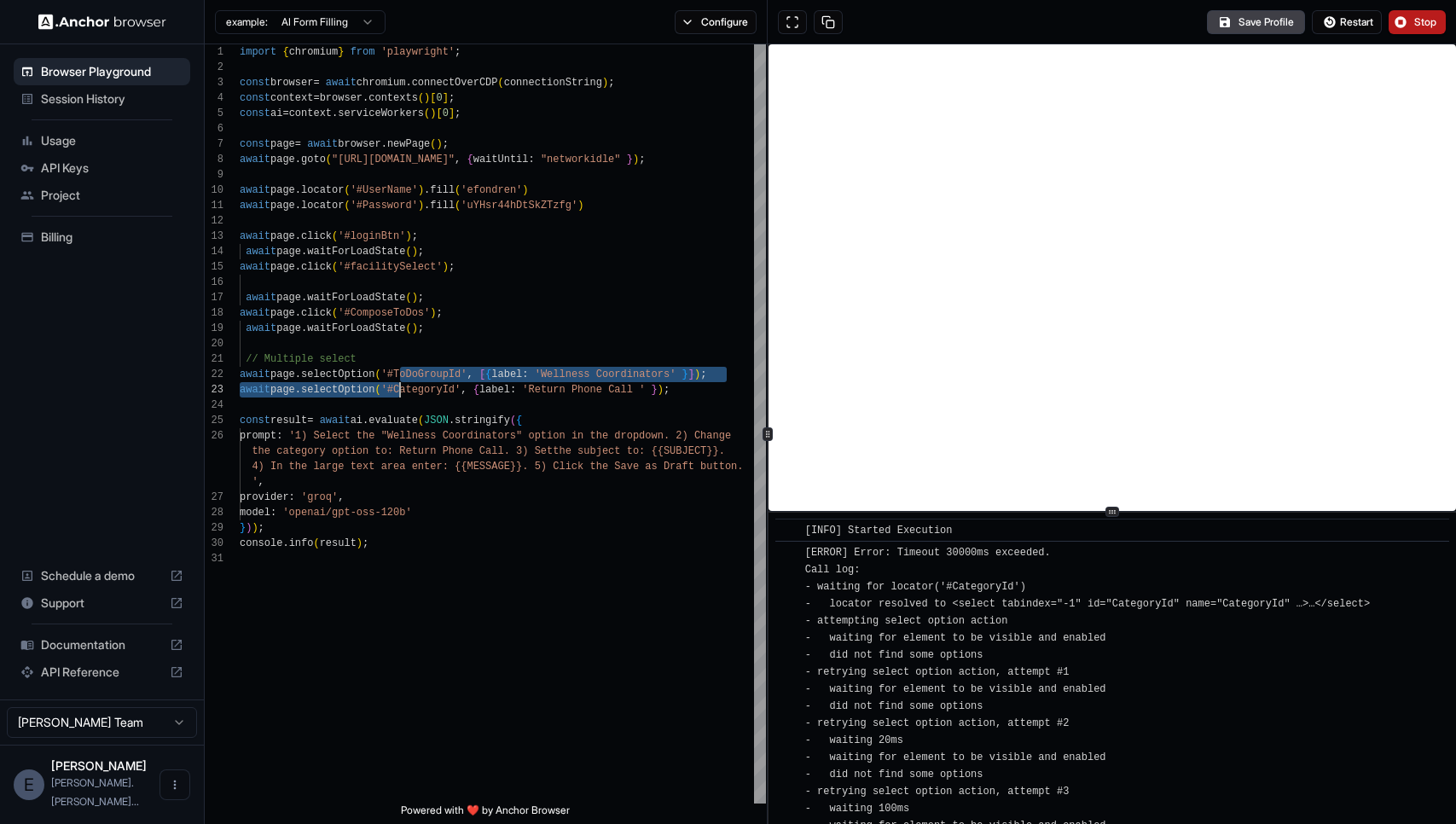
click at [1419, 31] on button "Stop" at bounding box center [1417, 22] width 57 height 24
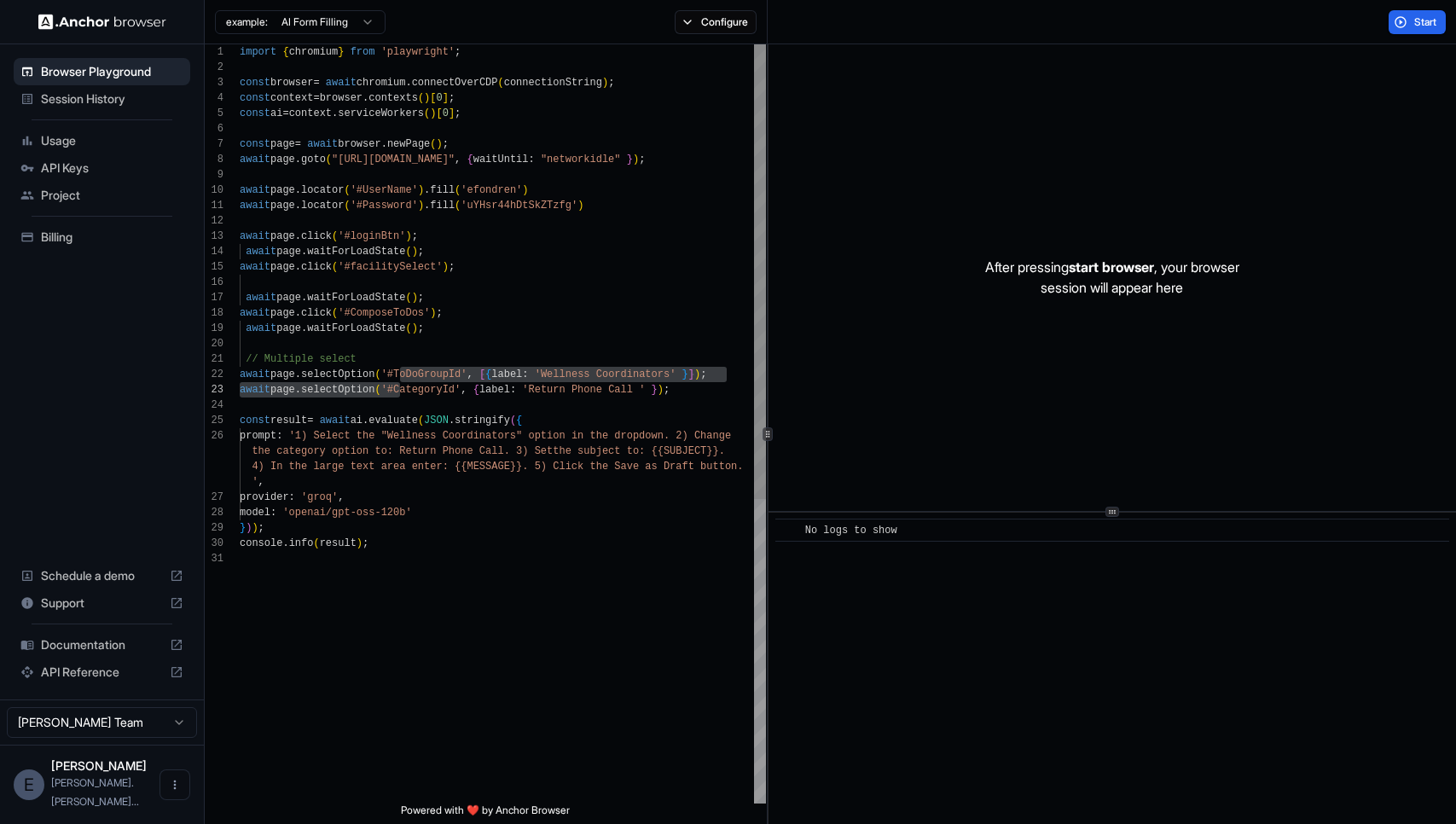
click at [404, 386] on div "import { chromium } from 'playwright' ; const browser = await chromium . connec…" at bounding box center [502, 677] width 526 height 1266
click at [535, 451] on div "import { chromium } from 'playwright' ; const browser = await chromium . connec…" at bounding box center [502, 677] width 526 height 1266
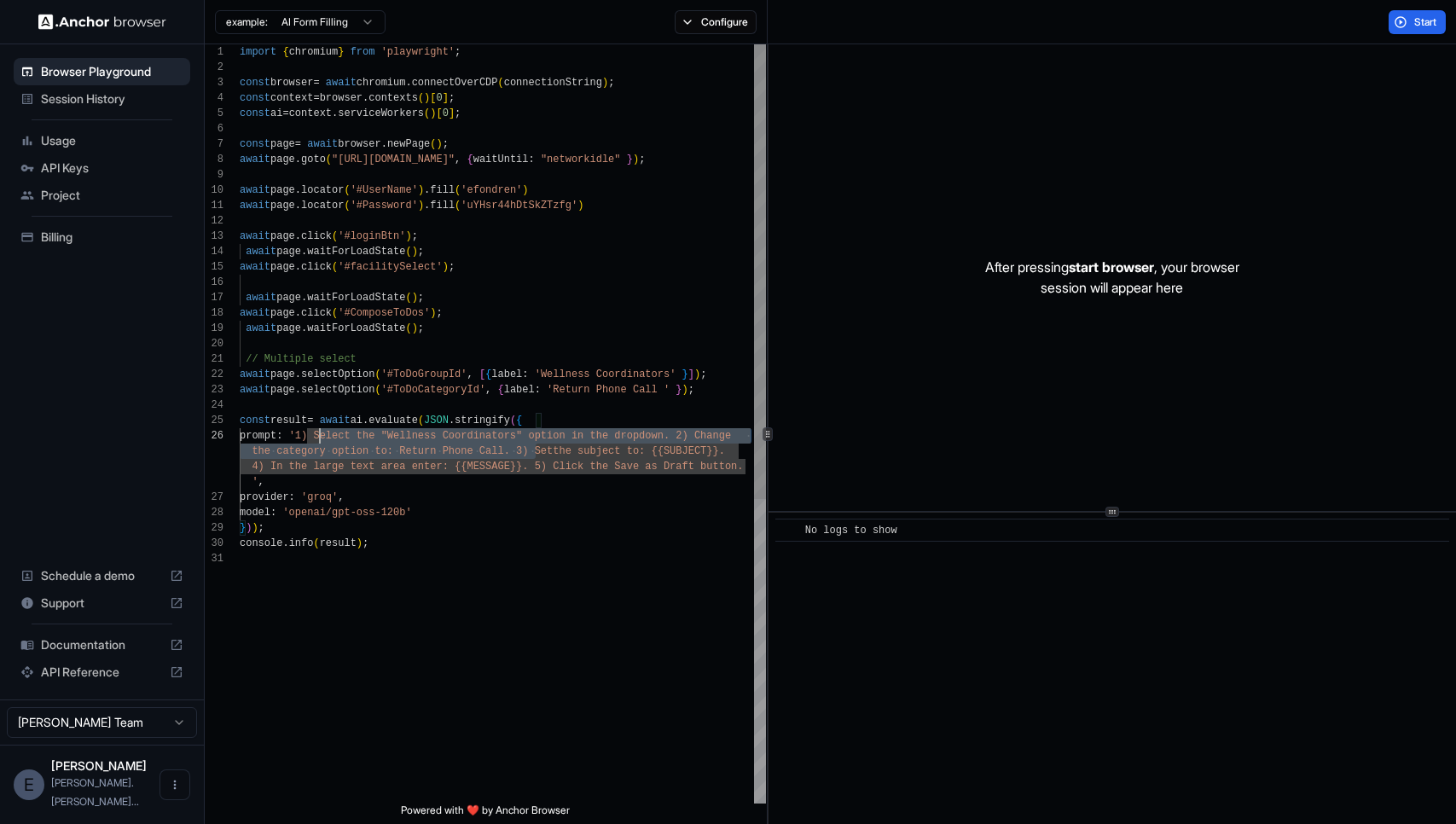
scroll to position [77, 0]
click at [323, 437] on div "import { chromium } from 'playwright' ; const browser = await chromium . connec…" at bounding box center [502, 677] width 526 height 1266
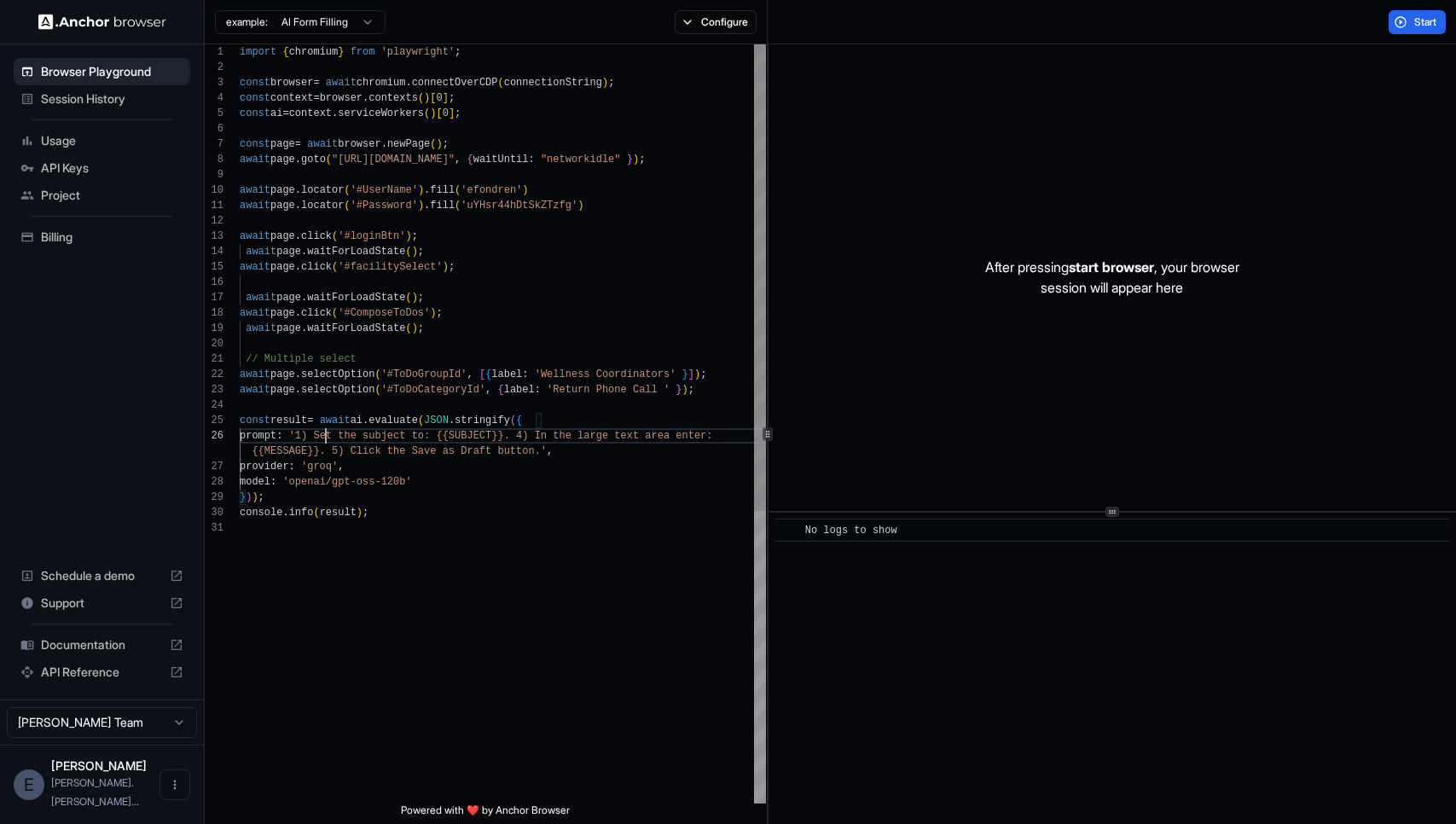
click at [532, 444] on div "import { chromium } from 'playwright' ; const browser = await chromium . connec…" at bounding box center [502, 662] width 526 height 1236
click at [536, 437] on div "import { chromium } from 'playwright' ; const browser = await chromium . connec…" at bounding box center [502, 662] width 526 height 1236
click at [337, 449] on div "import { chromium } from 'playwright' ; const browser = await chromium . connec…" at bounding box center [502, 662] width 526 height 1236
click at [1427, 16] on span "Start" at bounding box center [1426, 22] width 24 height 14
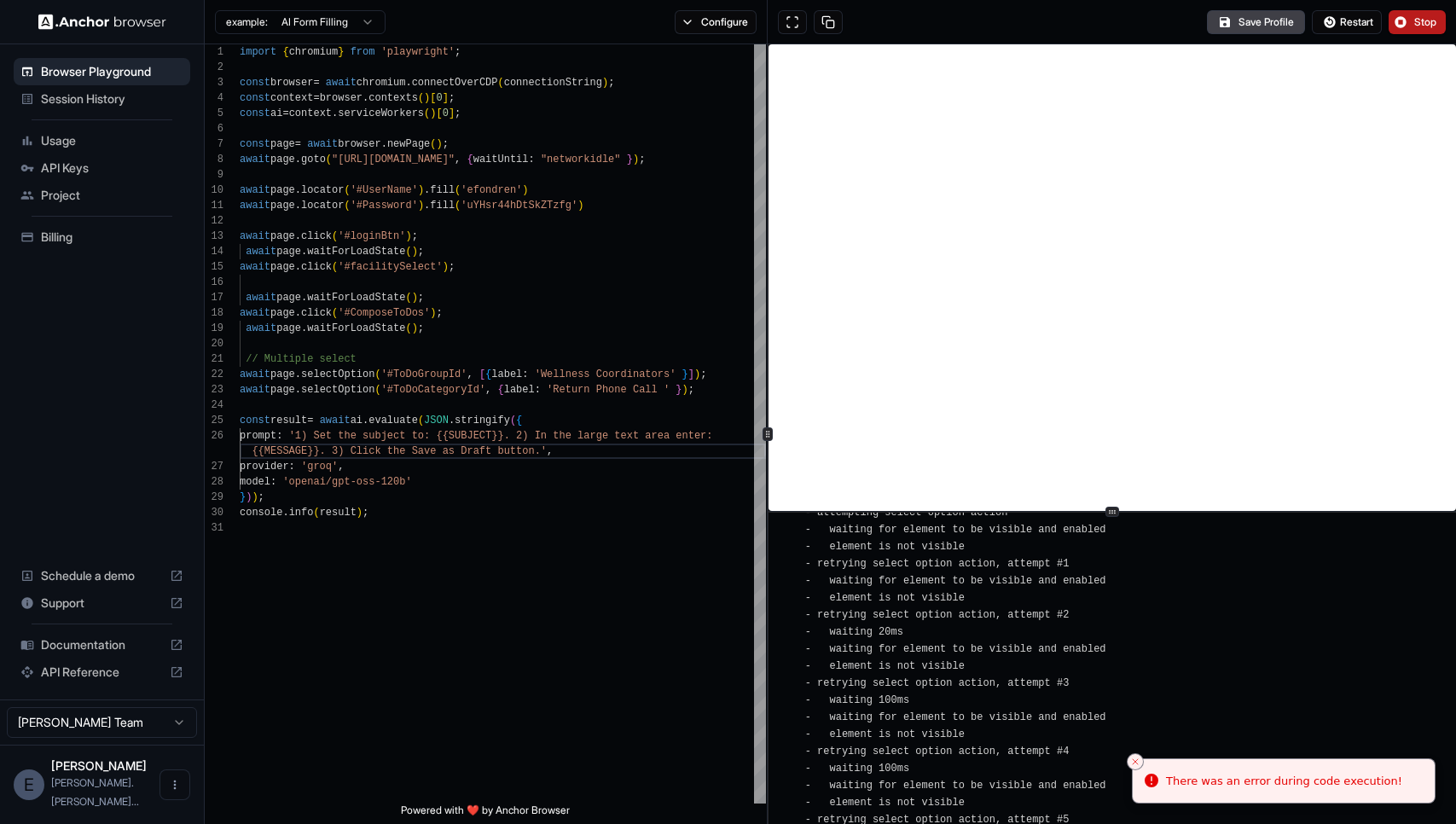
scroll to position [0, 0]
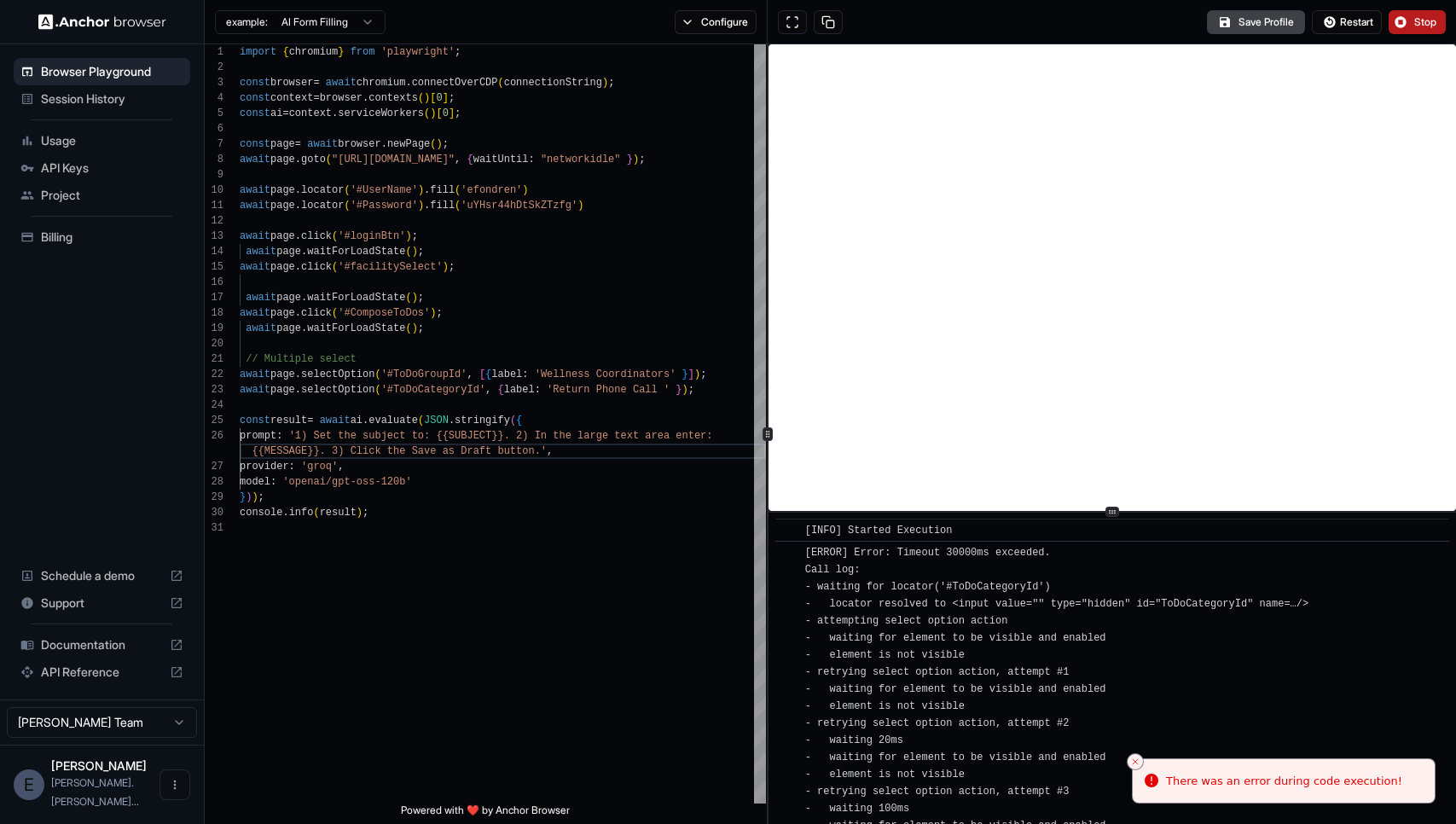
click at [1414, 27] on span "Stop" at bounding box center [1426, 22] width 24 height 14
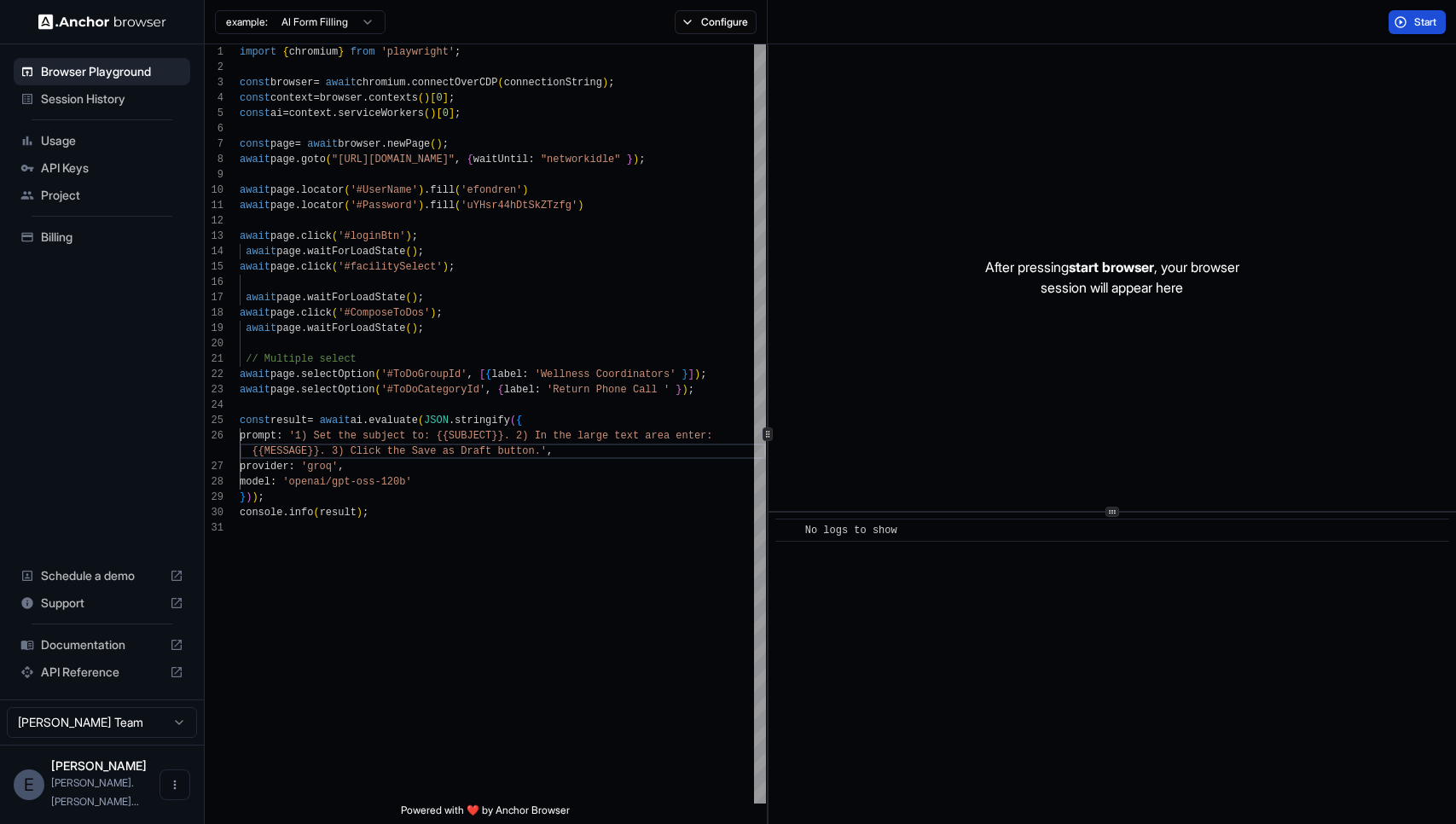
click at [1414, 27] on span "Start" at bounding box center [1426, 22] width 24 height 14
drag, startPoint x: 520, startPoint y: 435, endPoint x: 447, endPoint y: 435, distance: 73.0
click at [447, 435] on div "import { chromium } from 'playwright' ; const browser = await chromium . connec…" at bounding box center [502, 662] width 526 height 1236
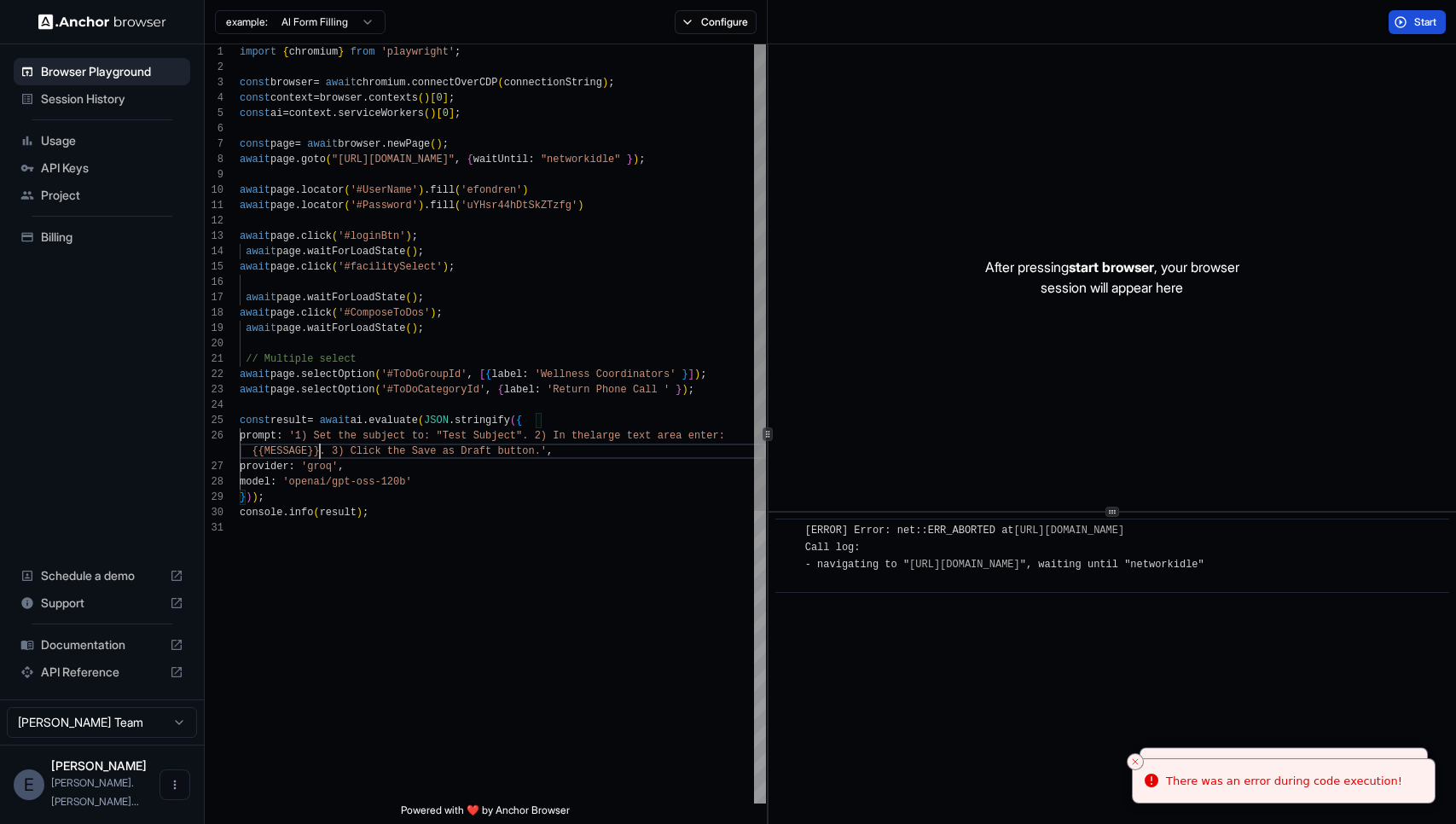
scroll to position [92, 0]
click at [322, 448] on div "import { chromium } from 'playwright' ; const browser = await chromium . connec…" at bounding box center [502, 662] width 526 height 1236
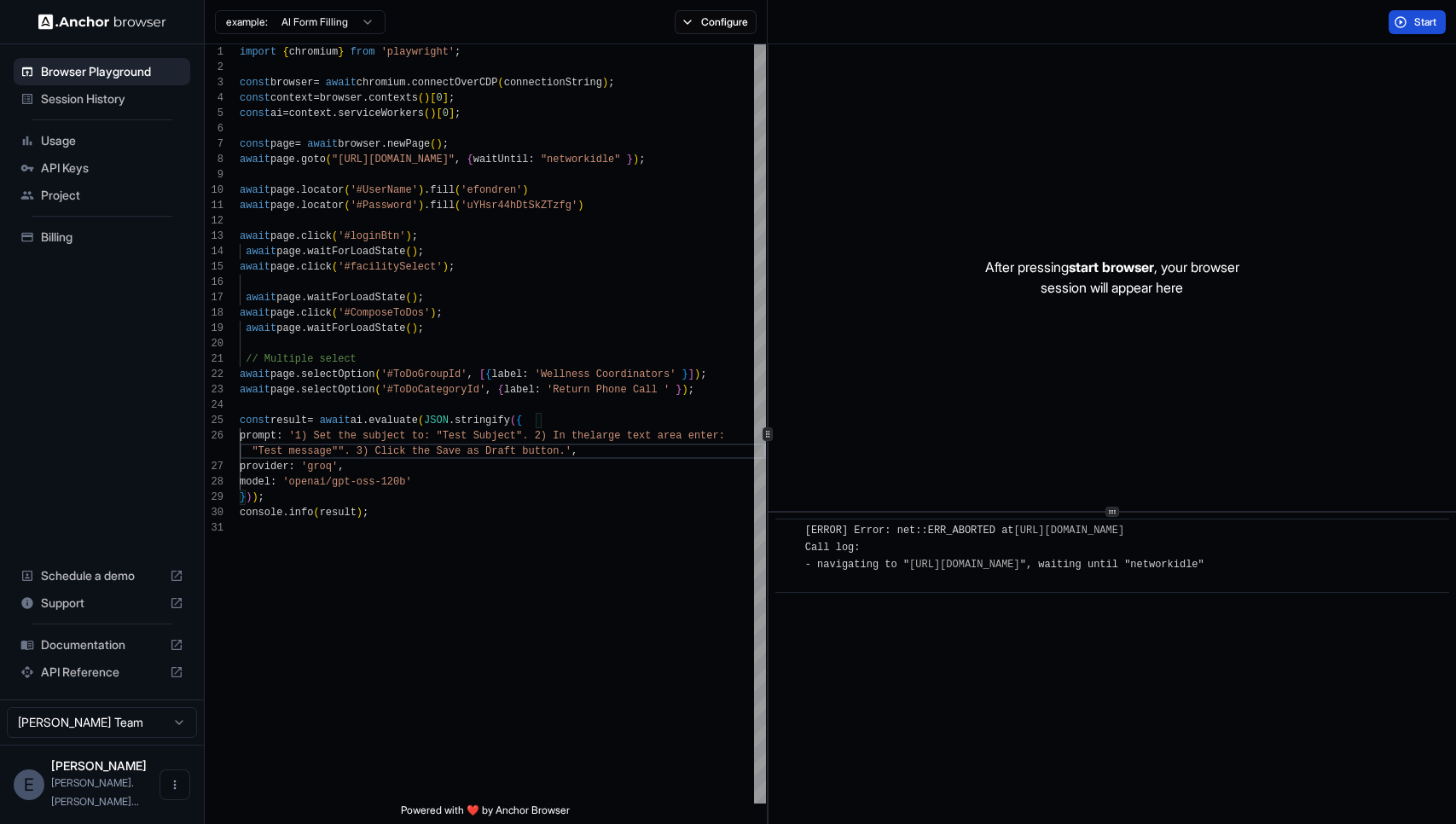
type textarea "**********"
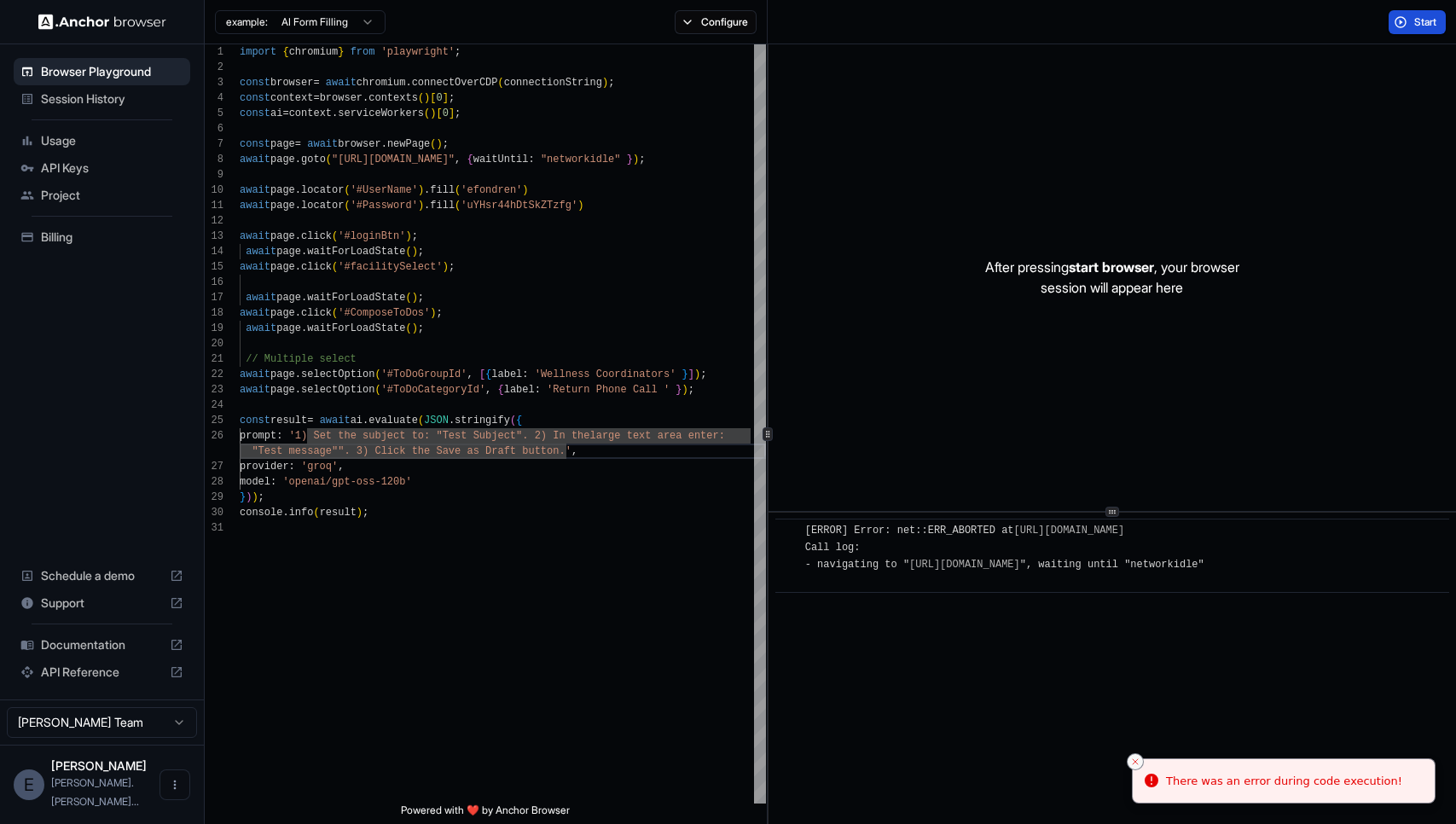
click at [1132, 762] on icon "Close toast" at bounding box center [1135, 762] width 10 height 10
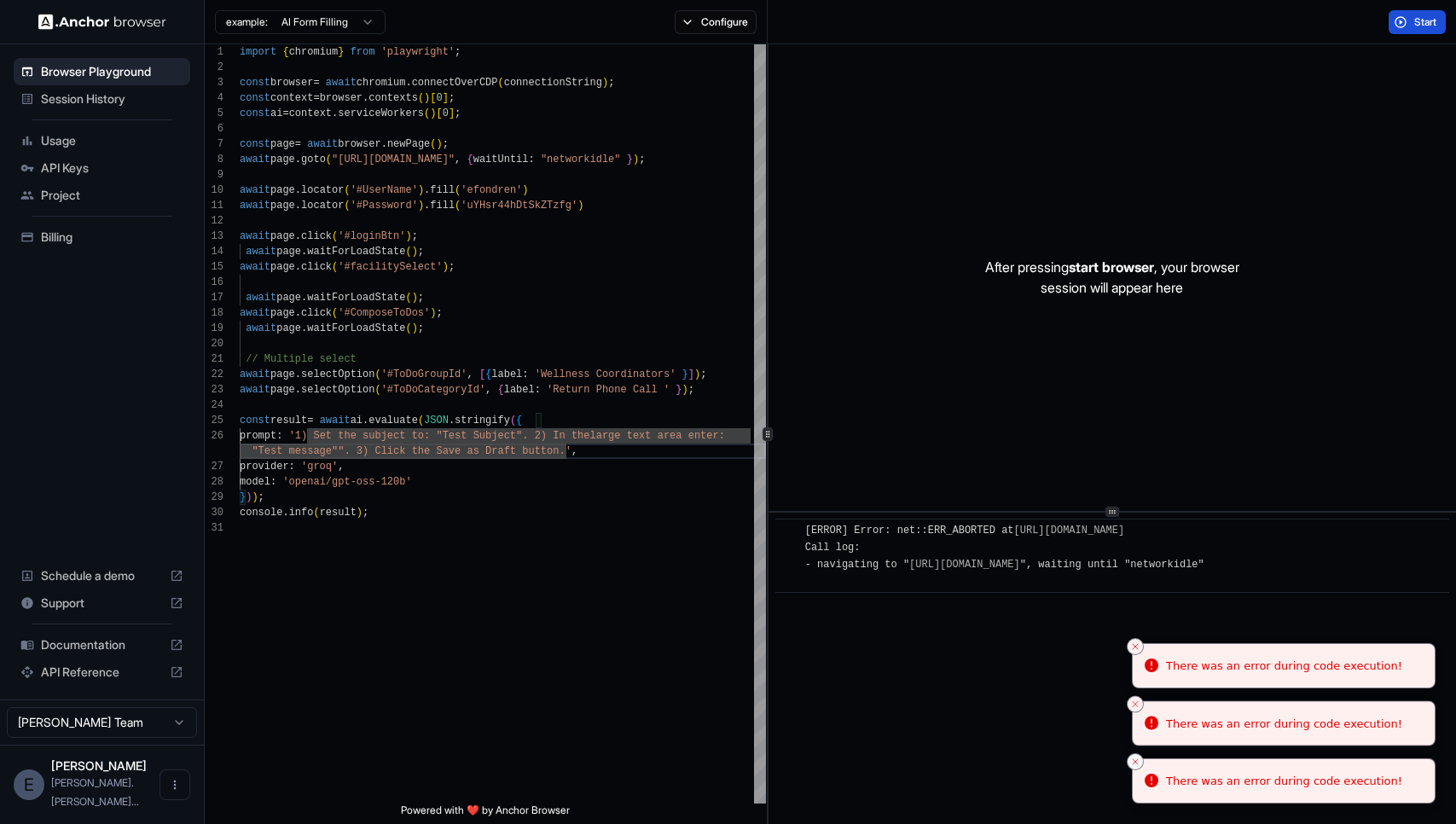
click at [1138, 763] on icon "Close toast" at bounding box center [1135, 762] width 10 height 10
click at [1138, 709] on icon "Close toast" at bounding box center [1135, 704] width 10 height 10
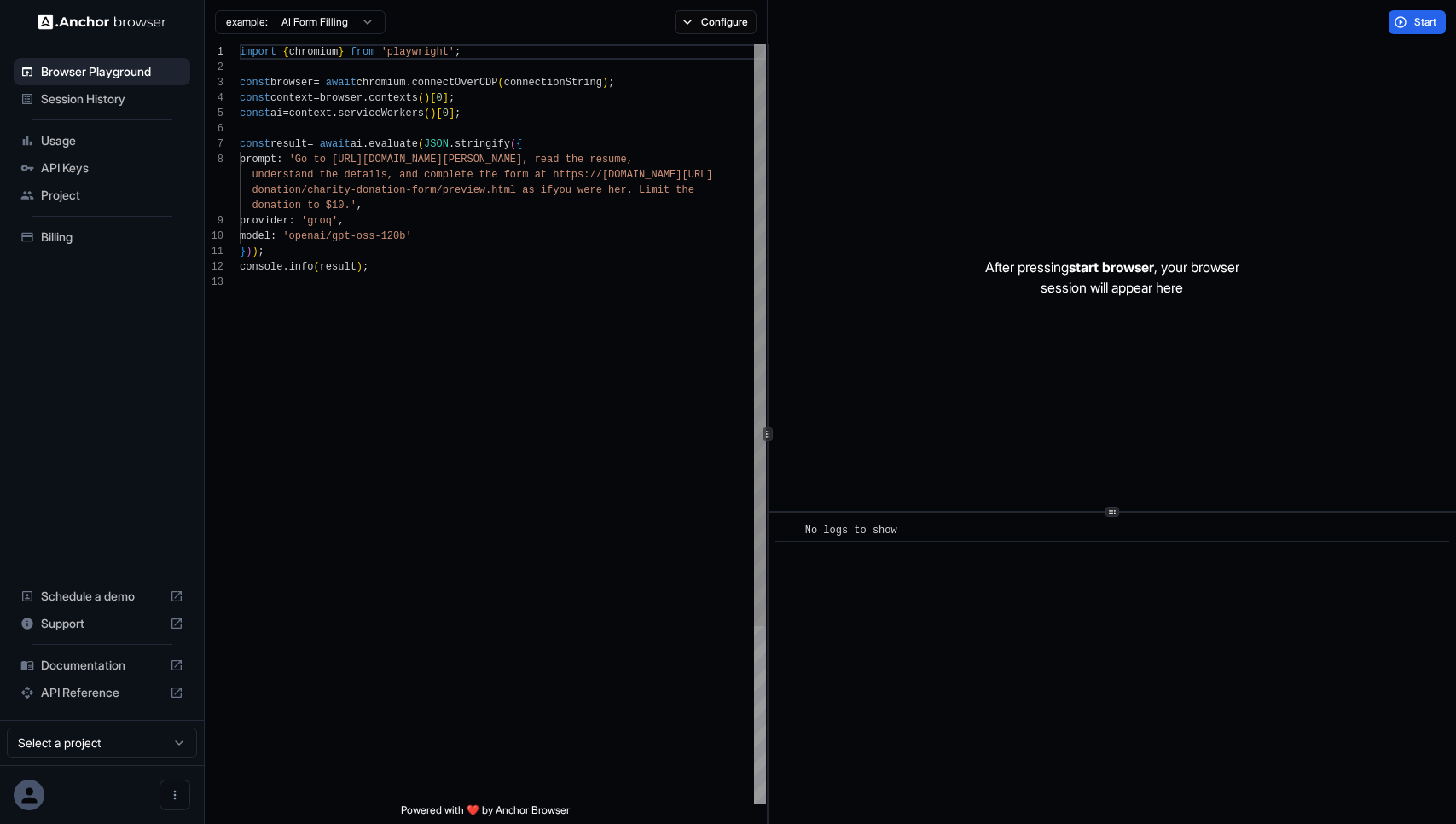
scroll to position [107, 0]
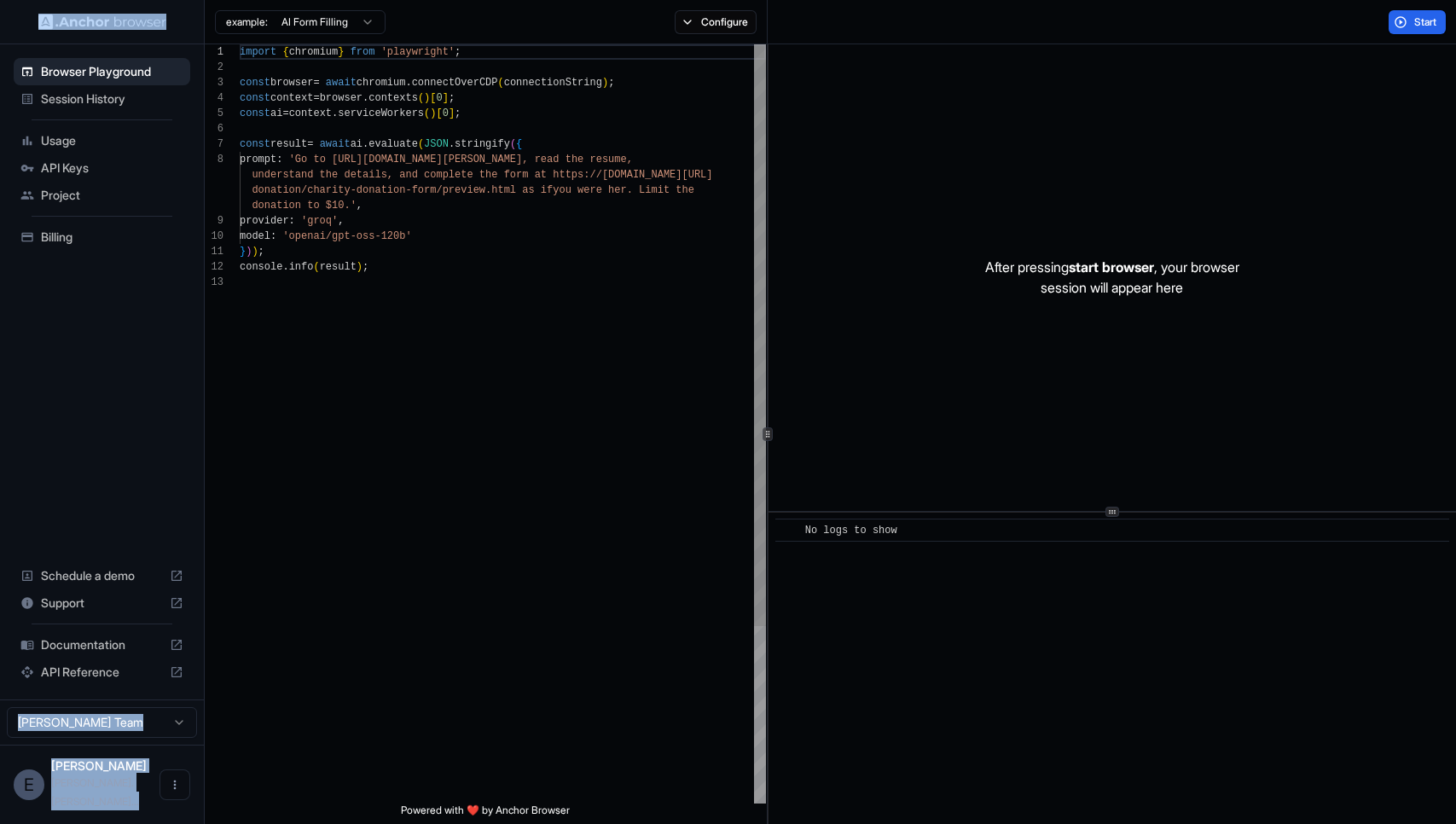
scroll to position [107, 0]
click at [735, 23] on button "Configure" at bounding box center [716, 22] width 83 height 24
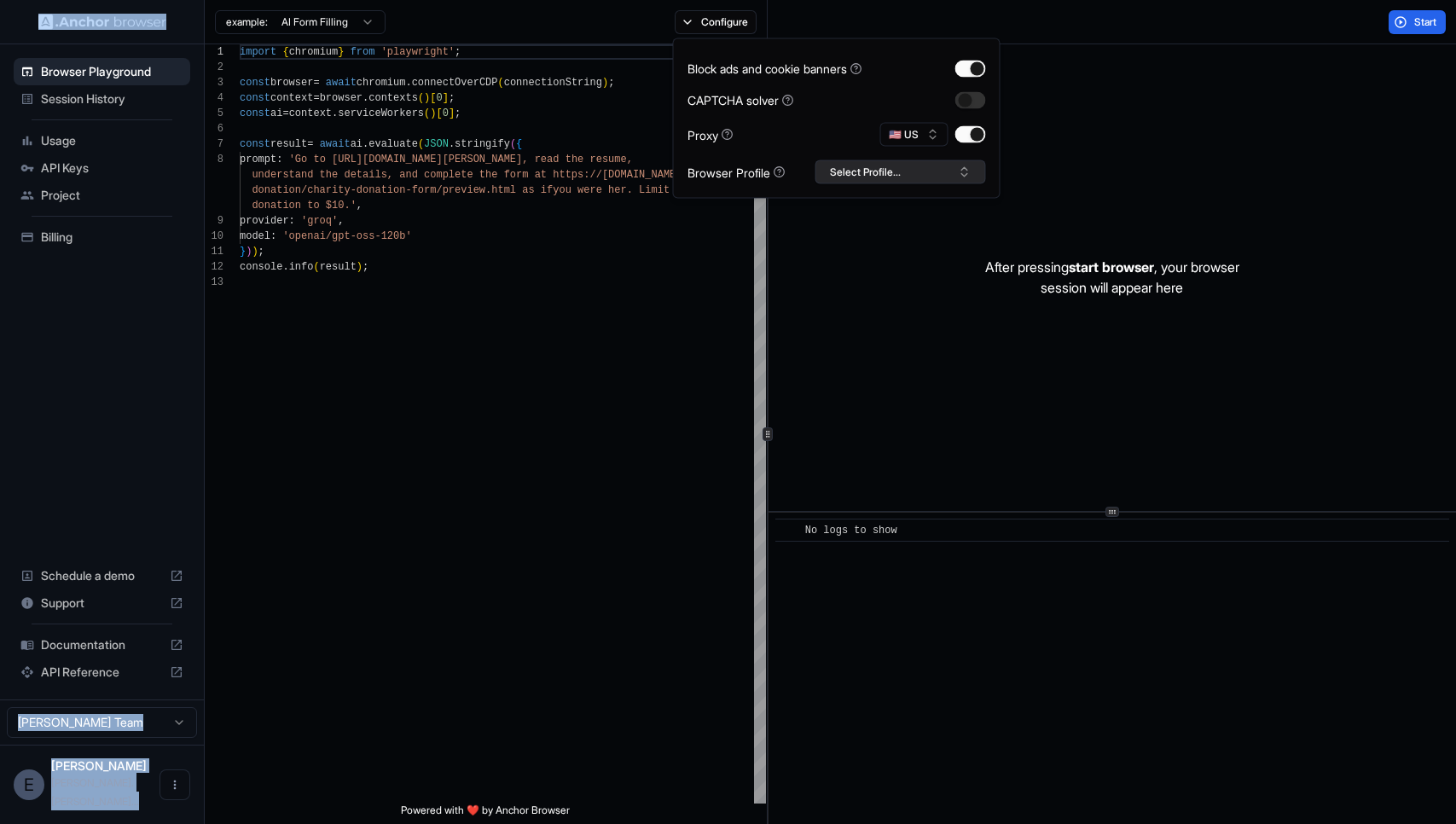
click at [908, 175] on button "Select Profile..." at bounding box center [900, 172] width 171 height 24
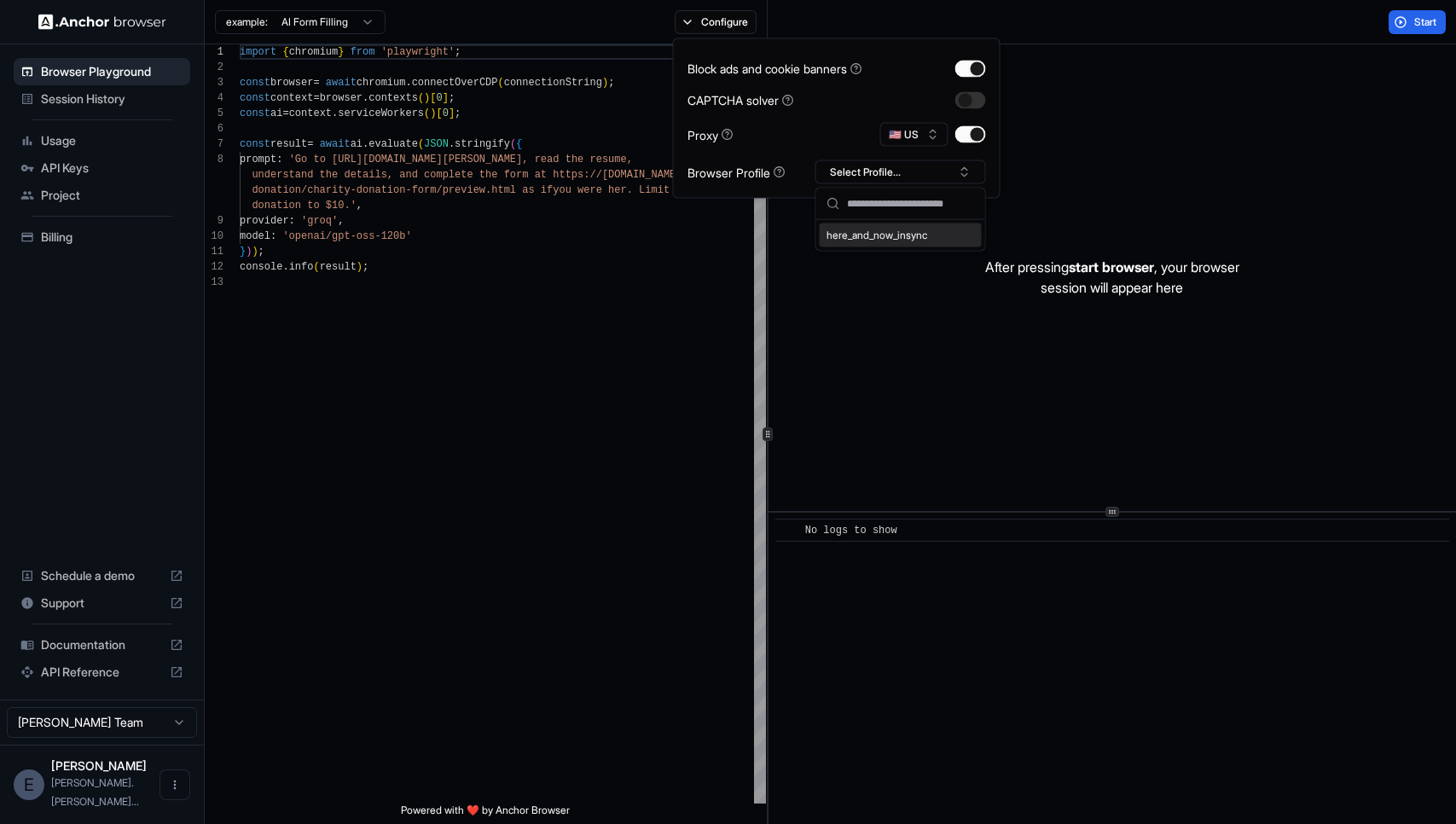
click at [901, 235] on div "here_and_now_insync" at bounding box center [900, 236] width 162 height 24
type textarea "**********"
click at [637, 306] on div "import { chromium } from 'playwright' ; const browser = await chromium . connec…" at bounding box center [502, 539] width 526 height 990
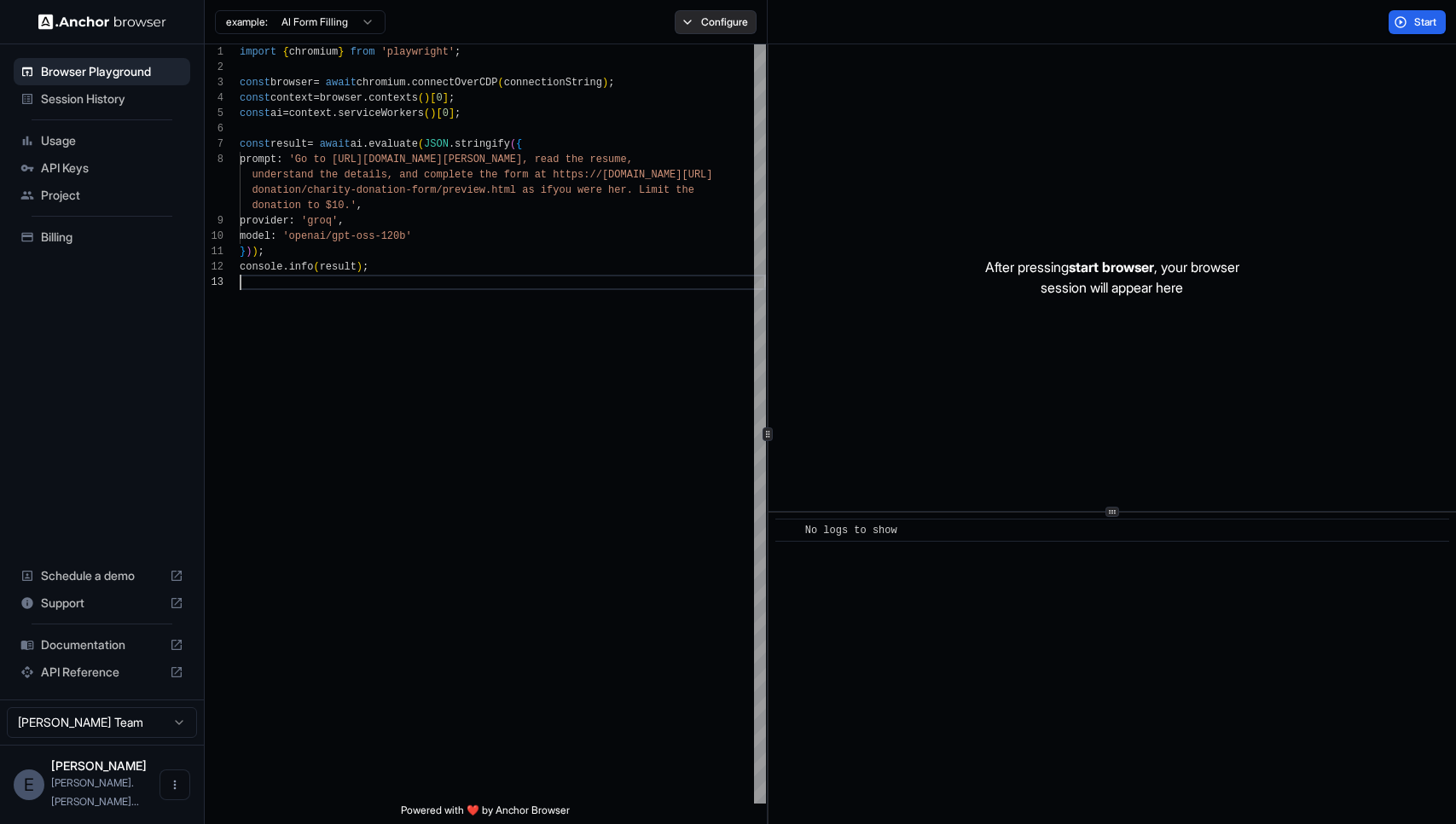
click at [715, 17] on button "Configure" at bounding box center [716, 22] width 83 height 24
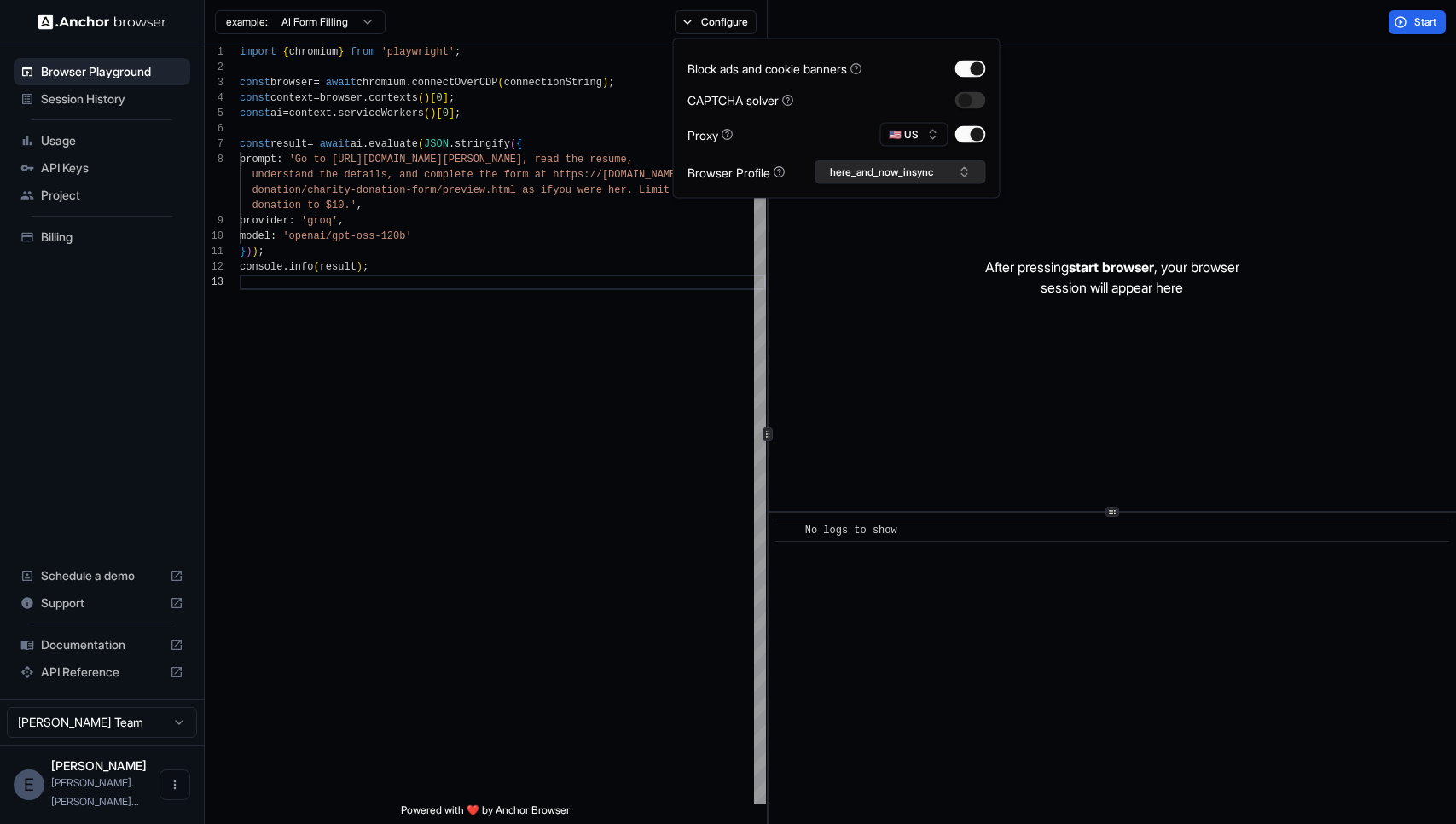
click at [869, 170] on button "here_and_now_insync" at bounding box center [900, 172] width 171 height 24
click at [891, 208] on input "text" at bounding box center [911, 203] width 128 height 31
click at [912, 236] on div "here_and_now_insync" at bounding box center [900, 236] width 162 height 24
click at [853, 172] on button "Select Profile..." at bounding box center [900, 172] width 171 height 24
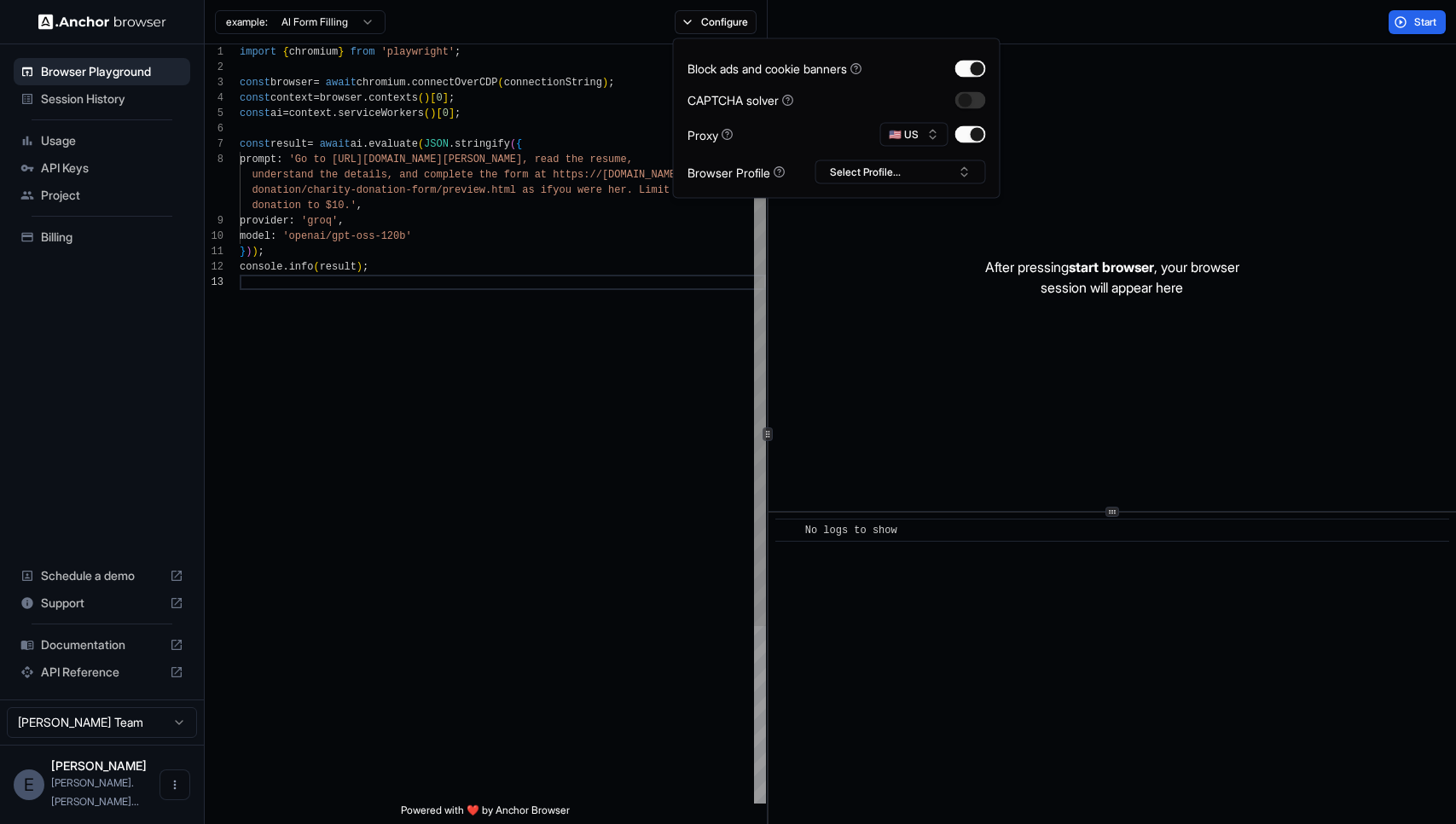
click at [517, 456] on div "import { chromium } from 'playwright' ; const browser = await chromium . connec…" at bounding box center [502, 539] width 526 height 990
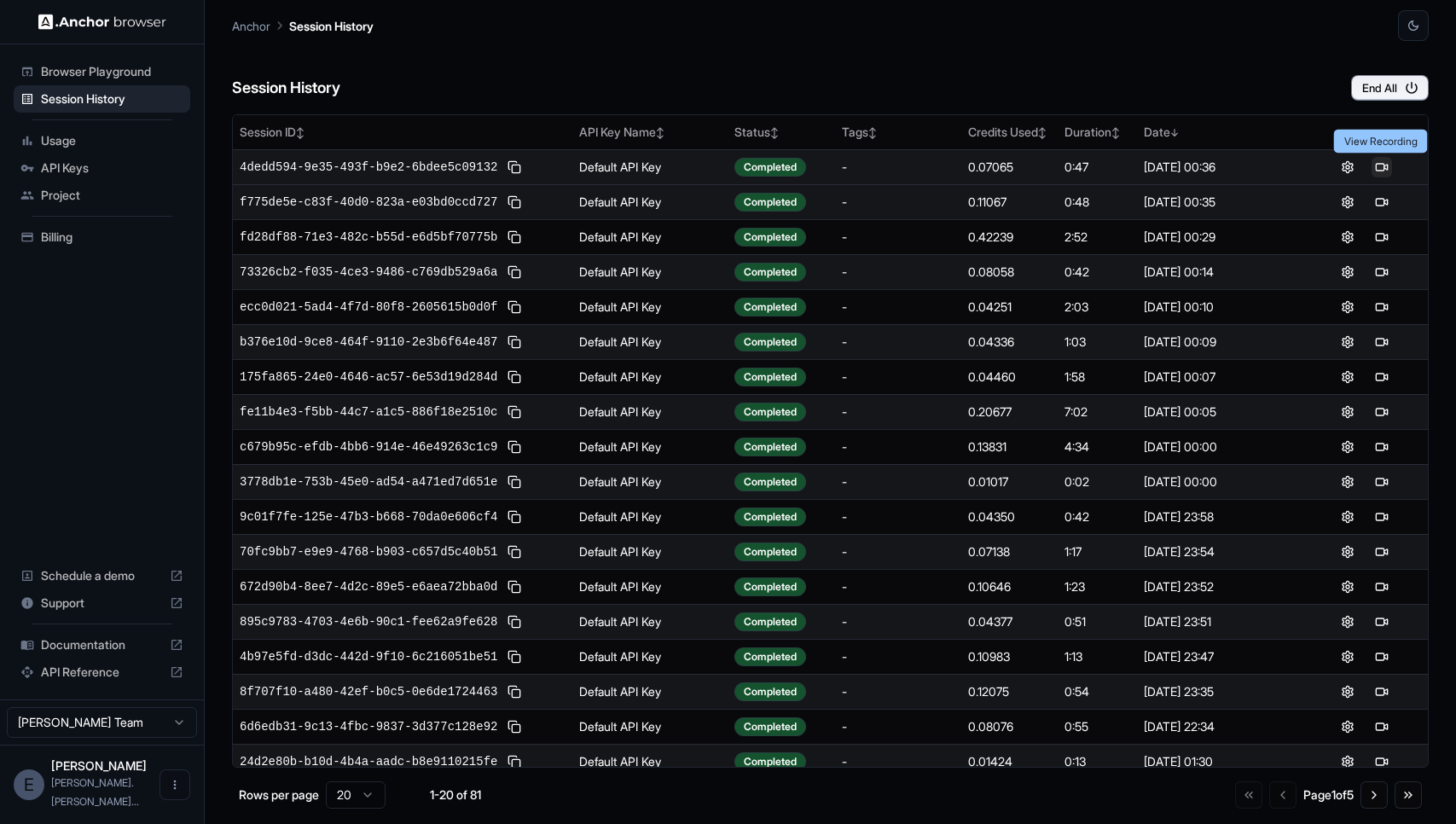
click at [1382, 169] on button at bounding box center [1382, 167] width 20 height 20
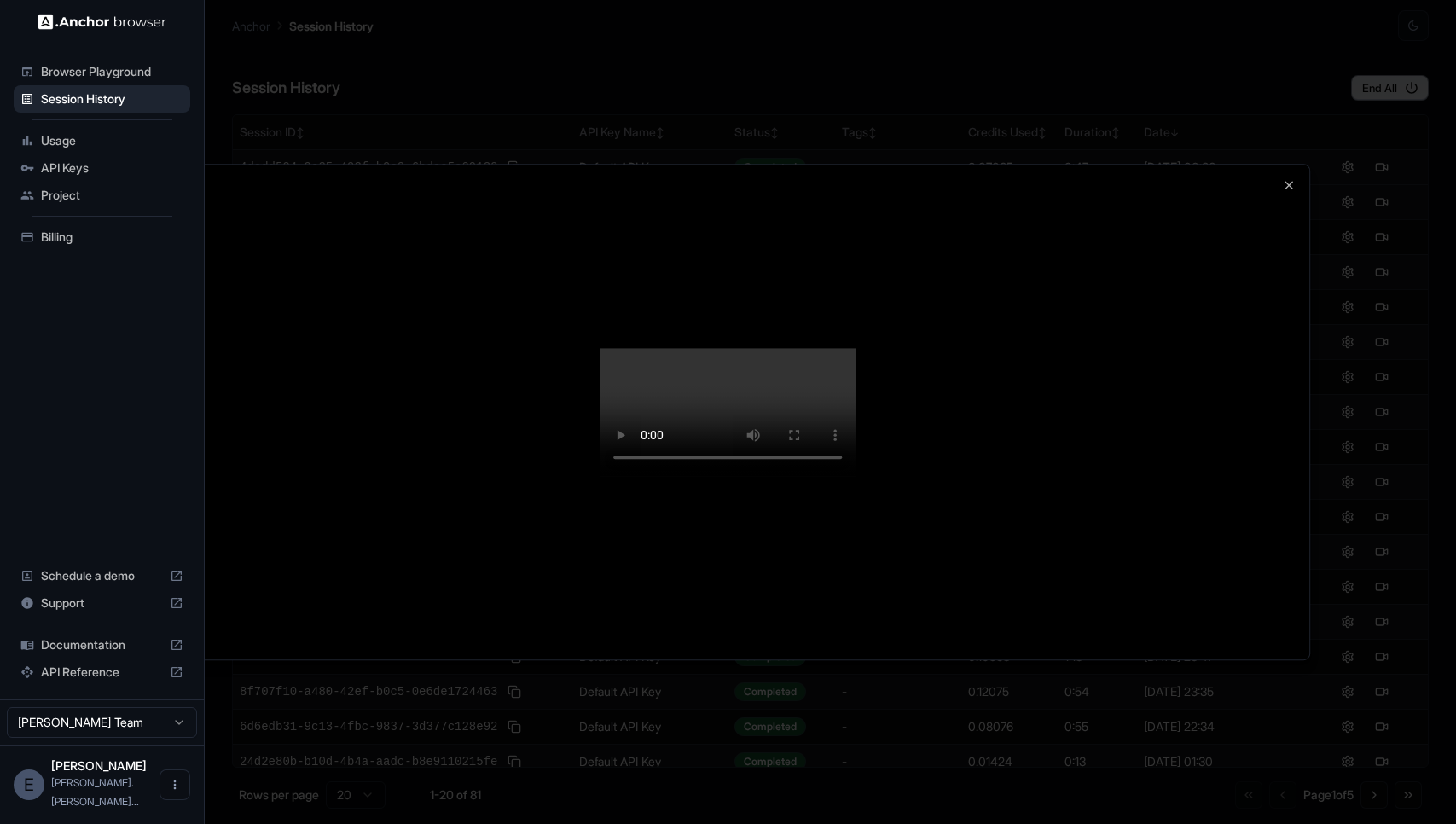
click at [1331, 234] on div at bounding box center [728, 412] width 1456 height 824
